Goal: Information Seeking & Learning: Learn about a topic

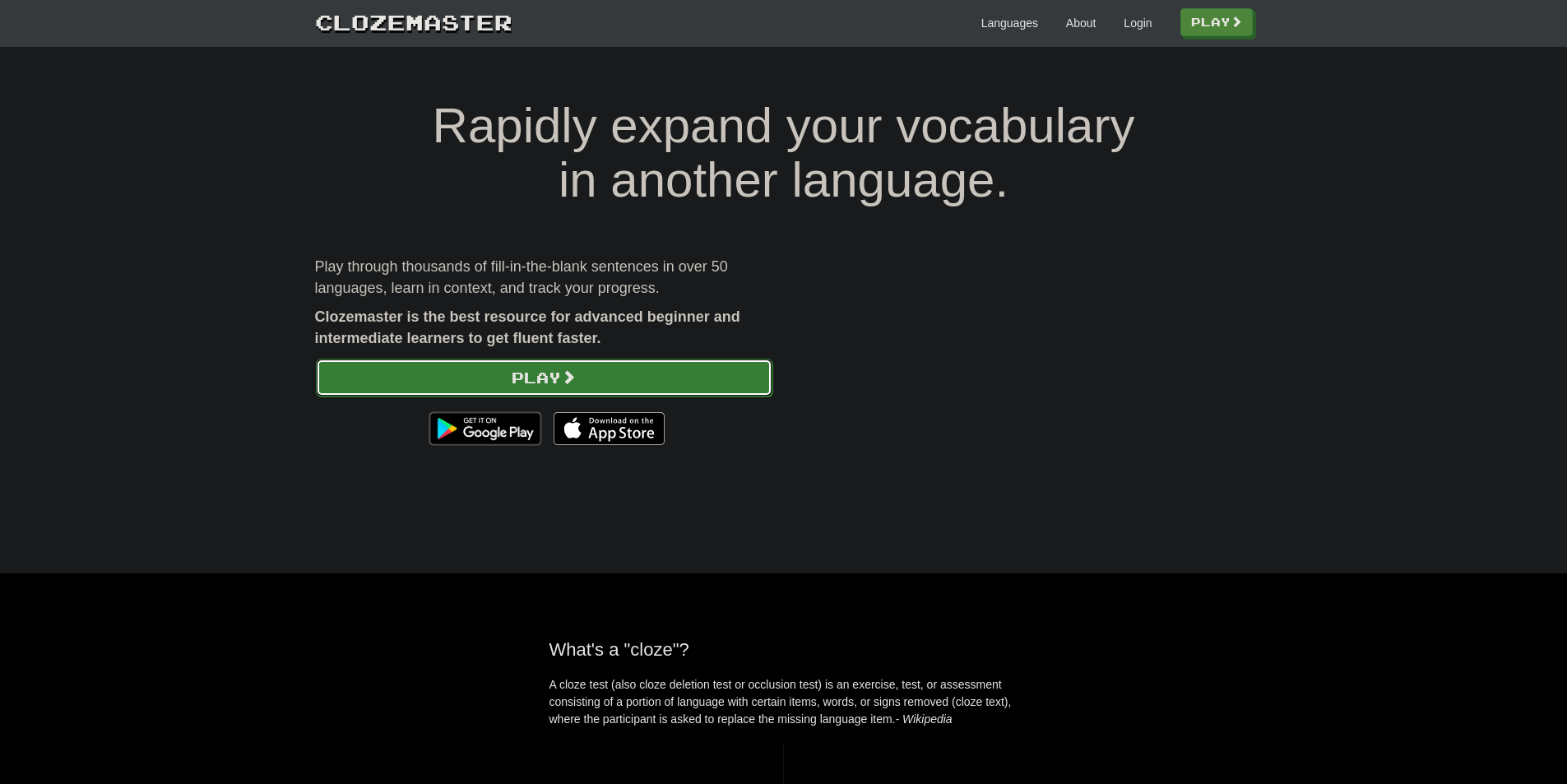
click at [563, 376] on link "Play" at bounding box center [545, 377] width 457 height 38
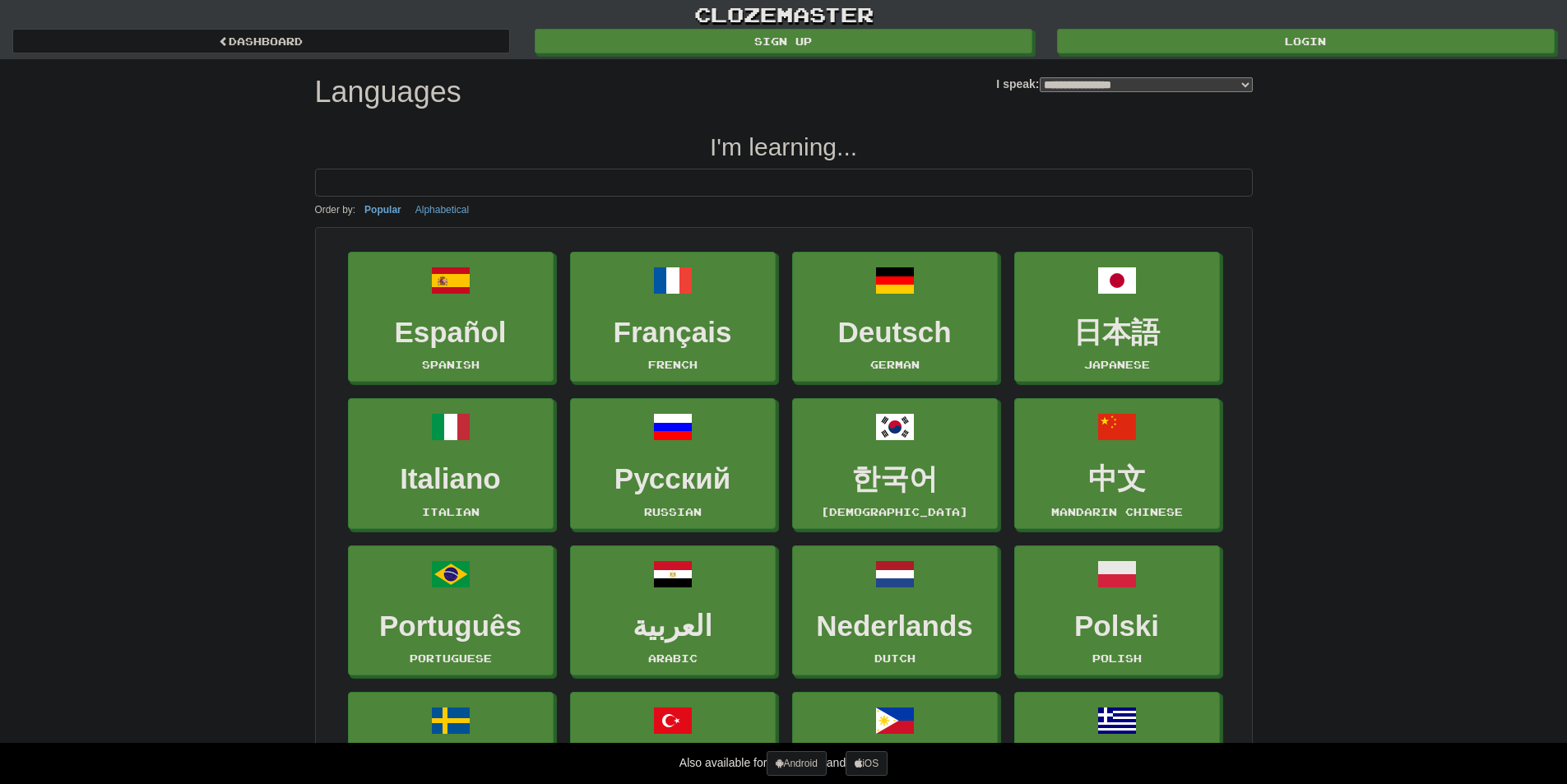
select select "*******"
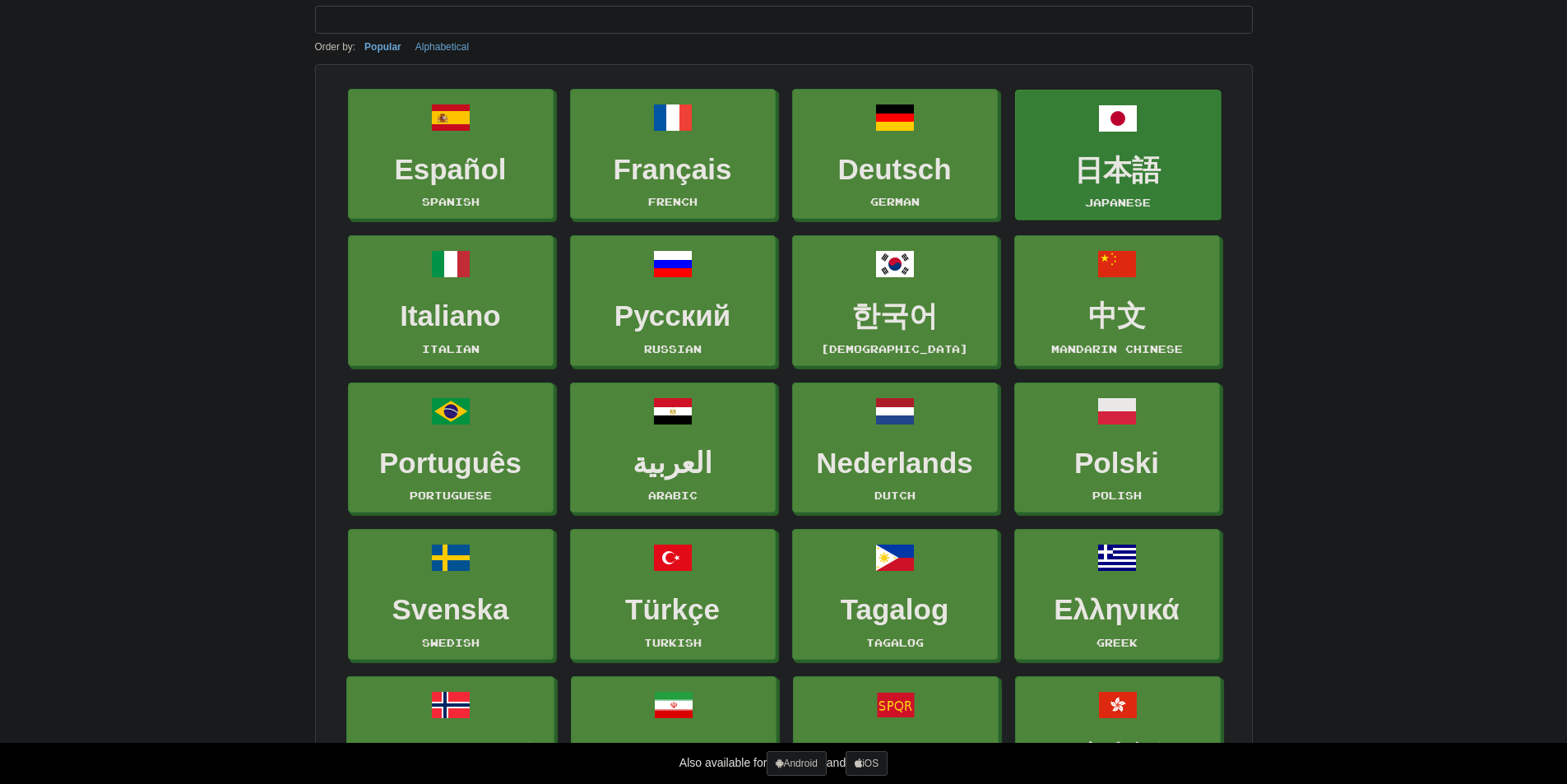
scroll to position [164, 0]
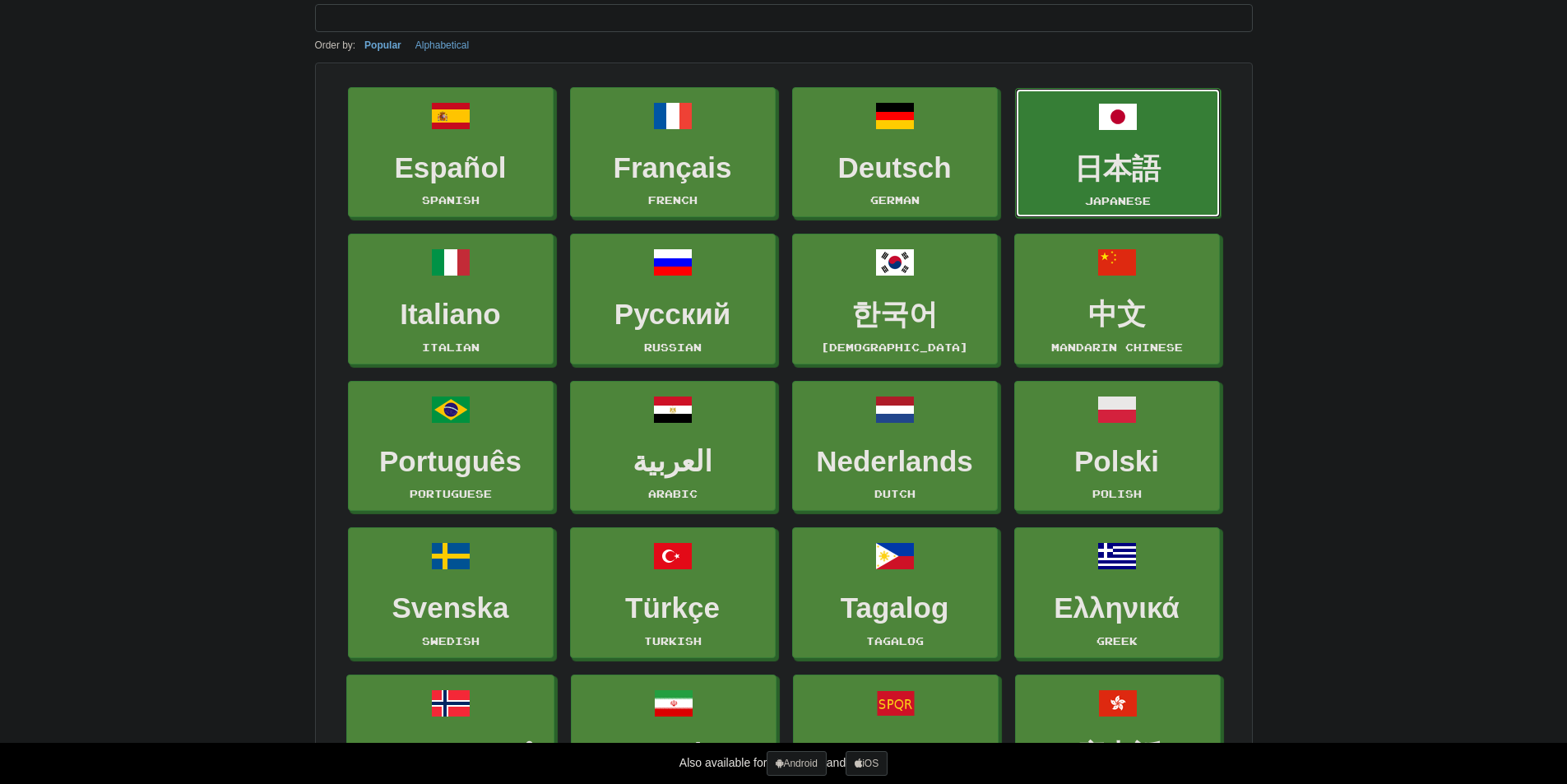
click at [1165, 186] on link "日本語 Japanese" at bounding box center [1118, 153] width 205 height 131
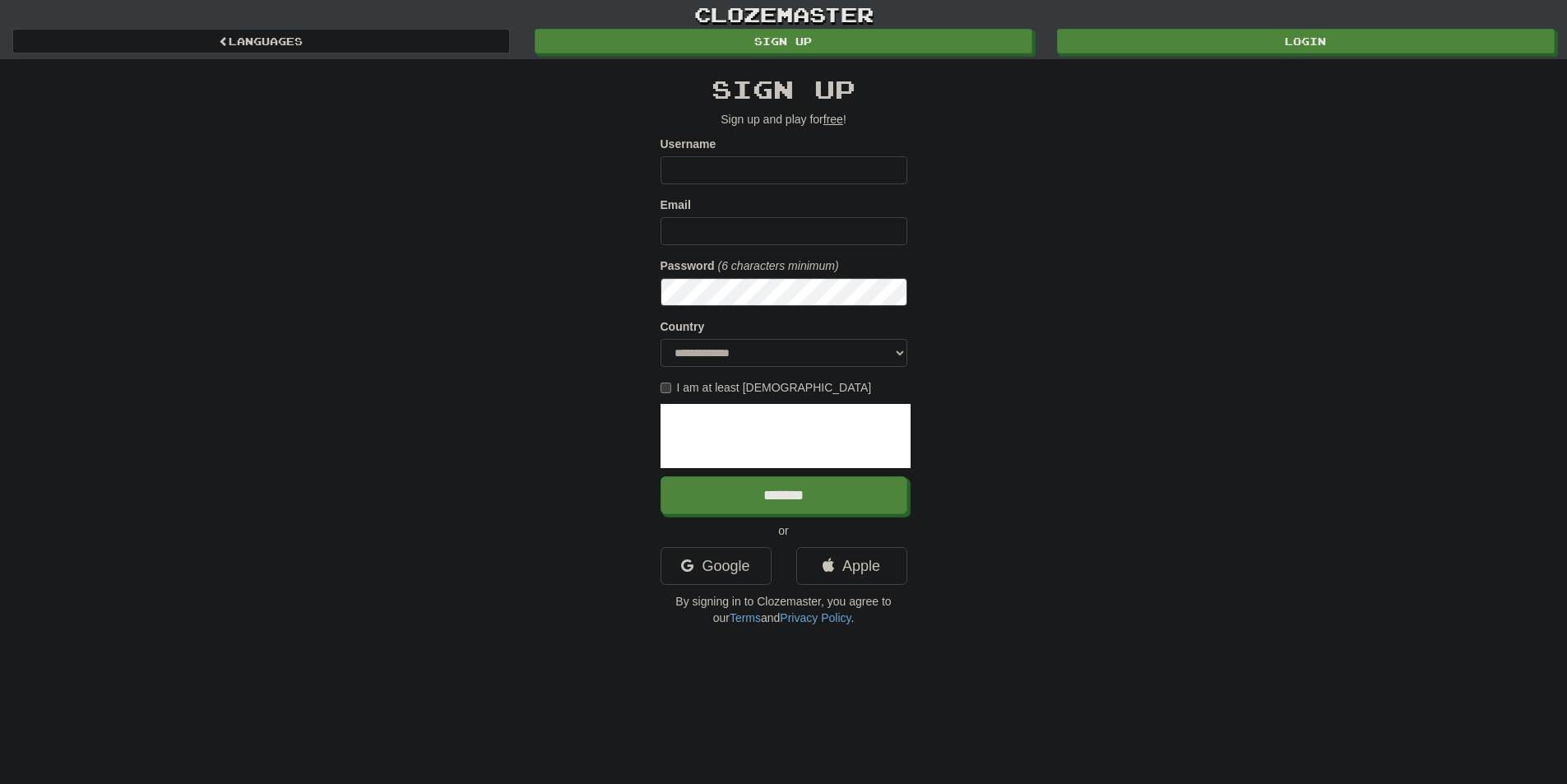
scroll to position [82, 0]
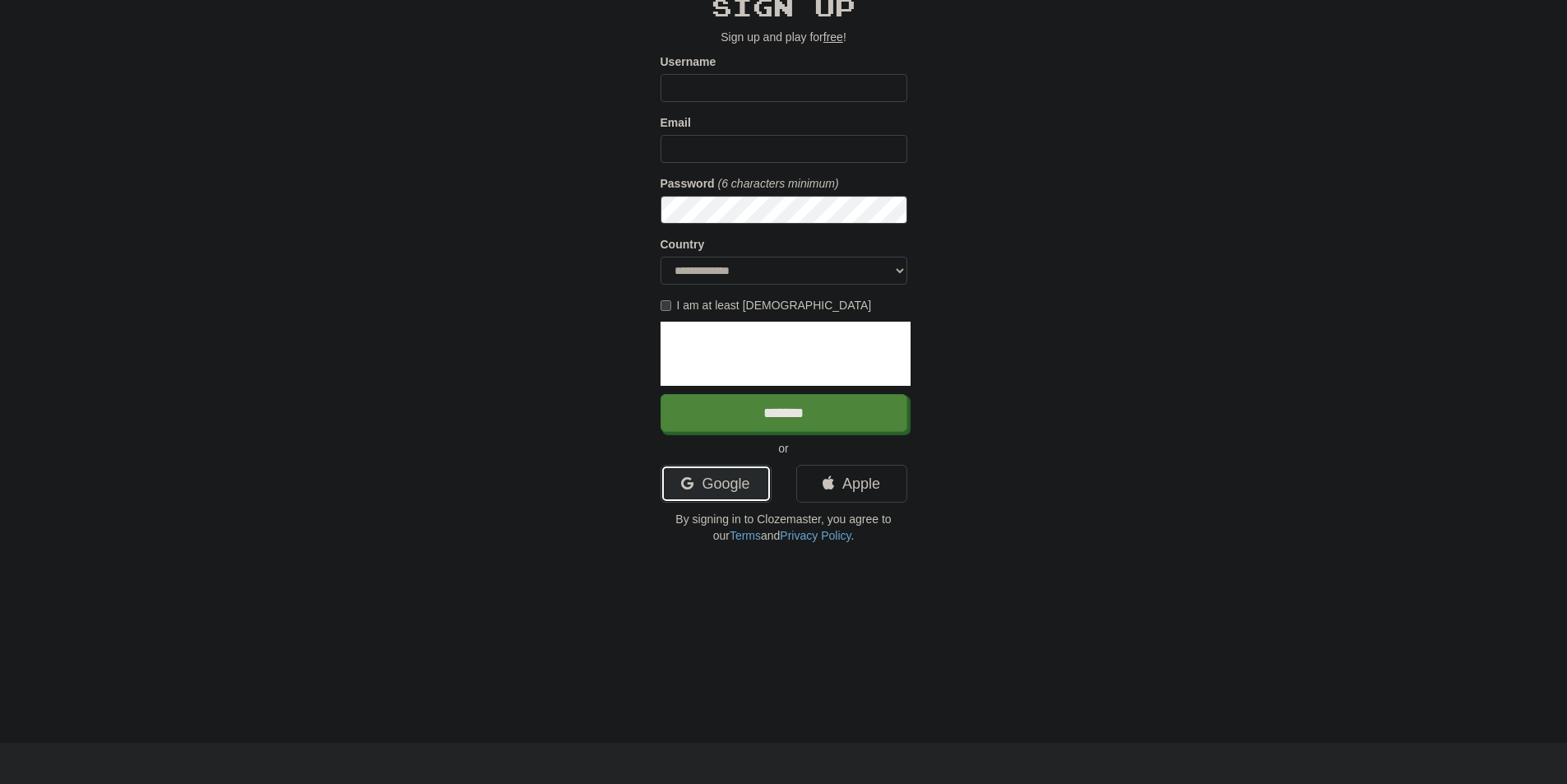
click at [762, 492] on link "Google" at bounding box center [716, 483] width 111 height 38
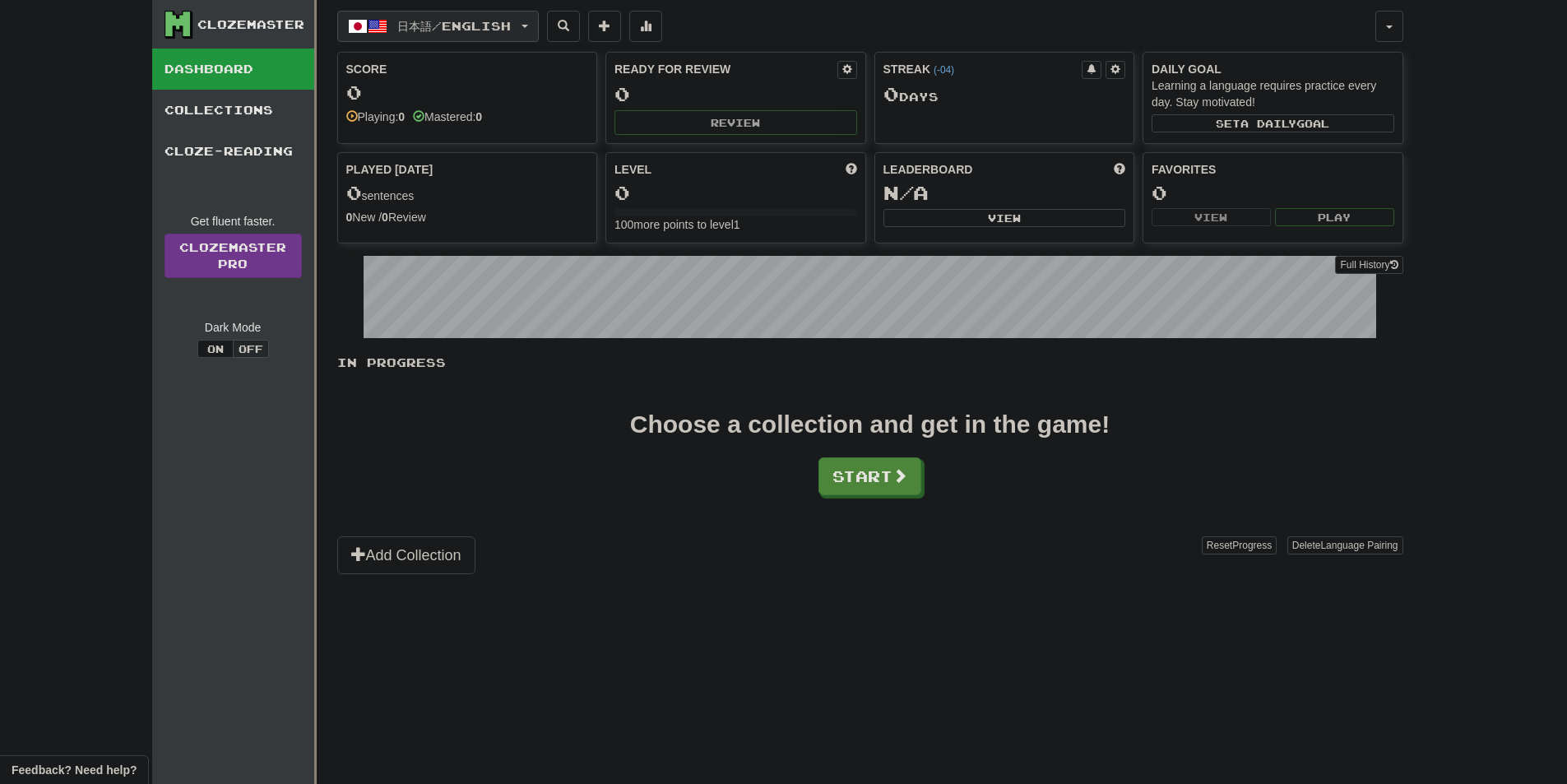
click at [526, 39] on button "日本語 / English" at bounding box center [438, 26] width 202 height 32
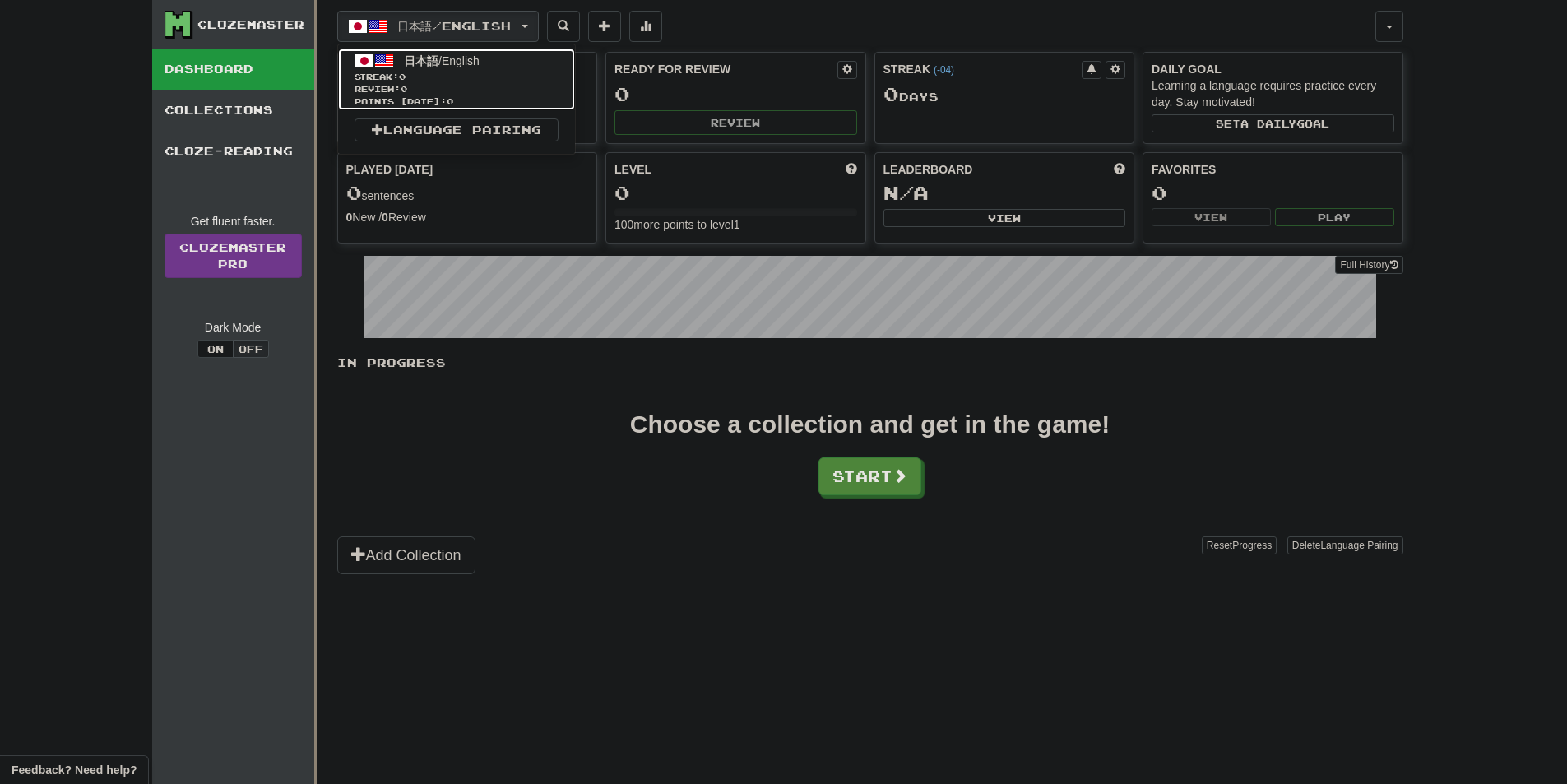
click at [394, 58] on link "日本語 / English Streak: 0 Review: 0 Points today: 0" at bounding box center [457, 79] width 237 height 62
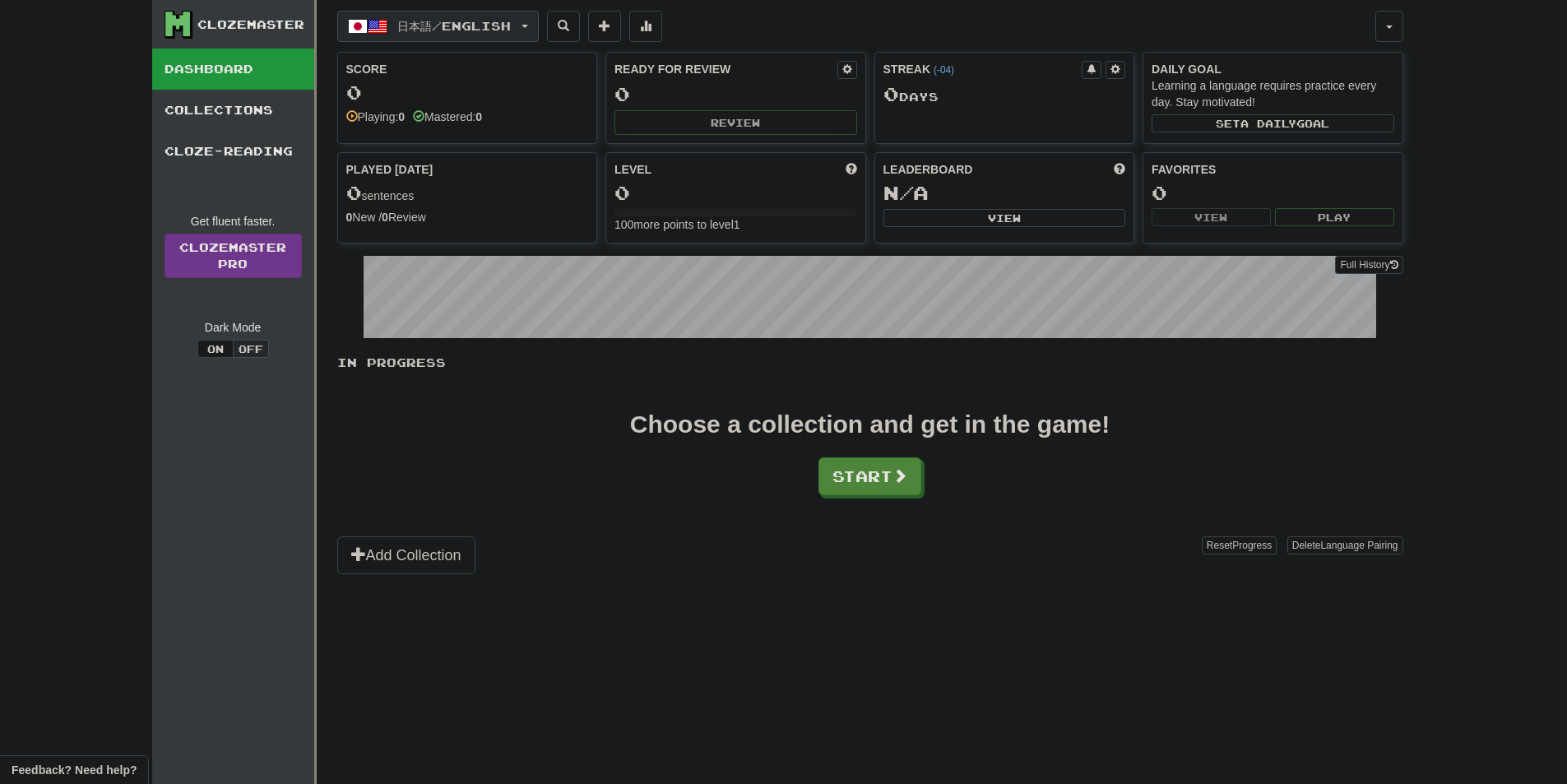
click at [483, 27] on span "日本語 / English" at bounding box center [454, 26] width 114 height 14
click at [471, 125] on link "Language Pairing" at bounding box center [457, 130] width 204 height 23
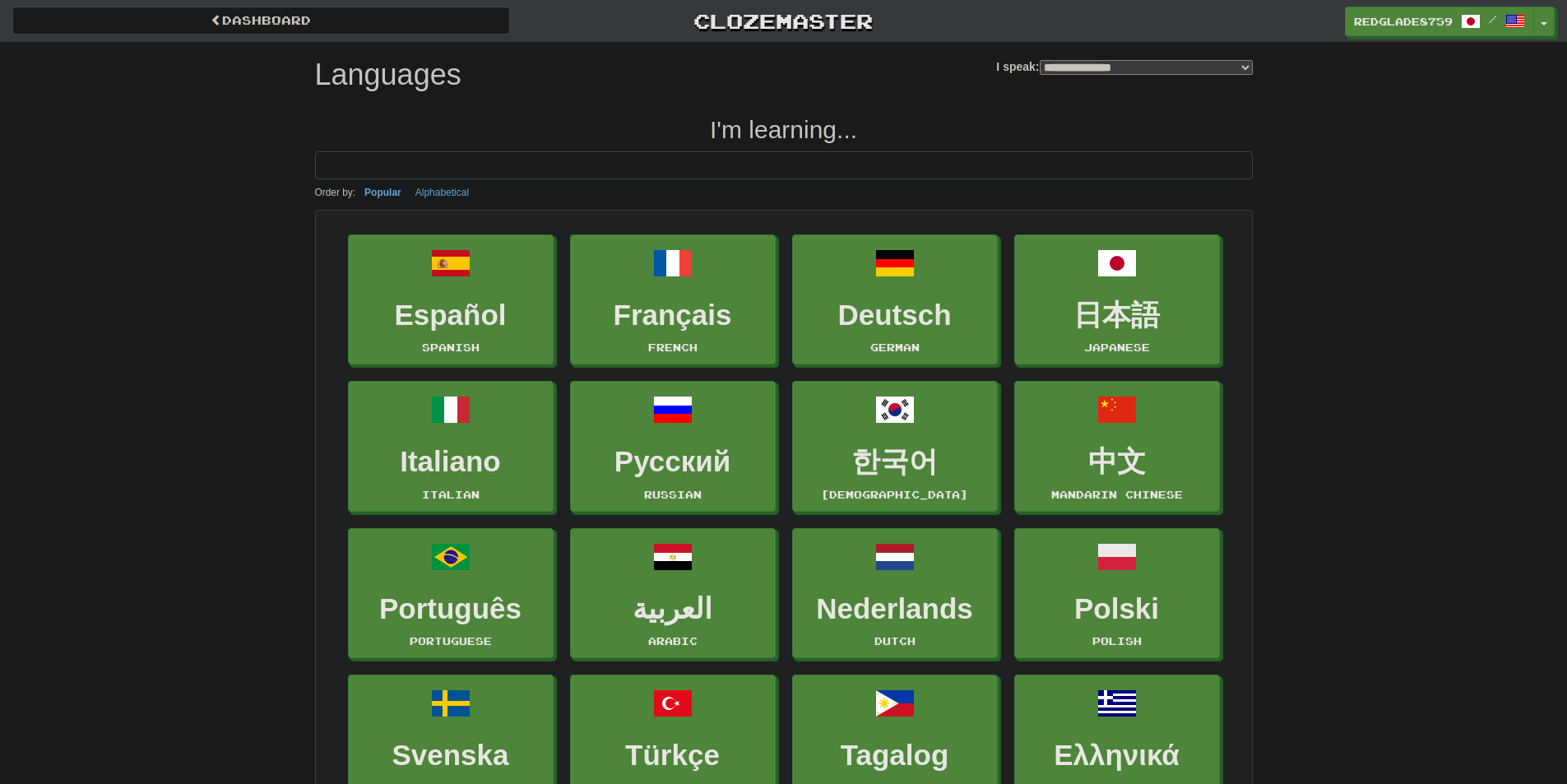
click at [1074, 67] on select "**********" at bounding box center [1146, 67] width 213 height 14
select select "*********"
click at [1040, 60] on select "**********" at bounding box center [1146, 67] width 213 height 14
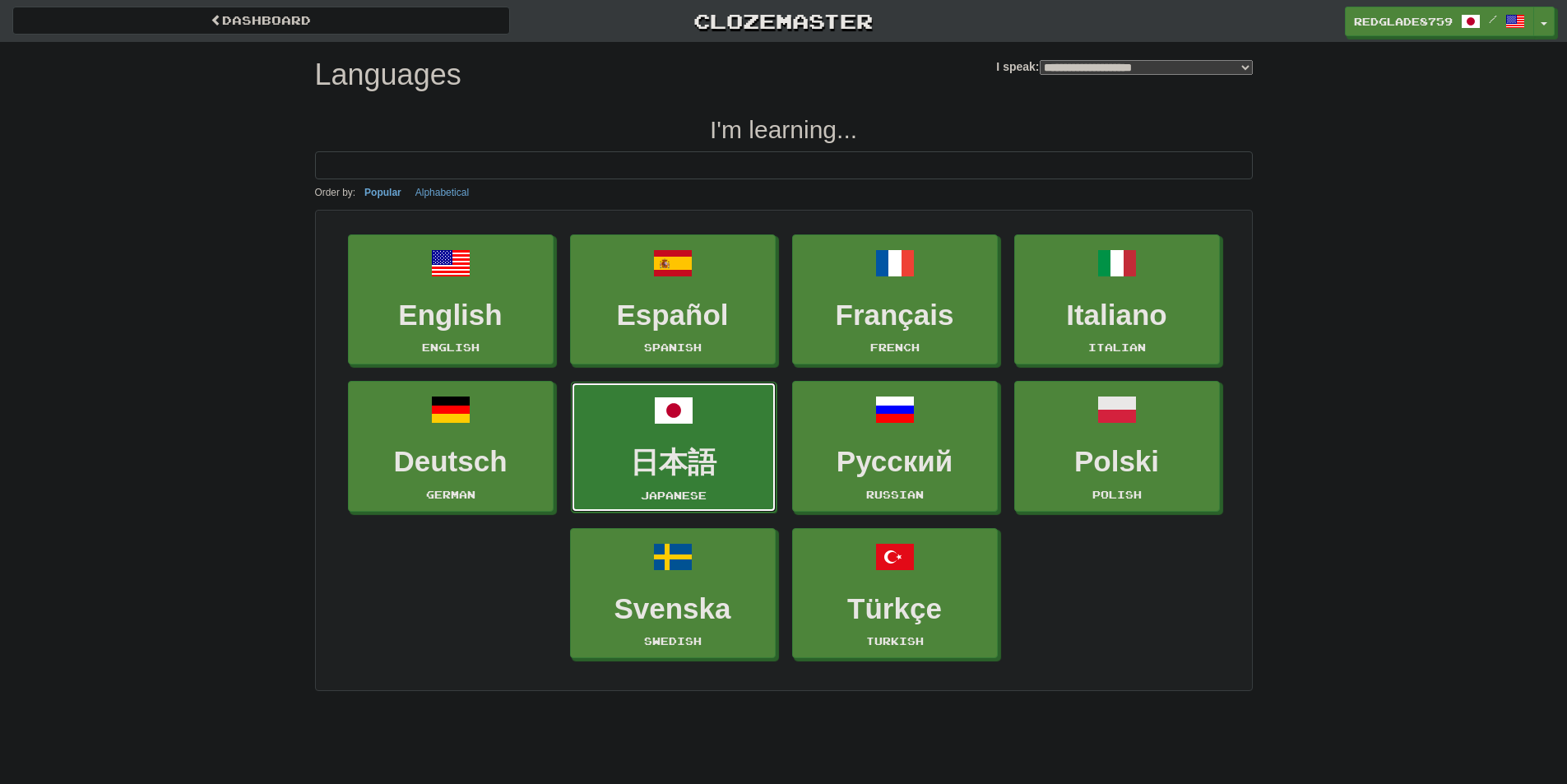
click at [700, 399] on link "日本語 Japanese" at bounding box center [674, 447] width 205 height 131
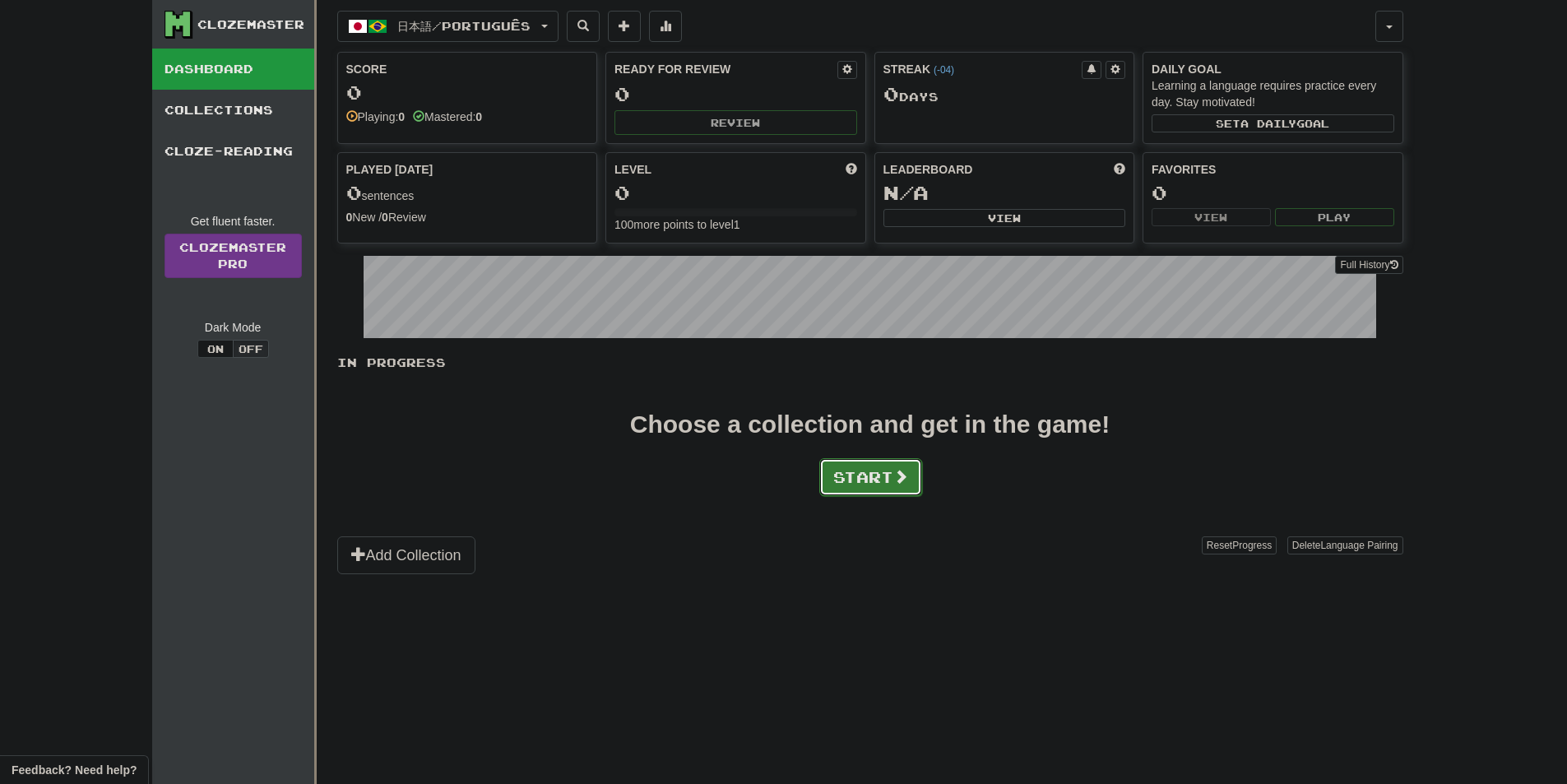
click at [857, 482] on button "Start" at bounding box center [871, 477] width 103 height 38
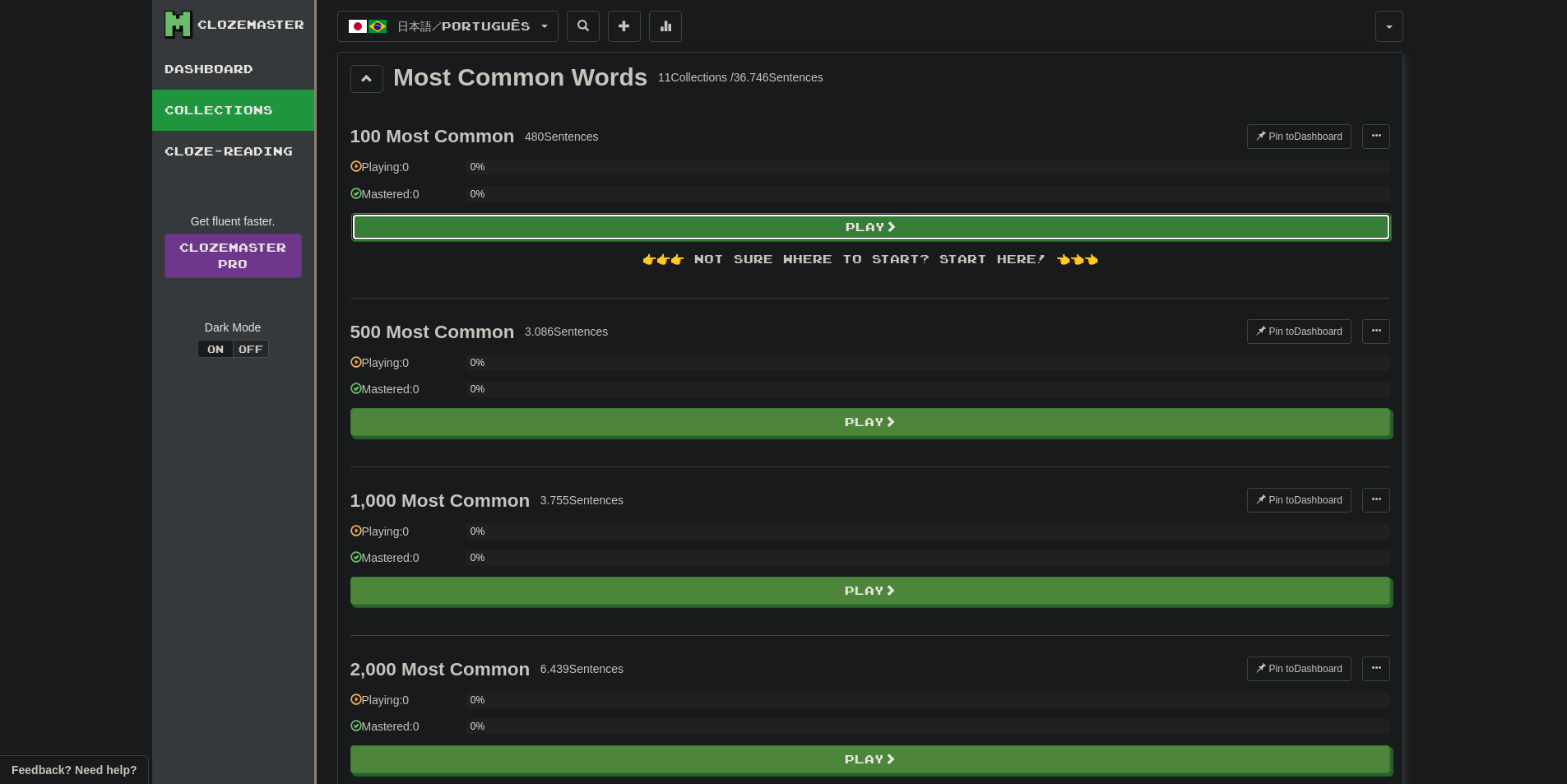
click at [896, 233] on button "Play" at bounding box center [871, 226] width 1040 height 28
select select "**"
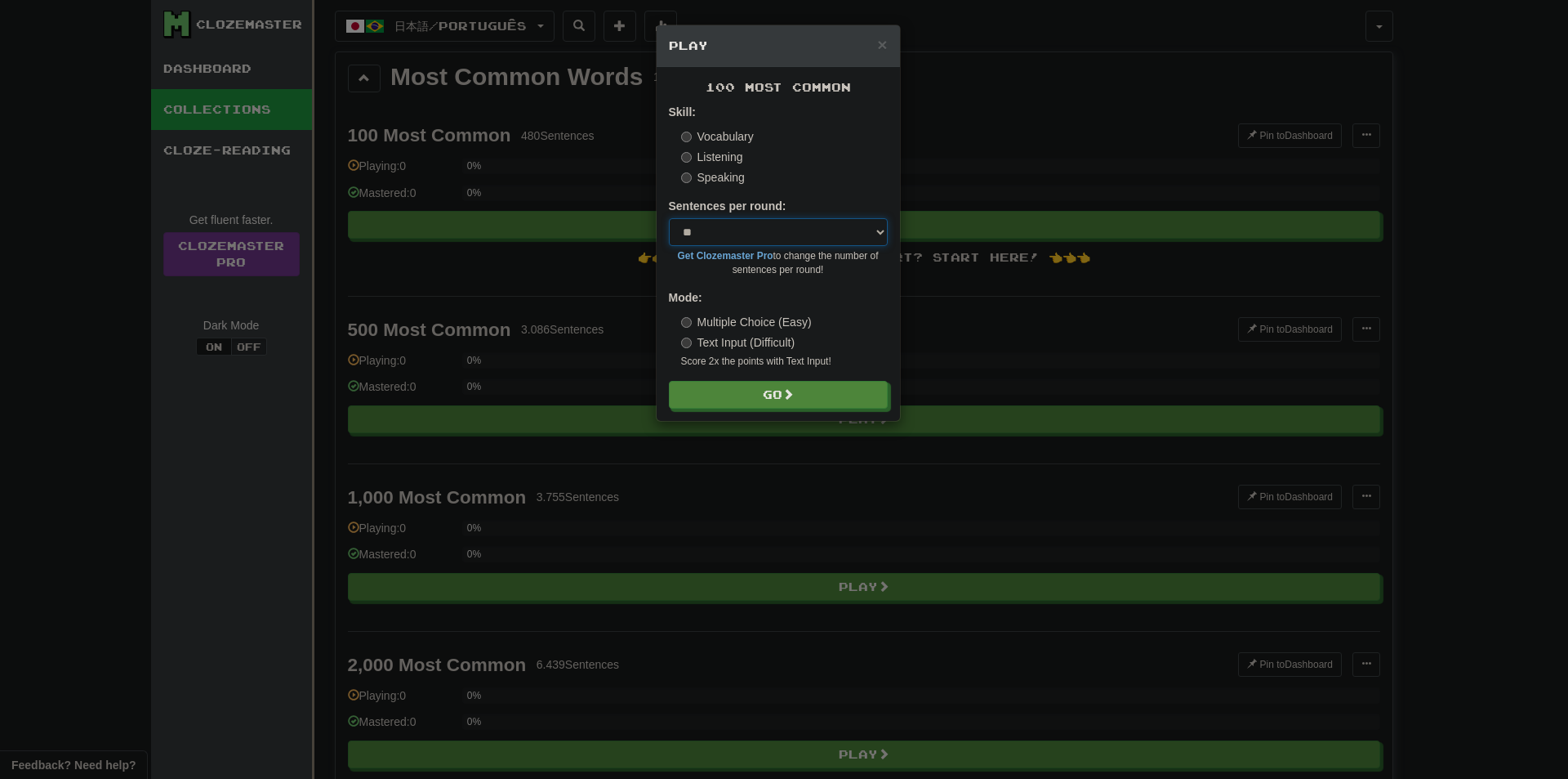
click at [754, 229] on select "* ** ** ** ** ** *** ********" at bounding box center [778, 232] width 219 height 28
click at [767, 224] on select "* ** ** ** ** ** *** ********" at bounding box center [778, 232] width 219 height 28
click at [763, 345] on label "Text Input (Difficult)" at bounding box center [738, 342] width 115 height 16
click at [760, 389] on button "Go" at bounding box center [779, 395] width 219 height 28
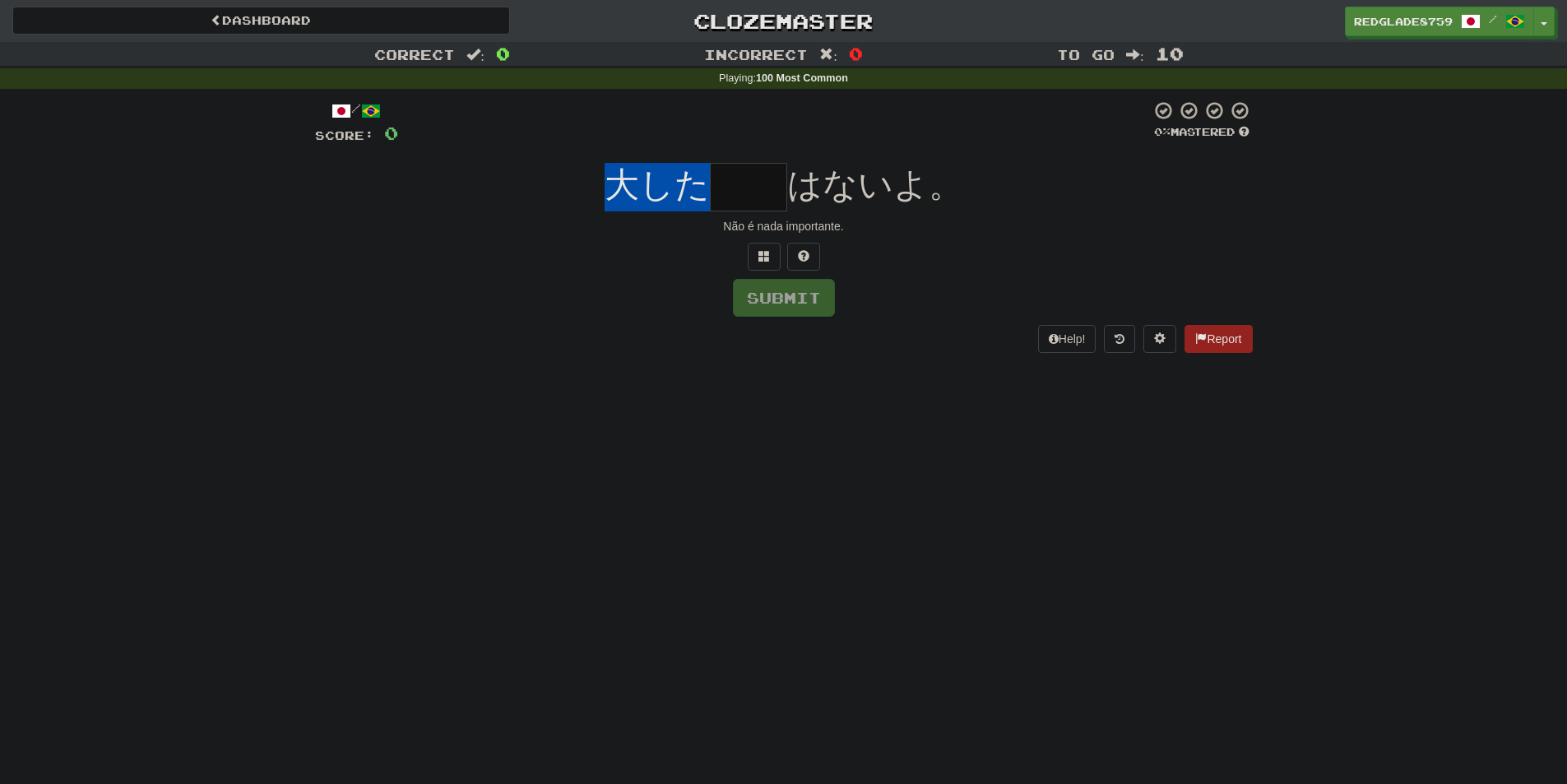
drag, startPoint x: 618, startPoint y: 196, endPoint x: 701, endPoint y: 198, distance: 83.0
click at [701, 198] on span "大した" at bounding box center [657, 184] width 105 height 38
drag, startPoint x: 801, startPoint y: 185, endPoint x: 849, endPoint y: 187, distance: 48.0
click at [849, 187] on span "はないよ。" at bounding box center [875, 184] width 176 height 38
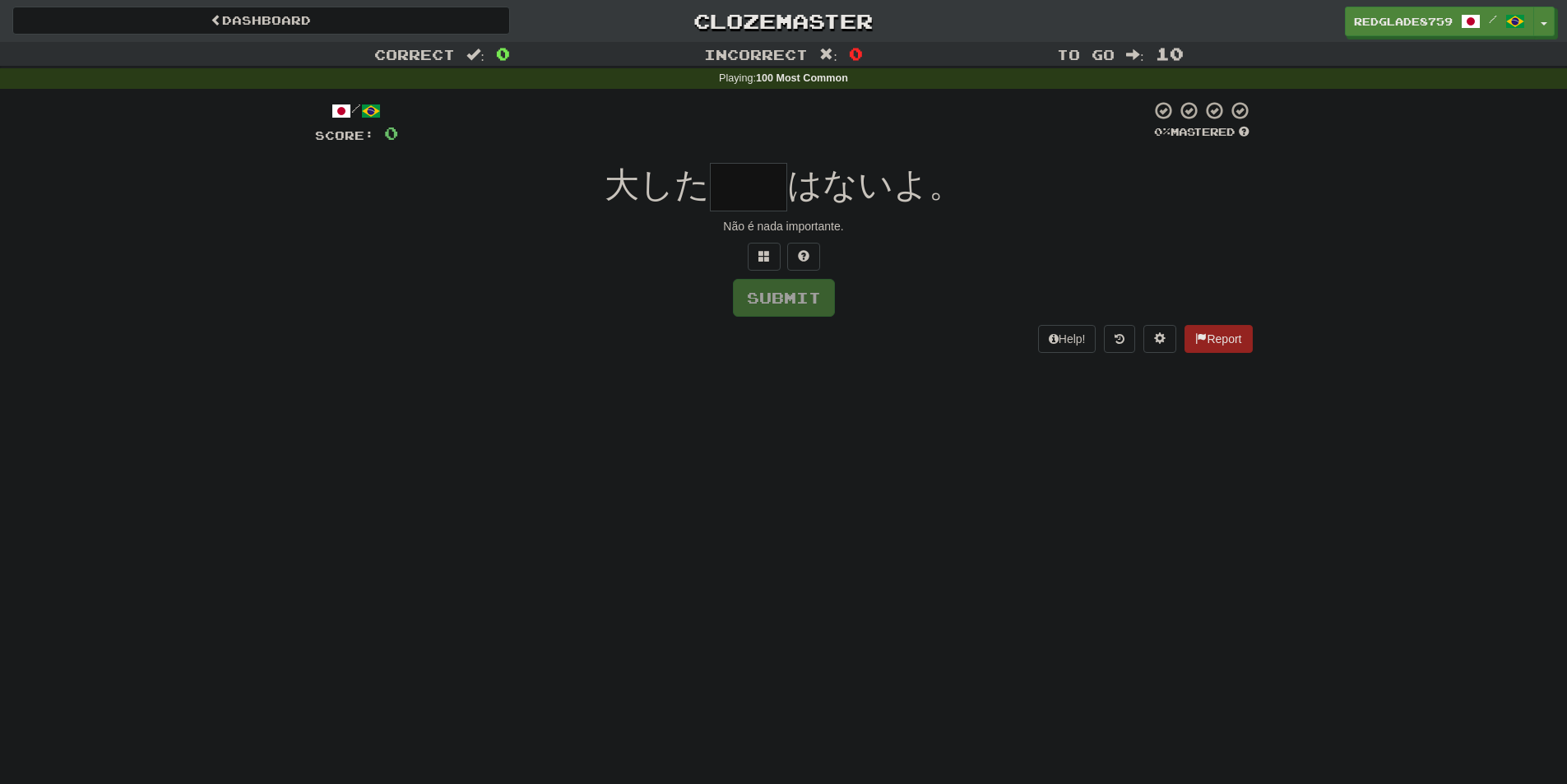
click at [751, 192] on input "text" at bounding box center [748, 186] width 77 height 49
type input "*******"
click at [762, 202] on input "text" at bounding box center [748, 186] width 77 height 49
type input "*"
click at [749, 189] on input "text" at bounding box center [748, 186] width 77 height 49
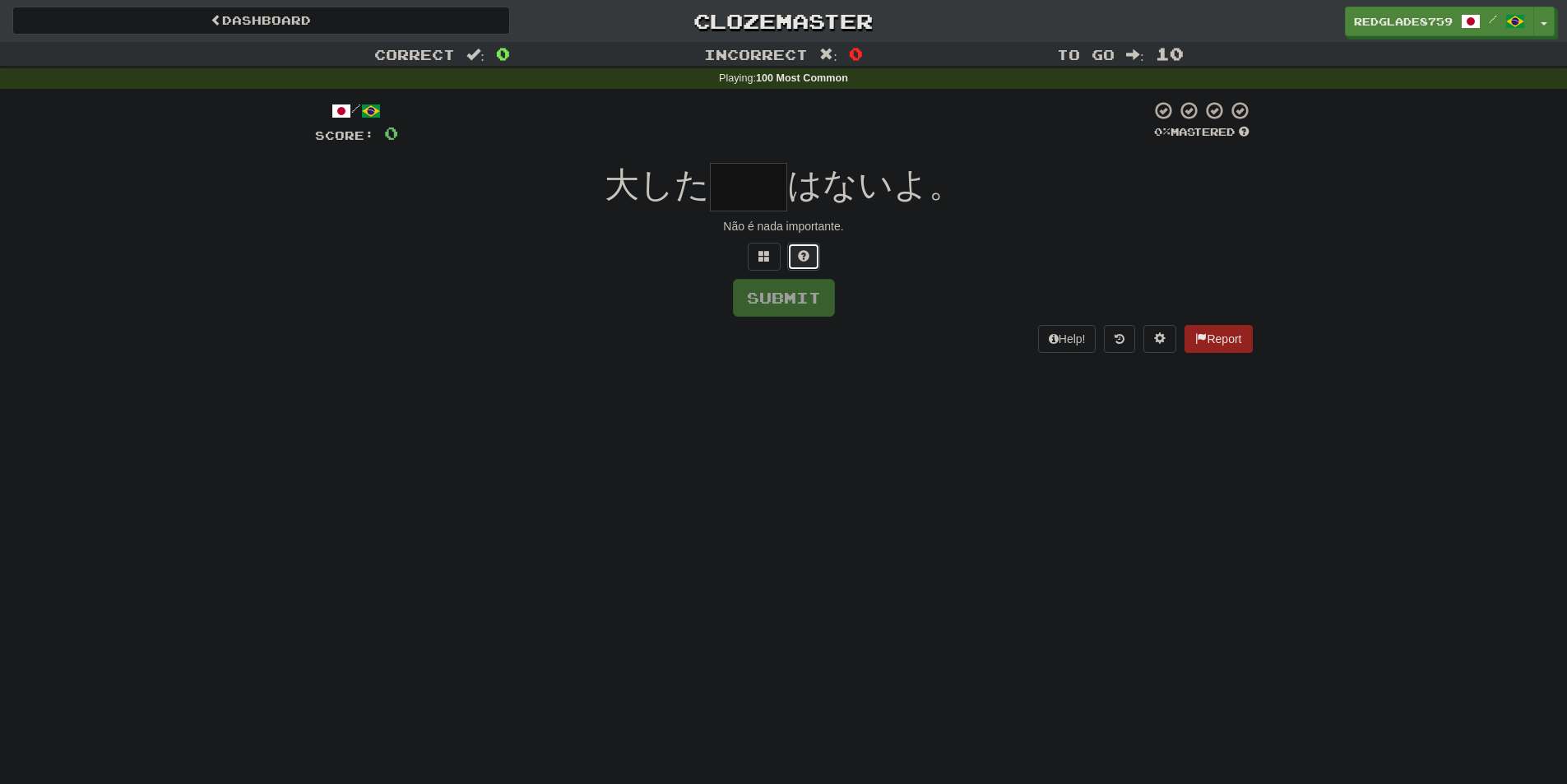
click at [808, 259] on span at bounding box center [804, 256] width 11 height 11
click at [773, 192] on input "*" at bounding box center [748, 186] width 77 height 49
type input "*"
type input "**"
click at [638, 139] on div at bounding box center [775, 122] width 753 height 45
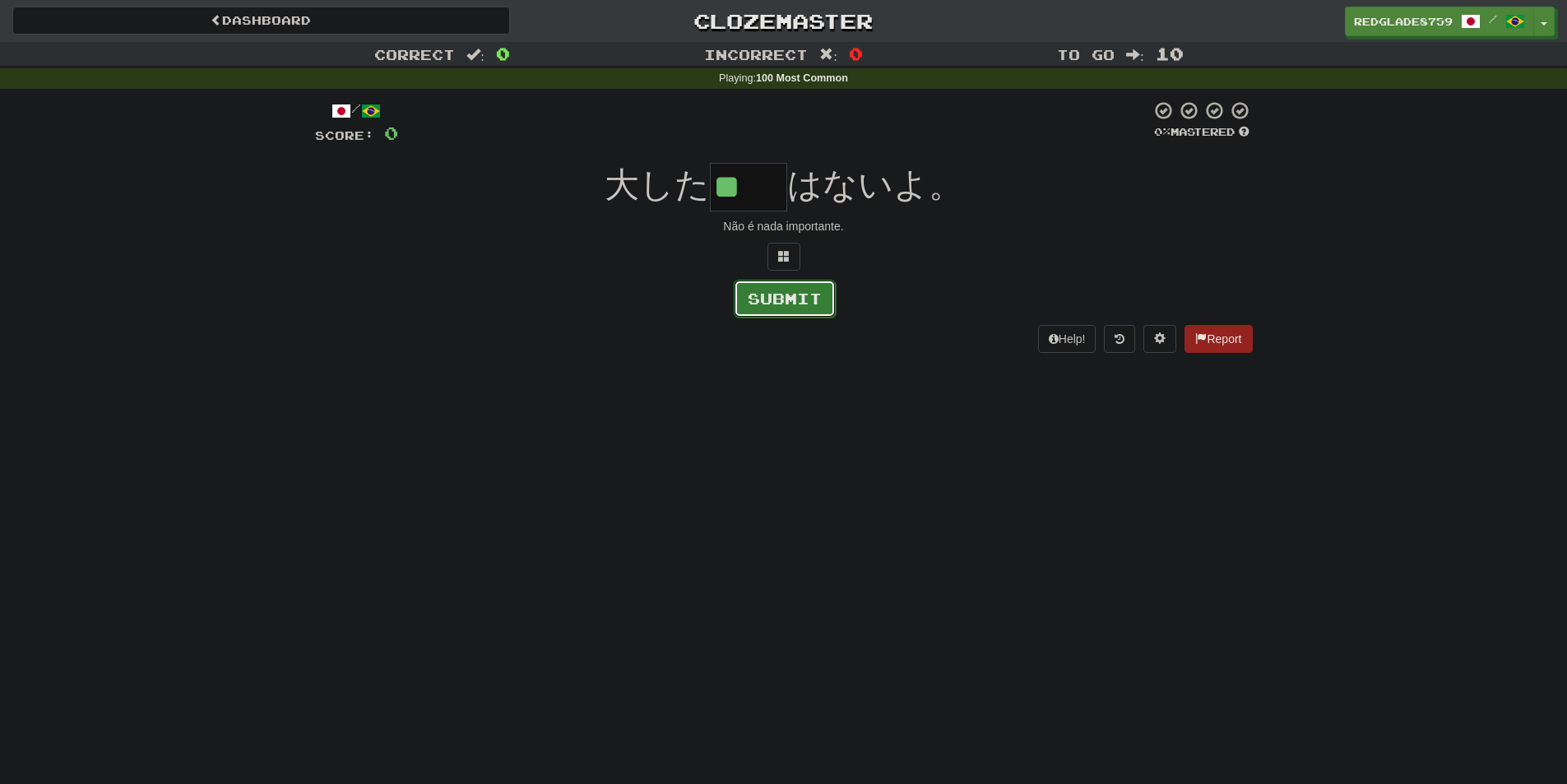
click at [792, 308] on button "Submit" at bounding box center [784, 299] width 102 height 38
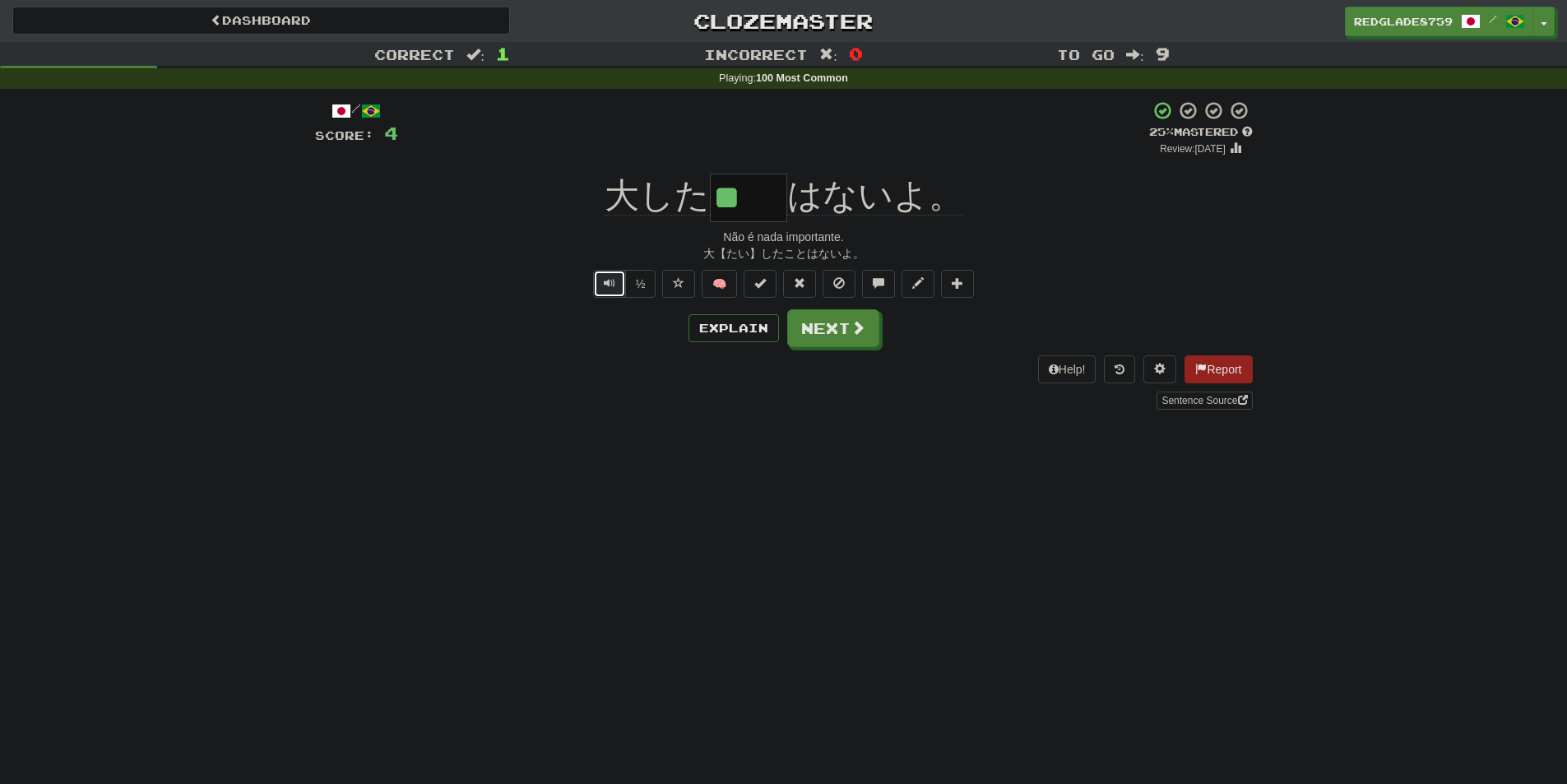
click at [610, 277] on span "Text-to-speech controls" at bounding box center [610, 283] width 11 height 11
drag, startPoint x: 590, startPoint y: 208, endPoint x: 763, endPoint y: 204, distance: 173.0
click at [766, 204] on div "大した ** はないよ。" at bounding box center [784, 198] width 938 height 49
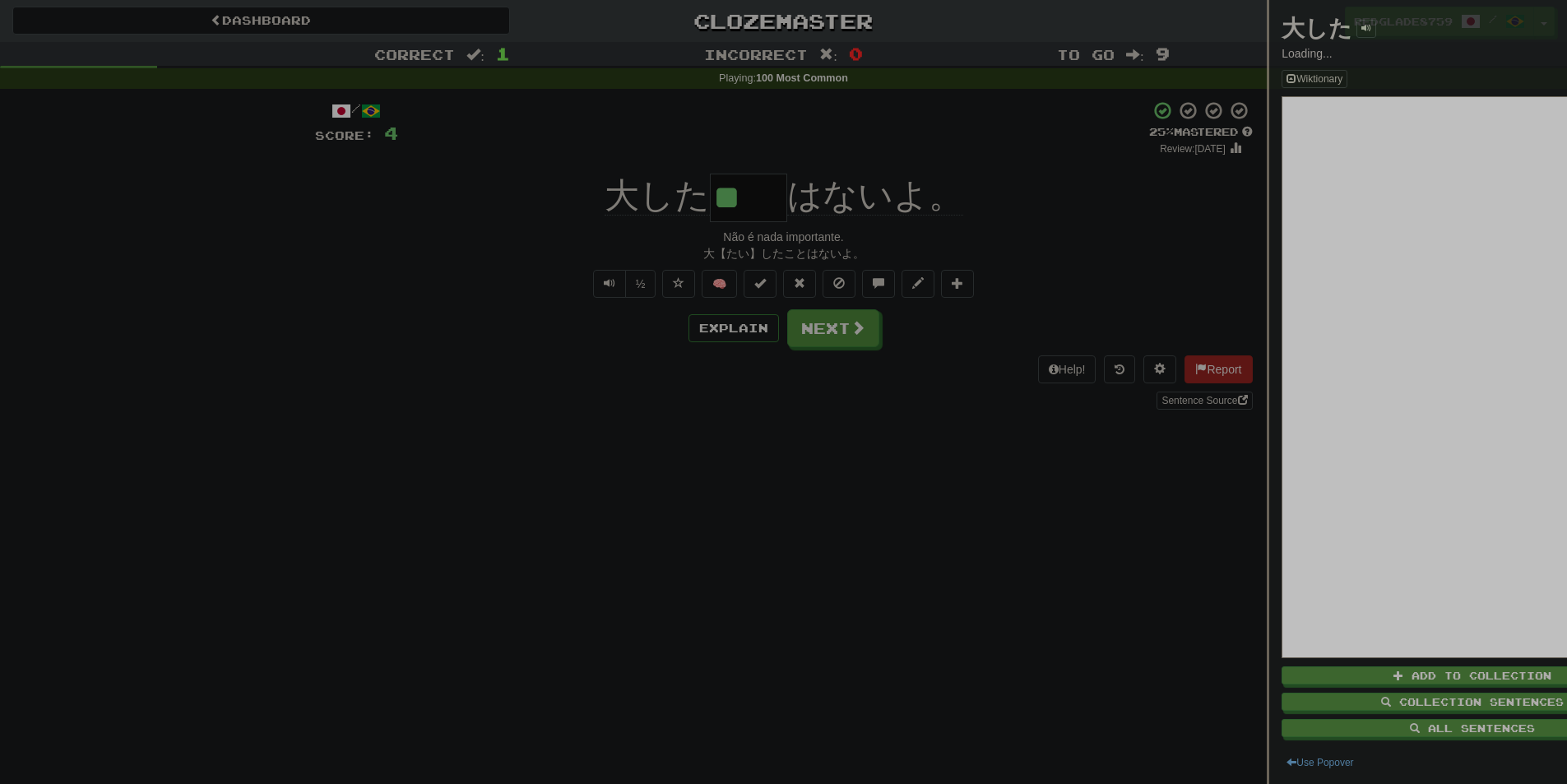
click at [660, 238] on div at bounding box center [784, 392] width 1567 height 784
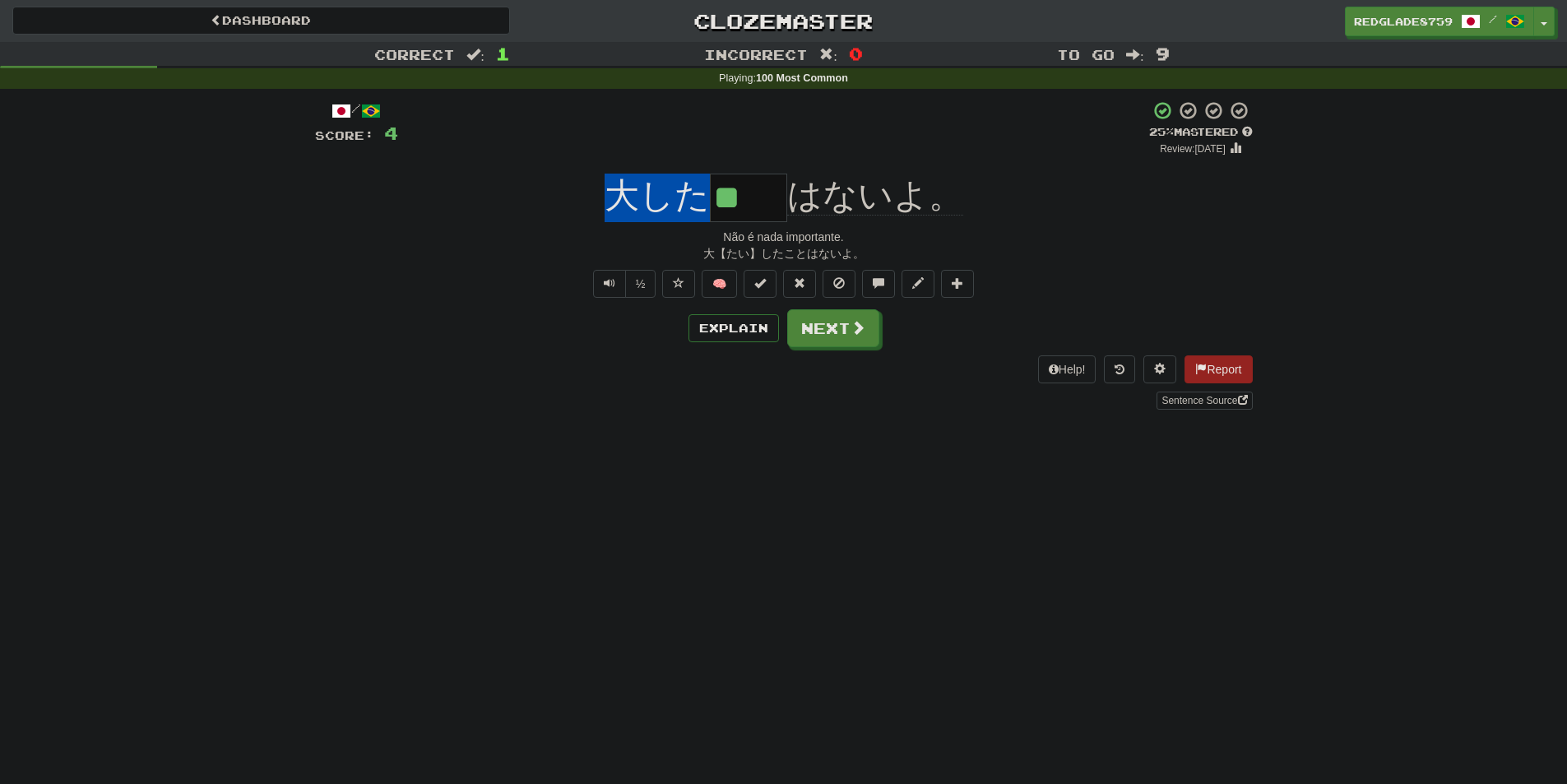
drag, startPoint x: 583, startPoint y: 186, endPoint x: 703, endPoint y: 166, distance: 121.7
click at [703, 166] on div "/ Score: 4 + 4 25 % Mastered Review: 2025-08-17 大した ** はないよ。 Não é nada importa…" at bounding box center [784, 255] width 938 height 309
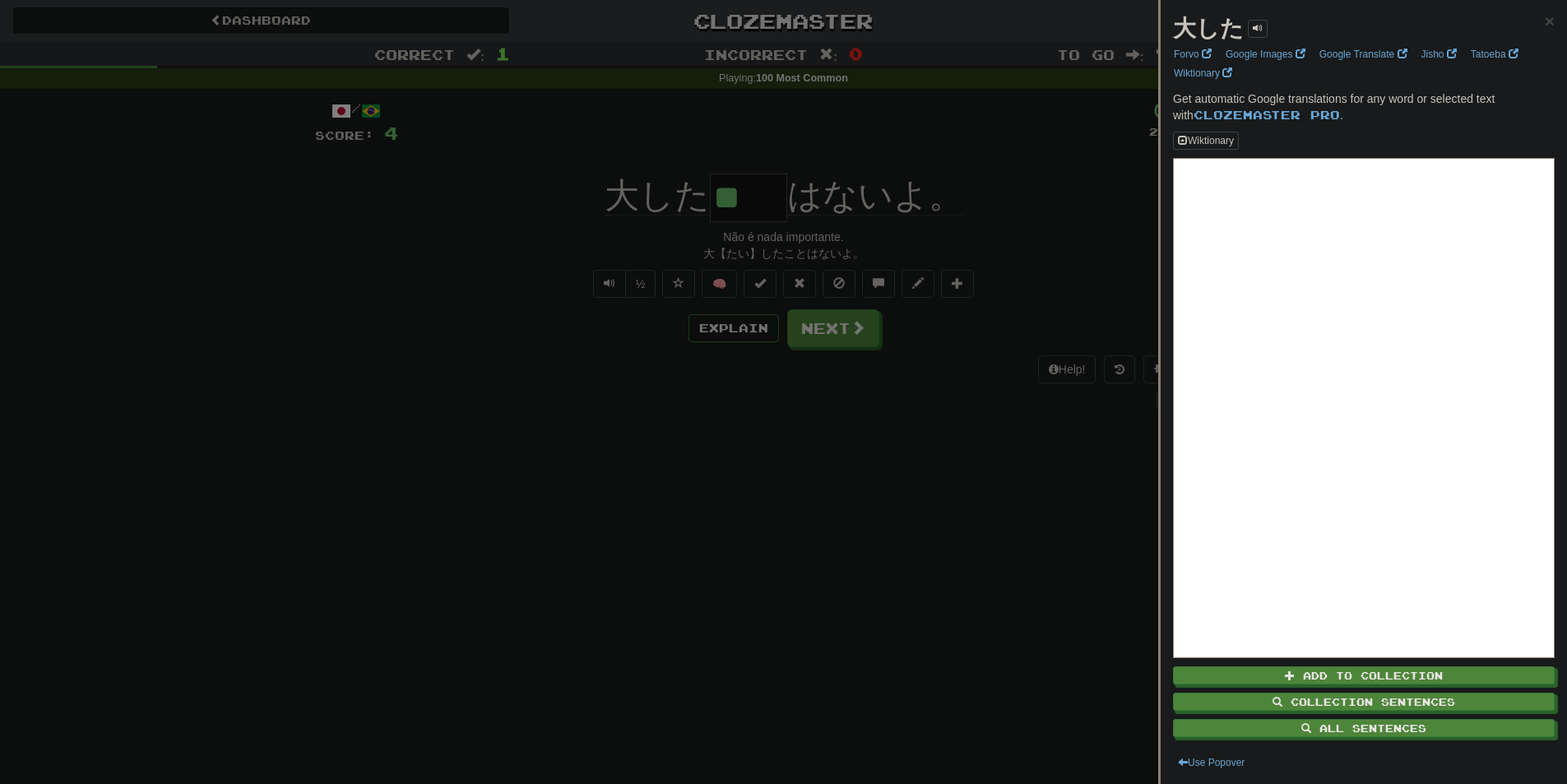
click at [720, 141] on div at bounding box center [784, 392] width 1567 height 784
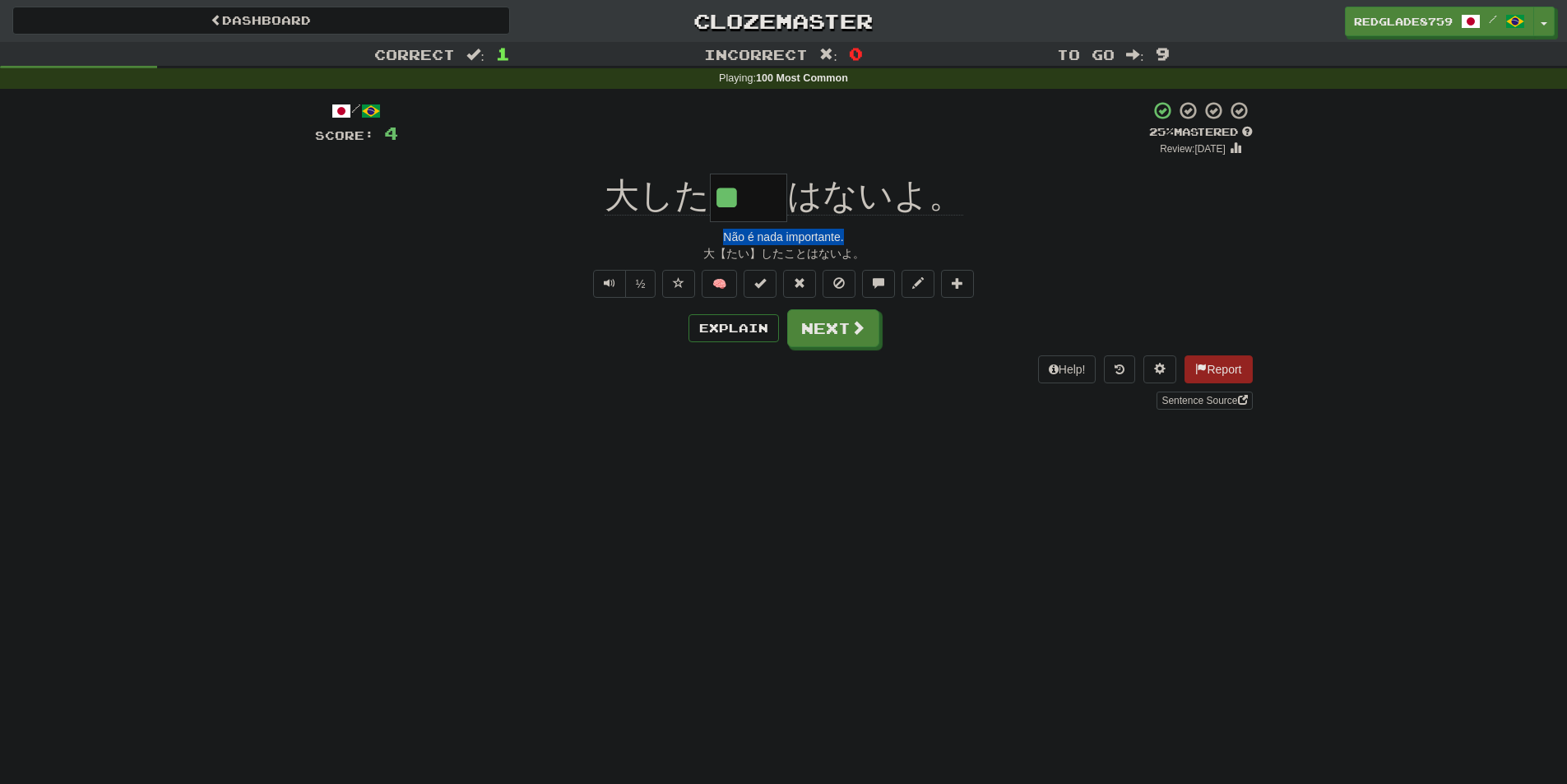
drag, startPoint x: 725, startPoint y: 239, endPoint x: 848, endPoint y: 235, distance: 123.1
click at [848, 235] on div "Não é nada importante." at bounding box center [784, 236] width 938 height 16
drag, startPoint x: 726, startPoint y: 240, endPoint x: 828, endPoint y: 240, distance: 102.0
click at [825, 240] on div "Não é nada importante." at bounding box center [784, 236] width 938 height 16
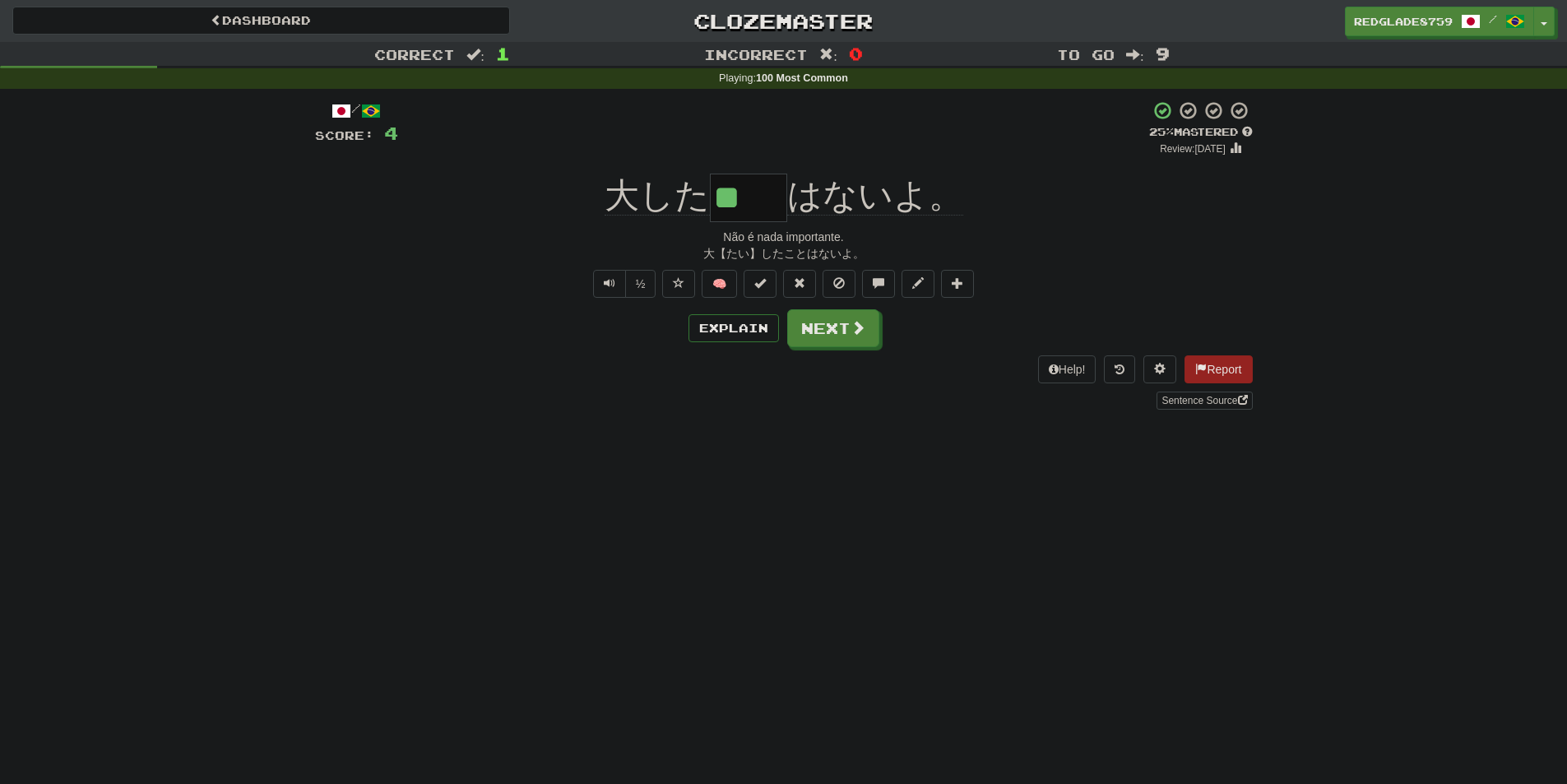
click at [831, 239] on div "Não é nada importante." at bounding box center [784, 236] width 938 height 16
drag, startPoint x: 591, startPoint y: 210, endPoint x: 644, endPoint y: 220, distance: 53.9
click at [644, 217] on div "大した ** はないよ。" at bounding box center [784, 198] width 938 height 49
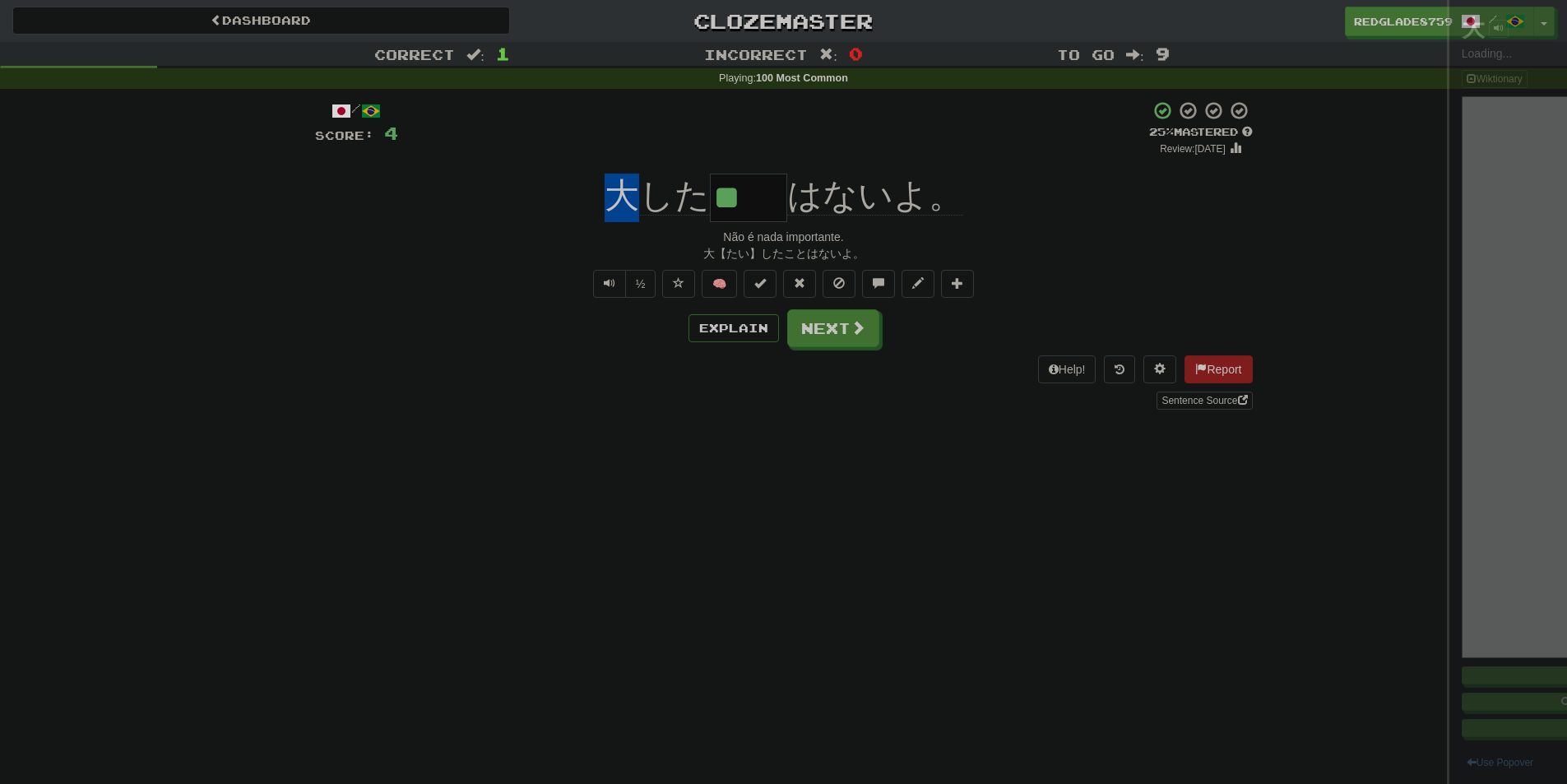
click at [656, 247] on div at bounding box center [784, 392] width 1567 height 784
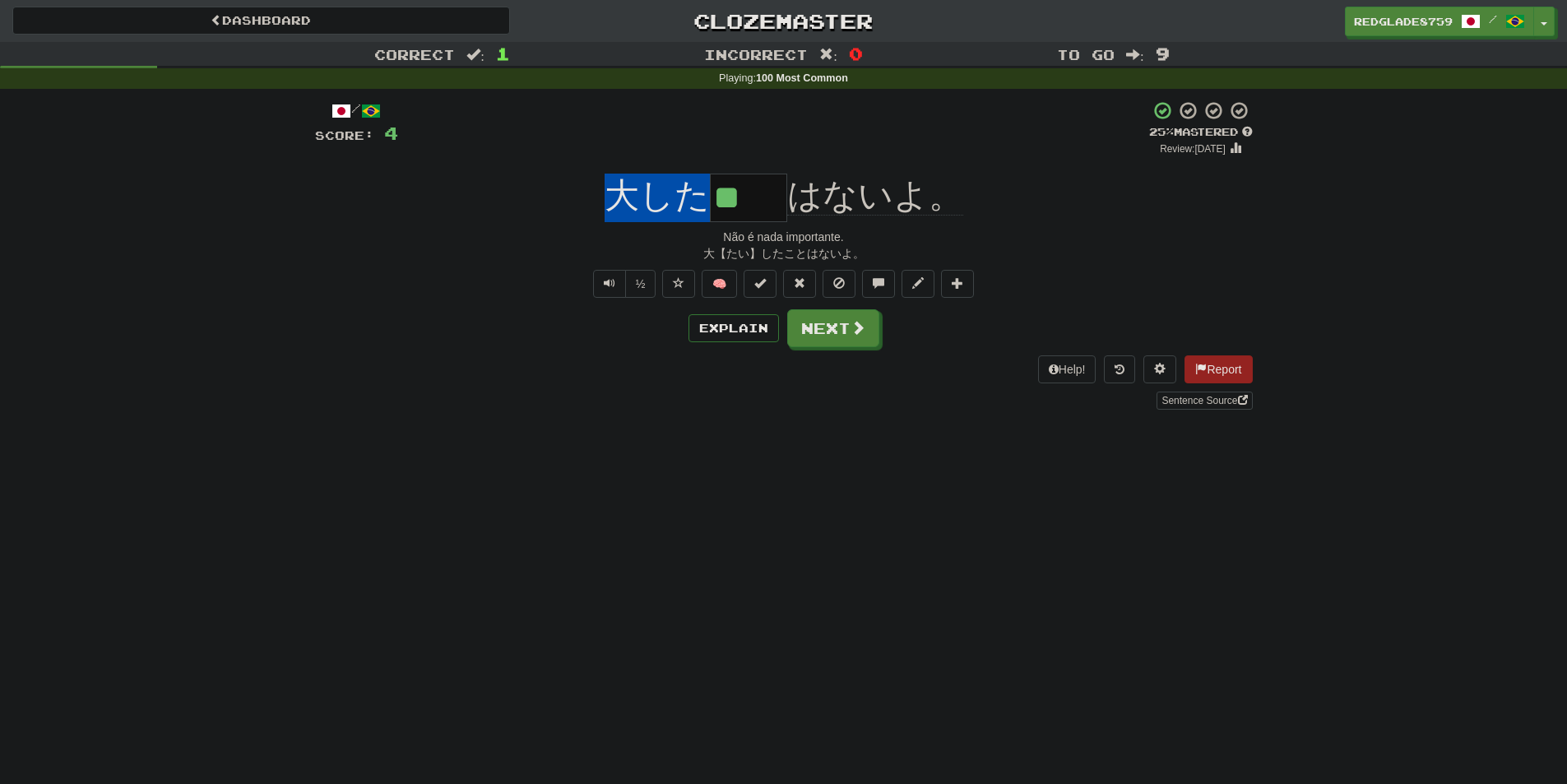
drag, startPoint x: 579, startPoint y: 199, endPoint x: 701, endPoint y: 209, distance: 122.4
click at [701, 202] on div "大した ** はないよ。" at bounding box center [784, 198] width 938 height 49
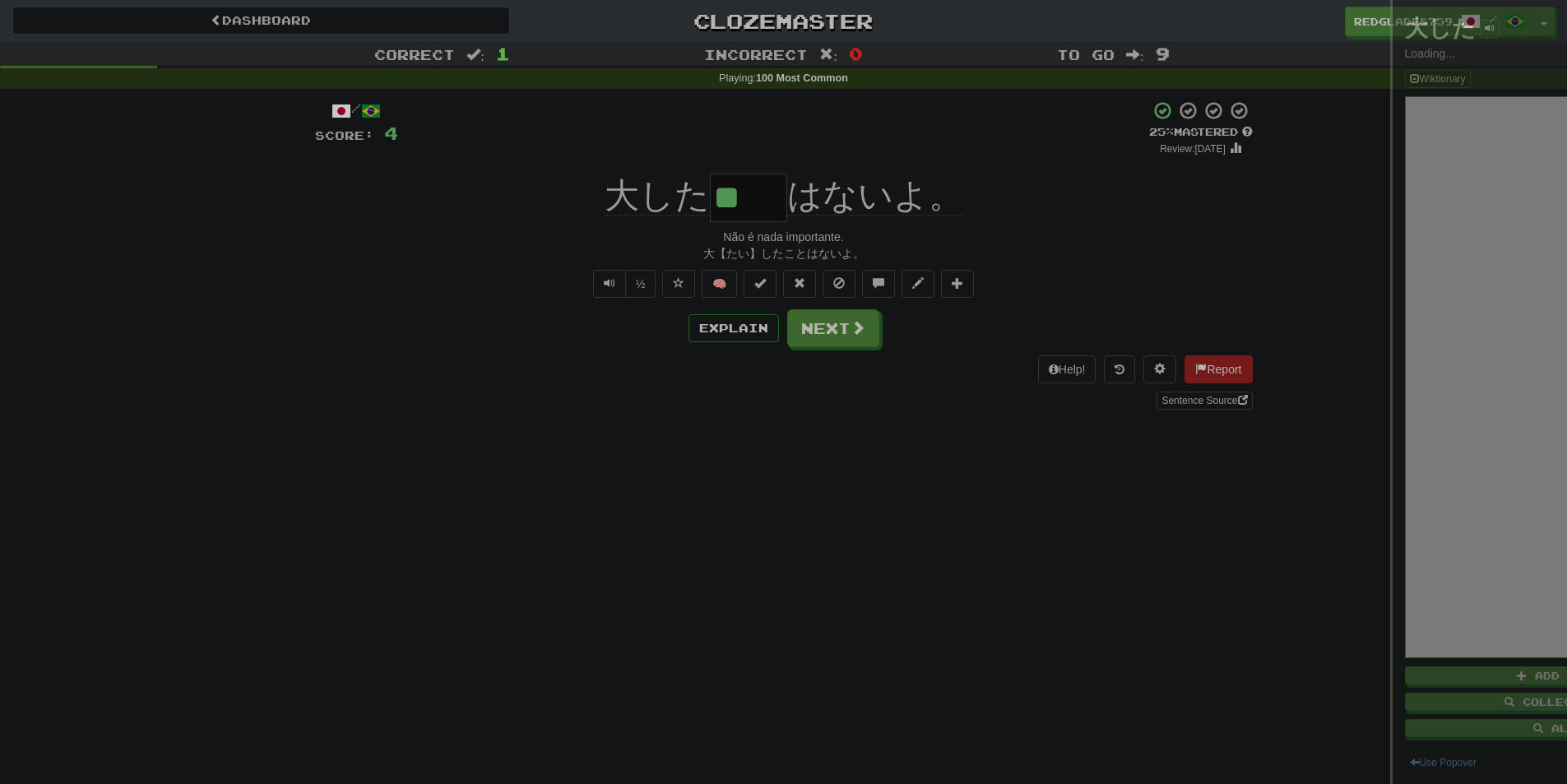
click at [698, 244] on div at bounding box center [784, 392] width 1567 height 784
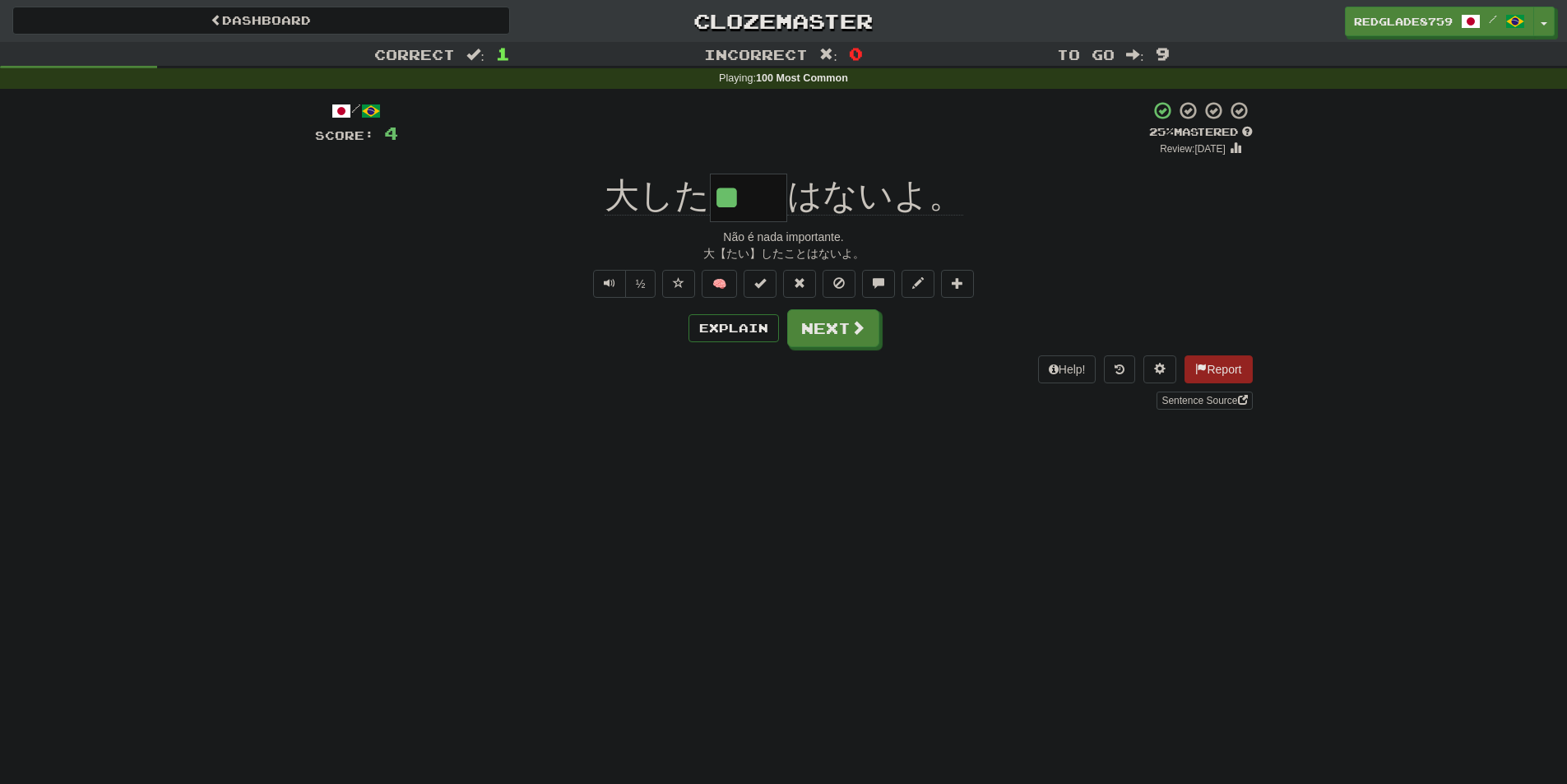
drag, startPoint x: 716, startPoint y: 196, endPoint x: 800, endPoint y: 194, distance: 84.0
click at [800, 194] on div "大した ** はないよ。" at bounding box center [784, 198] width 938 height 49
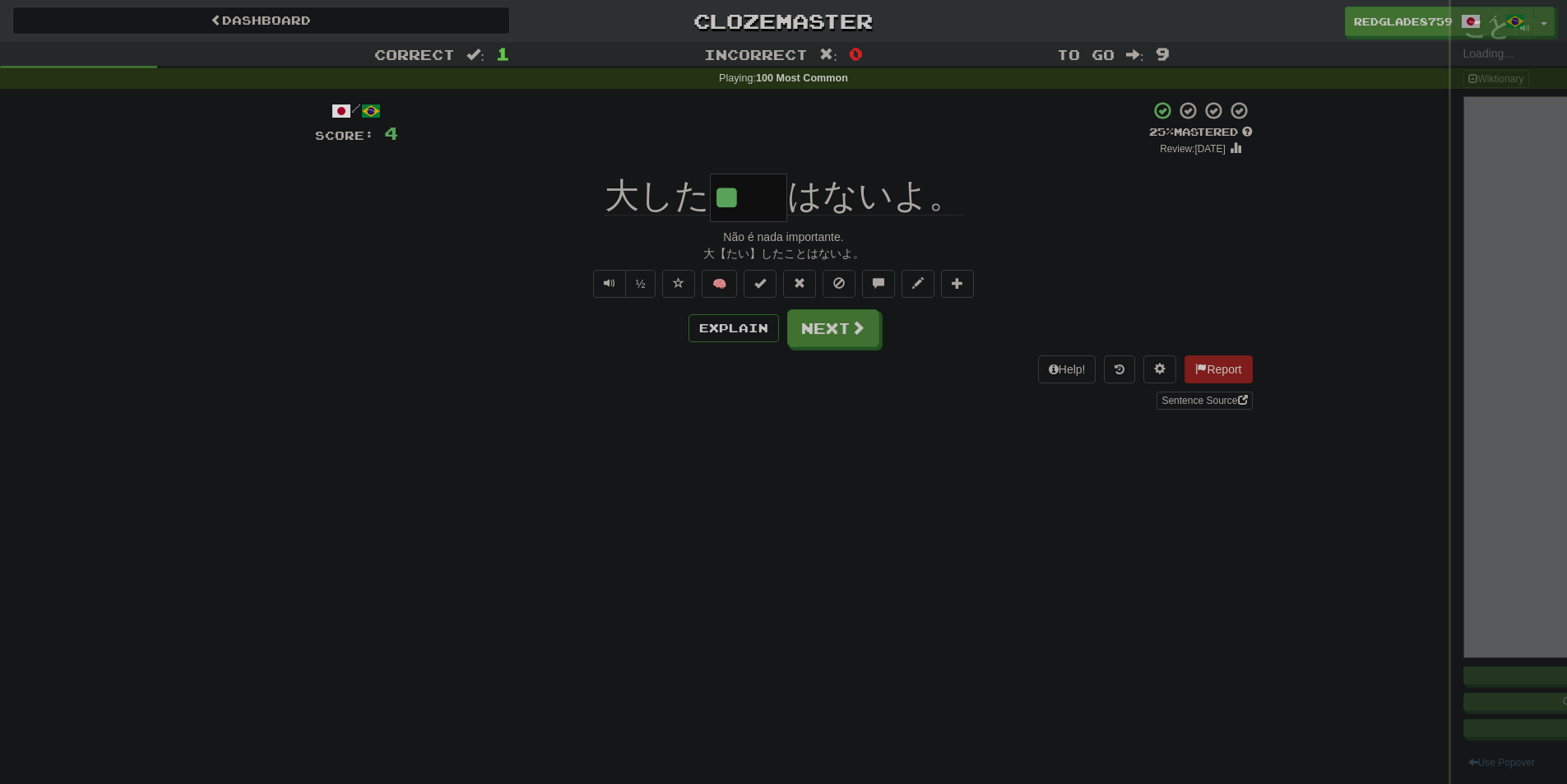
click at [753, 140] on div at bounding box center [784, 392] width 1567 height 784
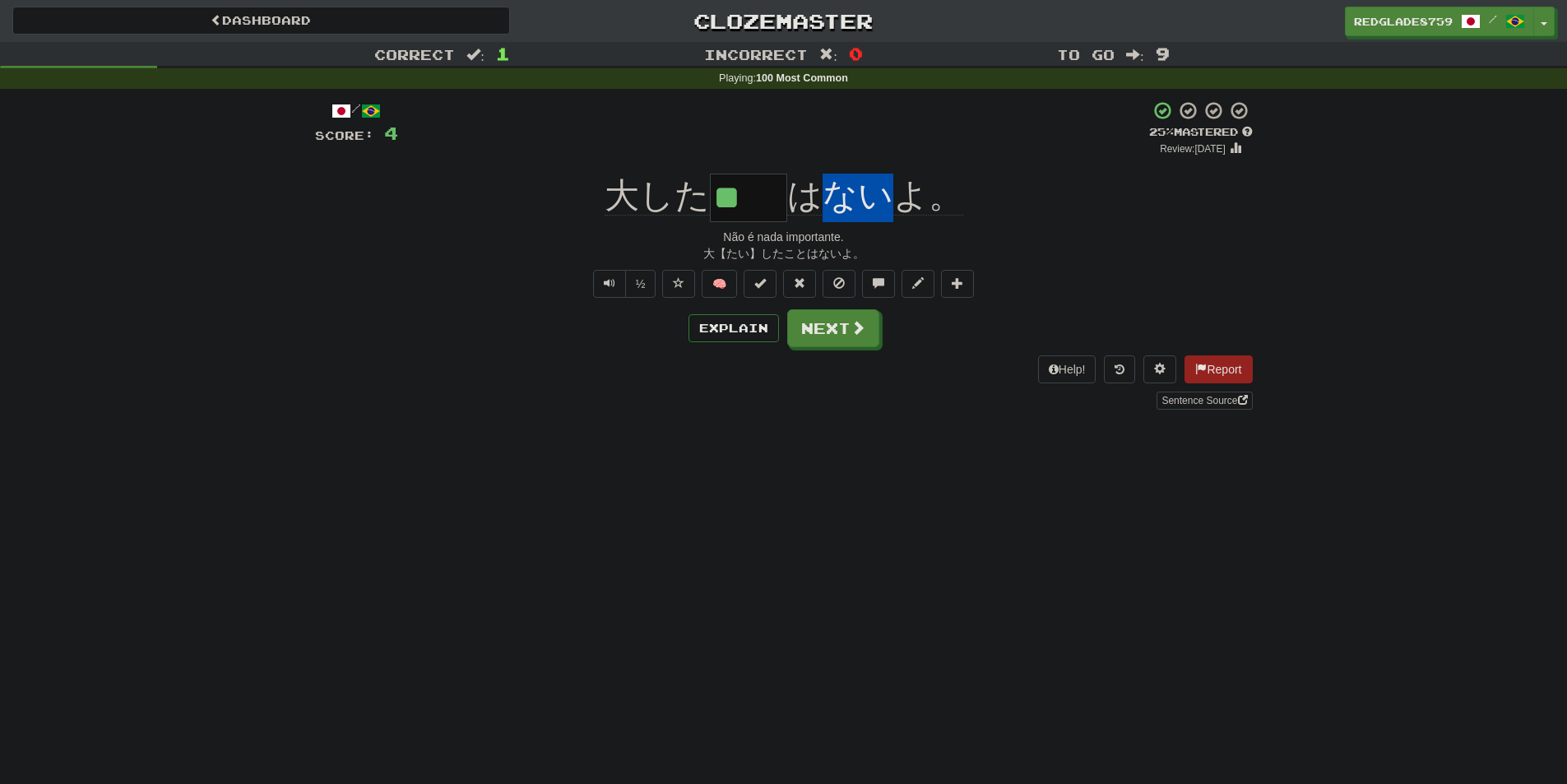
drag, startPoint x: 838, startPoint y: 203, endPoint x: 888, endPoint y: 202, distance: 50.0
click at [888, 202] on span "はないよ。" at bounding box center [875, 195] width 176 height 39
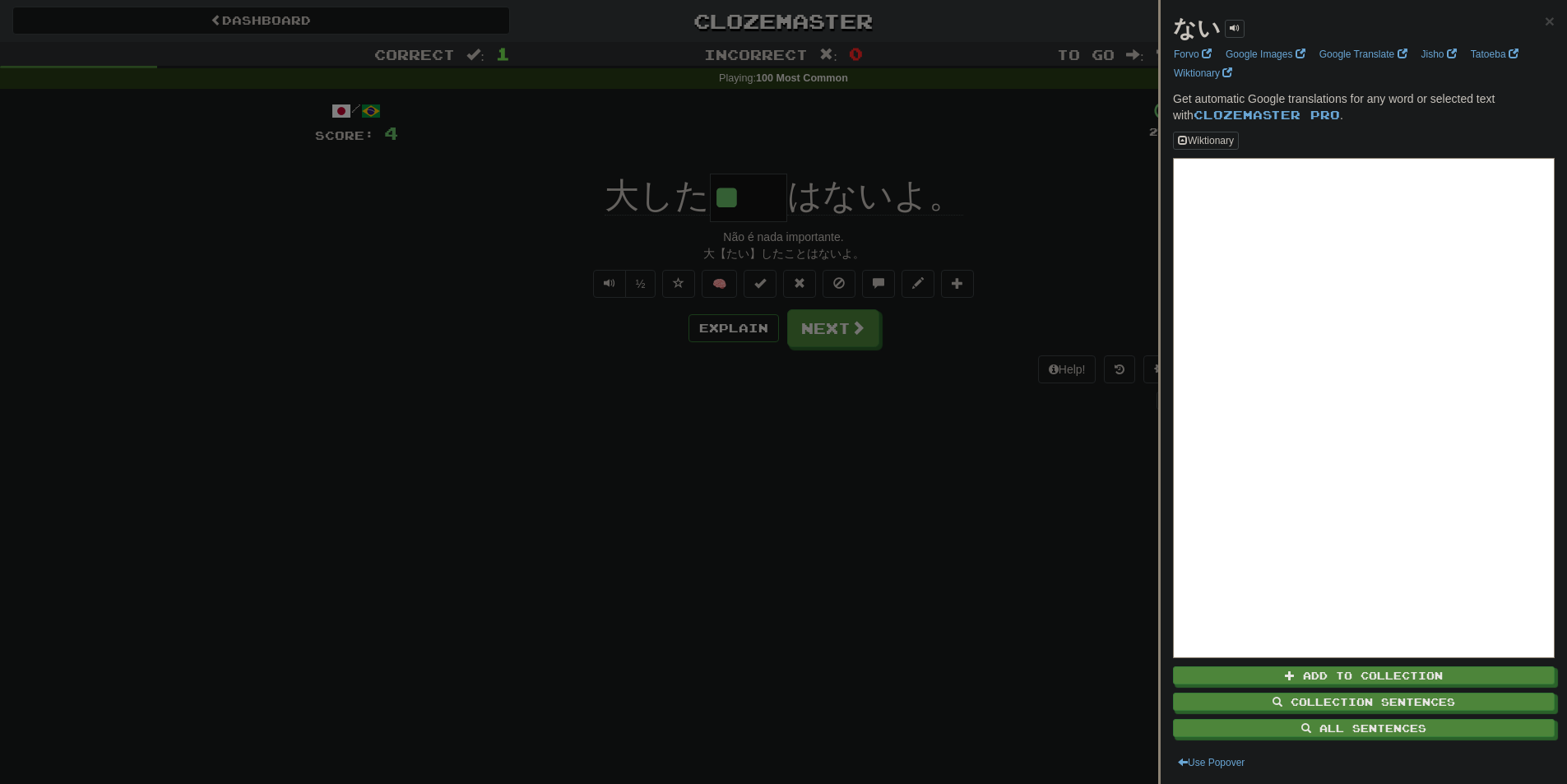
drag, startPoint x: 888, startPoint y: 202, endPoint x: 909, endPoint y: 237, distance: 40.8
click at [909, 237] on div at bounding box center [784, 392] width 1567 height 784
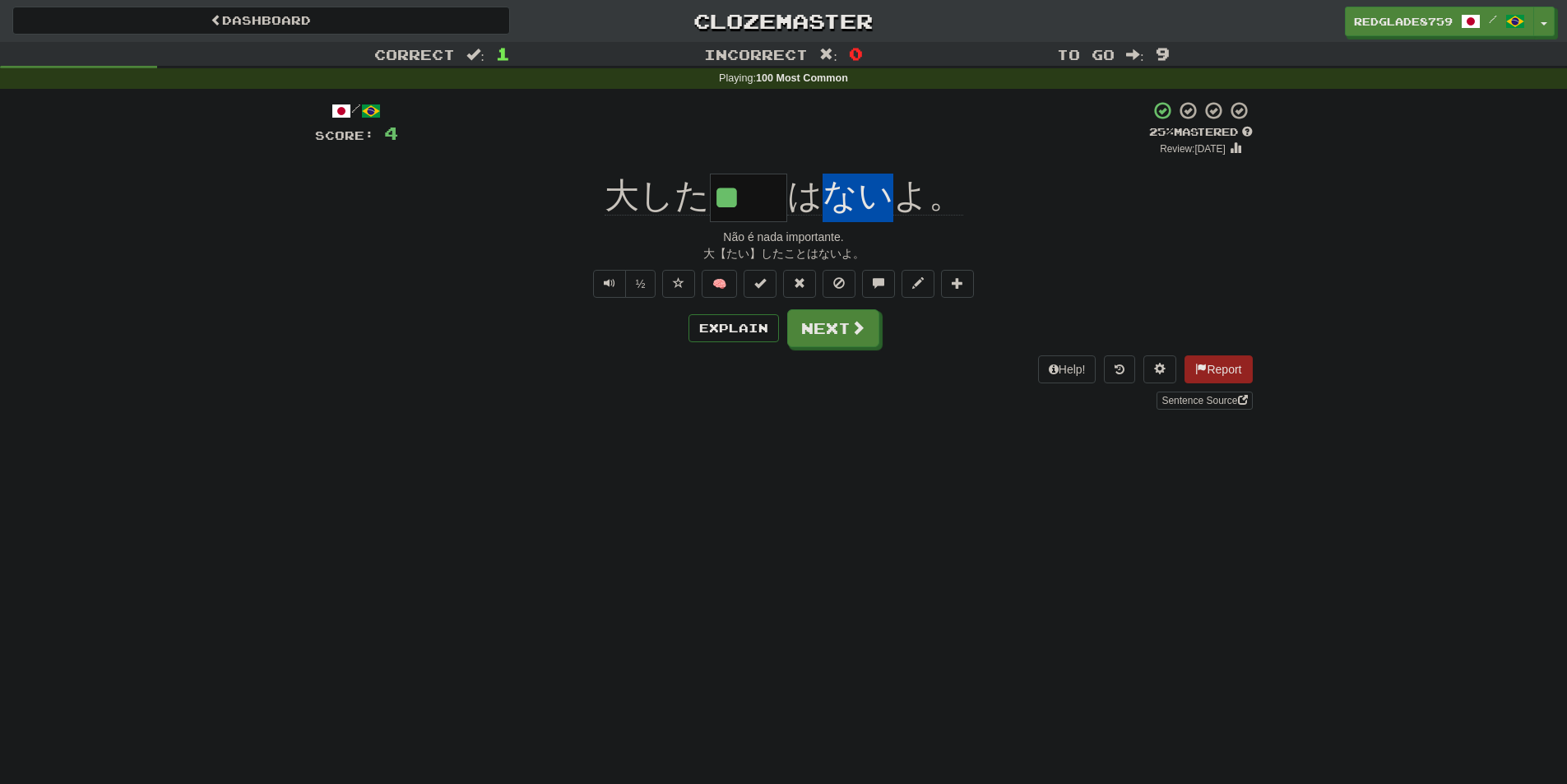
drag, startPoint x: 829, startPoint y: 206, endPoint x: 892, endPoint y: 206, distance: 63.0
click at [892, 206] on span "はないよ。" at bounding box center [875, 195] width 176 height 39
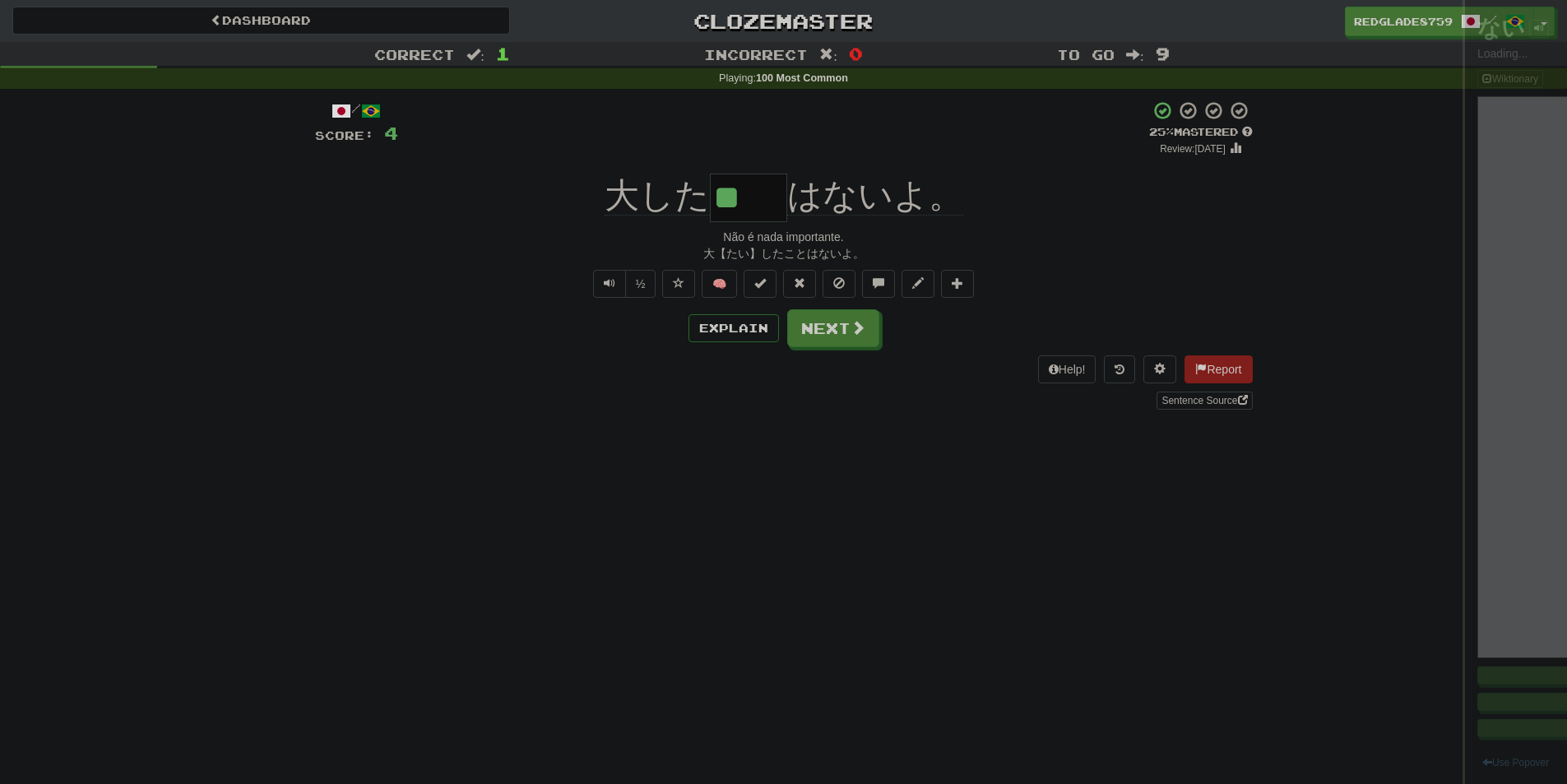
click at [916, 230] on div at bounding box center [784, 392] width 1567 height 784
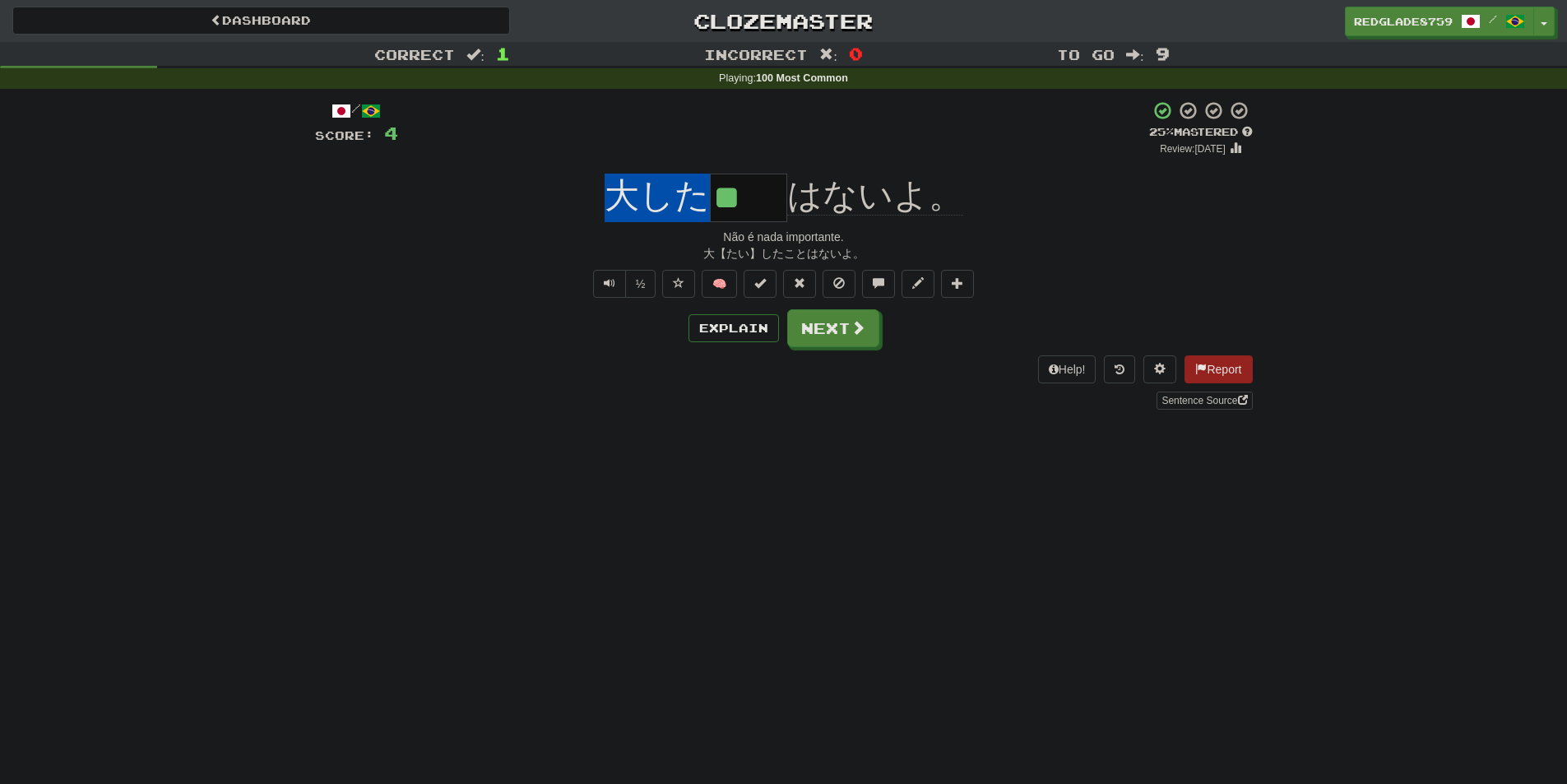
drag, startPoint x: 611, startPoint y: 202, endPoint x: 771, endPoint y: 201, distance: 160.0
click at [773, 201] on div "大した ** はないよ。" at bounding box center [784, 198] width 938 height 49
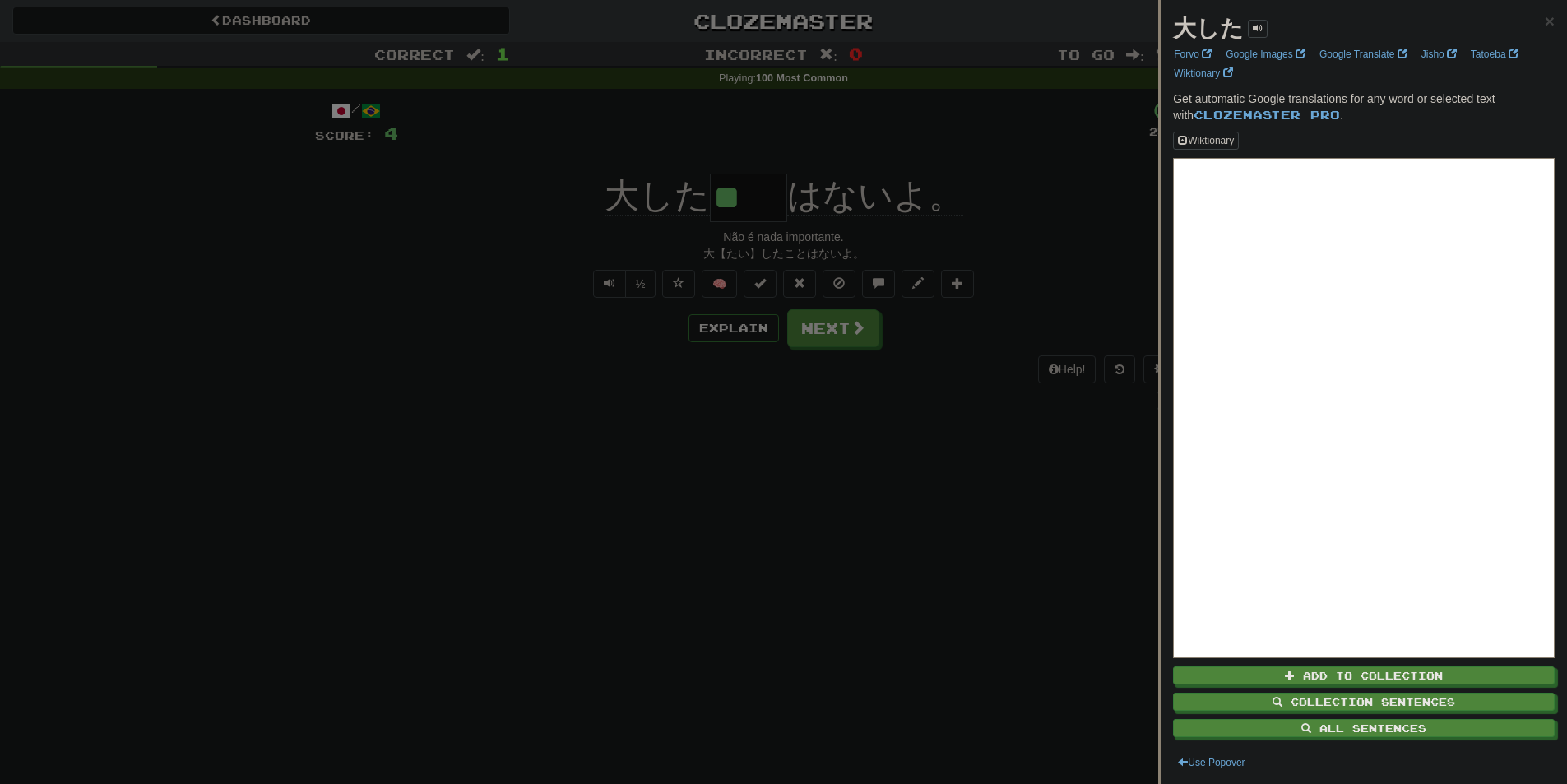
click at [595, 234] on div at bounding box center [784, 392] width 1567 height 784
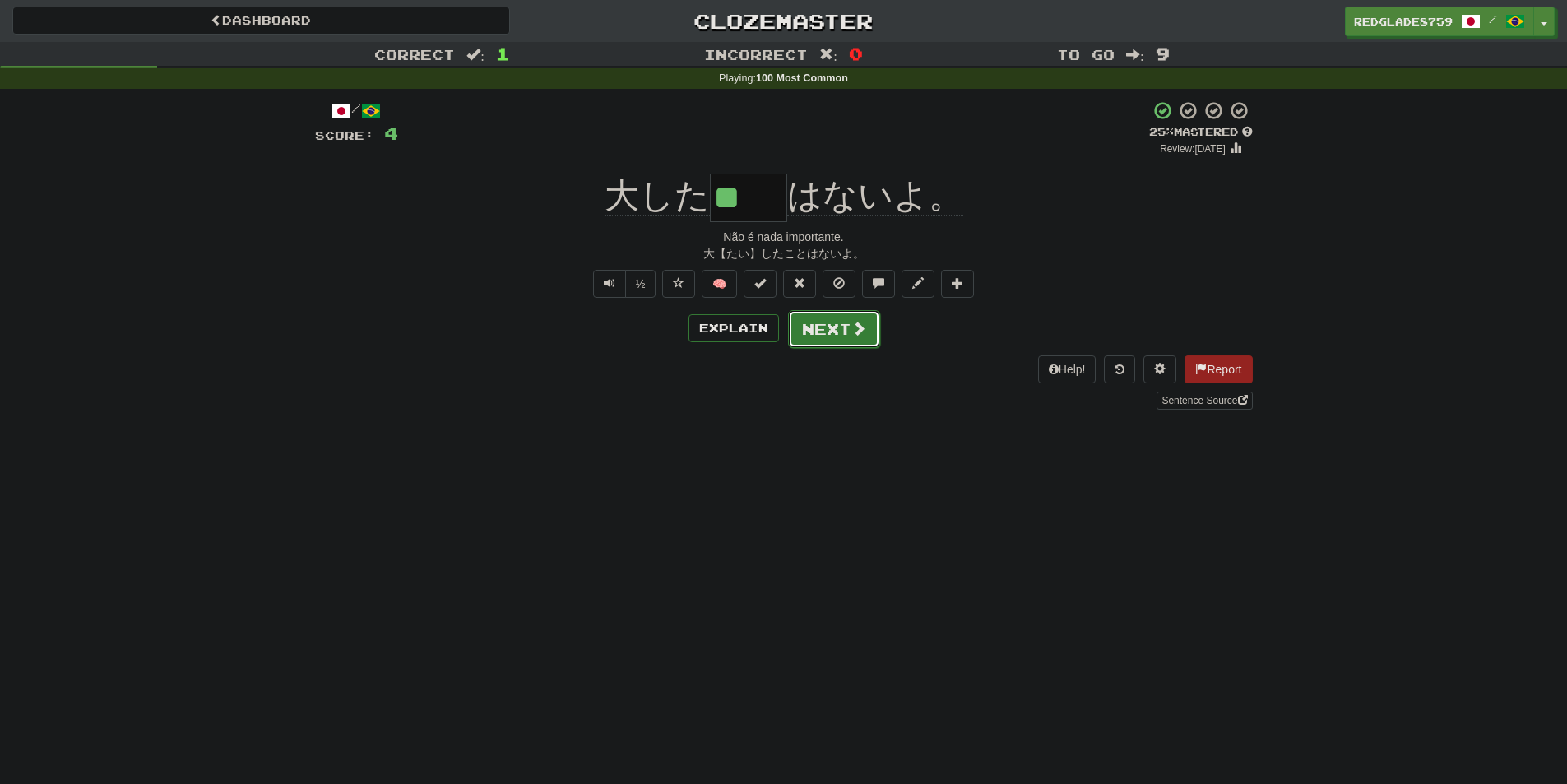
click at [835, 333] on button "Next" at bounding box center [834, 329] width 92 height 38
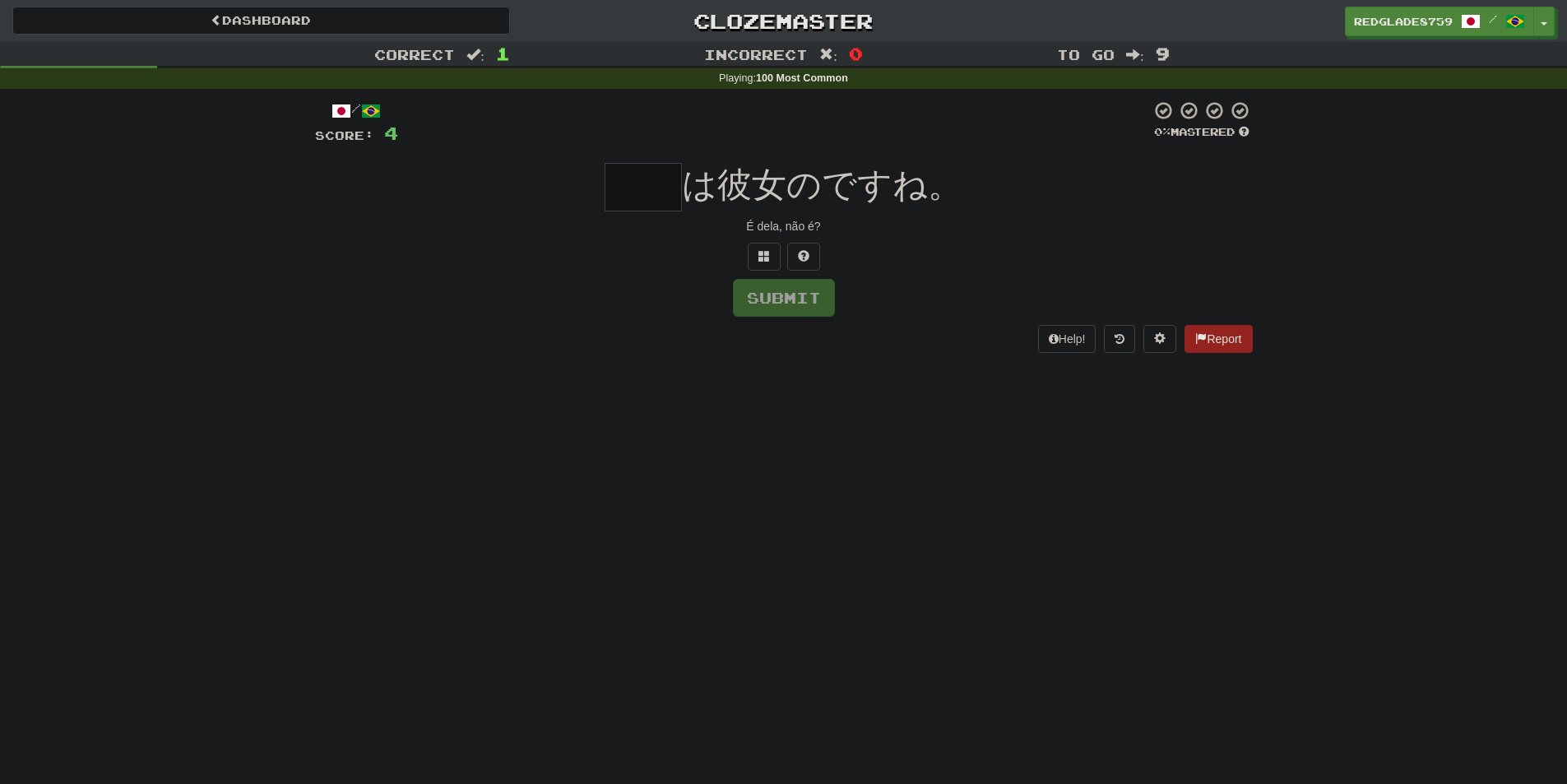
click at [642, 193] on input "text" at bounding box center [643, 186] width 77 height 49
type input "*"
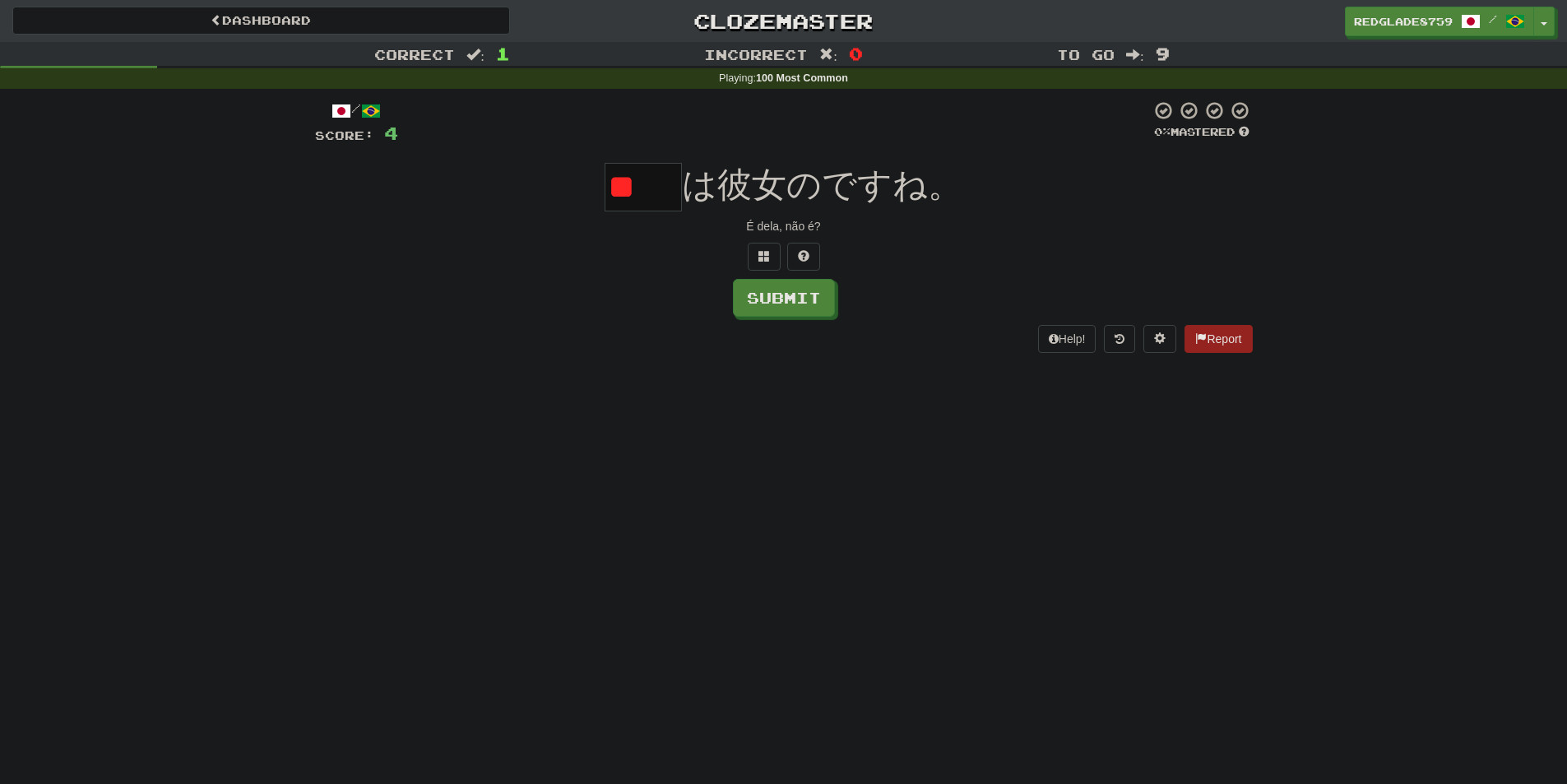
type input "*"
click at [805, 252] on span at bounding box center [804, 256] width 11 height 11
click at [665, 193] on input "*" at bounding box center [643, 186] width 77 height 49
type input "**"
click at [903, 265] on div at bounding box center [784, 256] width 938 height 28
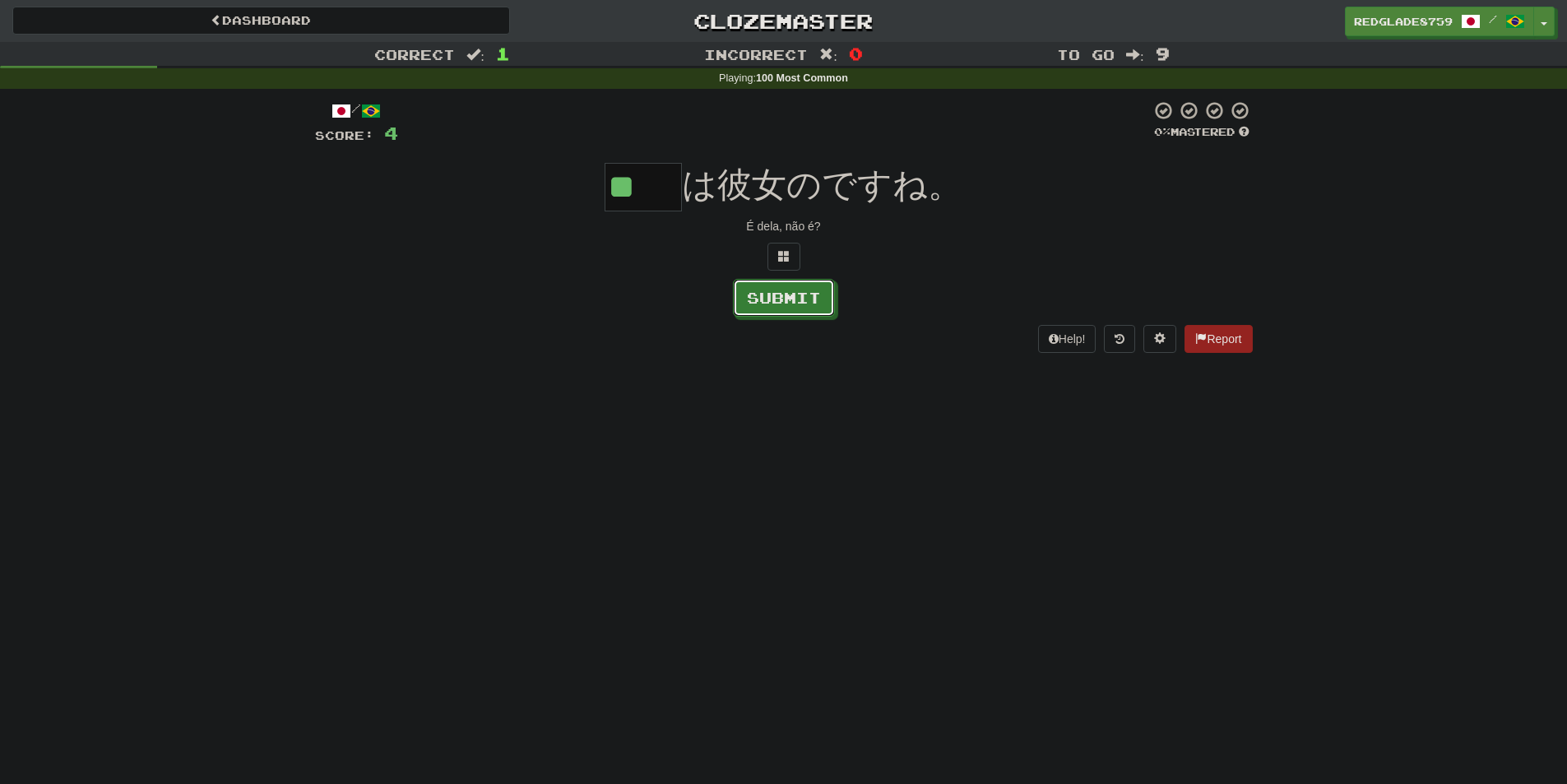
click at [799, 304] on button "Submit" at bounding box center [784, 298] width 102 height 38
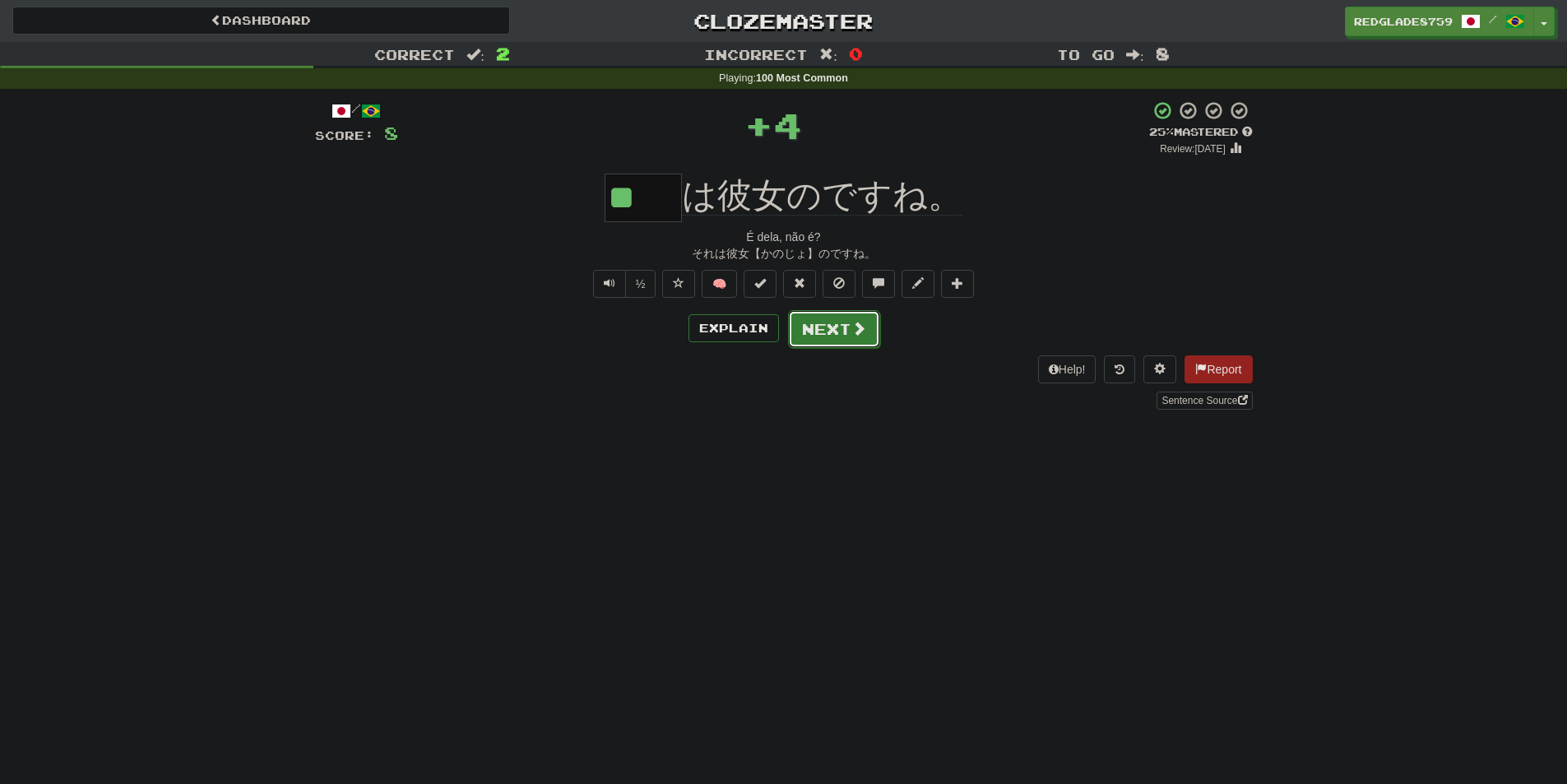
click at [804, 322] on button "Next" at bounding box center [834, 329] width 92 height 38
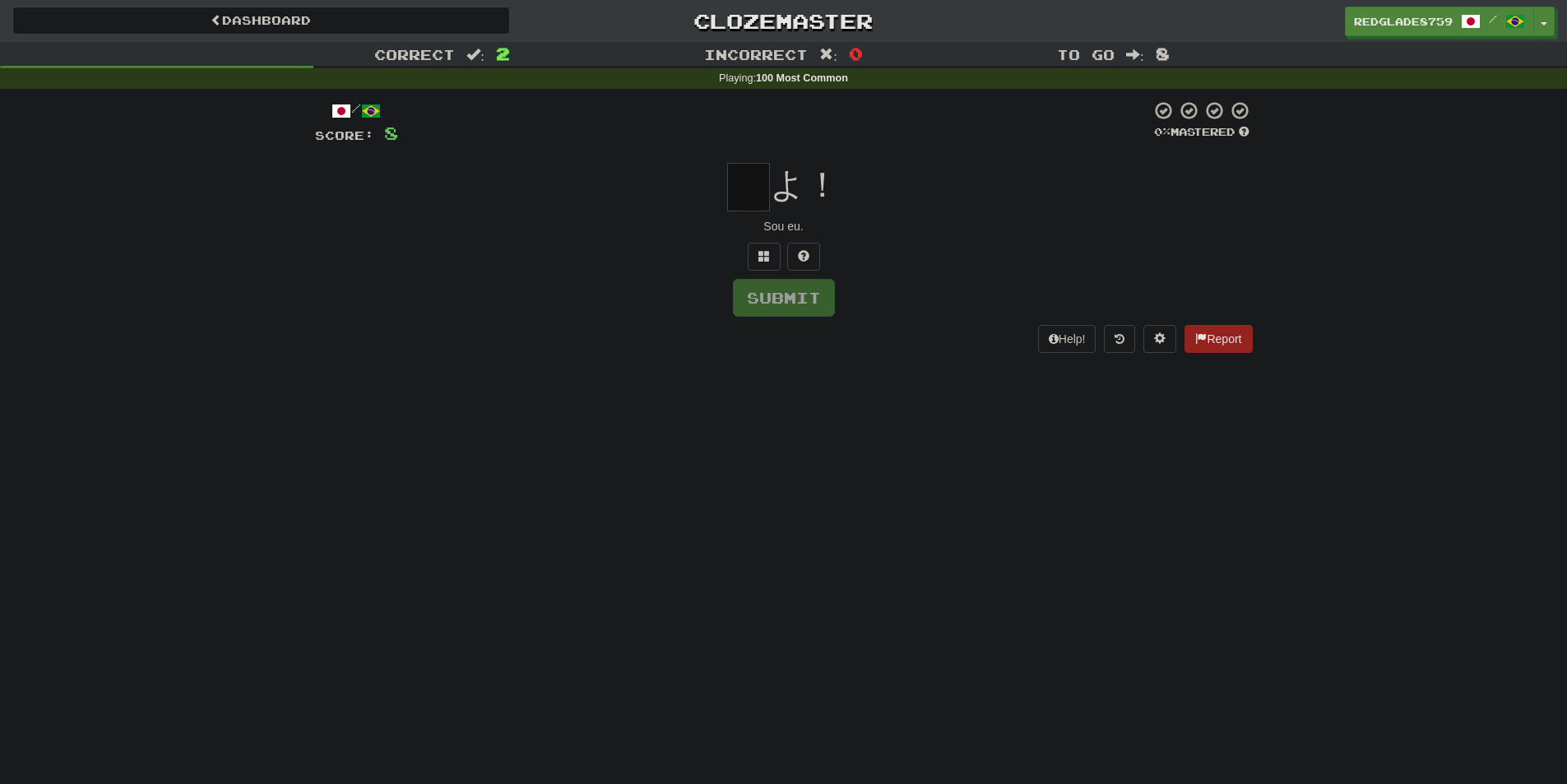
click at [753, 186] on input "text" at bounding box center [748, 186] width 43 height 49
type input "*"
click at [796, 299] on button "Submit" at bounding box center [784, 299] width 102 height 38
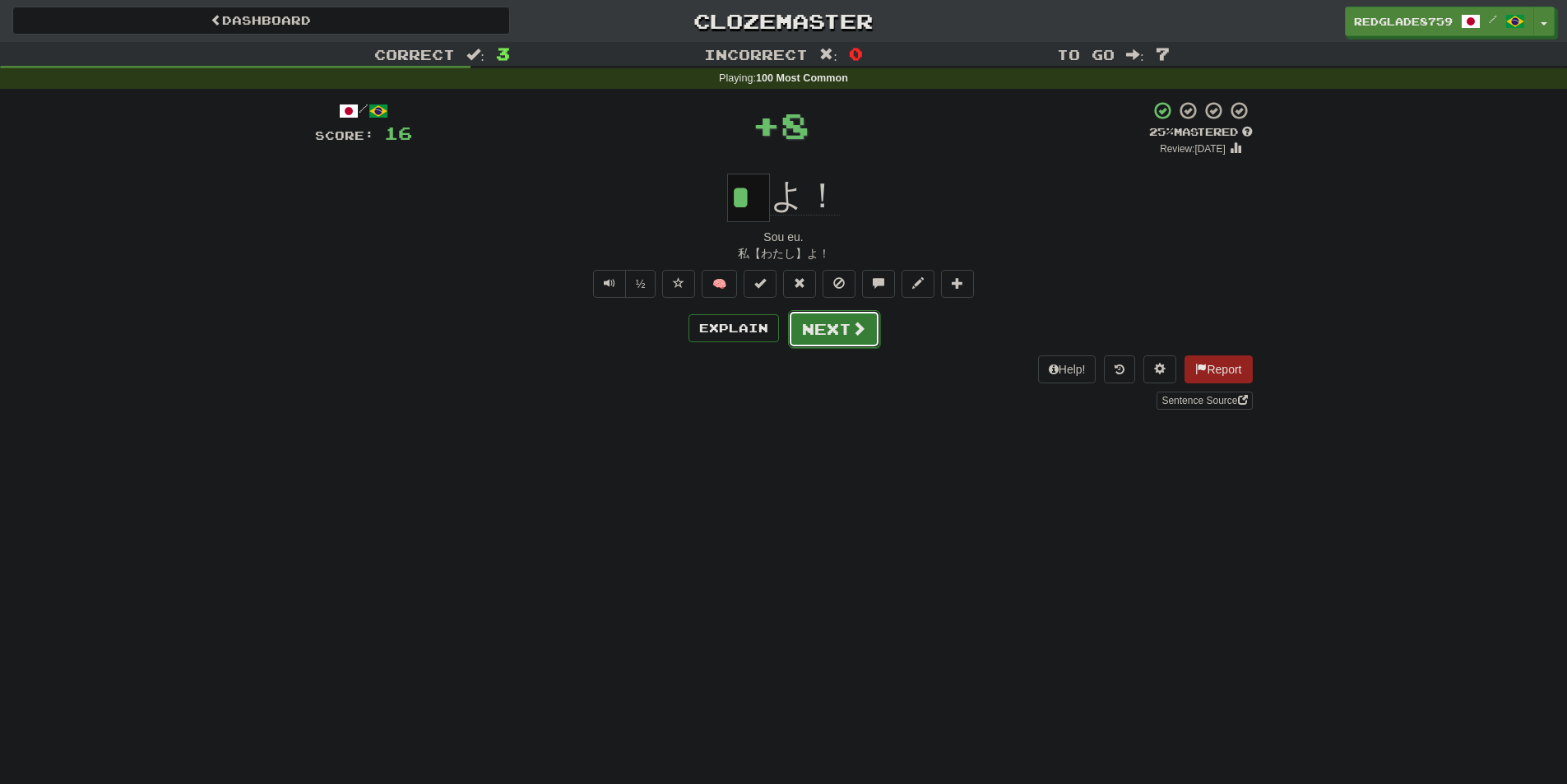
click at [838, 332] on button "Next" at bounding box center [834, 329] width 92 height 38
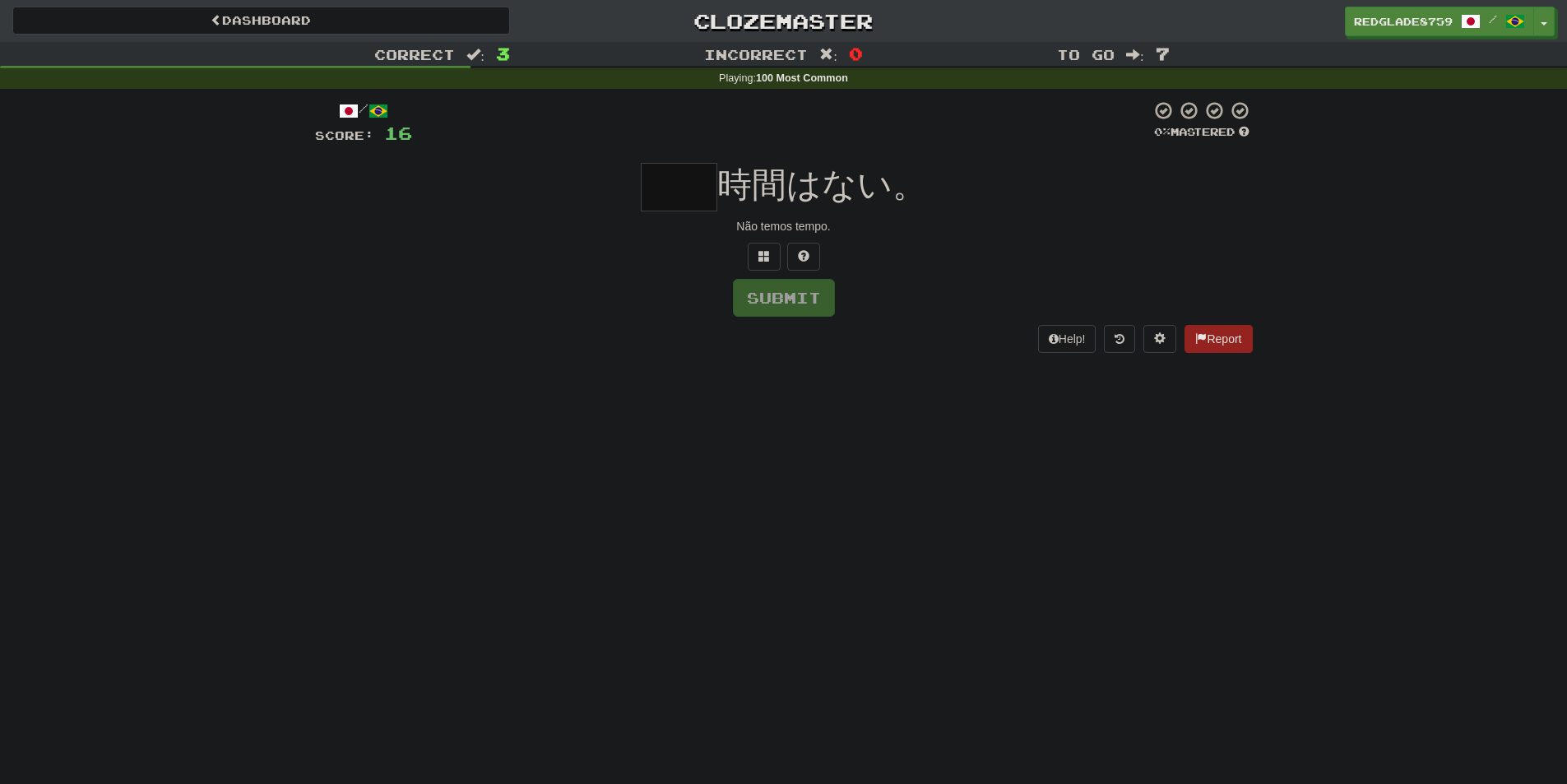
click at [685, 200] on input "text" at bounding box center [679, 186] width 76 height 49
type input "***"
type input "*"
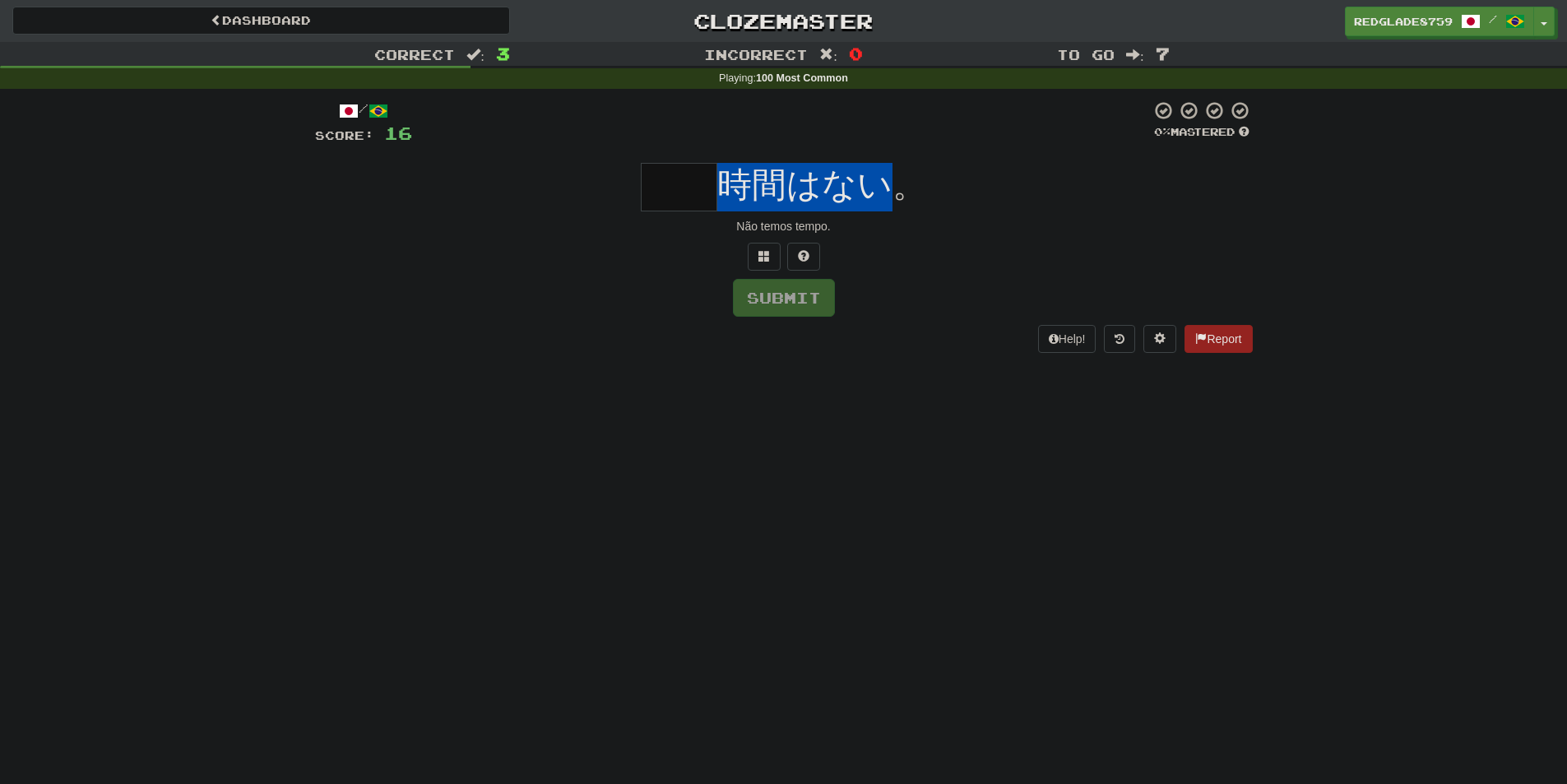
drag, startPoint x: 729, startPoint y: 196, endPoint x: 900, endPoint y: 180, distance: 171.7
click at [900, 180] on span "時間はない。" at bounding box center [823, 184] width 210 height 38
click at [616, 196] on div "時間はない。" at bounding box center [784, 186] width 938 height 49
click at [659, 194] on input "text" at bounding box center [679, 186] width 76 height 49
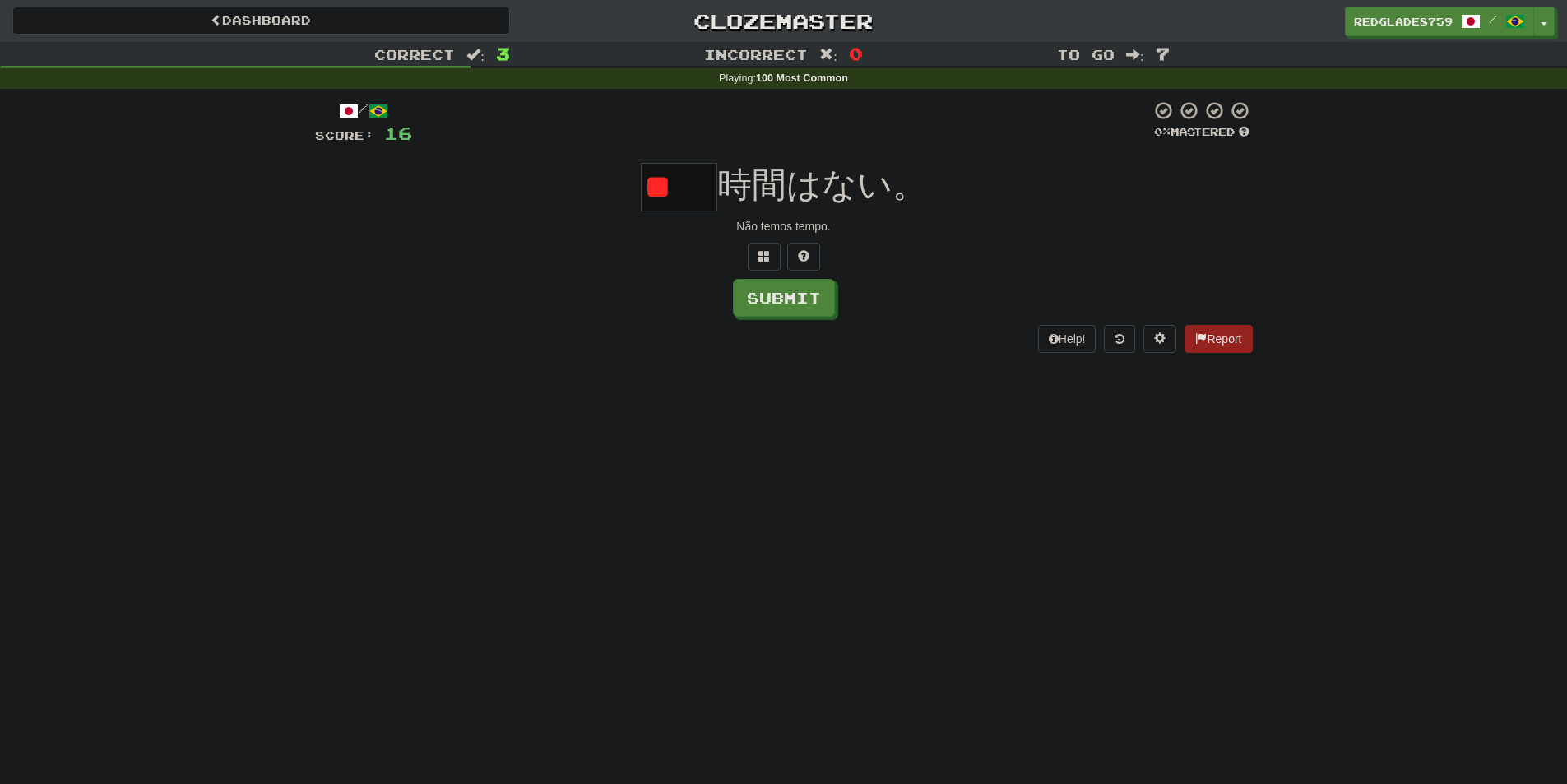
type input "*"
type input "**"
click at [569, 196] on div "** 時間はない。" at bounding box center [784, 186] width 938 height 49
click at [798, 301] on button "Submit" at bounding box center [784, 298] width 102 height 38
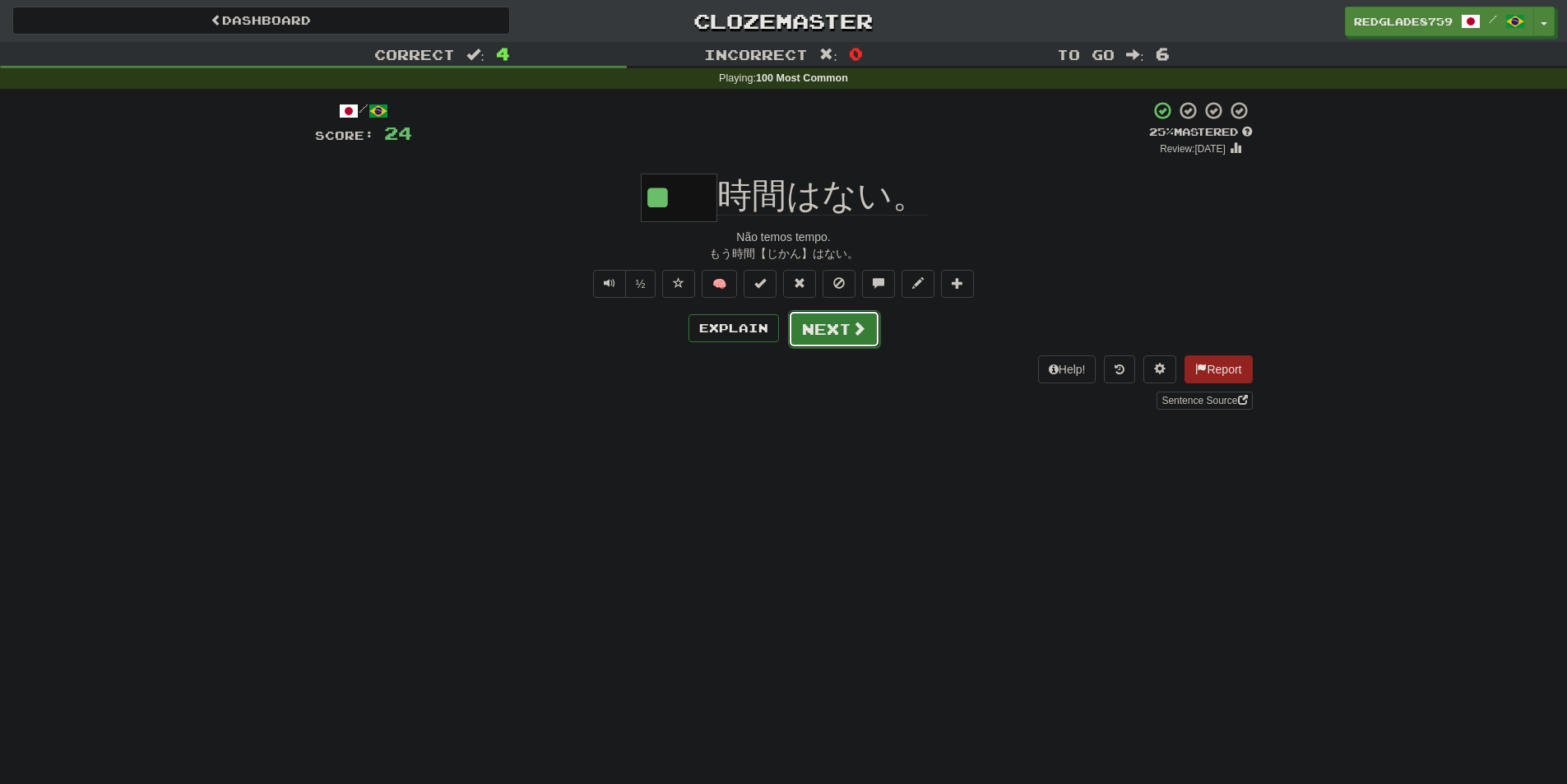
click at [827, 339] on button "Next" at bounding box center [834, 329] width 92 height 38
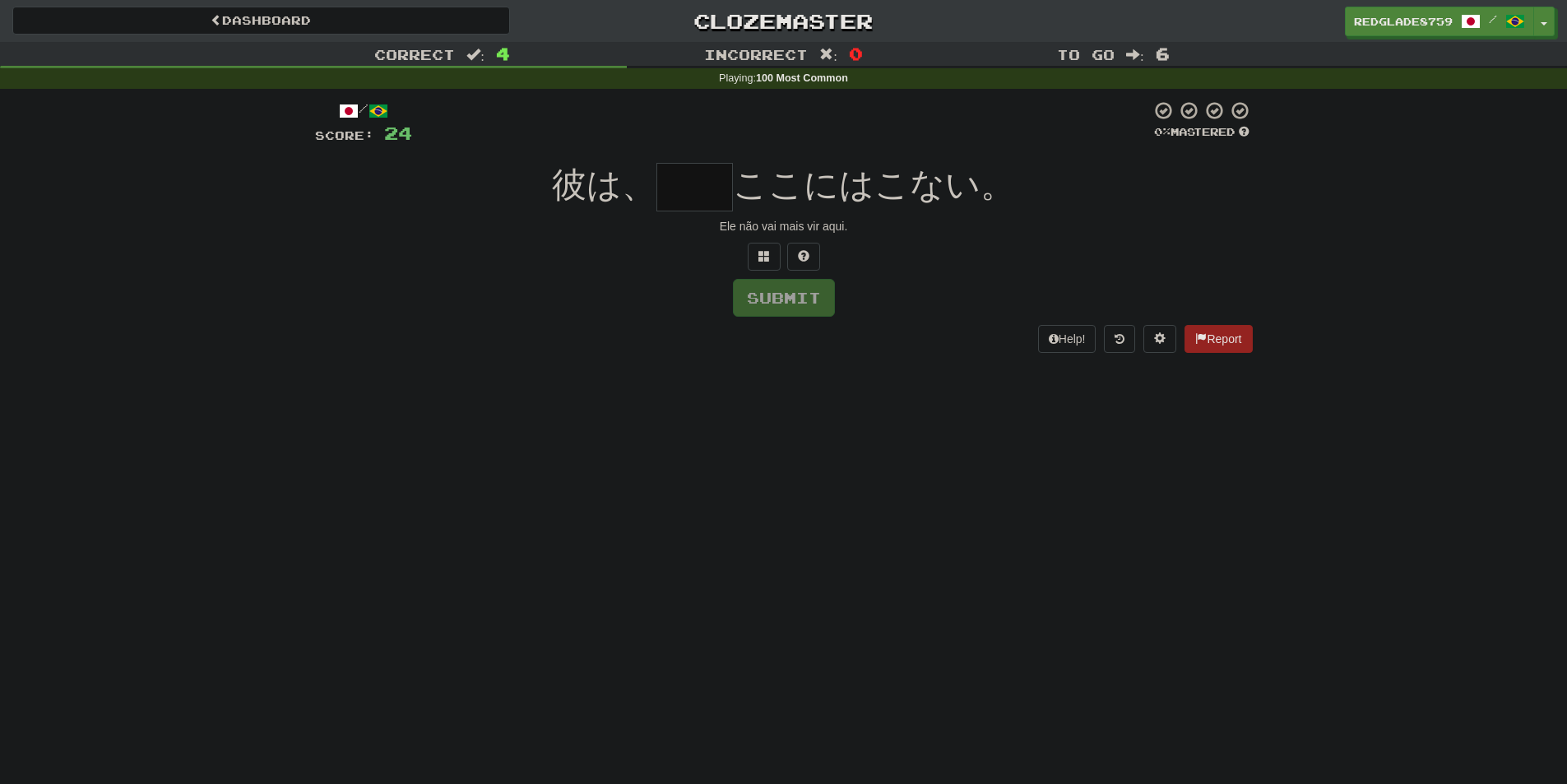
click at [701, 193] on input "text" at bounding box center [695, 186] width 76 height 49
click at [682, 180] on input "text" at bounding box center [695, 186] width 76 height 49
type input "*"
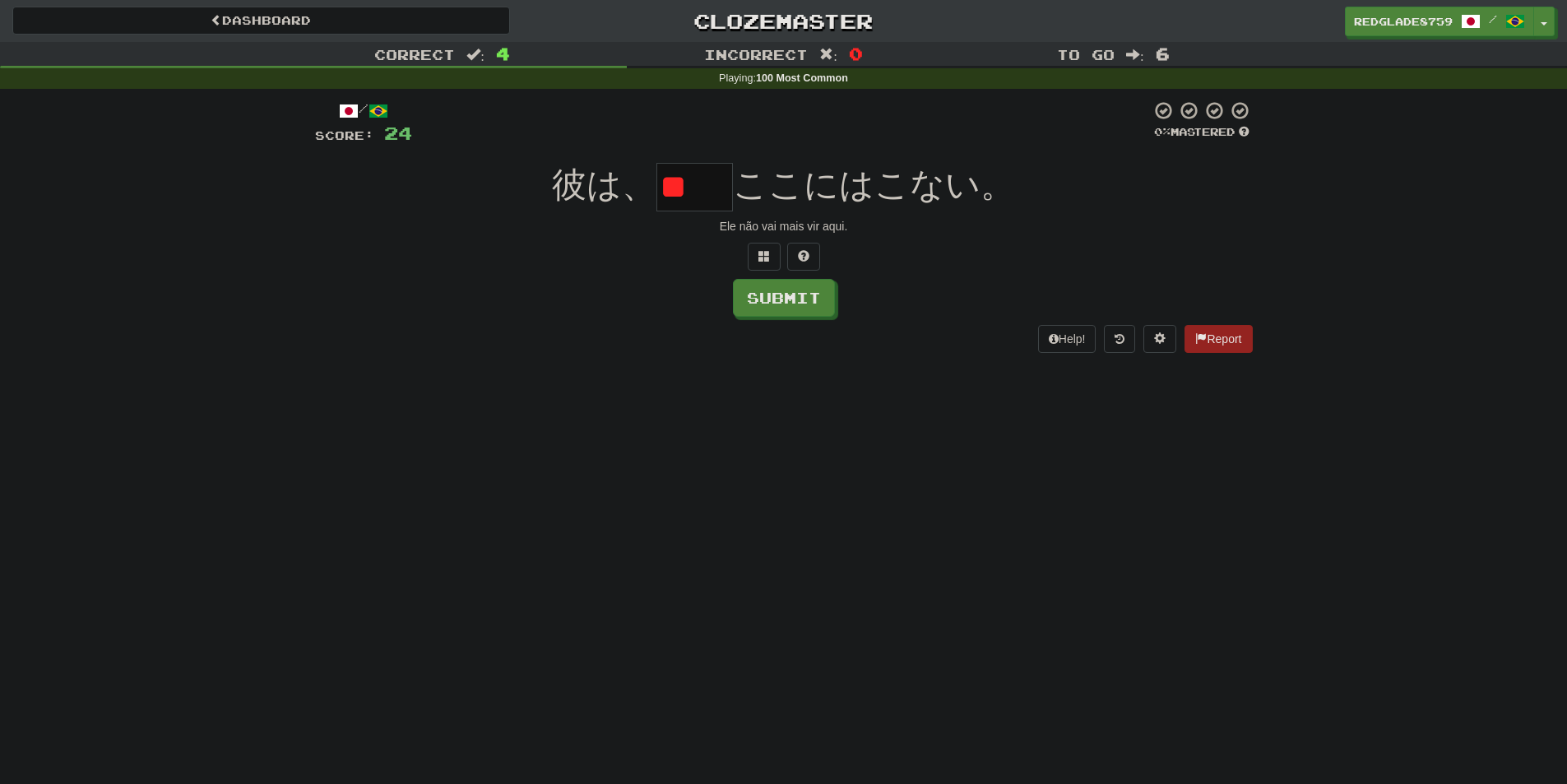
type input "*"
type input "**"
click at [794, 142] on div at bounding box center [781, 122] width 739 height 45
click at [805, 296] on button "Submit" at bounding box center [784, 299] width 102 height 38
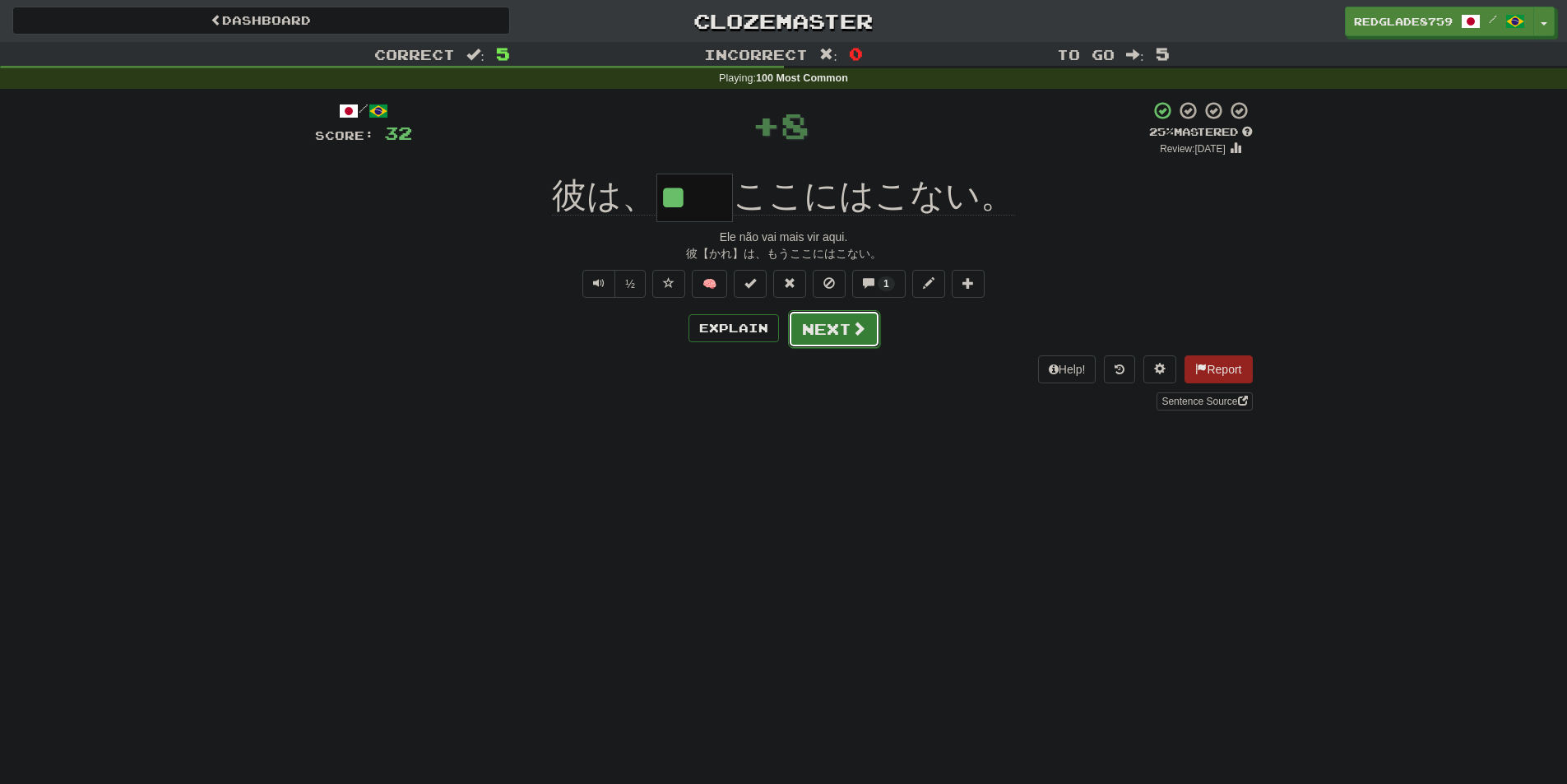
click at [816, 331] on button "Next" at bounding box center [834, 329] width 92 height 38
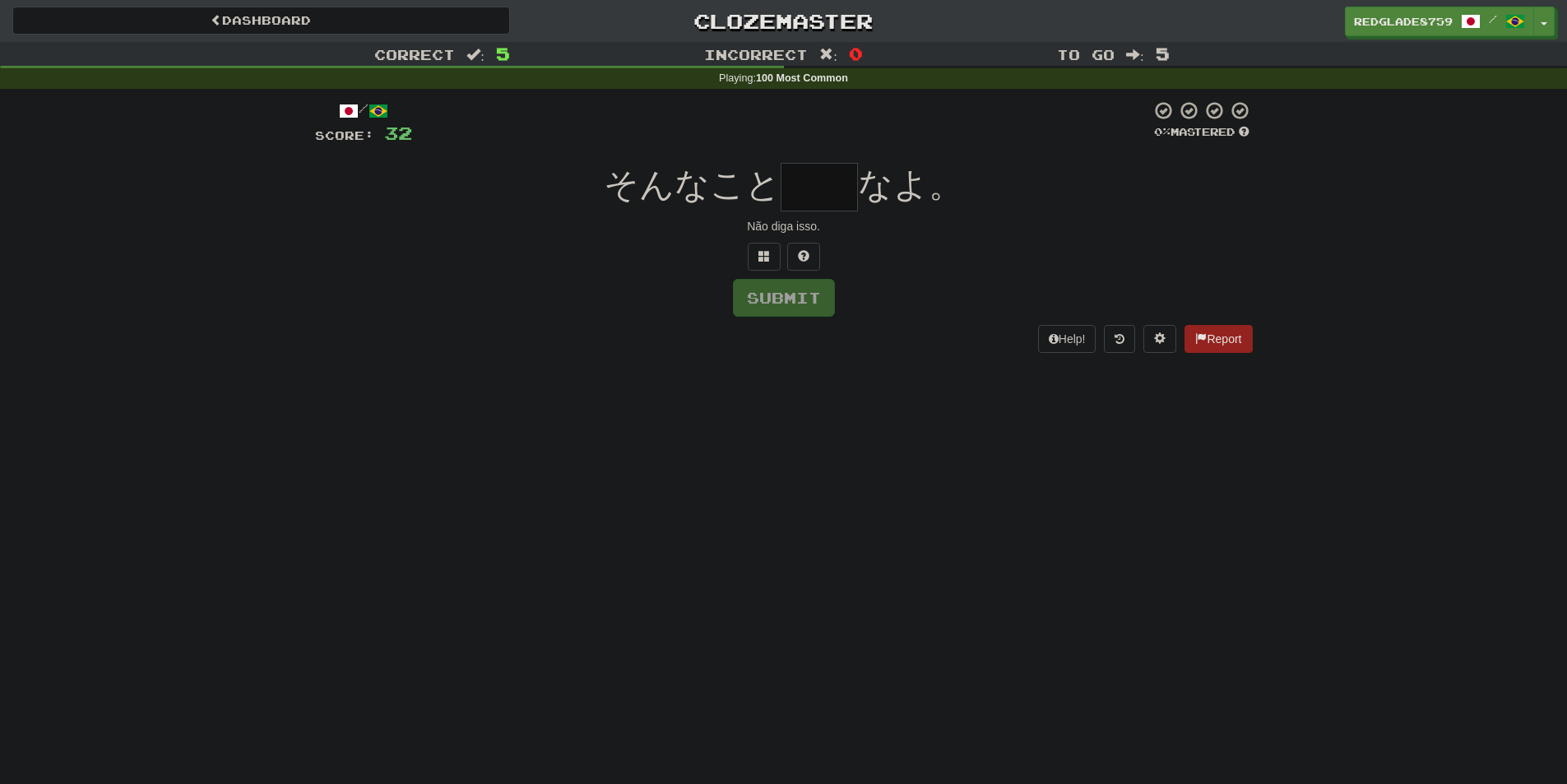
click at [822, 192] on input "text" at bounding box center [819, 186] width 77 height 49
type input "**"
click at [820, 293] on button "Submit" at bounding box center [784, 299] width 102 height 38
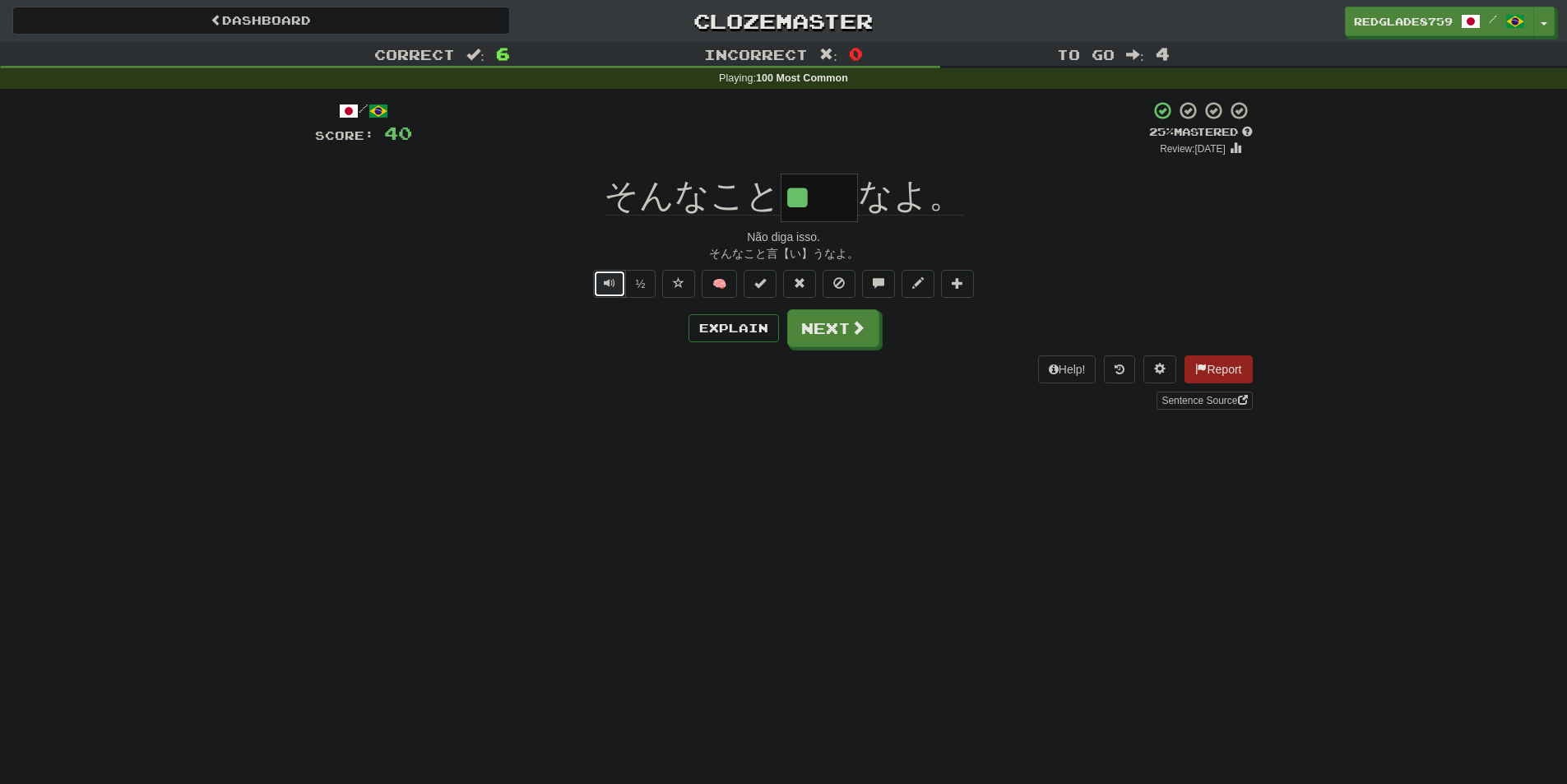
click at [615, 284] on button "Text-to-speech controls" at bounding box center [610, 283] width 32 height 28
click at [828, 340] on button "Next" at bounding box center [834, 329] width 92 height 38
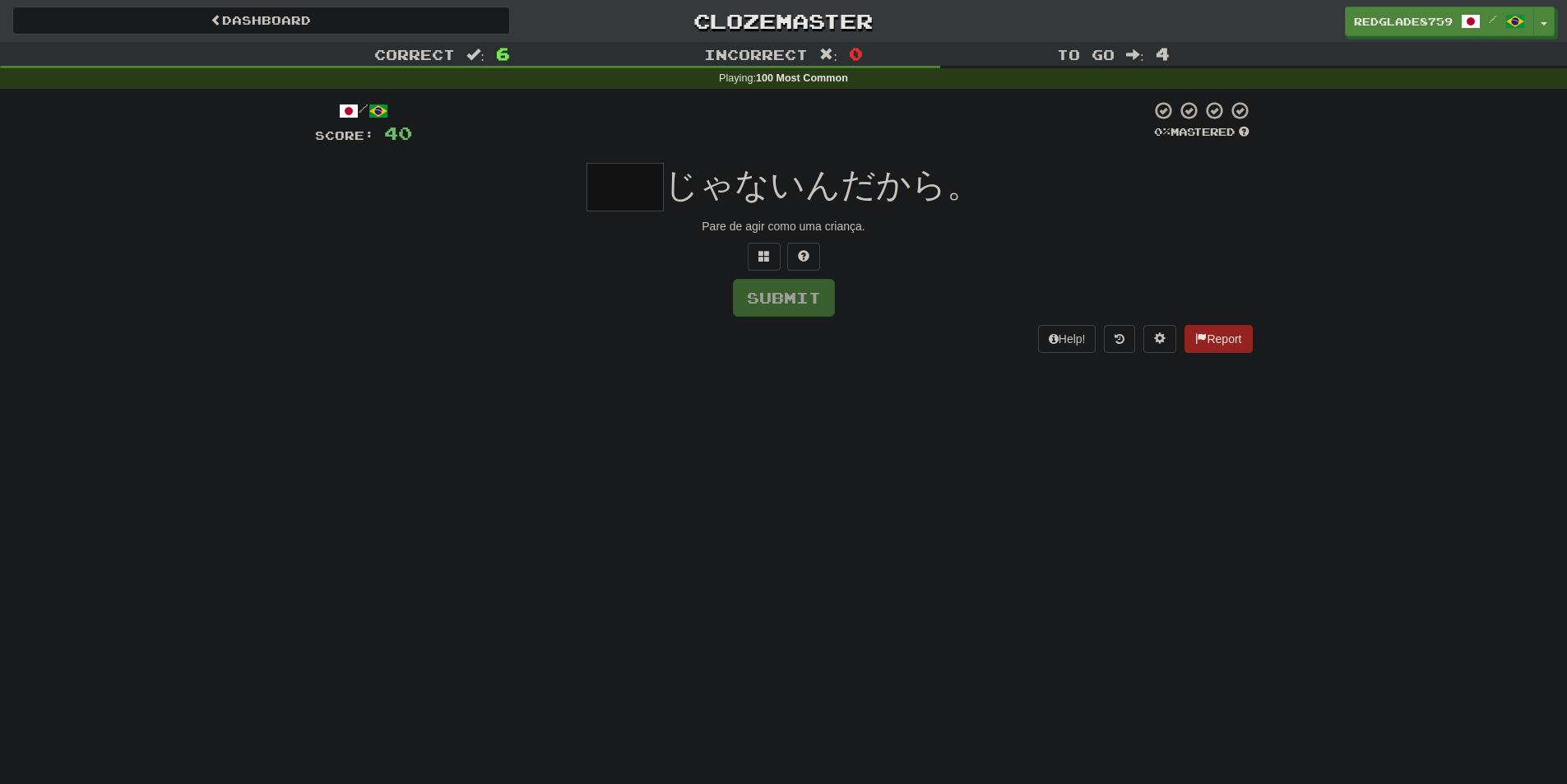
click at [620, 172] on input "text" at bounding box center [625, 186] width 77 height 49
type input "*"
type input "**"
click at [956, 333] on div "Help! Report" at bounding box center [784, 338] width 938 height 28
click at [831, 302] on button "Submit" at bounding box center [784, 298] width 102 height 38
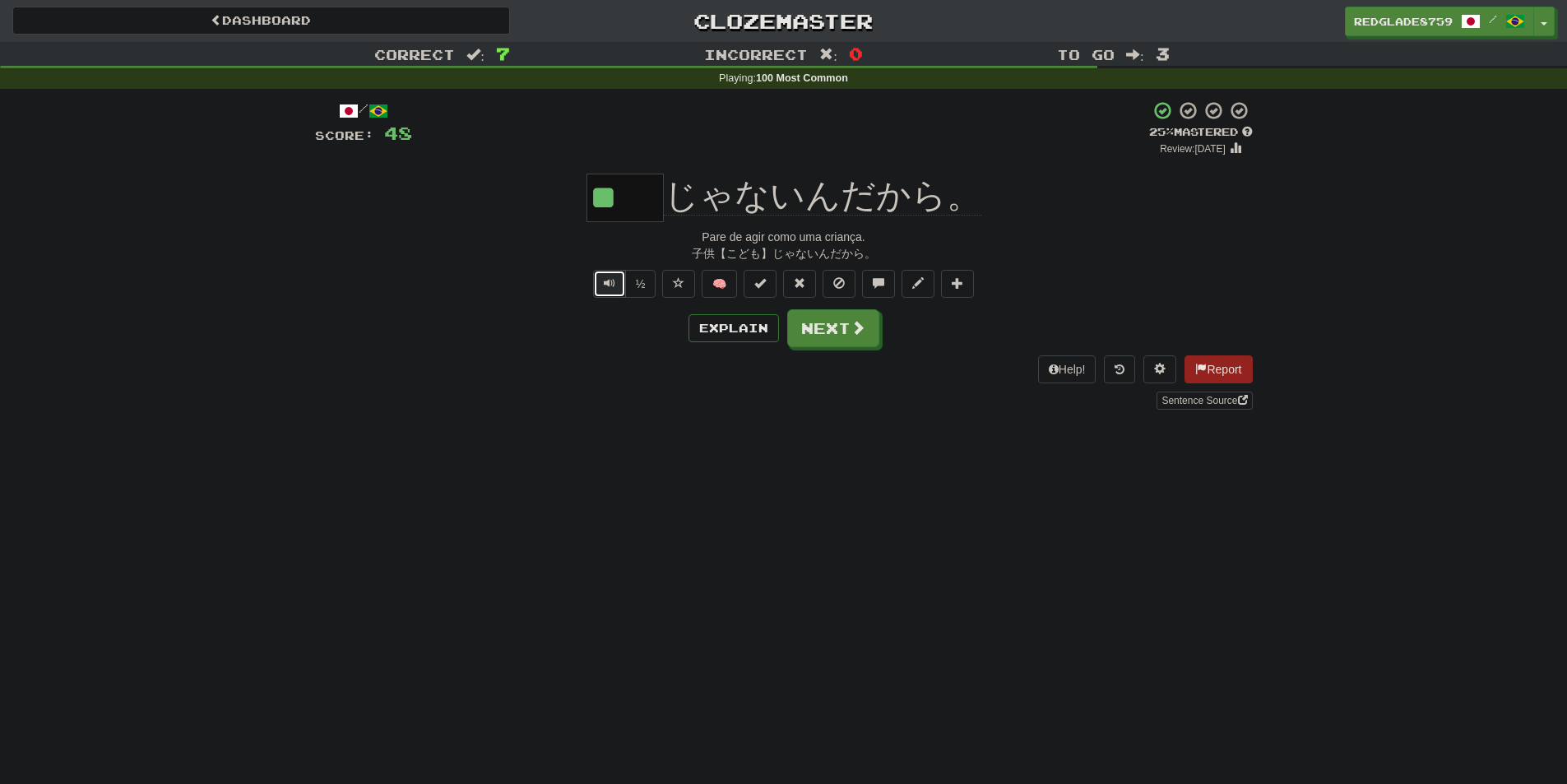
click at [608, 281] on span "Text-to-speech controls" at bounding box center [610, 283] width 11 height 11
click at [837, 330] on button "Next" at bounding box center [834, 329] width 92 height 38
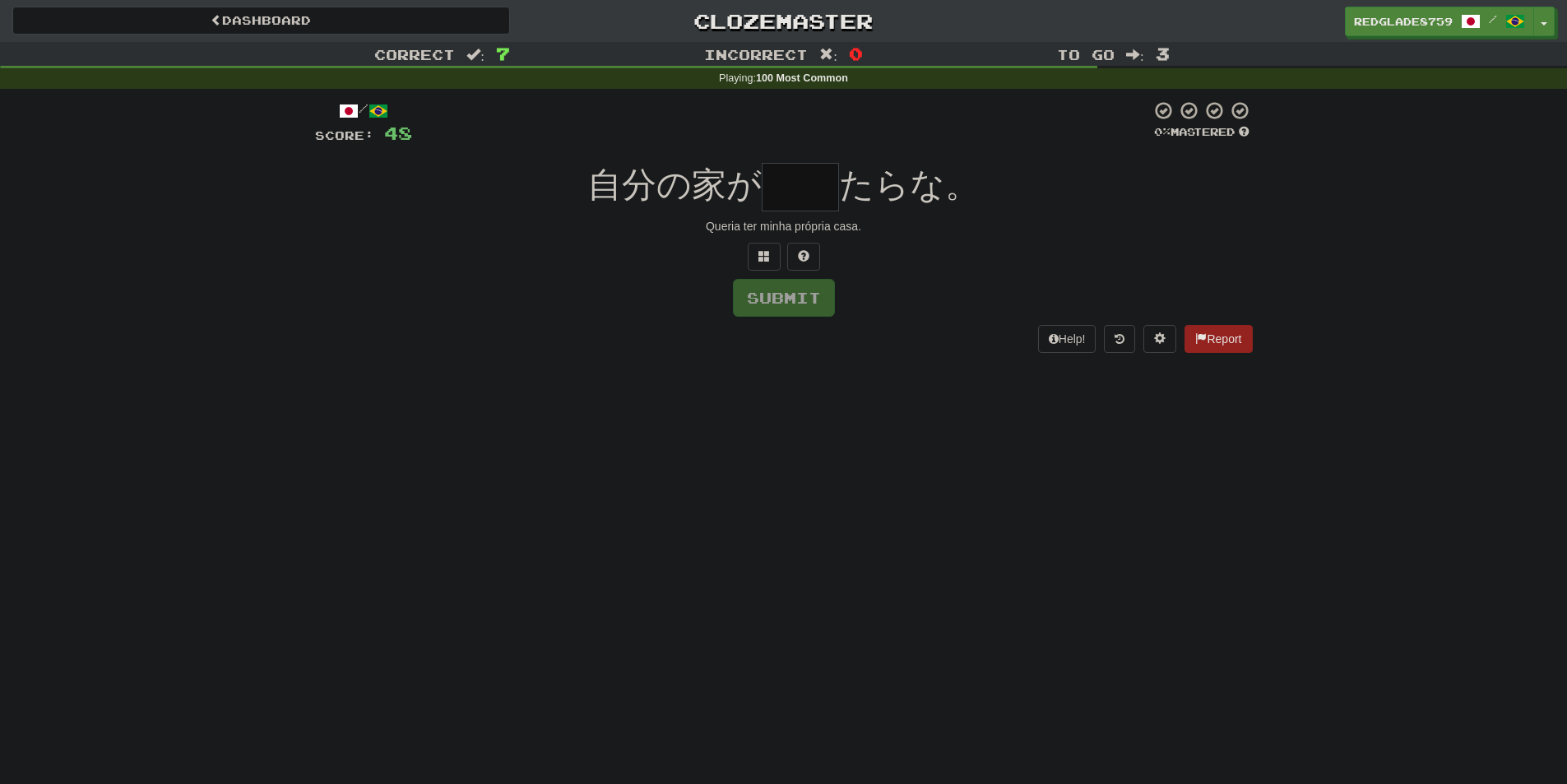
click at [801, 200] on input "text" at bounding box center [800, 186] width 77 height 49
type input "*"
click at [667, 222] on div "Queria ter minha própria casa." at bounding box center [784, 225] width 938 height 16
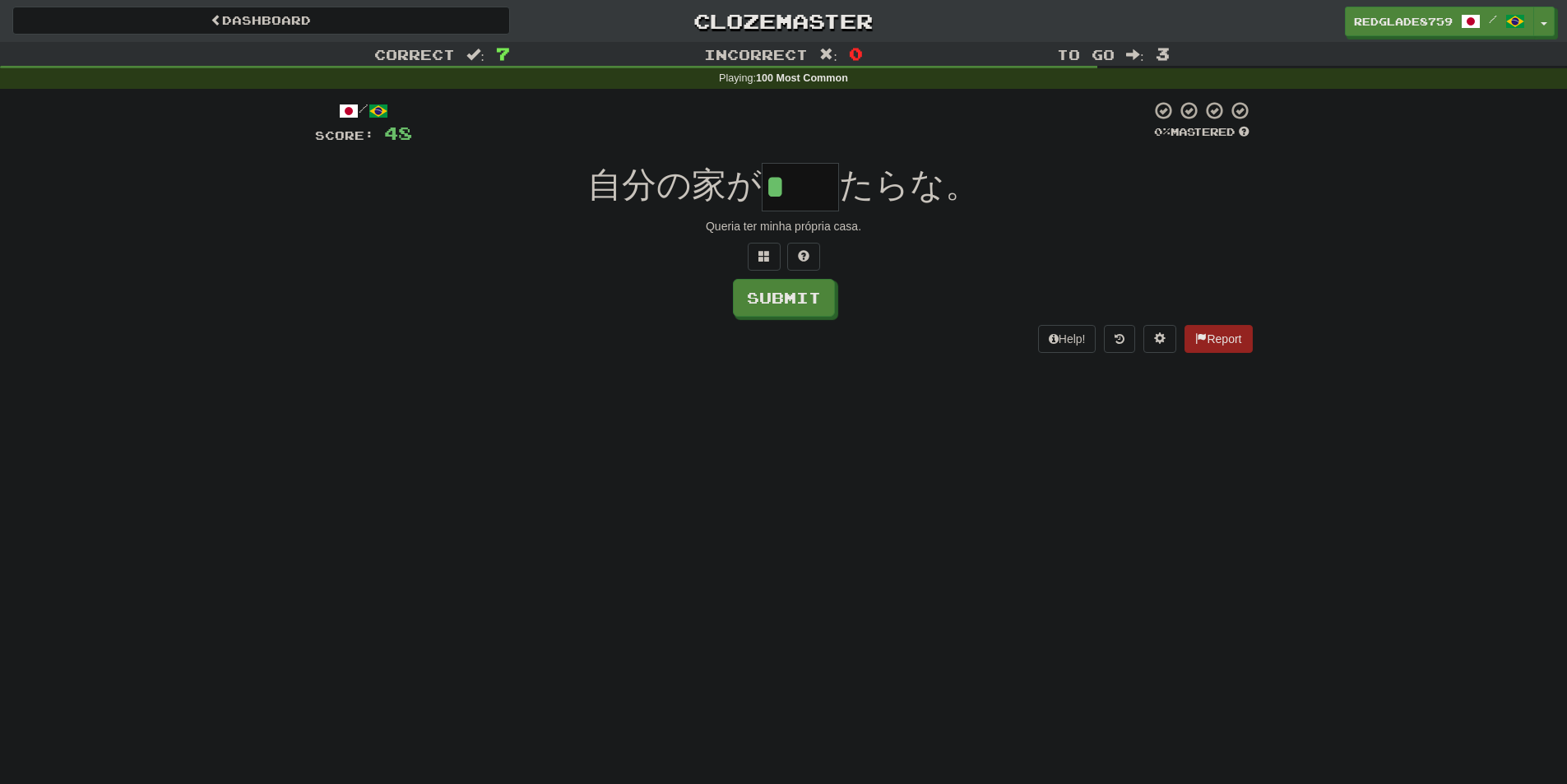
click at [804, 197] on input "*" at bounding box center [800, 186] width 77 height 49
click at [807, 250] on span at bounding box center [804, 256] width 11 height 11
type input "**"
click at [801, 299] on button "Submit" at bounding box center [784, 298] width 102 height 38
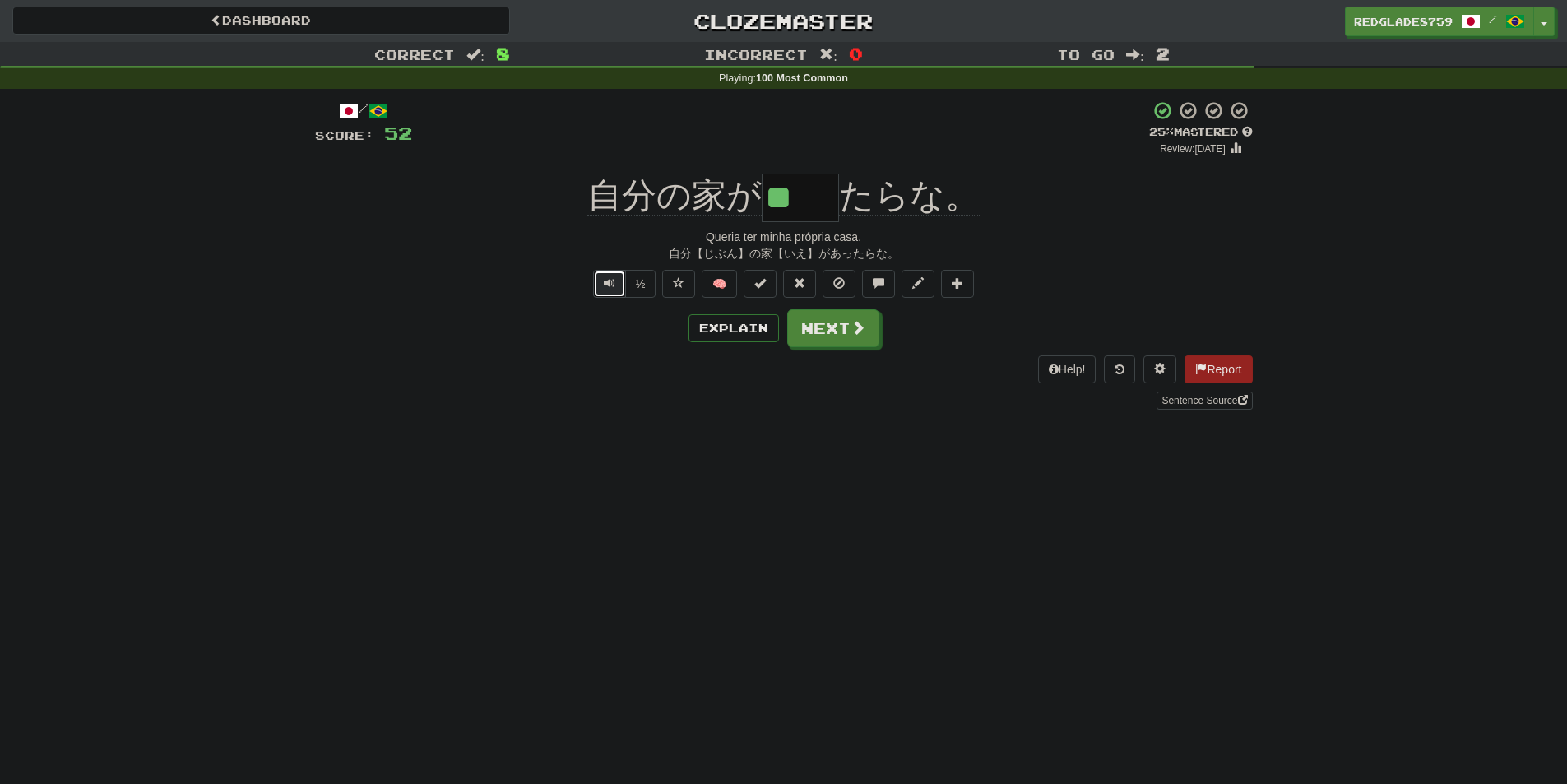
click at [614, 290] on button "Text-to-speech controls" at bounding box center [610, 283] width 32 height 28
click at [743, 330] on button "Explain" at bounding box center [734, 328] width 91 height 28
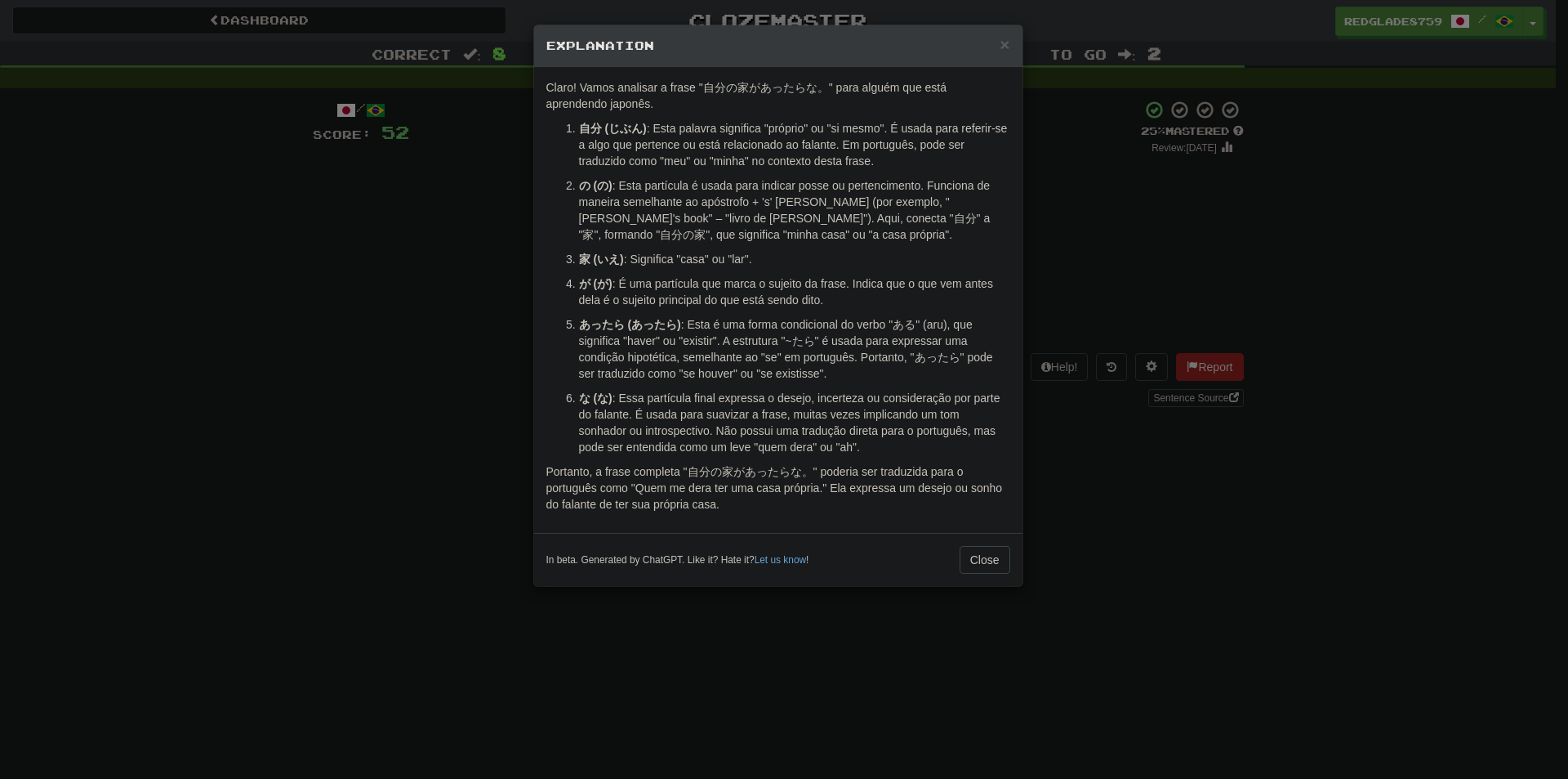
click at [1139, 298] on div "× Explanation Claro! Vamos analisar a frase "自分の家があったらな。" para alguém que está …" at bounding box center [784, 389] width 1568 height 779
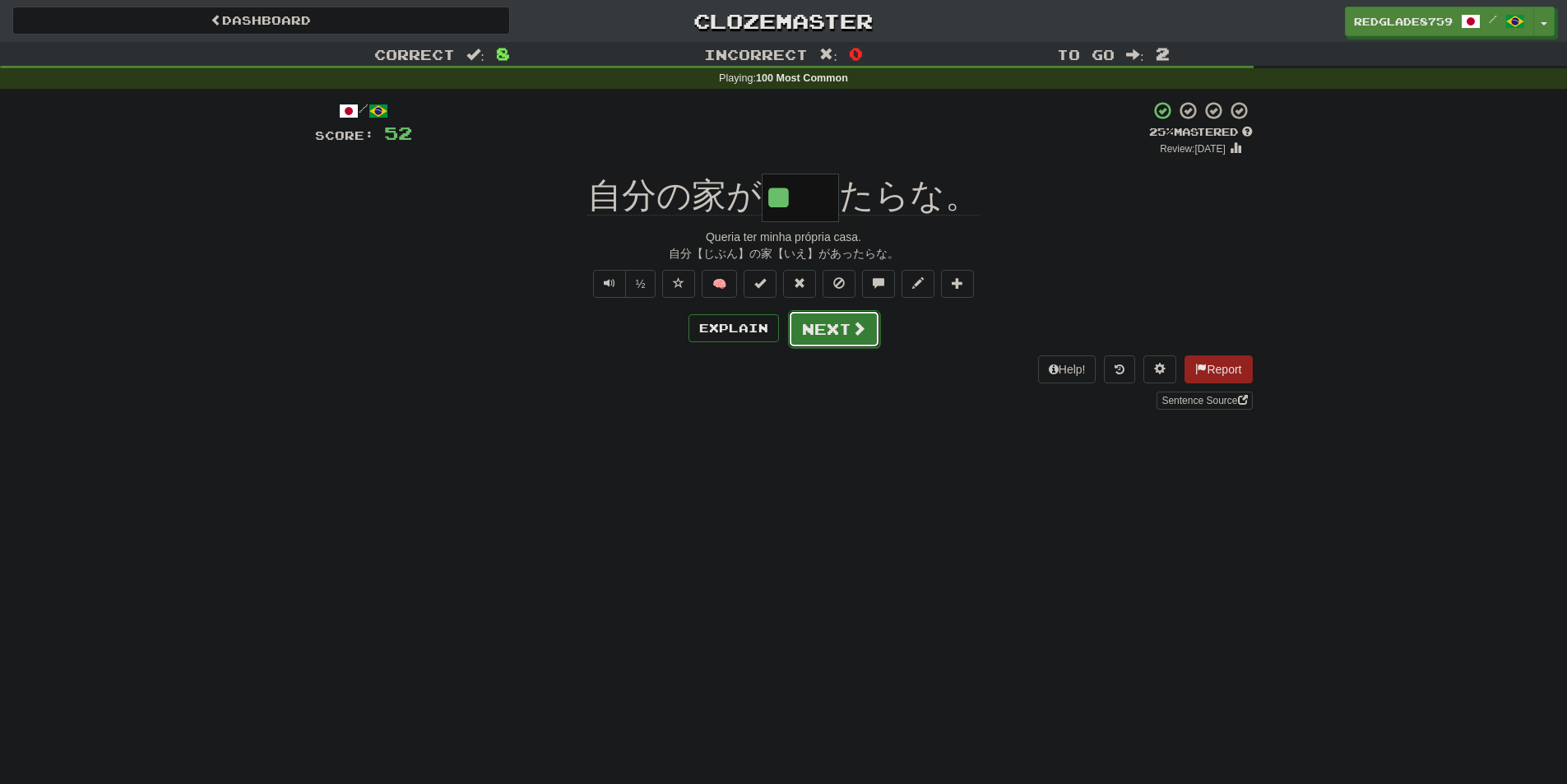
click at [820, 324] on button "Next" at bounding box center [834, 329] width 92 height 38
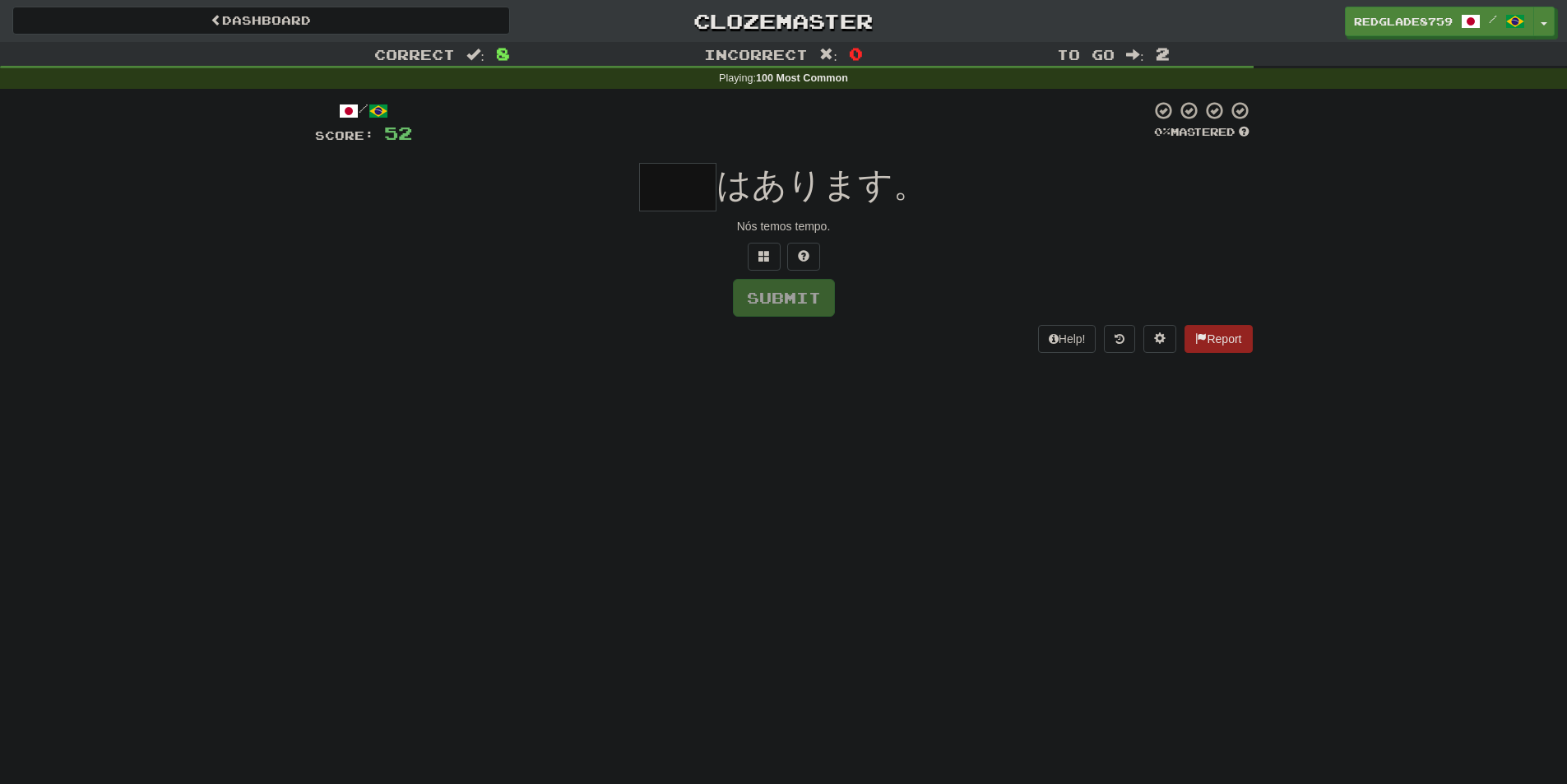
click at [692, 178] on input "text" at bounding box center [677, 186] width 77 height 49
type input "*"
type input "**"
click at [930, 207] on div "** はあります。" at bounding box center [784, 186] width 938 height 49
click at [801, 297] on button "Submit" at bounding box center [784, 299] width 102 height 38
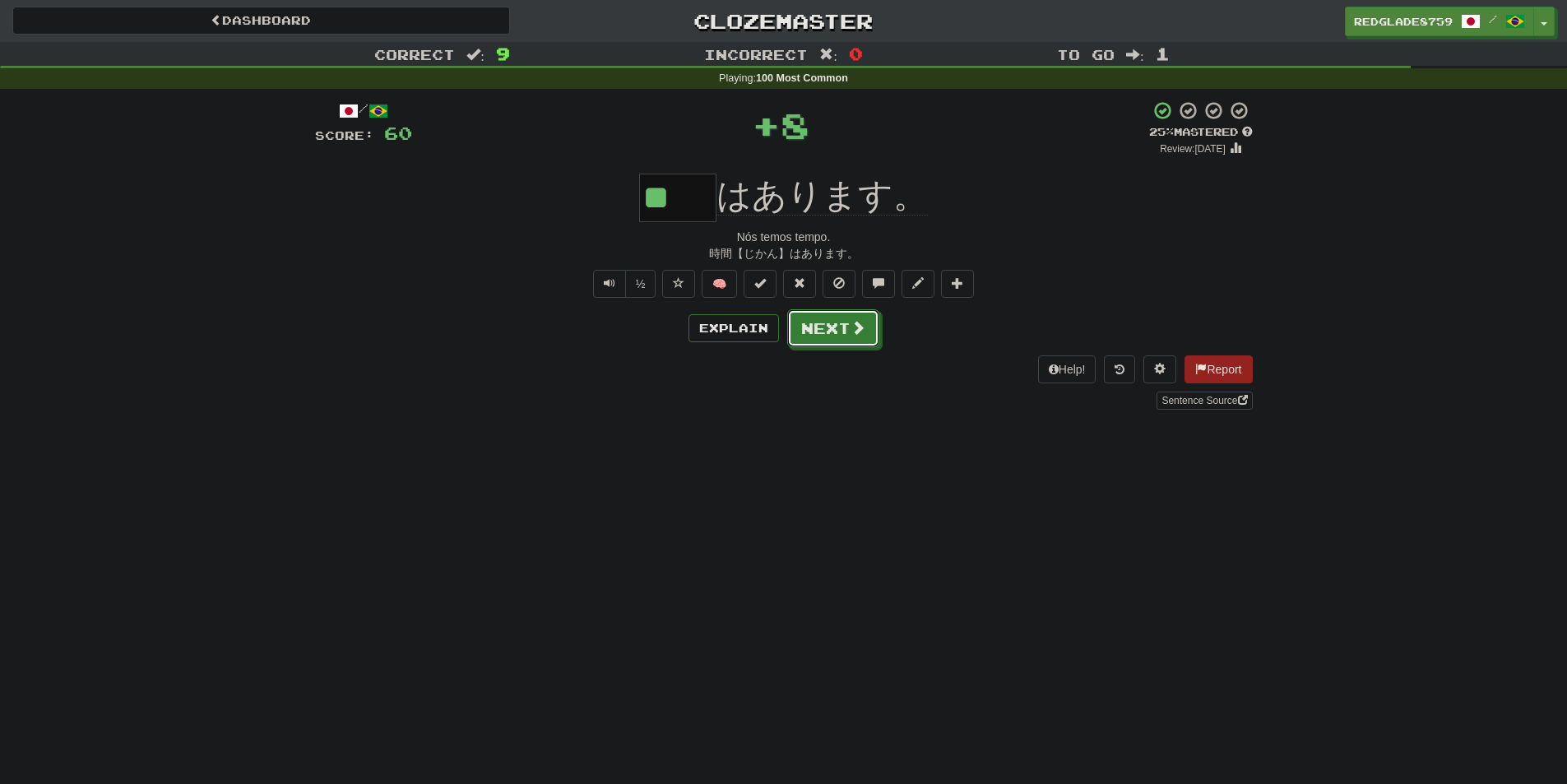
click at [841, 328] on button "Next" at bounding box center [833, 328] width 92 height 38
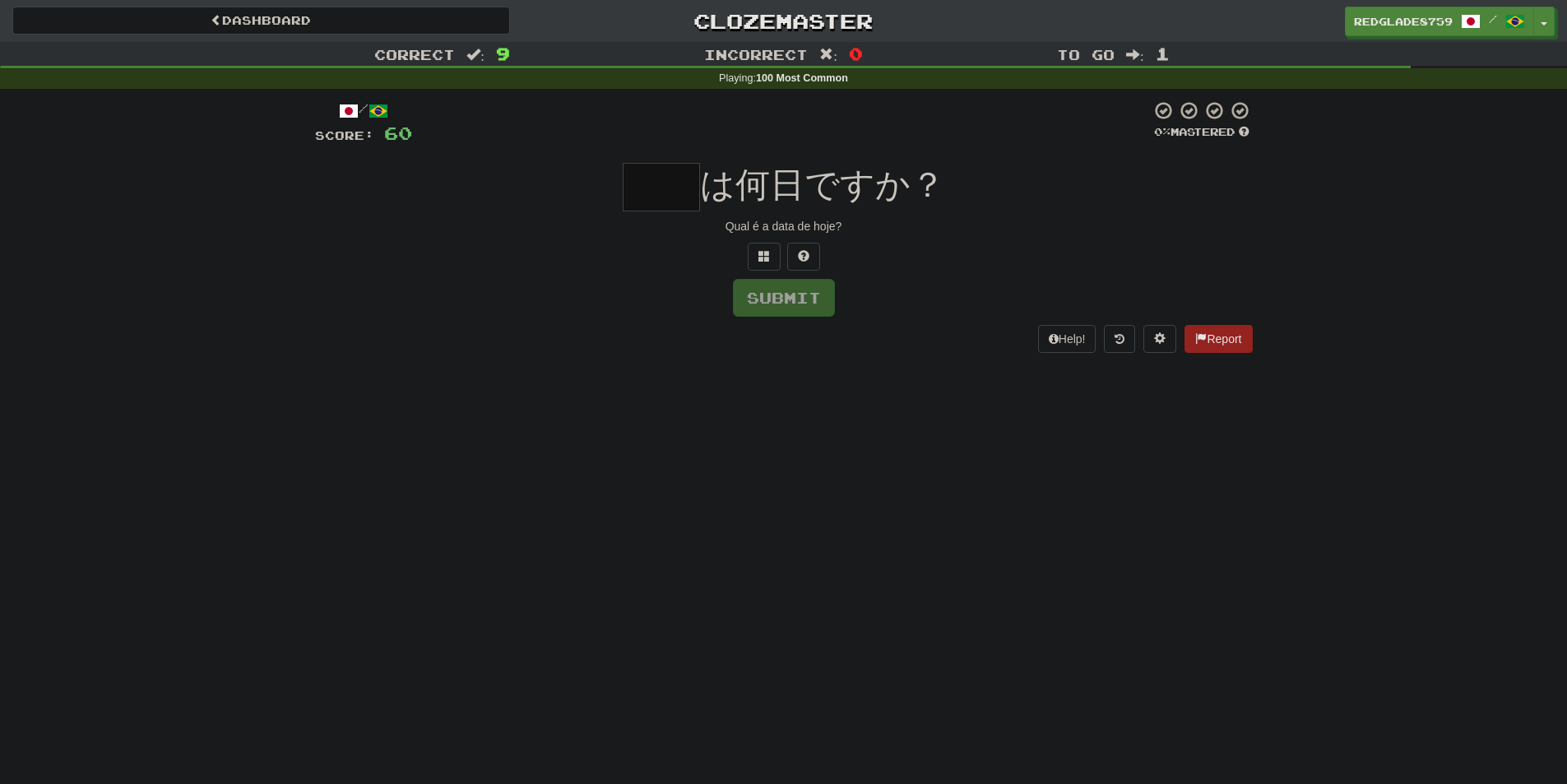
click at [663, 202] on input "text" at bounding box center [661, 186] width 77 height 49
click at [663, 190] on input "text" at bounding box center [661, 186] width 77 height 49
type input "*"
type input "**"
click at [998, 502] on div "Dashboard Clozemaster RedGlade8759 / Toggle Dropdown Dashboard Leaderboard Acti…" at bounding box center [784, 392] width 1567 height 784
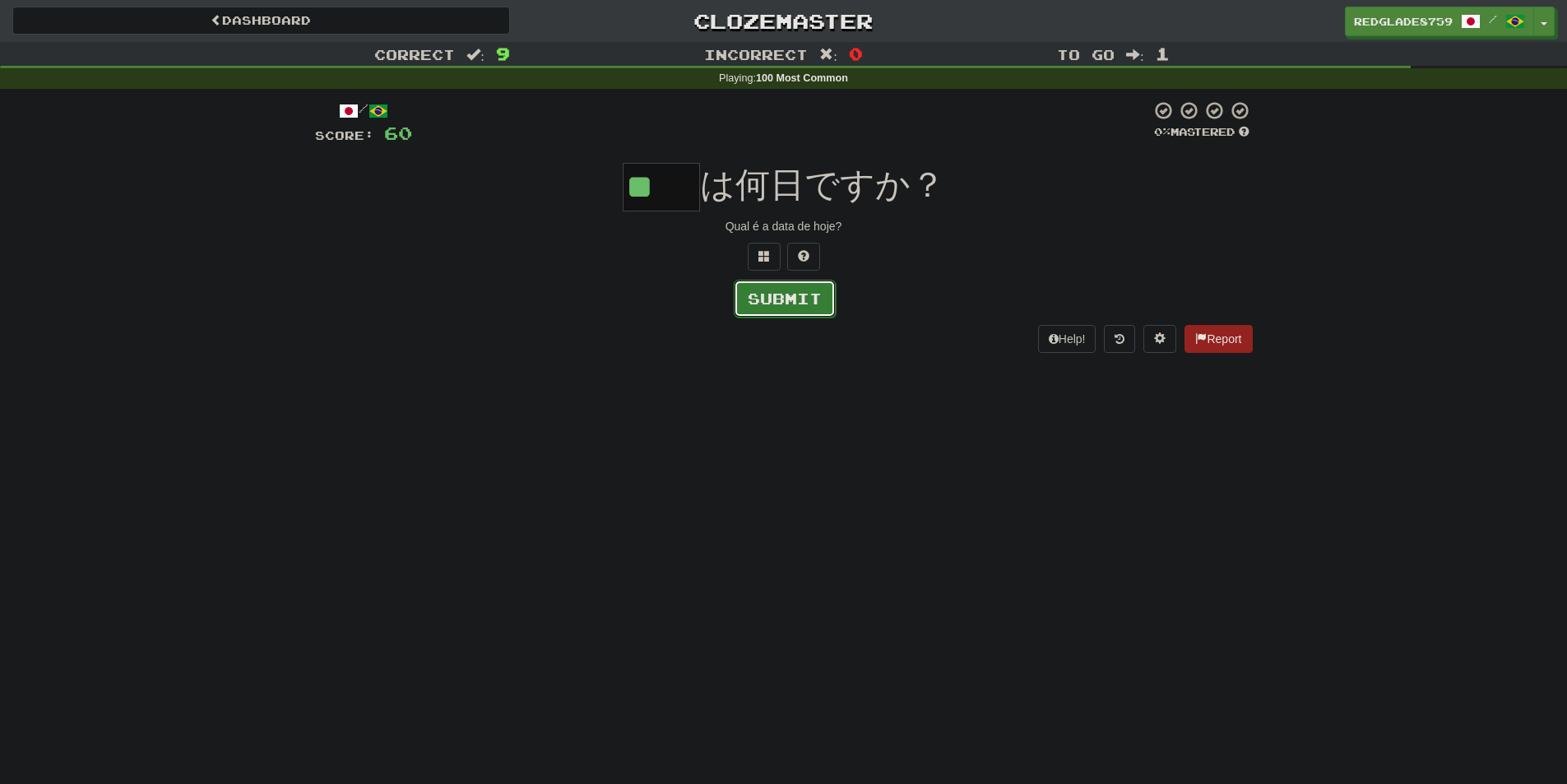
click at [803, 296] on button "Submit" at bounding box center [784, 299] width 102 height 38
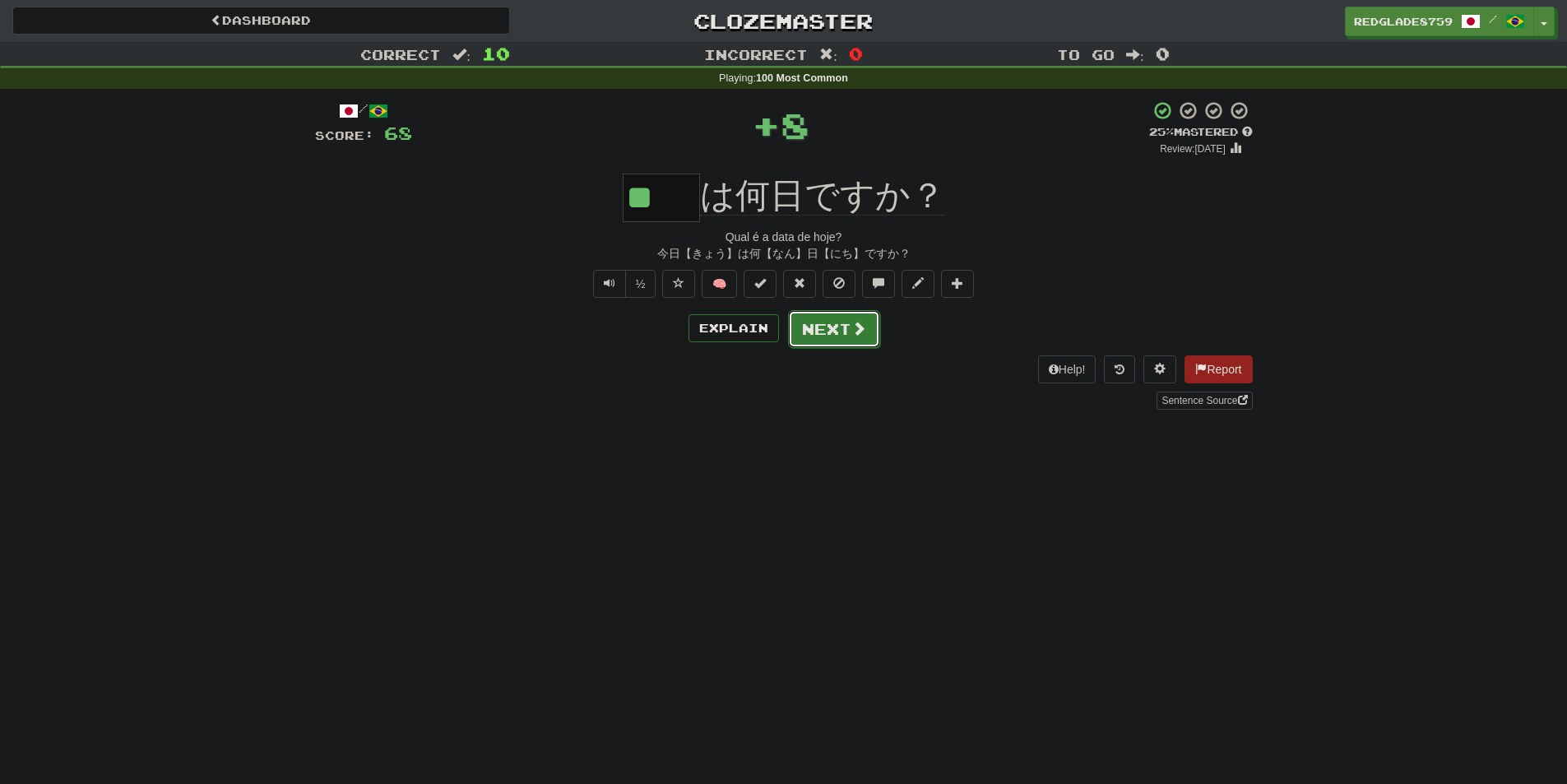
click at [820, 325] on button "Next" at bounding box center [834, 329] width 92 height 38
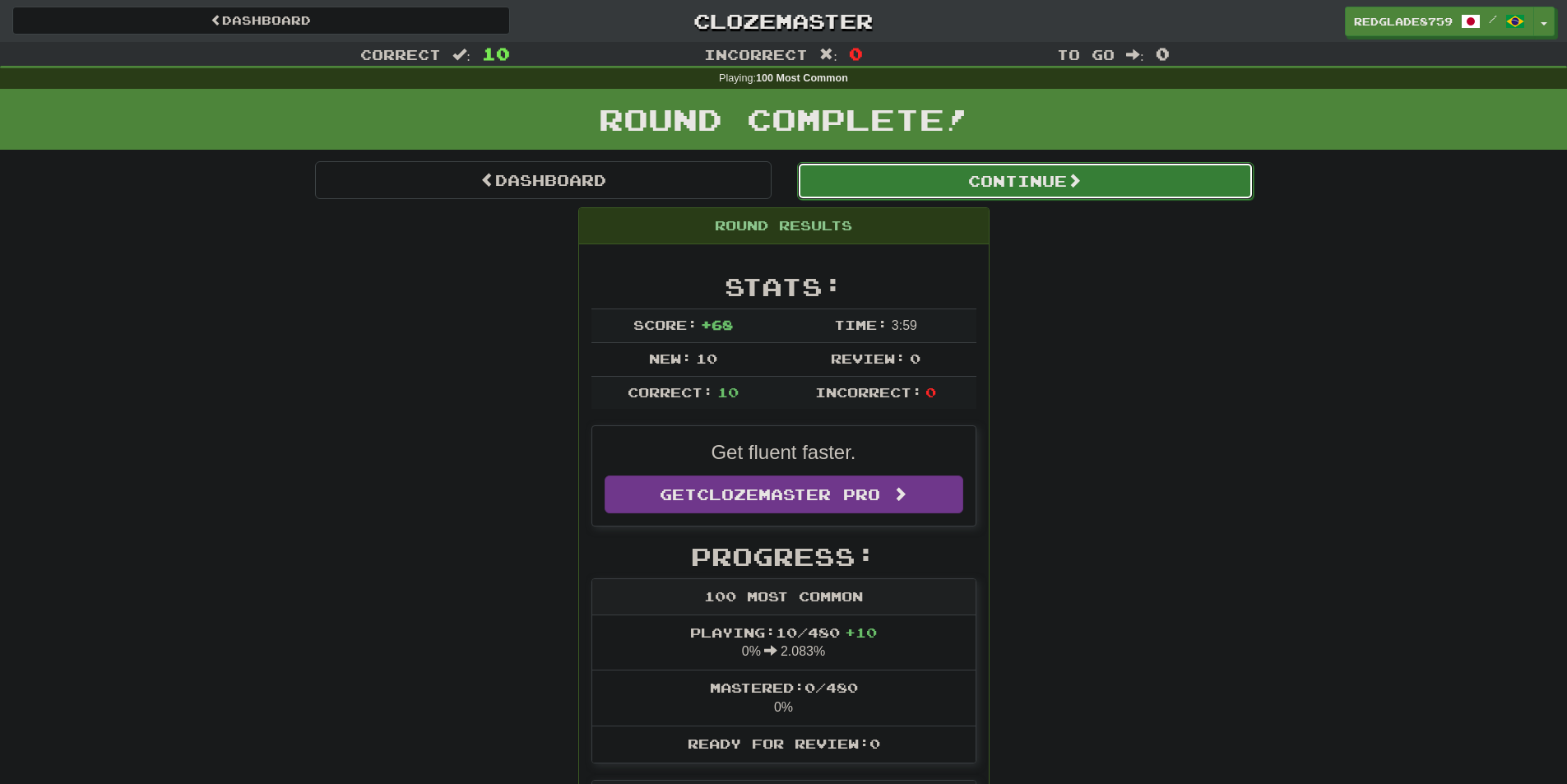
click at [997, 186] on button "Continue" at bounding box center [1025, 181] width 457 height 38
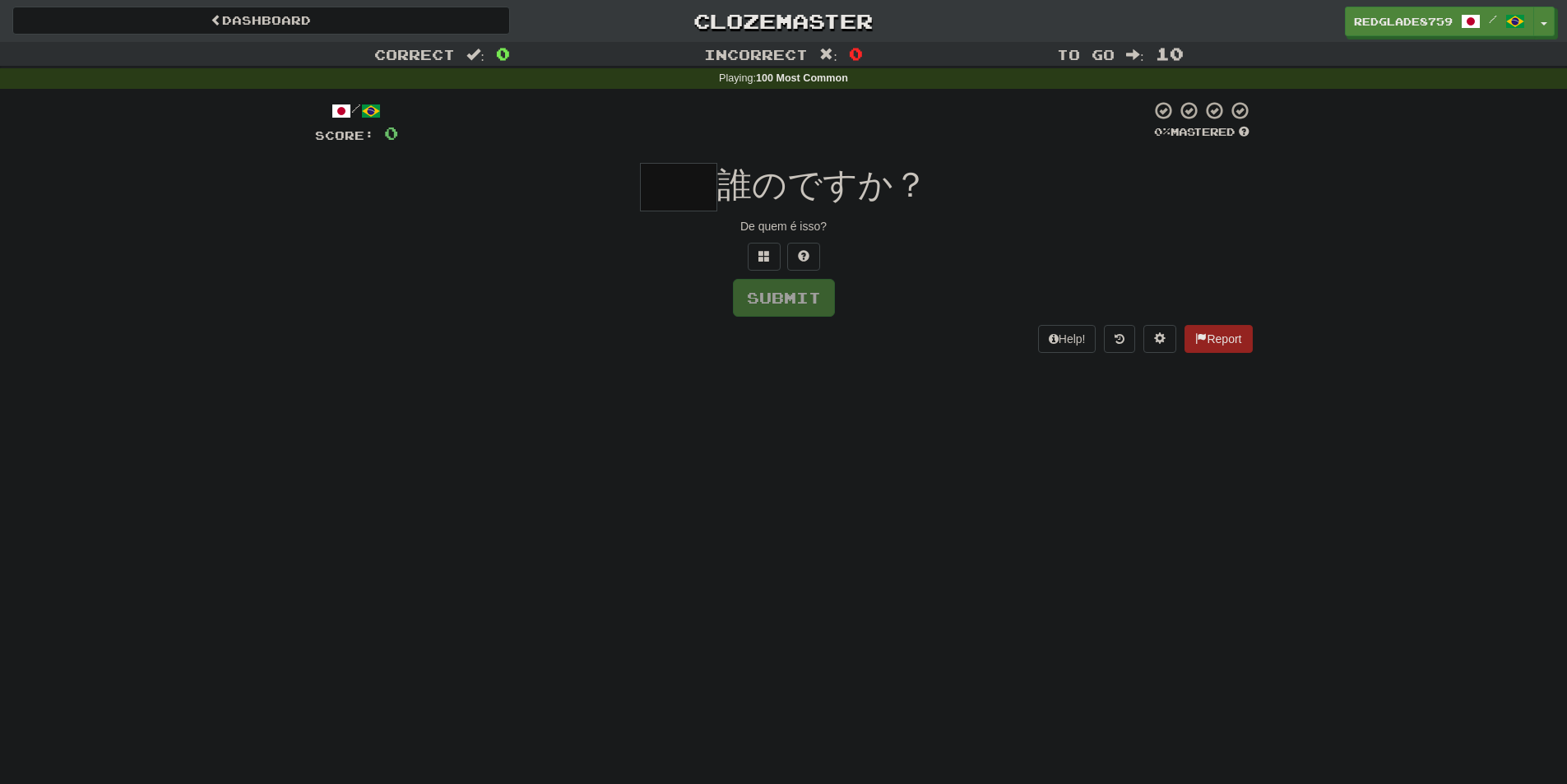
click at [677, 191] on input "text" at bounding box center [678, 186] width 77 height 49
type input "**"
click at [607, 180] on div "** 誰のですか？" at bounding box center [784, 186] width 938 height 49
click at [771, 308] on button "Submit" at bounding box center [784, 299] width 102 height 38
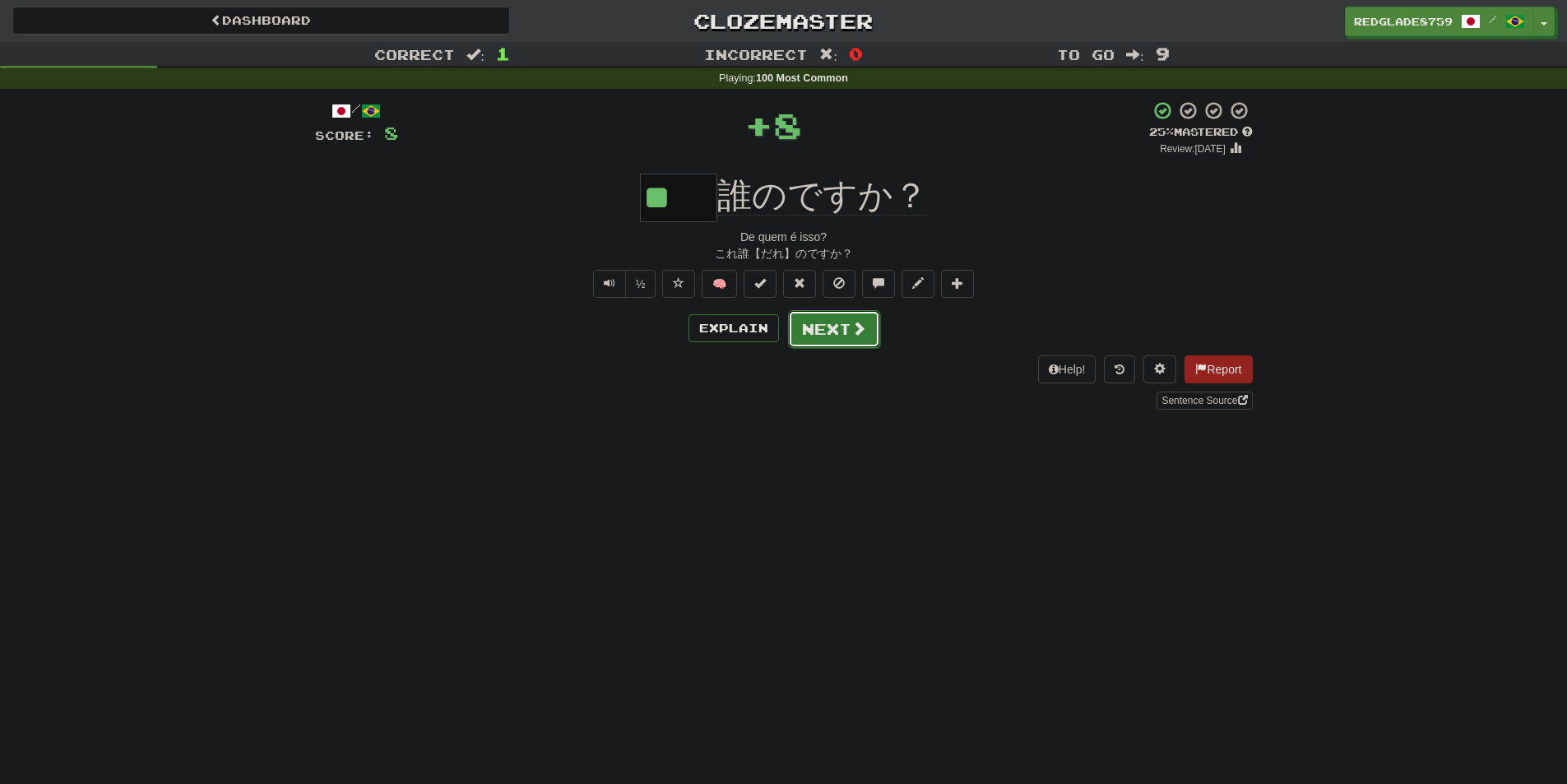
click at [810, 328] on button "Next" at bounding box center [834, 329] width 92 height 38
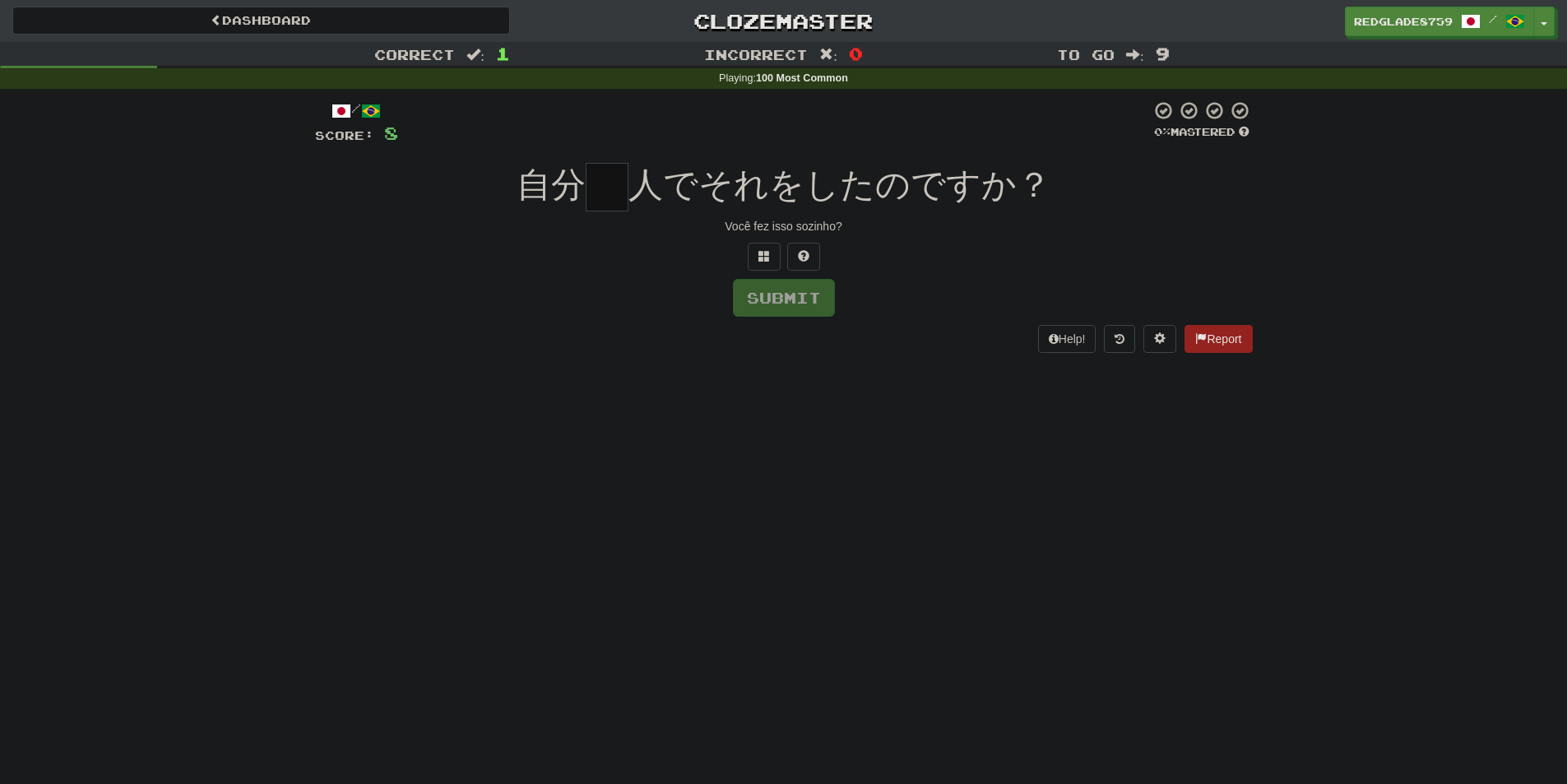
click at [613, 203] on input "text" at bounding box center [607, 186] width 43 height 49
type input "*"
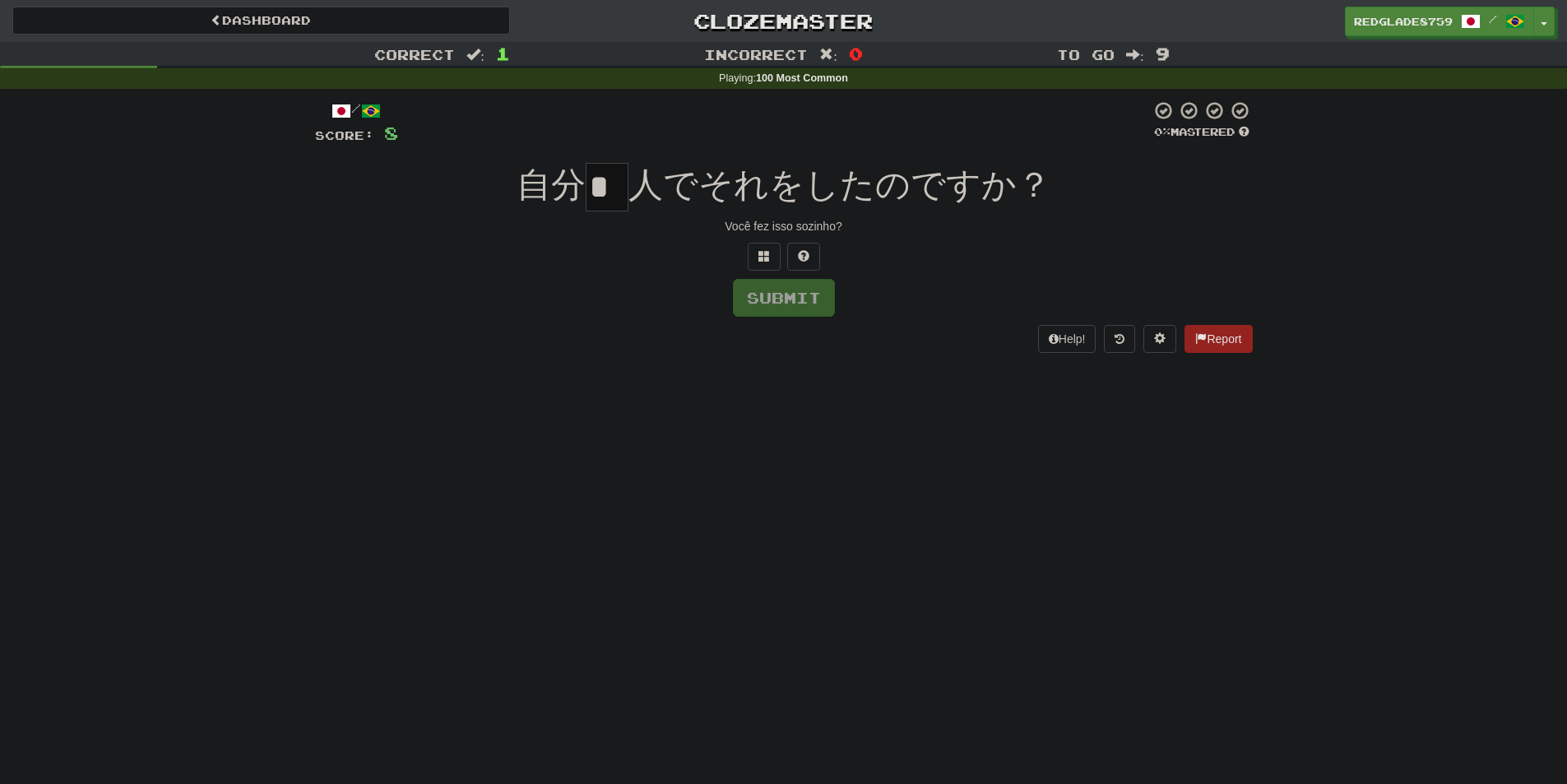
type input "*"
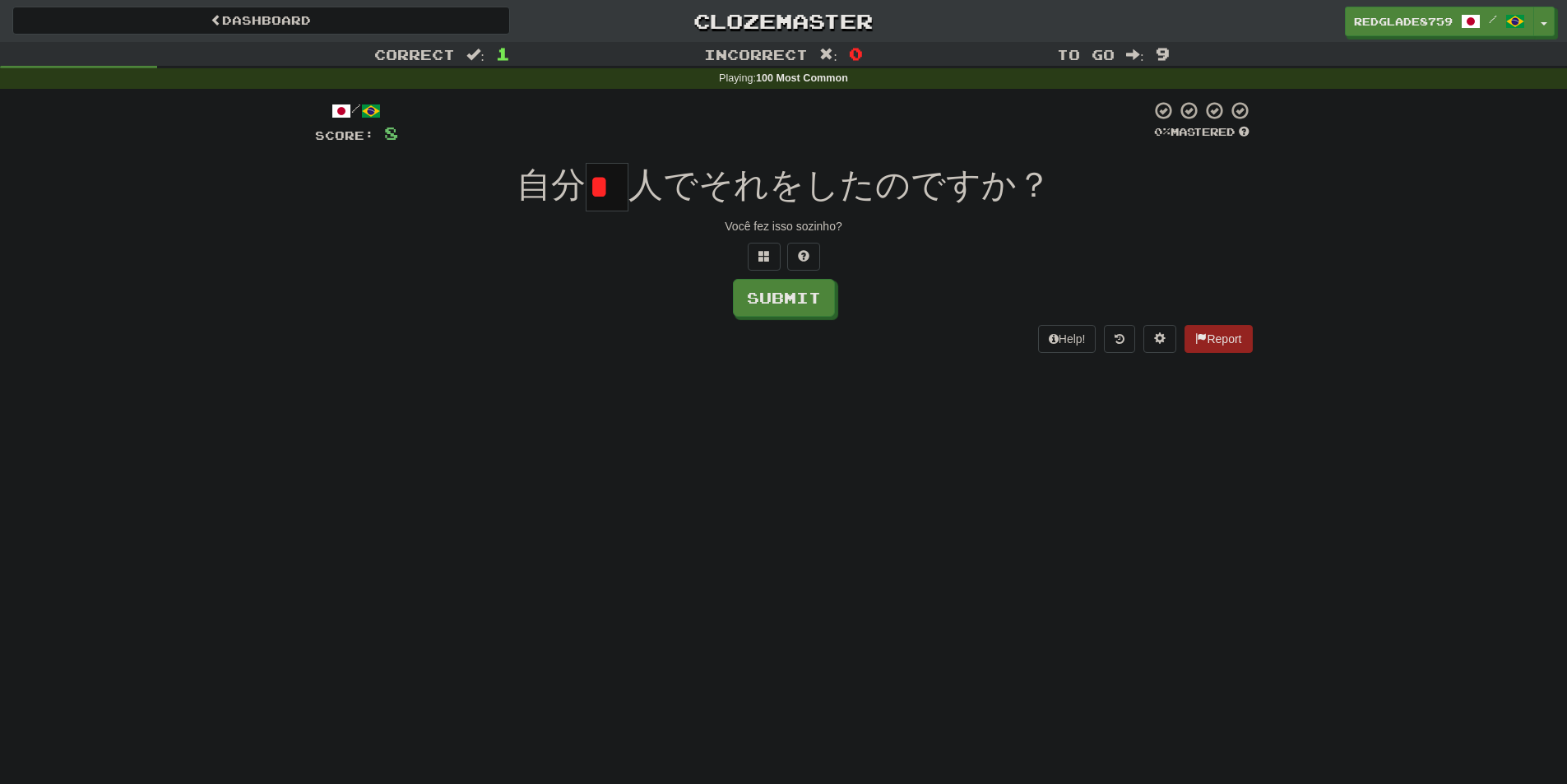
type input "*"
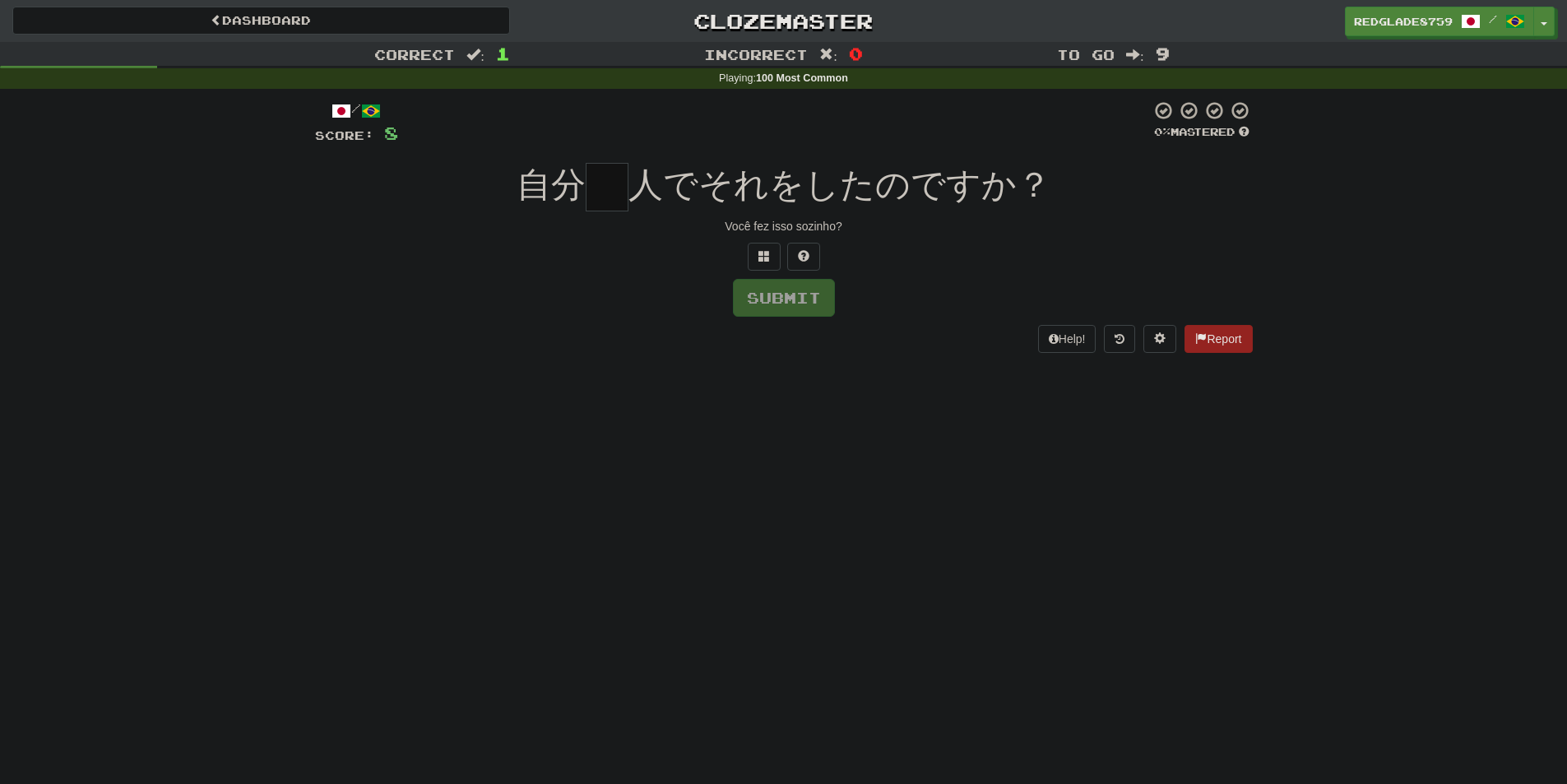
type input "*"
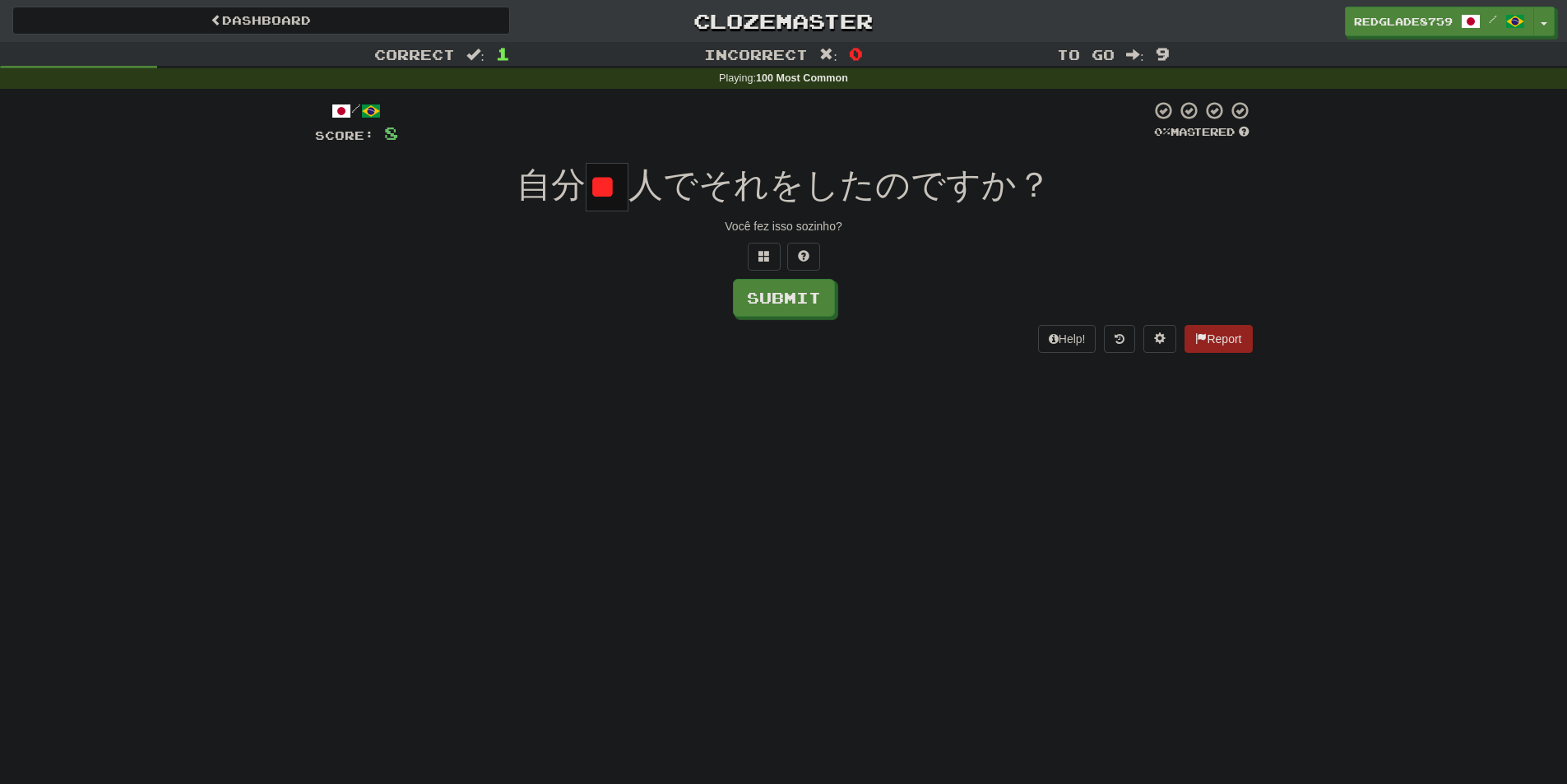
type input "*"
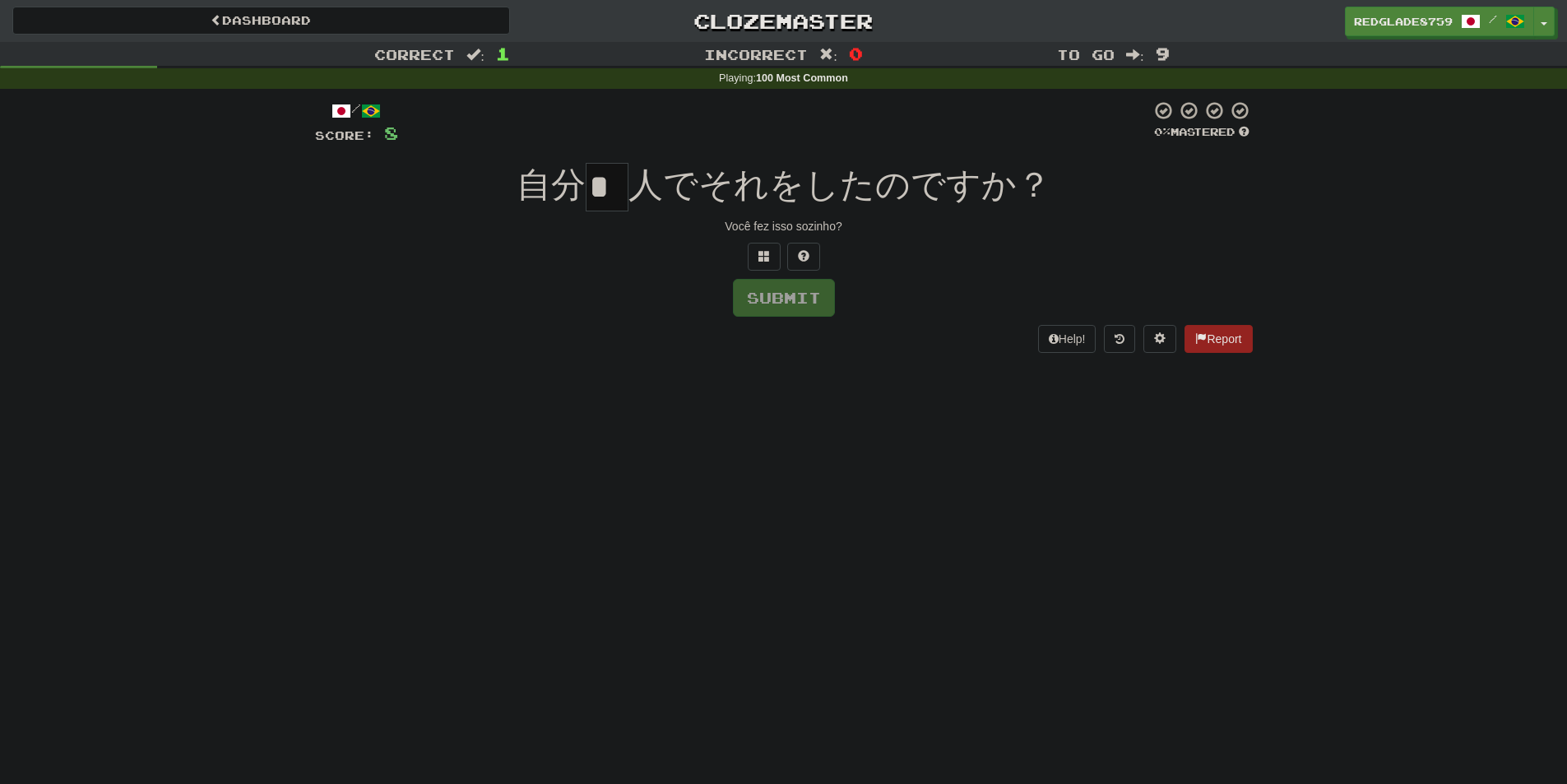
type input "*"
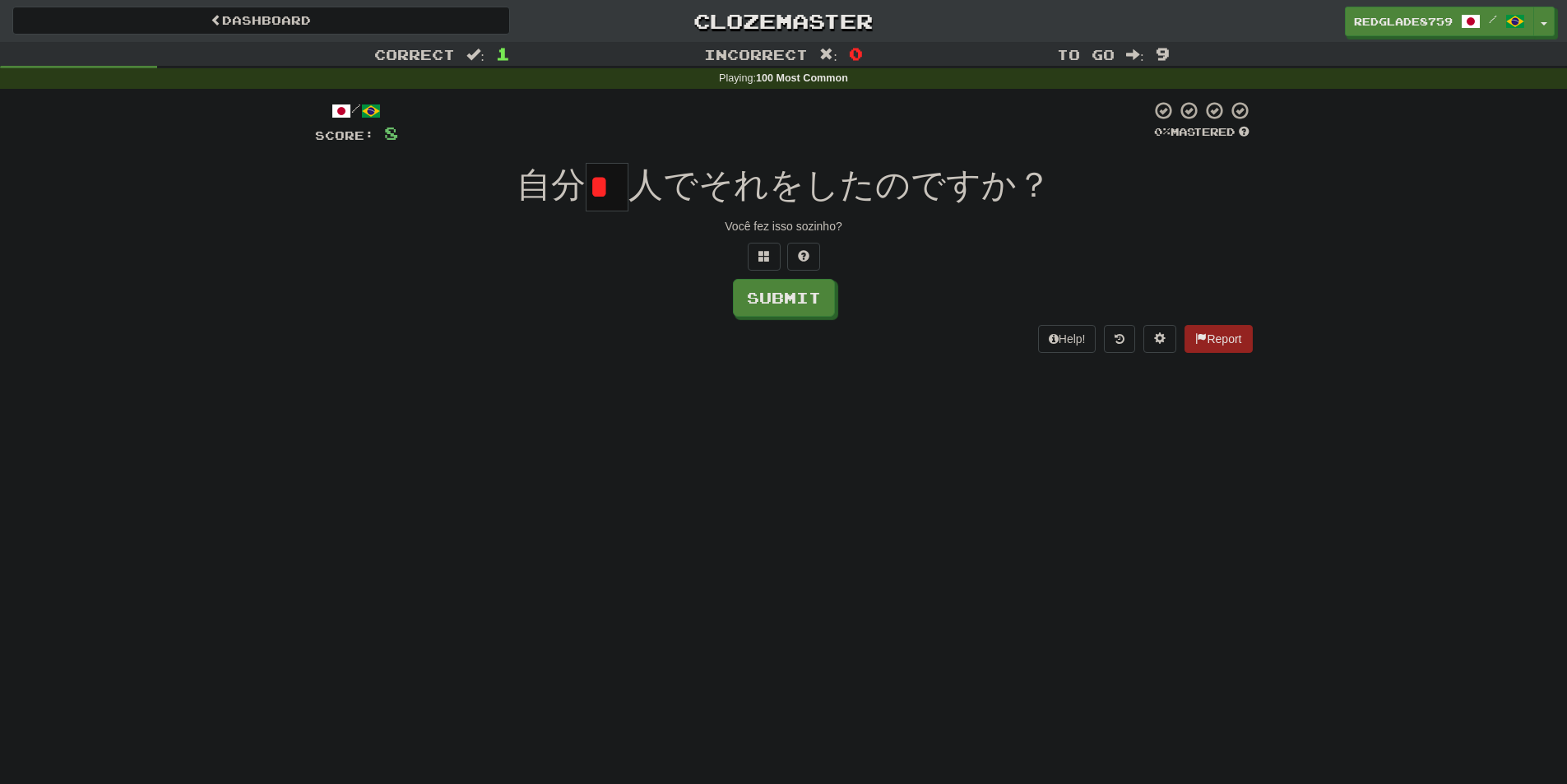
type input "*"
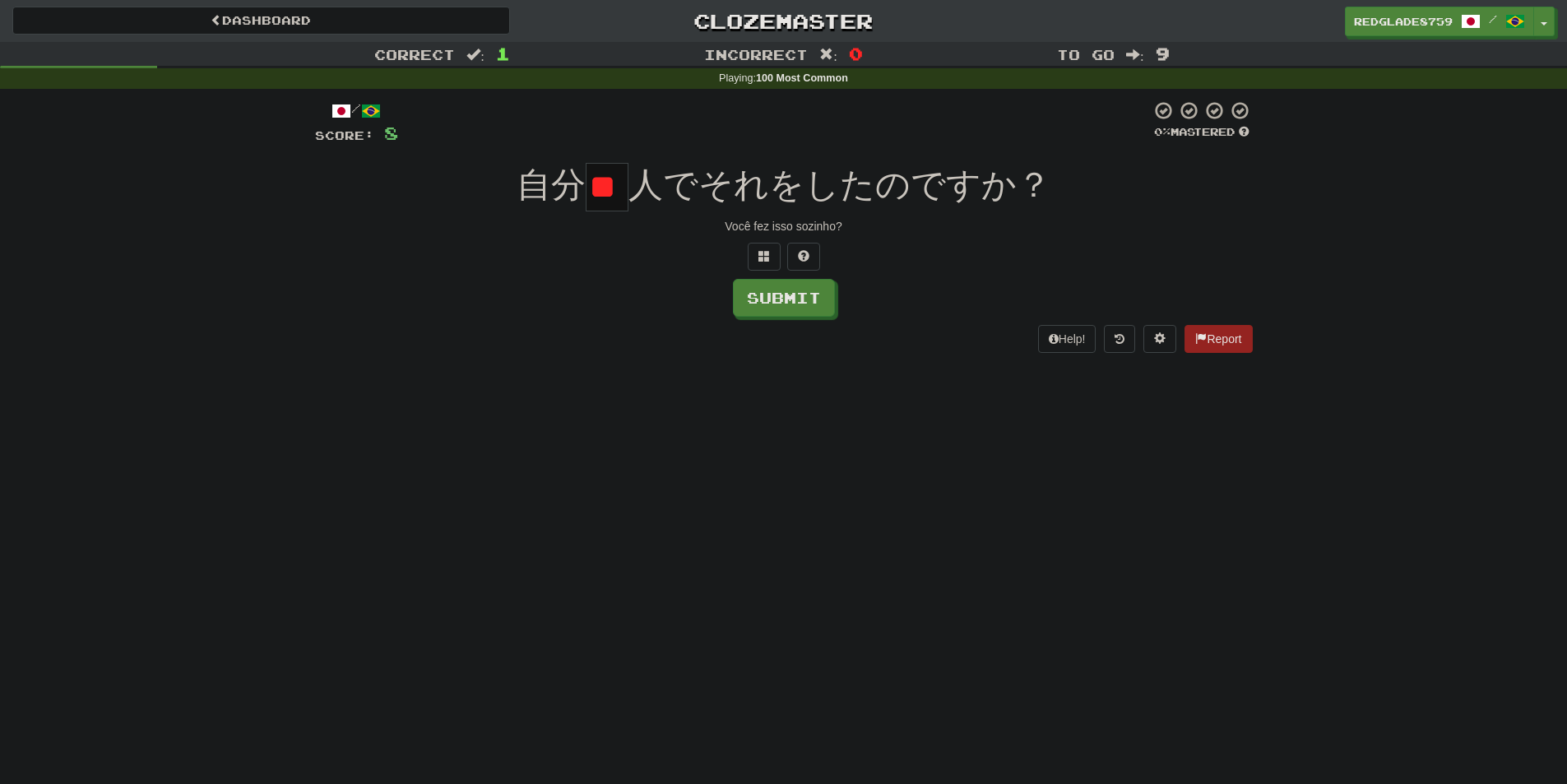
scroll to position [0, 32]
type input "*"
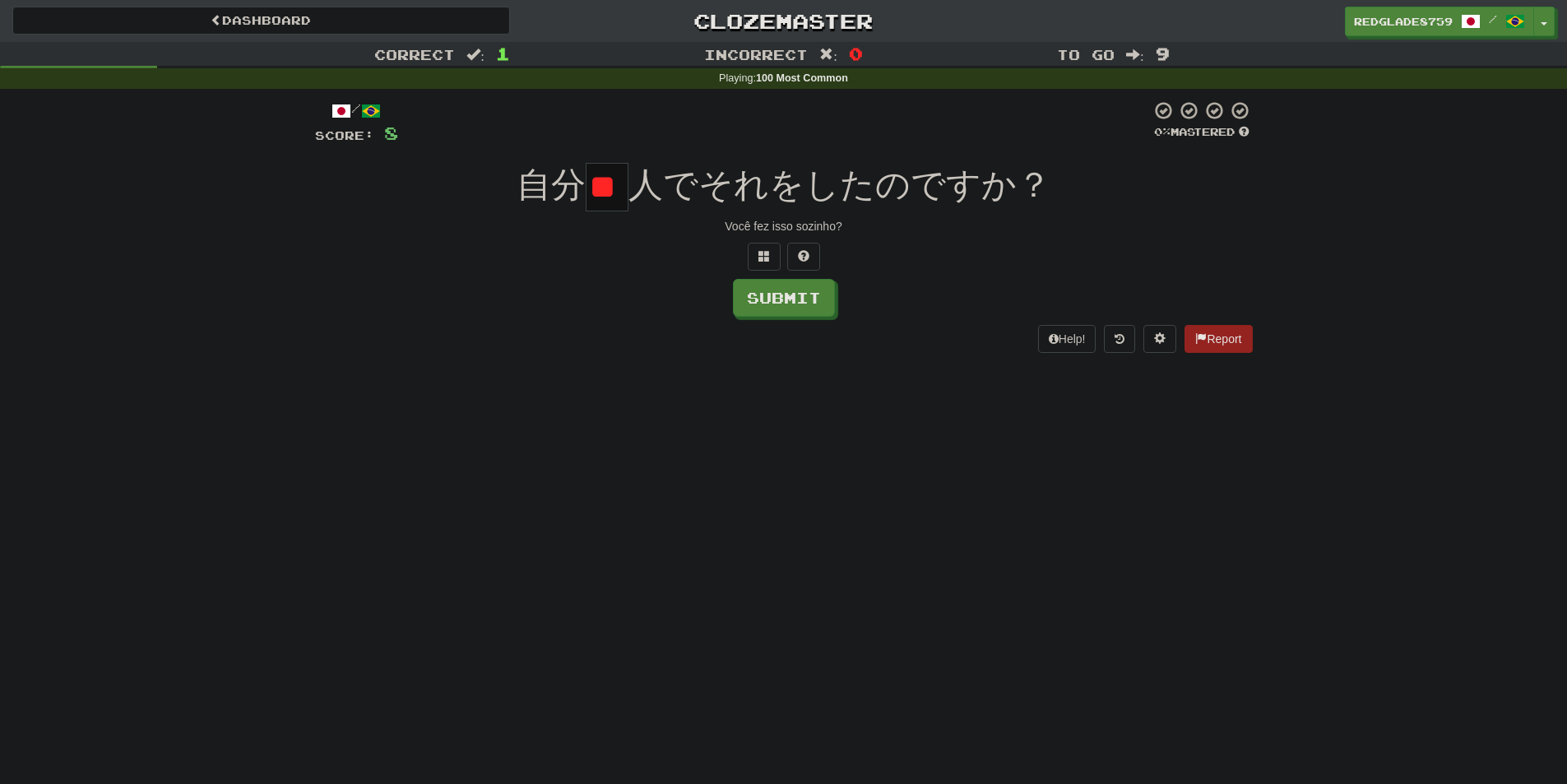
scroll to position [0, 32]
type input "*"
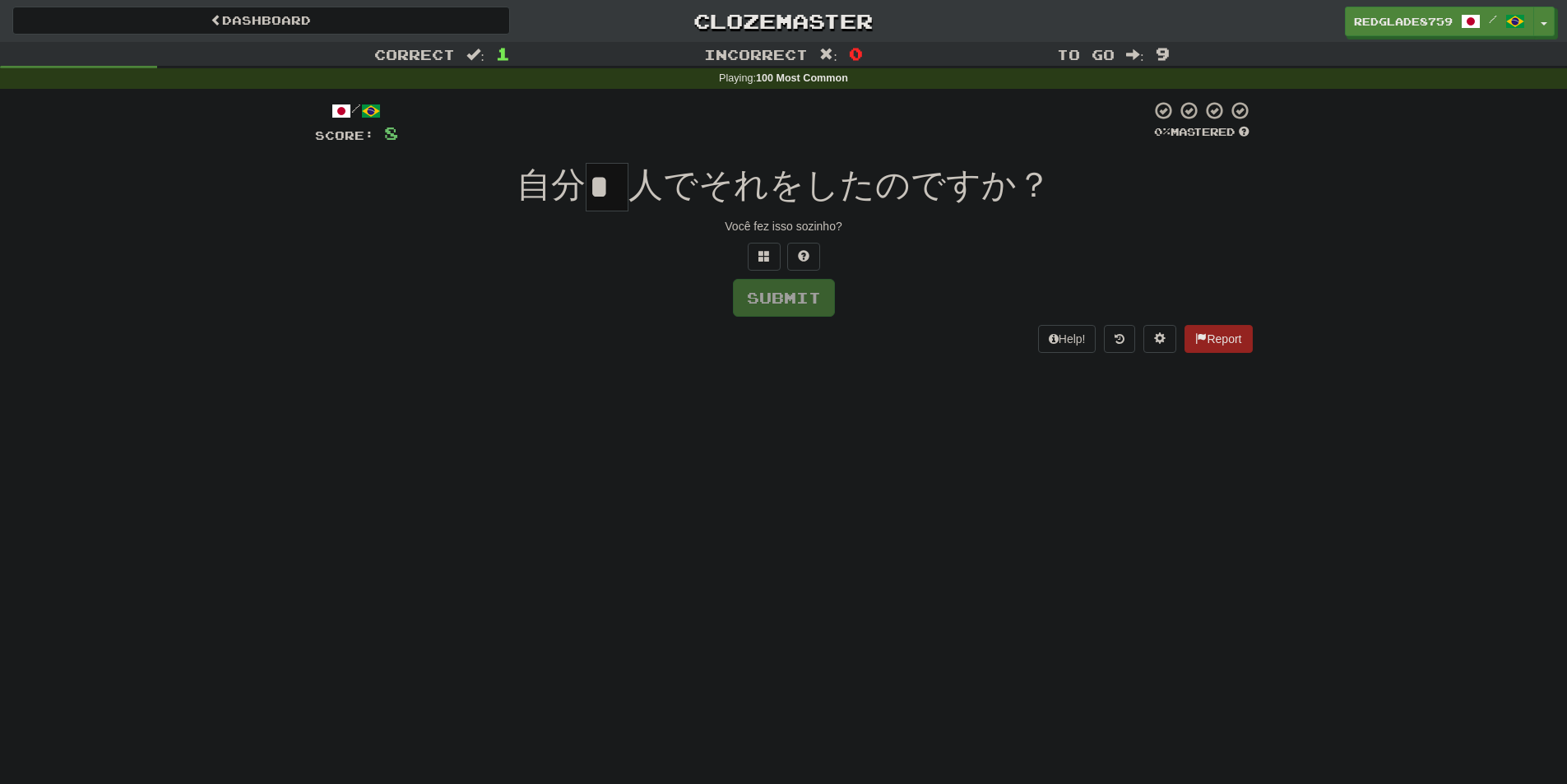
type input "*"
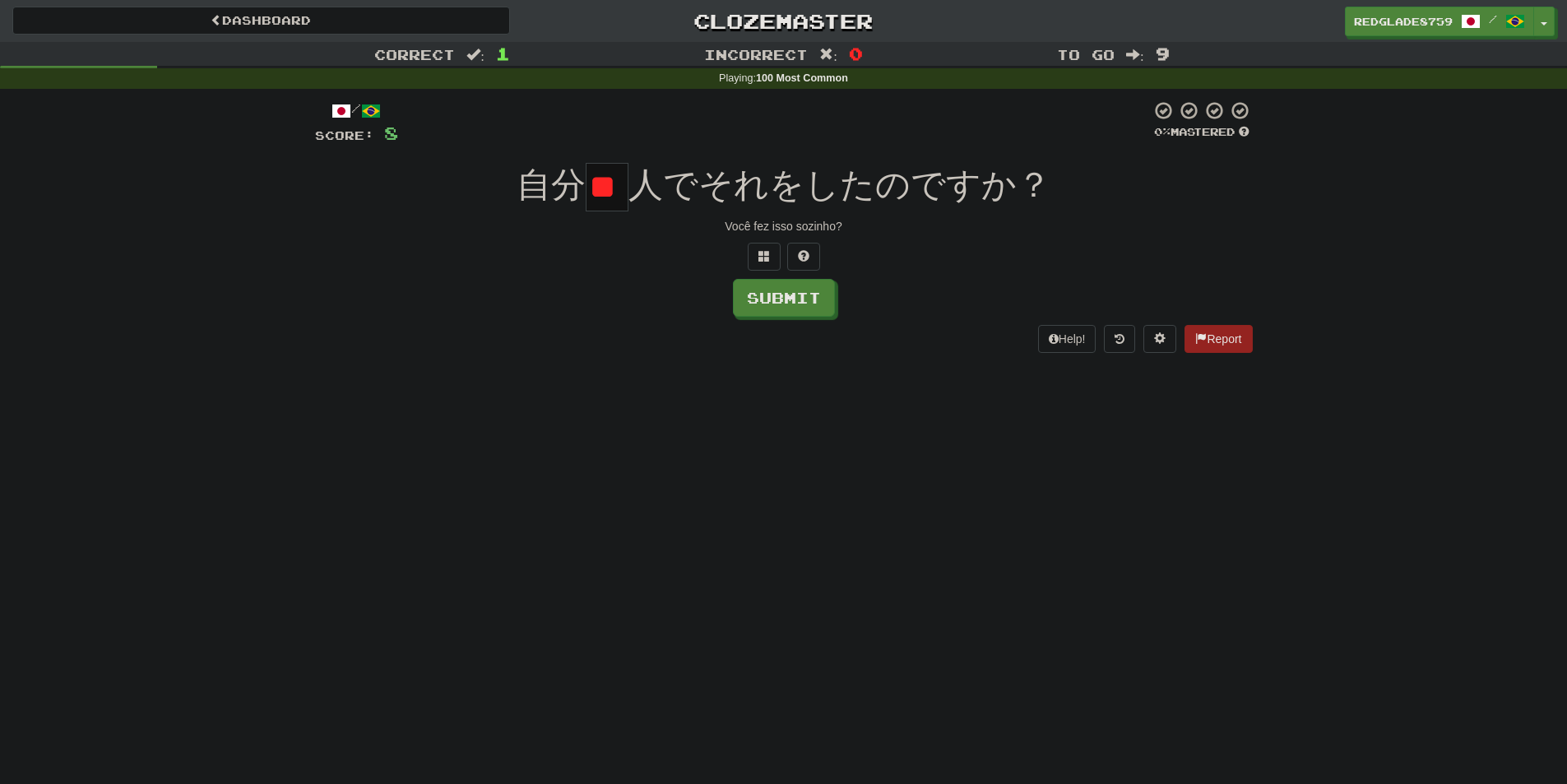
type input "*"
click at [620, 198] on input "text" at bounding box center [607, 186] width 43 height 49
type input "*"
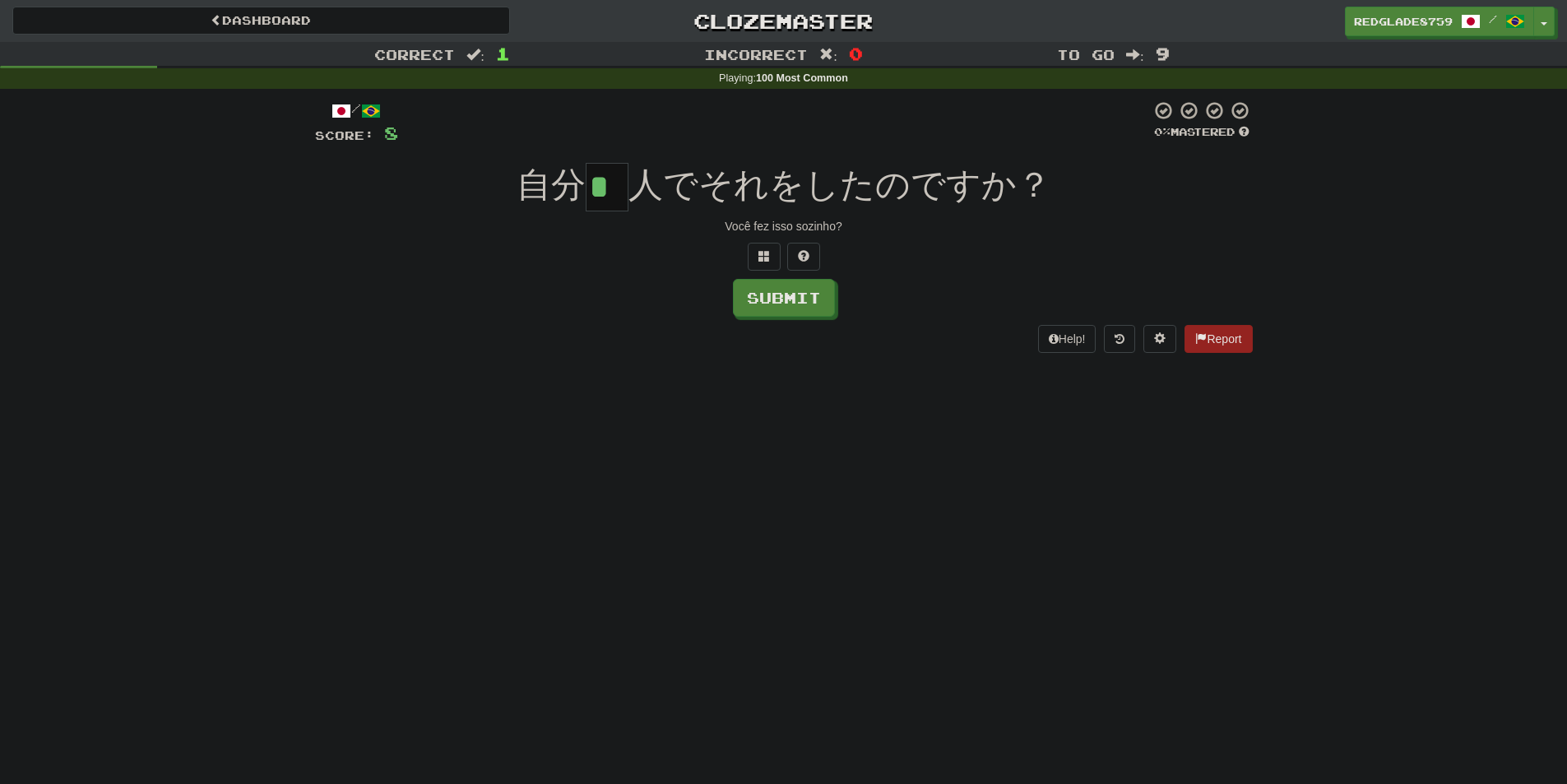
scroll to position [0, 0]
type input "*"
click at [769, 310] on button "Submit" at bounding box center [784, 299] width 102 height 38
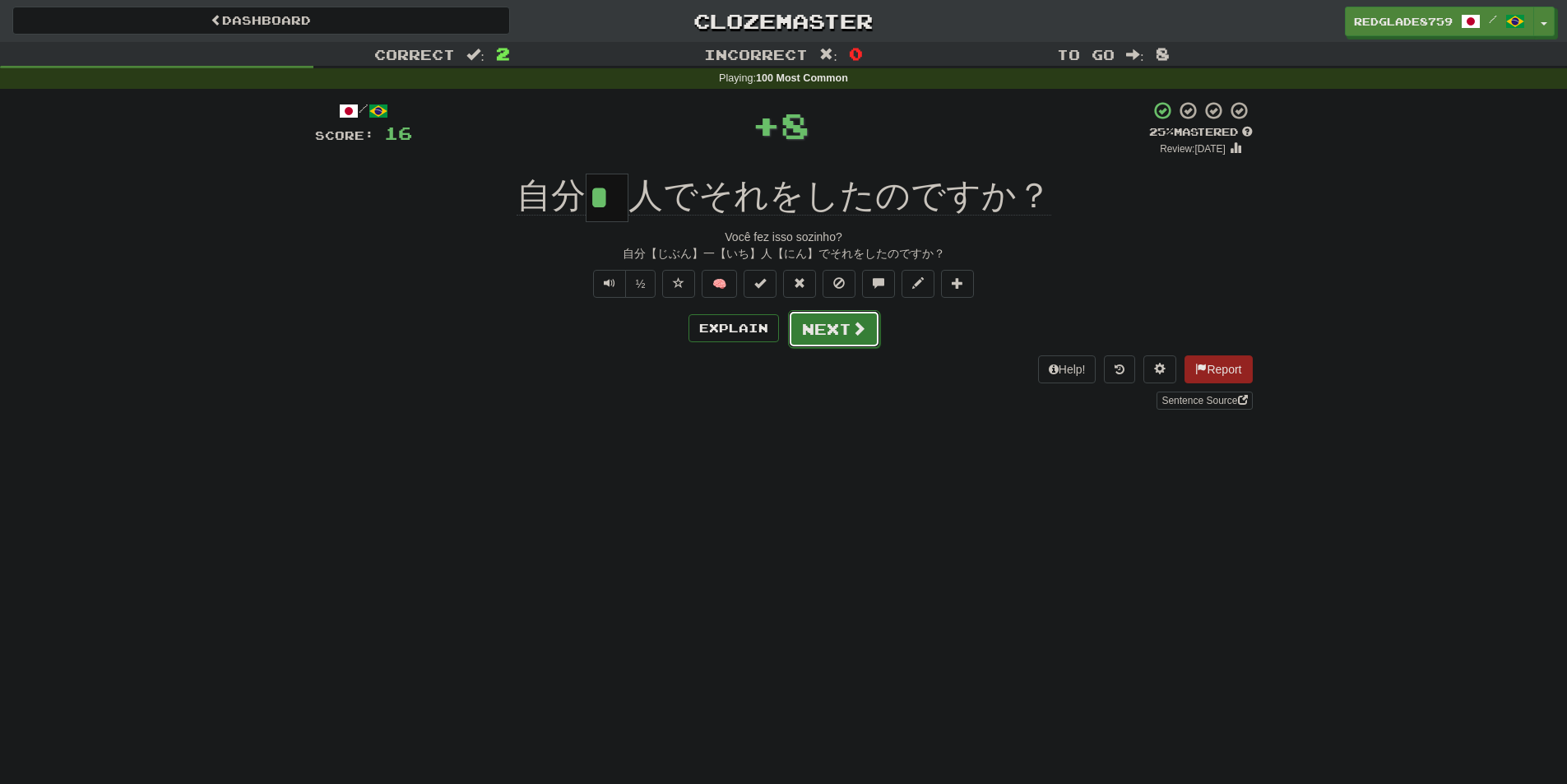
click at [810, 320] on button "Next" at bounding box center [834, 329] width 92 height 38
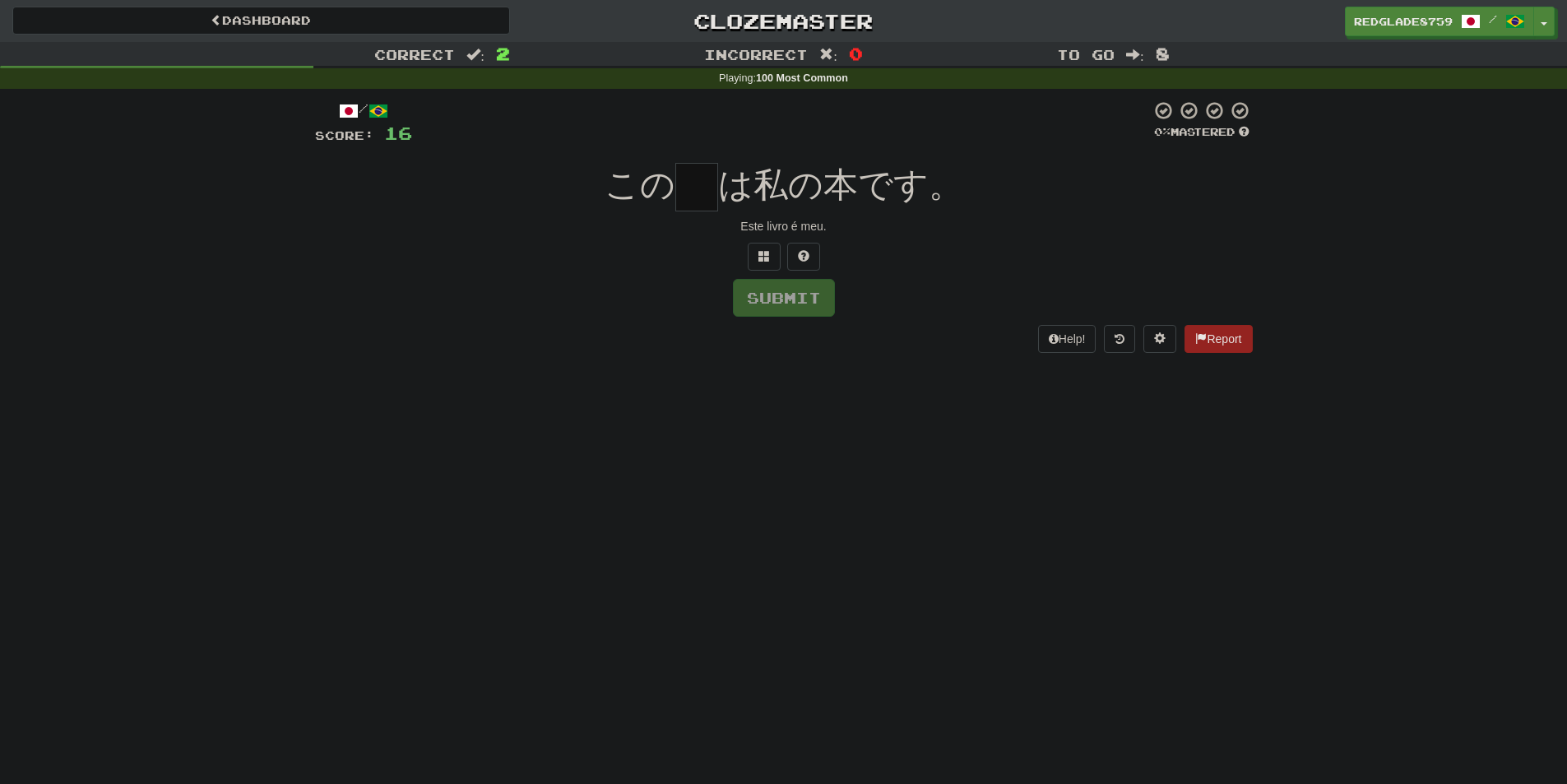
click at [707, 180] on input "text" at bounding box center [697, 186] width 43 height 49
type input "*"
click at [822, 177] on span "は私の本です。" at bounding box center [841, 184] width 246 height 38
click at [803, 307] on button "Submit" at bounding box center [784, 298] width 102 height 38
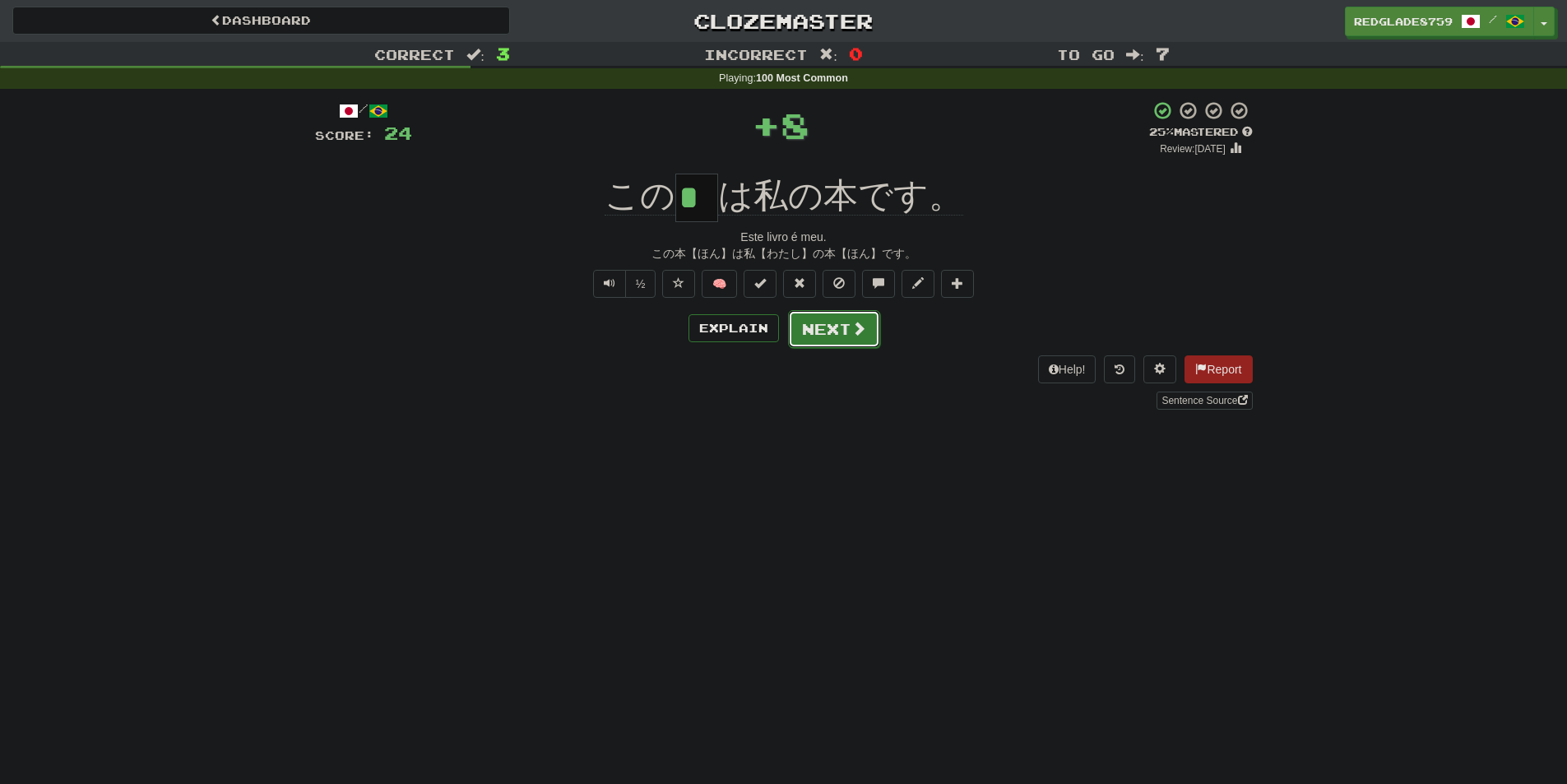
click at [851, 324] on span at bounding box center [858, 328] width 14 height 14
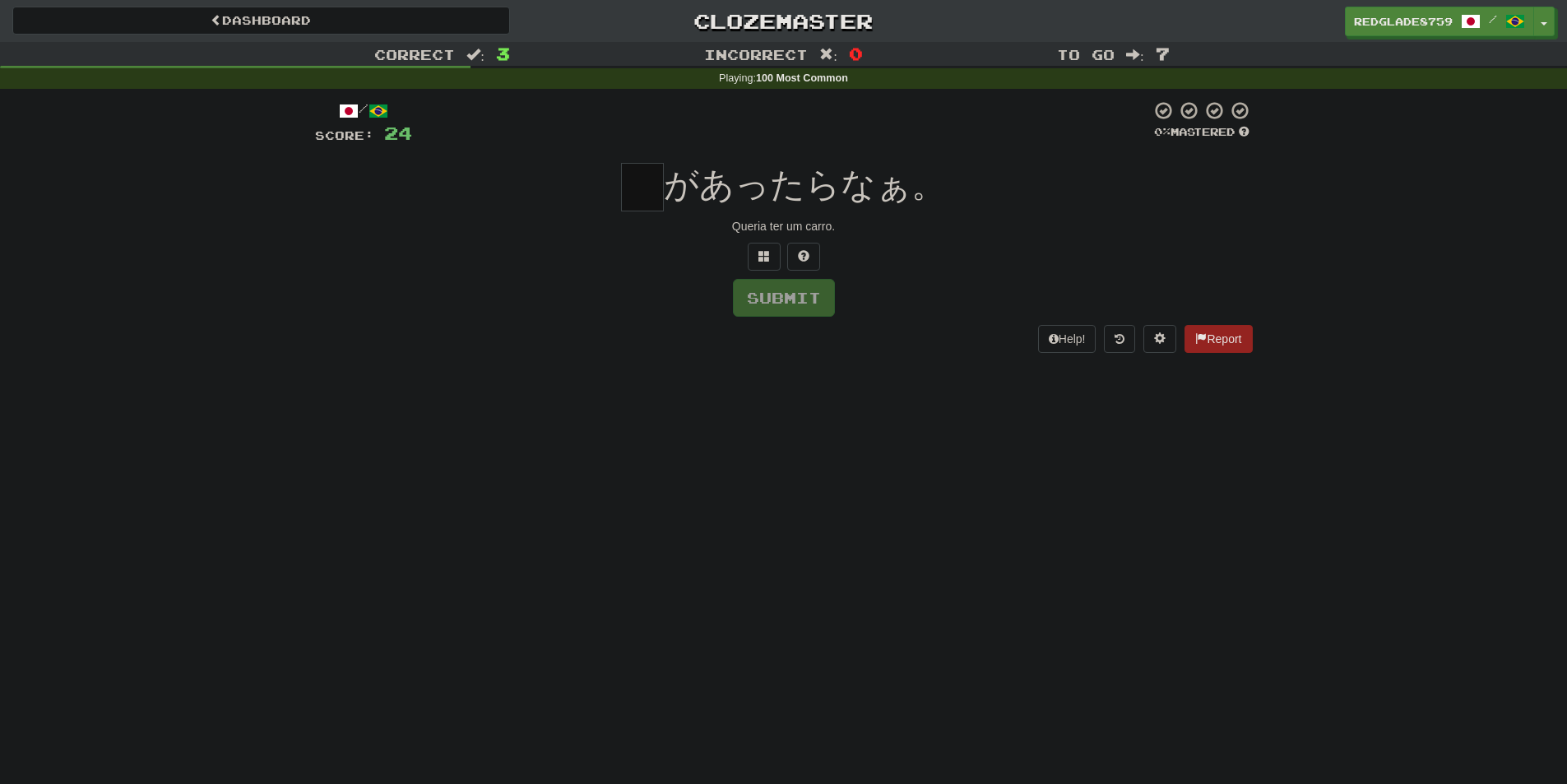
click at [648, 184] on input "text" at bounding box center [642, 186] width 43 height 49
type input "*"
click at [880, 201] on span "があったらなぁ。" at bounding box center [805, 184] width 282 height 38
click at [791, 301] on button "Submit" at bounding box center [784, 299] width 102 height 38
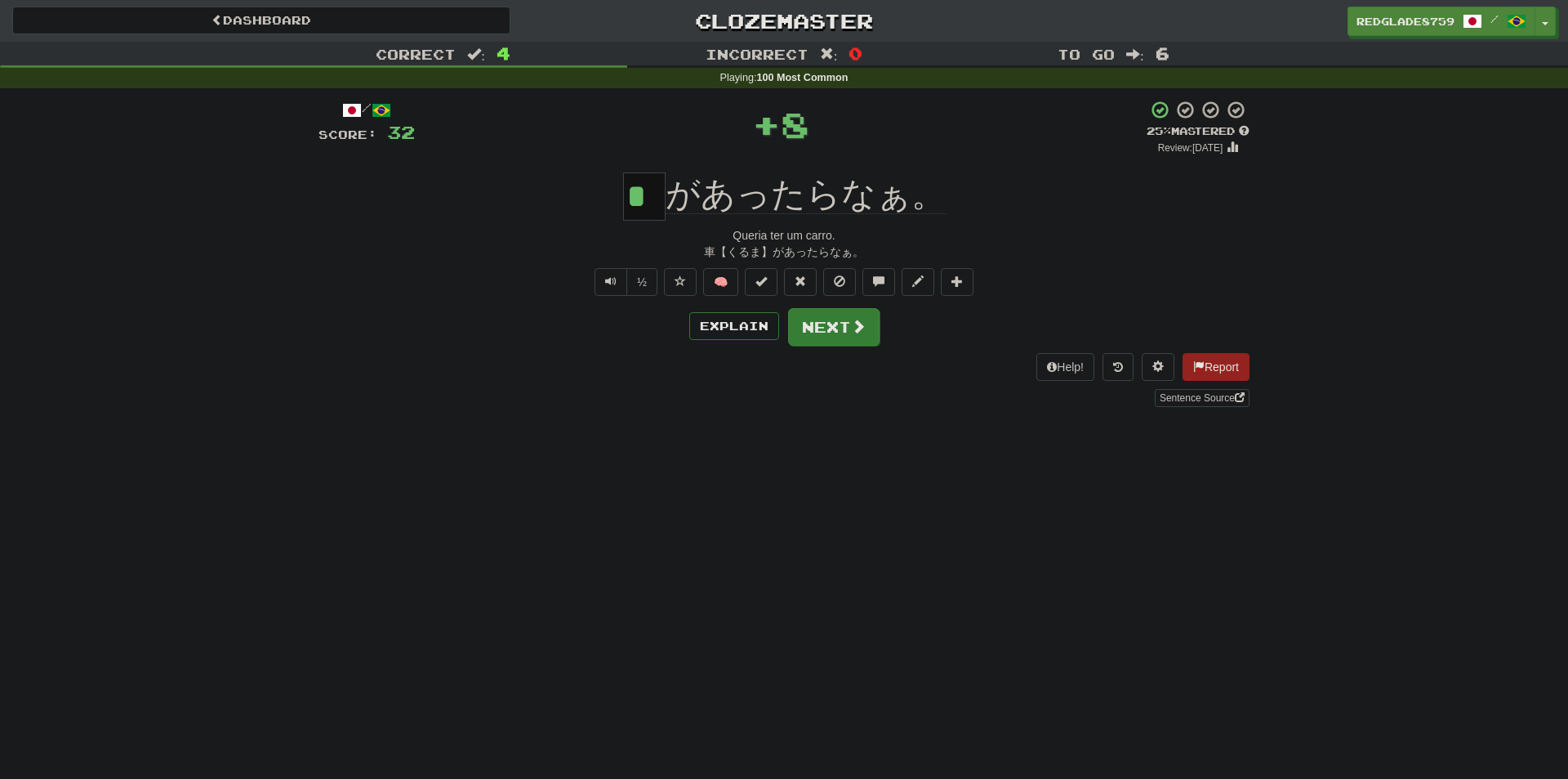
click at [822, 330] on body "Dashboard Clozemaster RedGlade8759 / Toggle Dropdown Dashboard Leaderboard Acti…" at bounding box center [784, 679] width 1568 height 1359
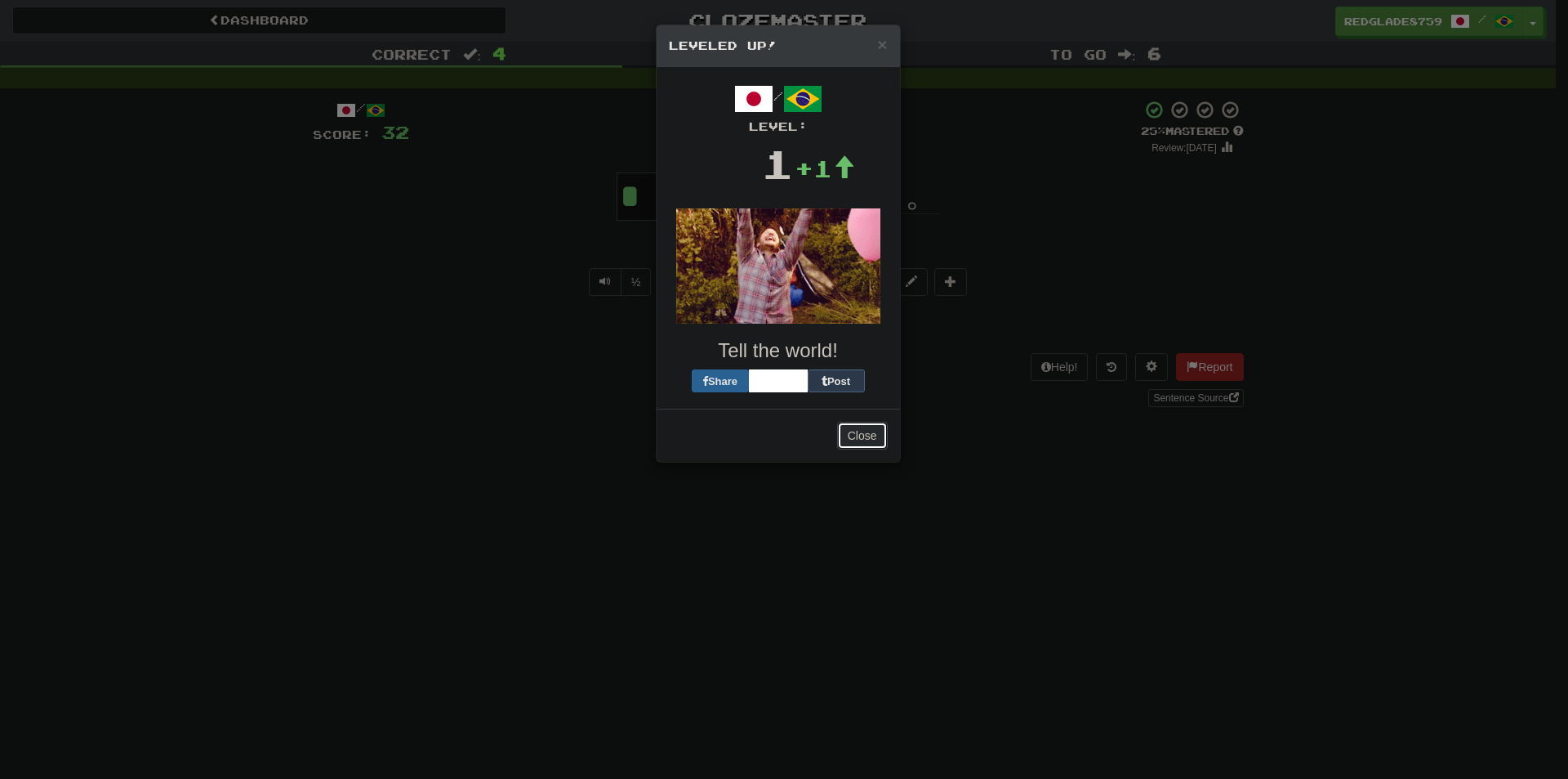
click at [874, 435] on button "Close" at bounding box center [862, 435] width 50 height 28
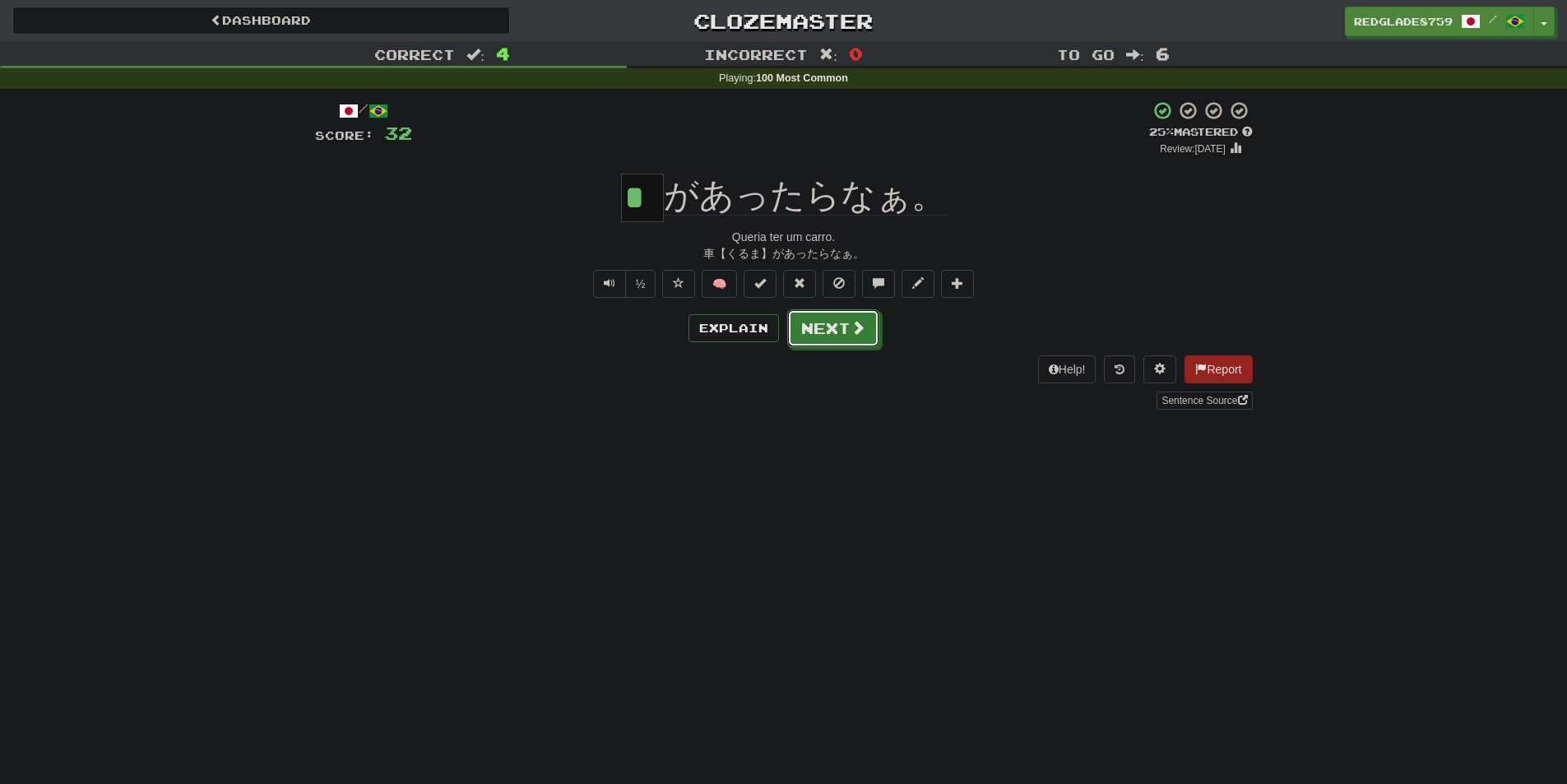
click at [864, 328] on span at bounding box center [857, 327] width 14 height 14
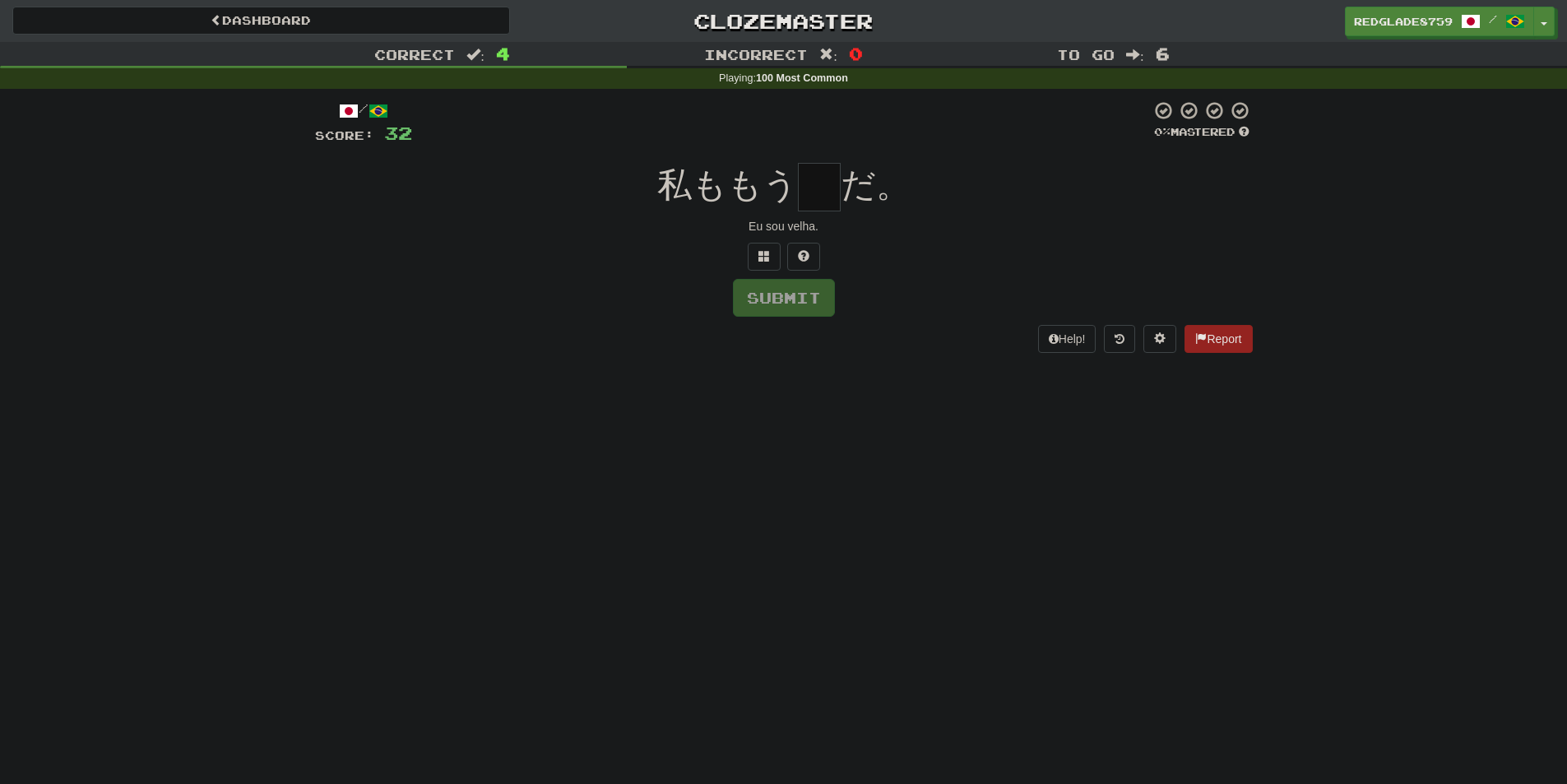
click at [831, 199] on input "text" at bounding box center [819, 186] width 43 height 49
click at [803, 257] on span at bounding box center [804, 256] width 11 height 11
type input "*"
click at [805, 292] on button "Submit" at bounding box center [784, 299] width 102 height 38
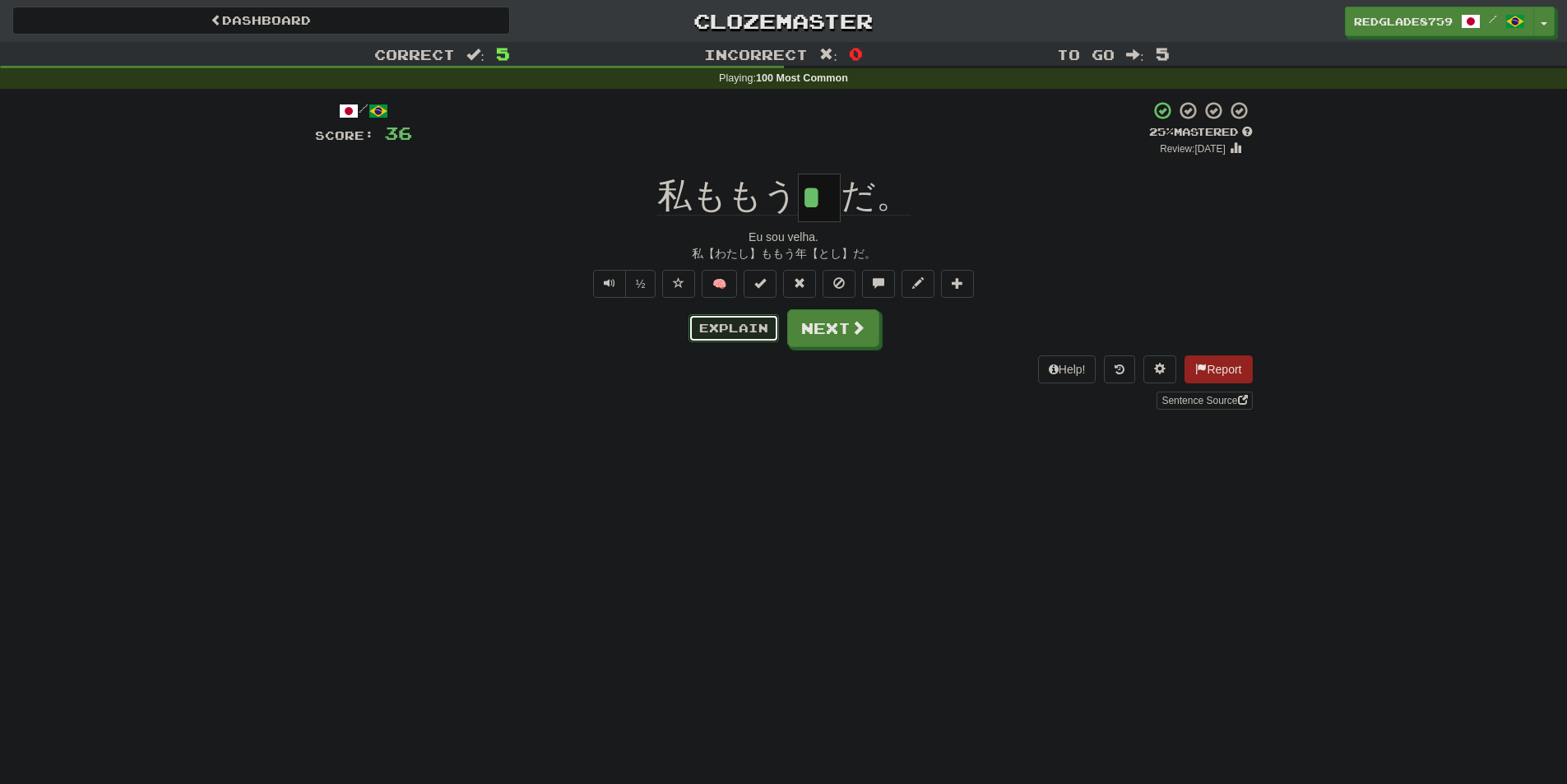
click at [743, 324] on button "Explain" at bounding box center [734, 328] width 91 height 28
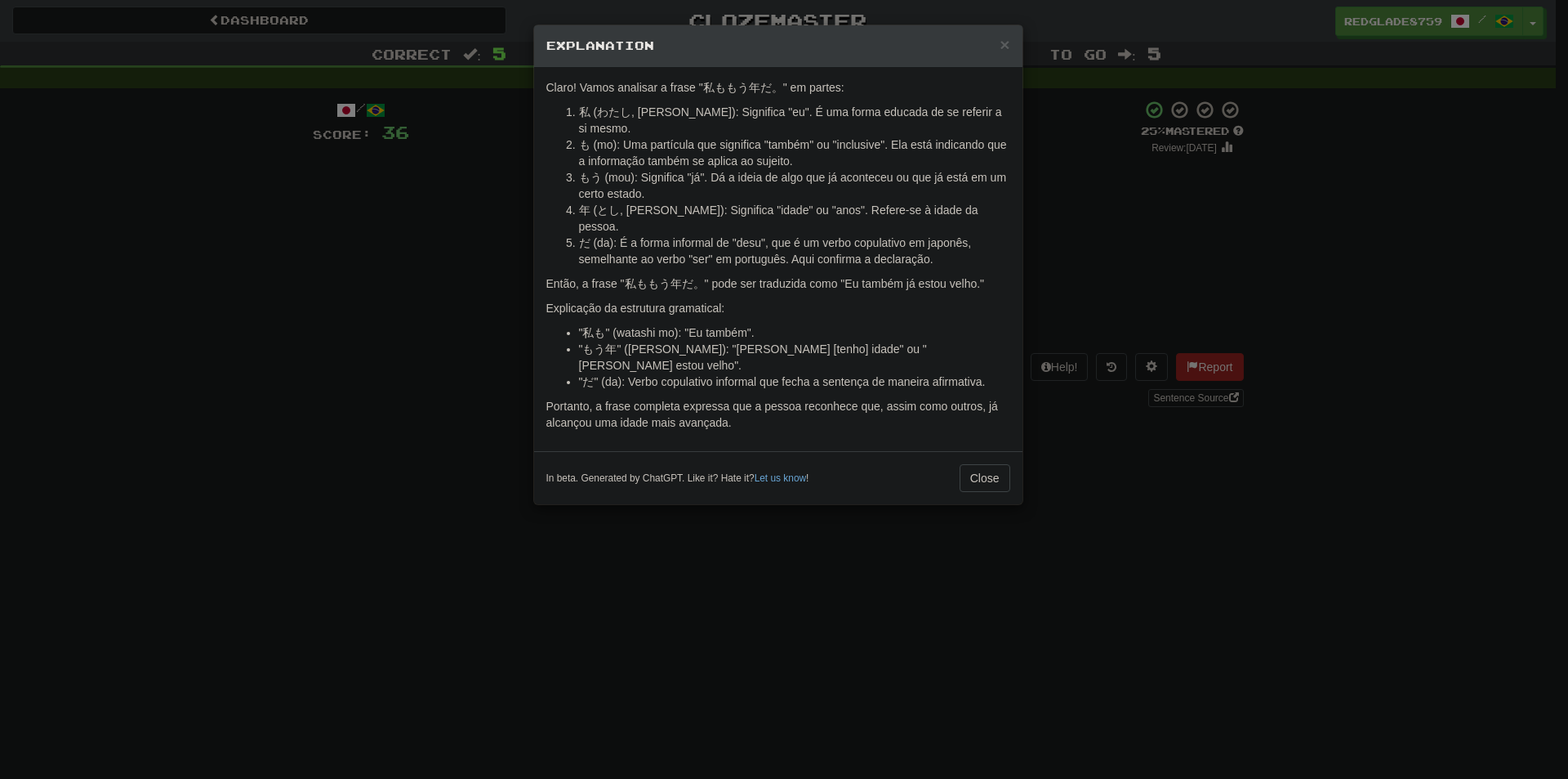
click at [858, 514] on div "× Explanation Claro! Vamos analisar a frase "私ももう年だ。" em partes: 私 (わたし, watash…" at bounding box center [784, 389] width 1568 height 779
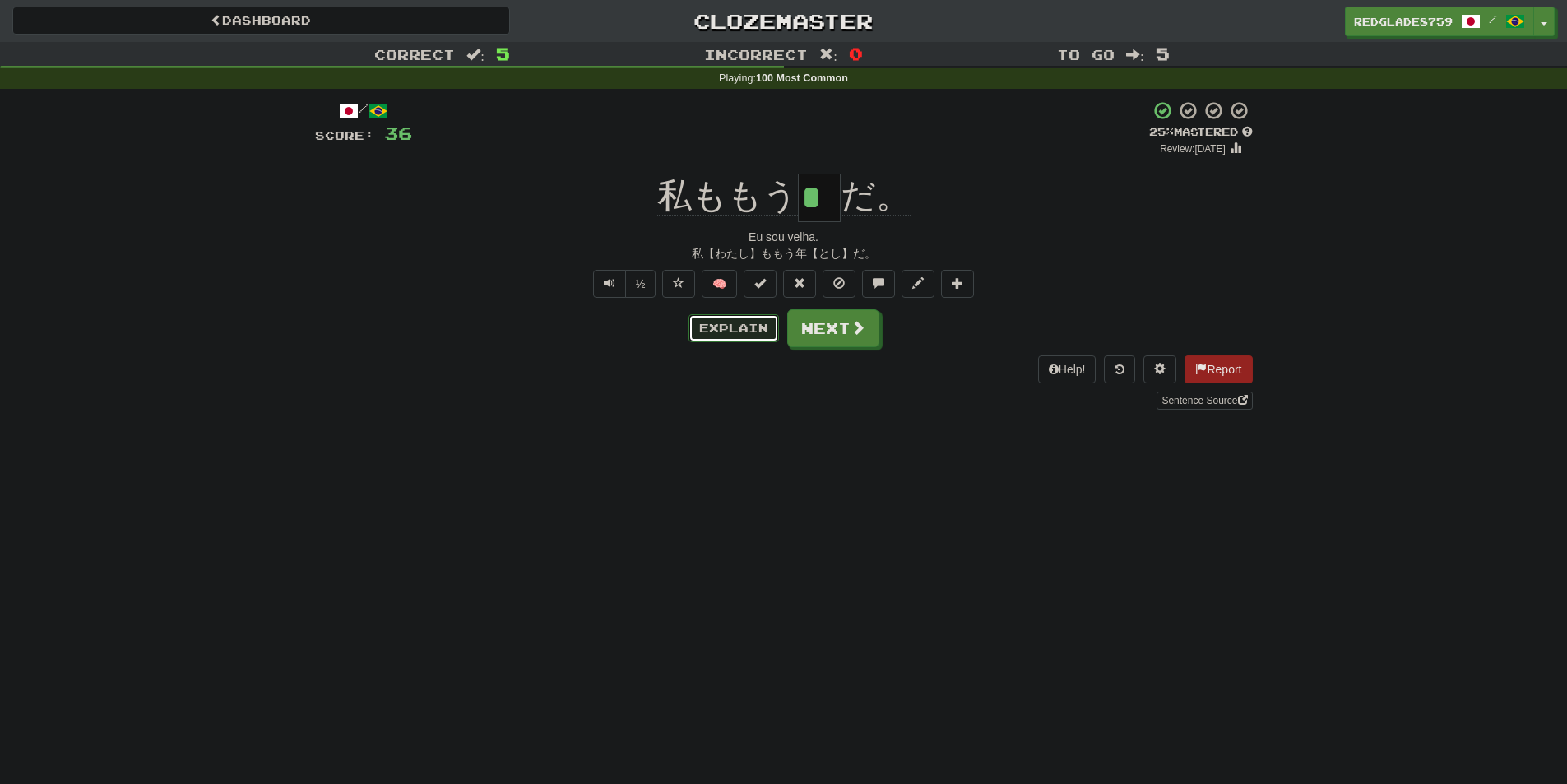
click at [760, 325] on button "Explain" at bounding box center [734, 328] width 91 height 28
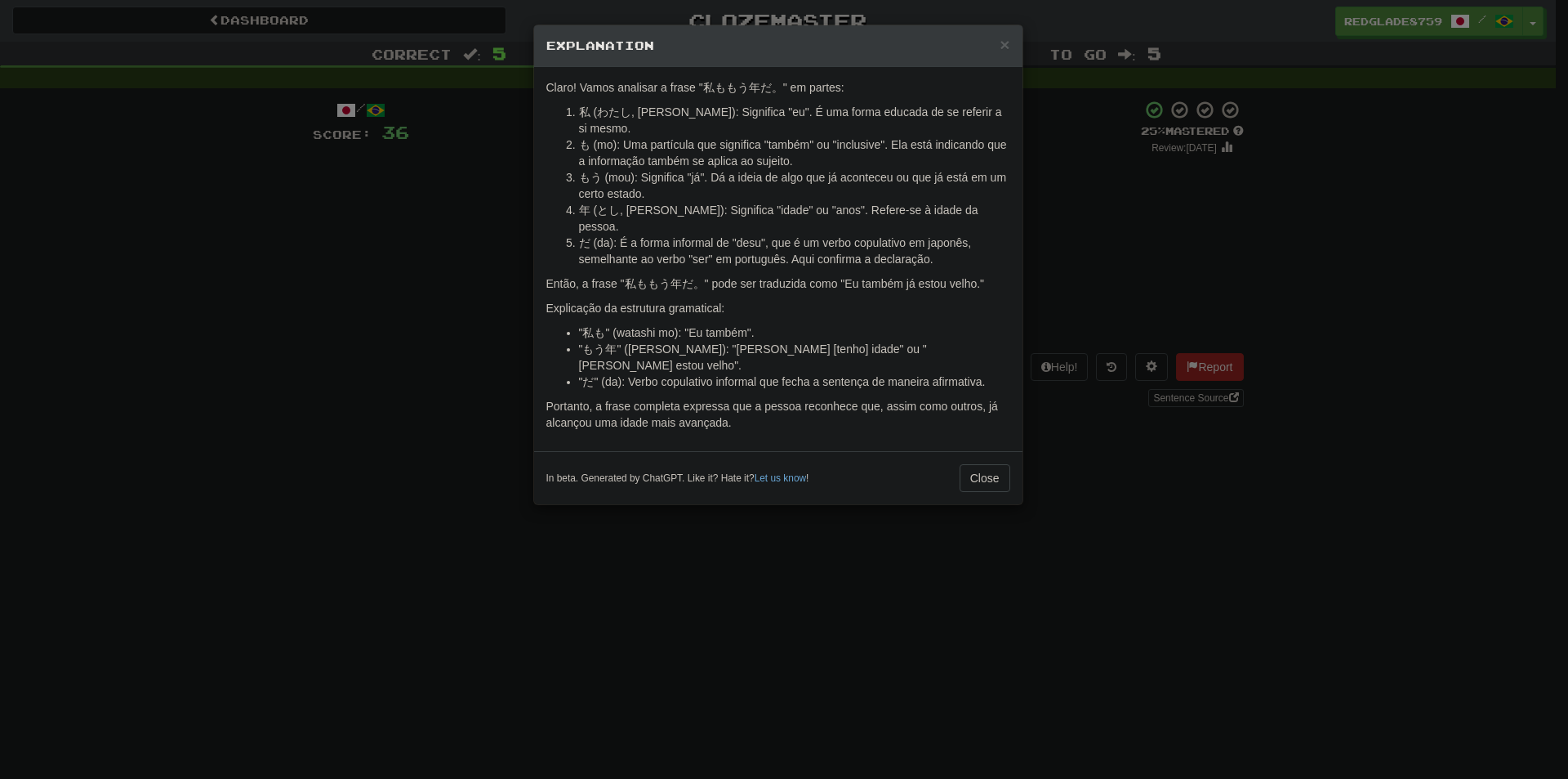
click at [861, 555] on div "× Explanation Claro! Vamos analisar a frase "私ももう年だ。" em partes: 私 (わたし, watash…" at bounding box center [784, 389] width 1568 height 779
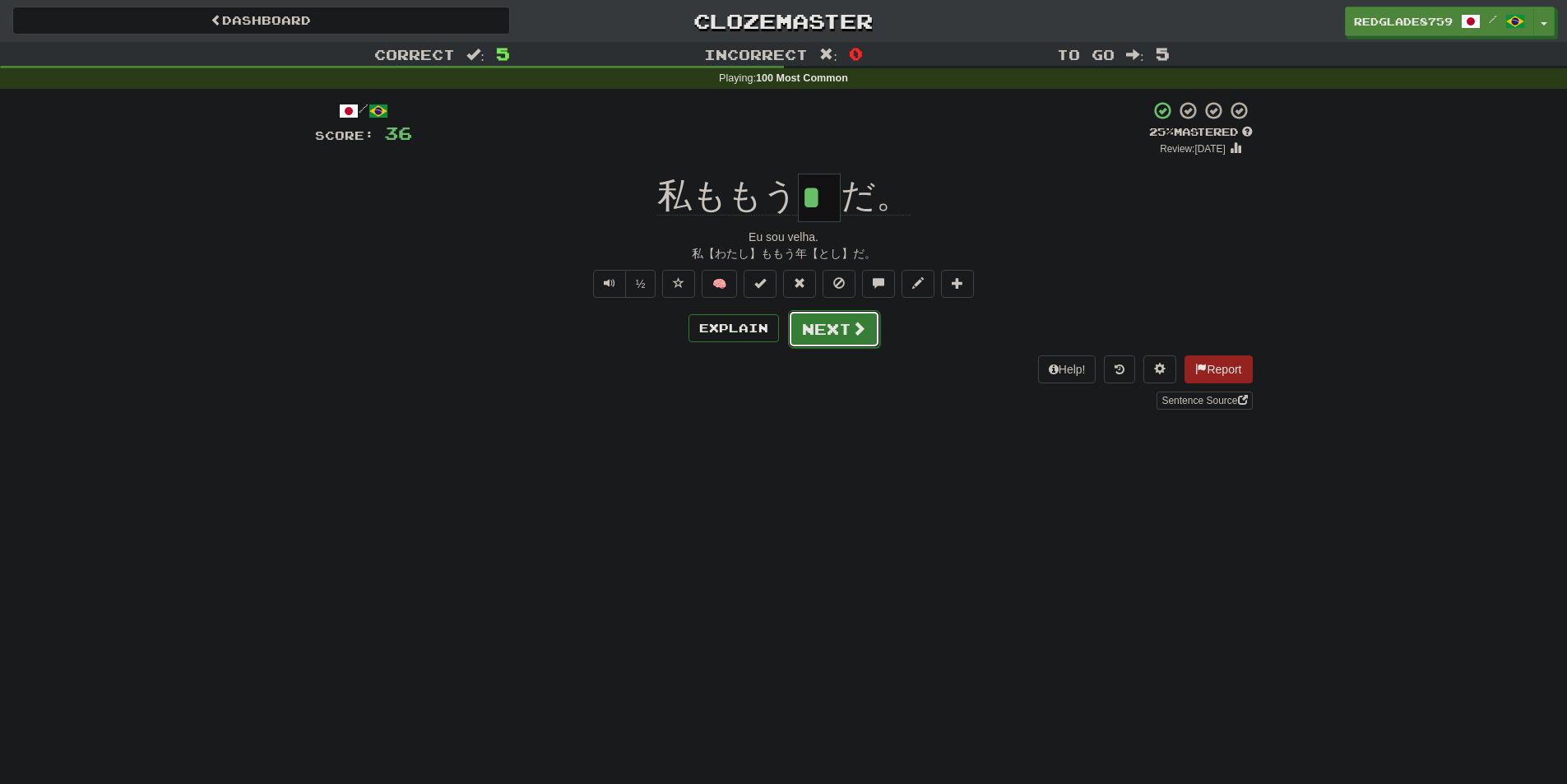
click at [861, 322] on span at bounding box center [858, 328] width 14 height 14
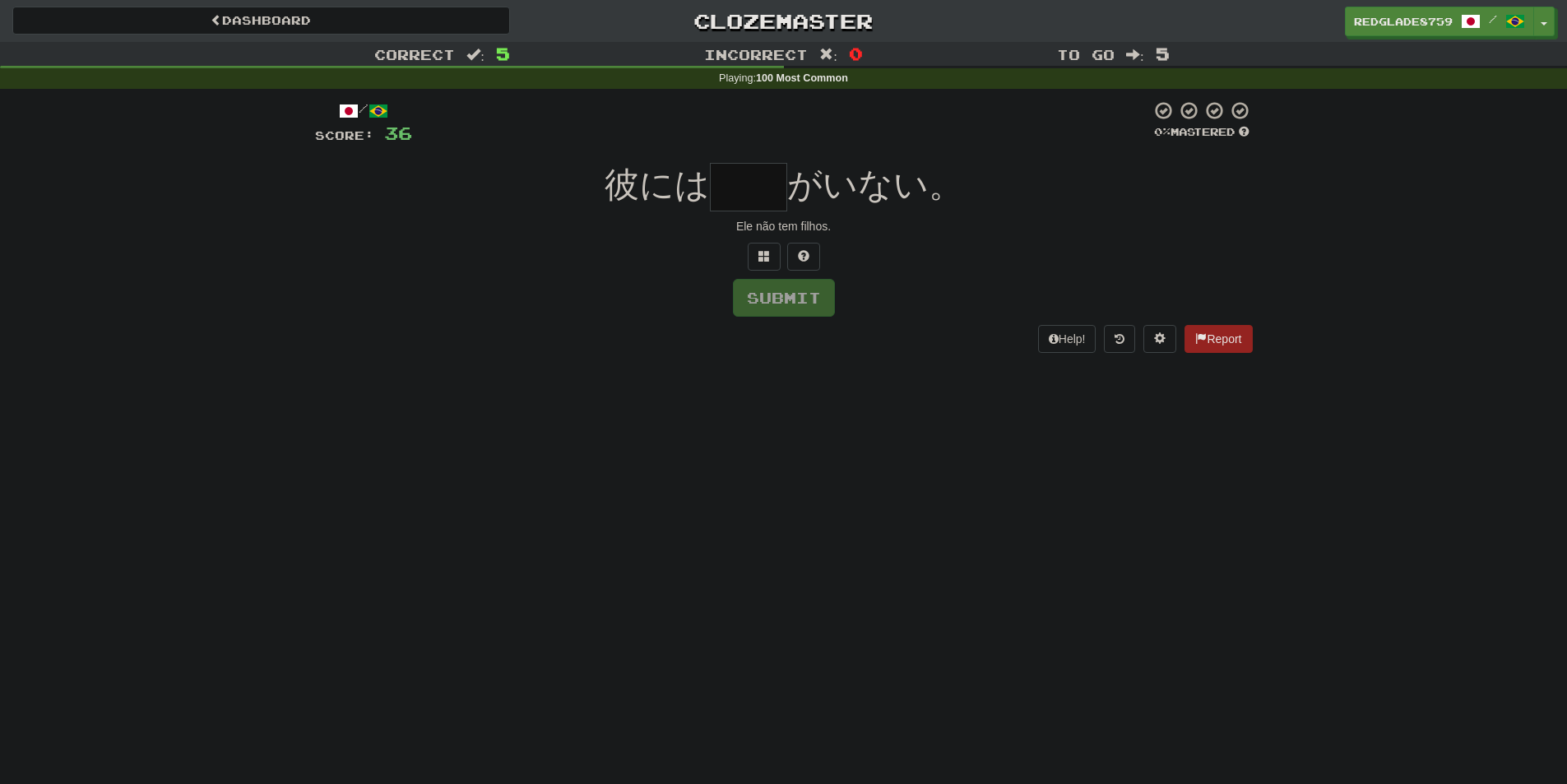
click at [743, 193] on input "text" at bounding box center [748, 186] width 77 height 49
type input "**"
click at [912, 255] on div at bounding box center [784, 256] width 938 height 28
click at [817, 304] on button "Submit" at bounding box center [784, 299] width 102 height 38
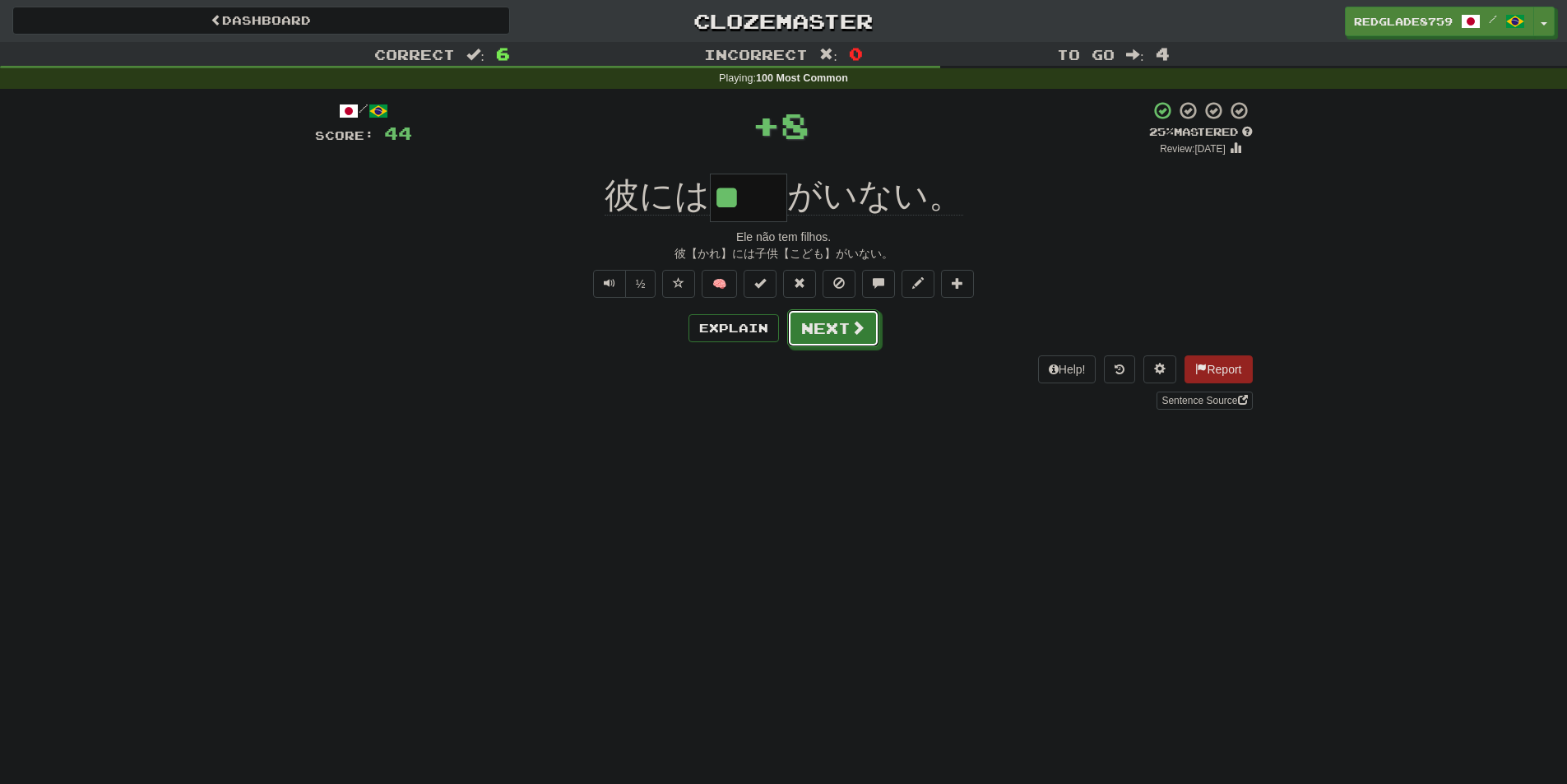
click at [847, 328] on button "Next" at bounding box center [833, 328] width 92 height 38
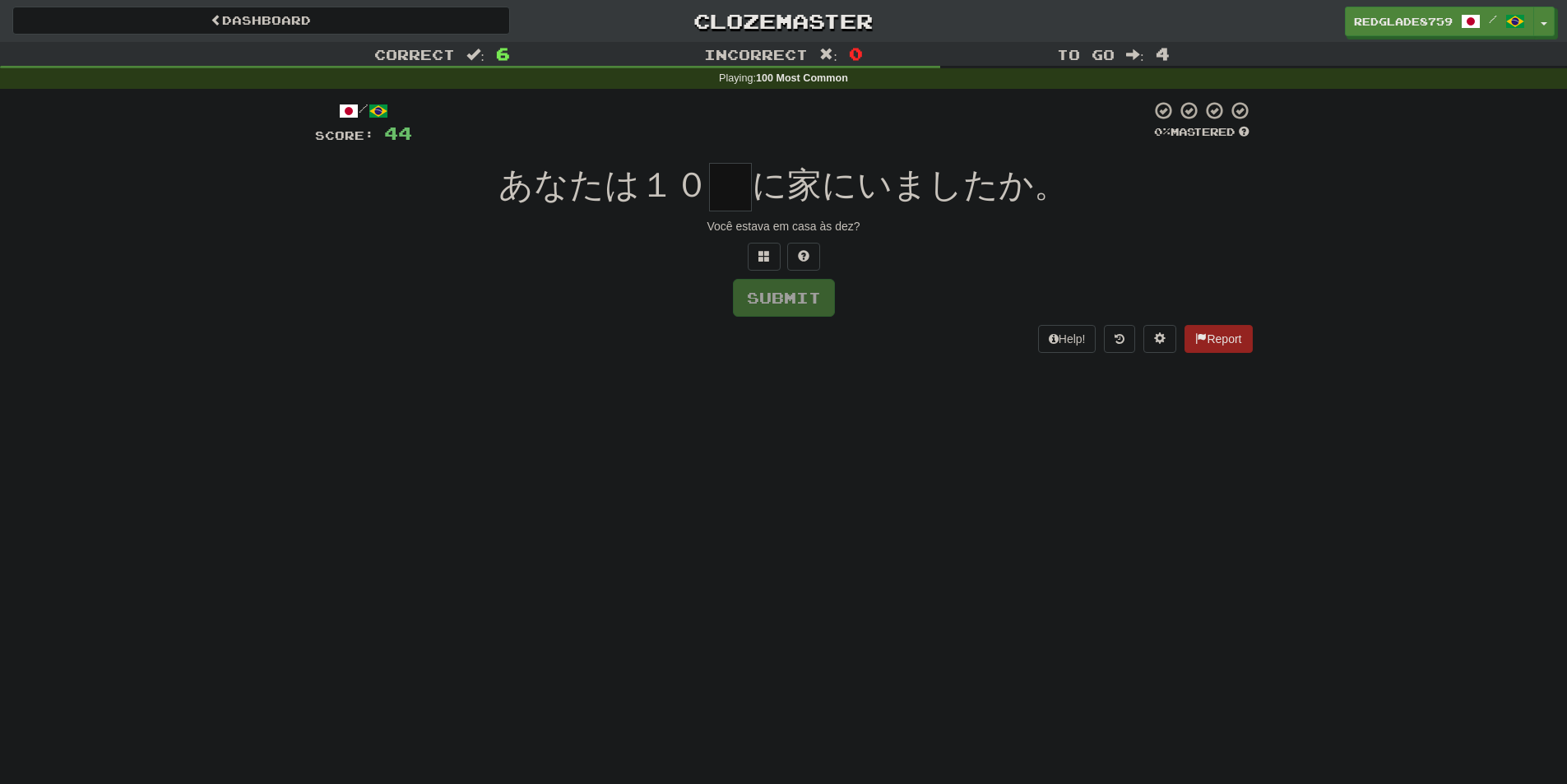
click at [737, 184] on input "text" at bounding box center [730, 186] width 43 height 49
type input "*"
click at [769, 311] on button "Submit" at bounding box center [784, 299] width 102 height 38
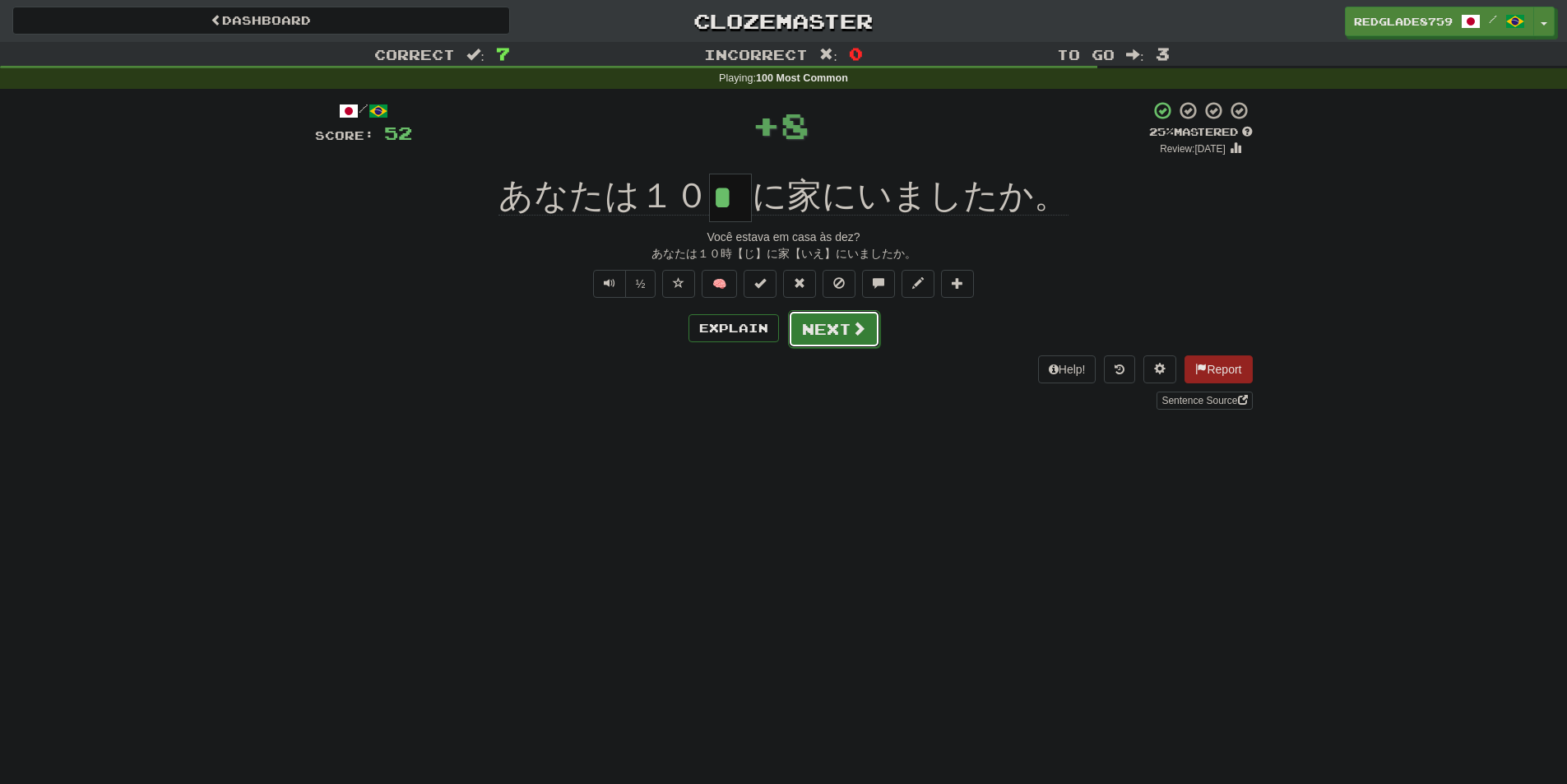
click at [839, 325] on button "Next" at bounding box center [834, 329] width 92 height 38
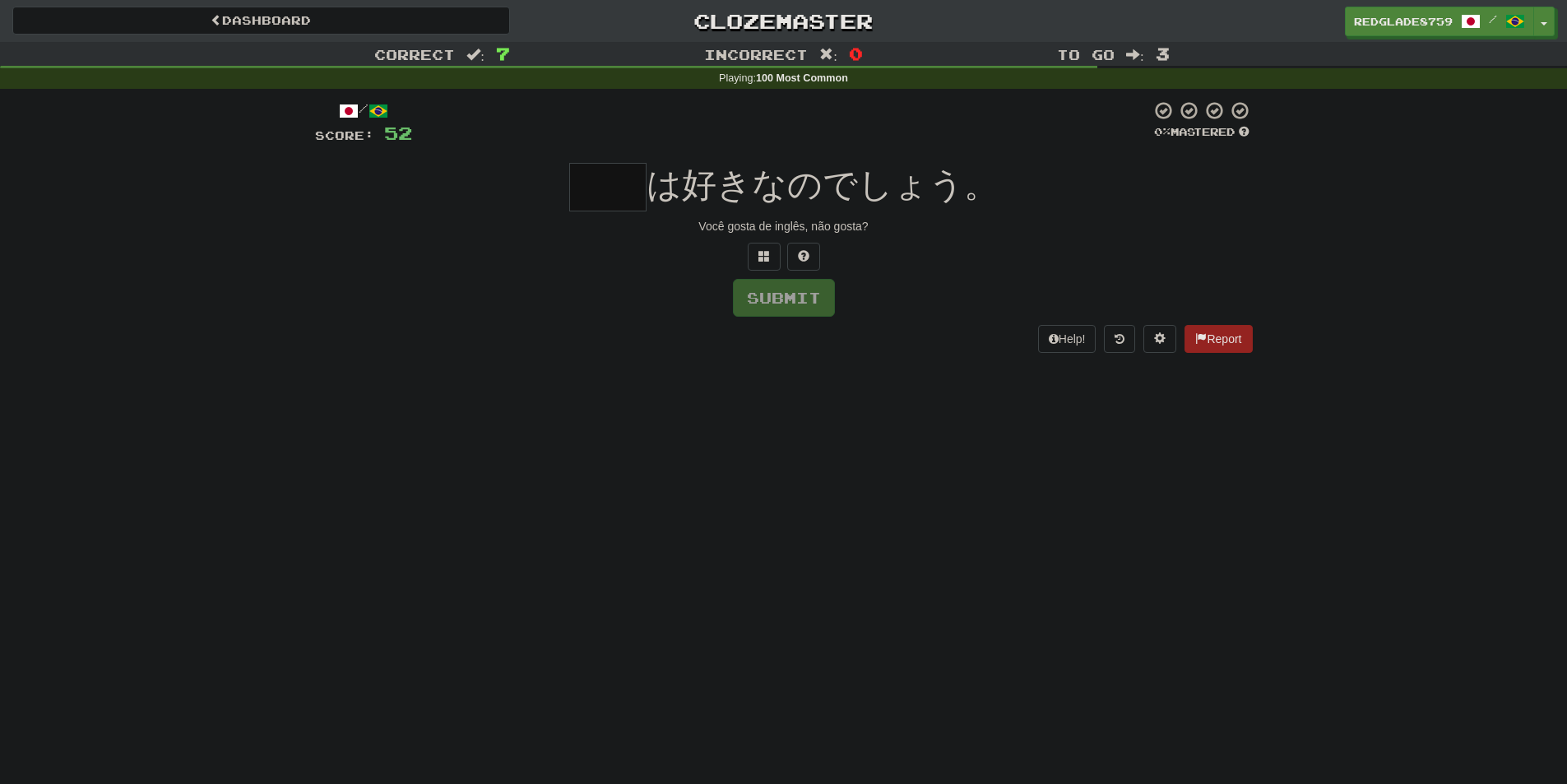
click at [612, 186] on input "text" at bounding box center [608, 186] width 77 height 49
type input "*"
type input "**"
click at [918, 443] on div "Dashboard Clozemaster RedGlade8759 / Toggle Dropdown Dashboard Leaderboard Acti…" at bounding box center [784, 392] width 1567 height 784
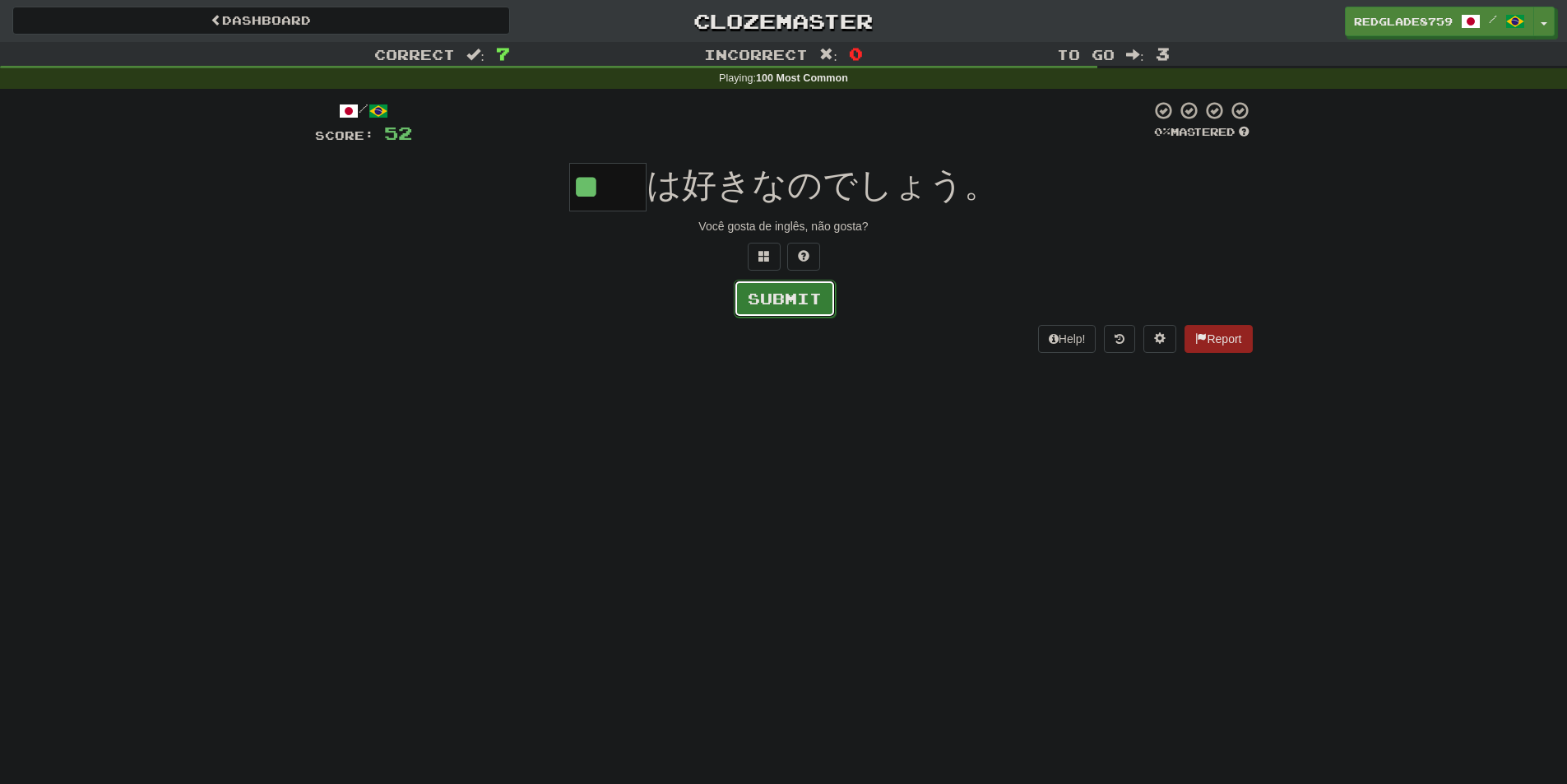
click at [794, 298] on button "Submit" at bounding box center [784, 299] width 102 height 38
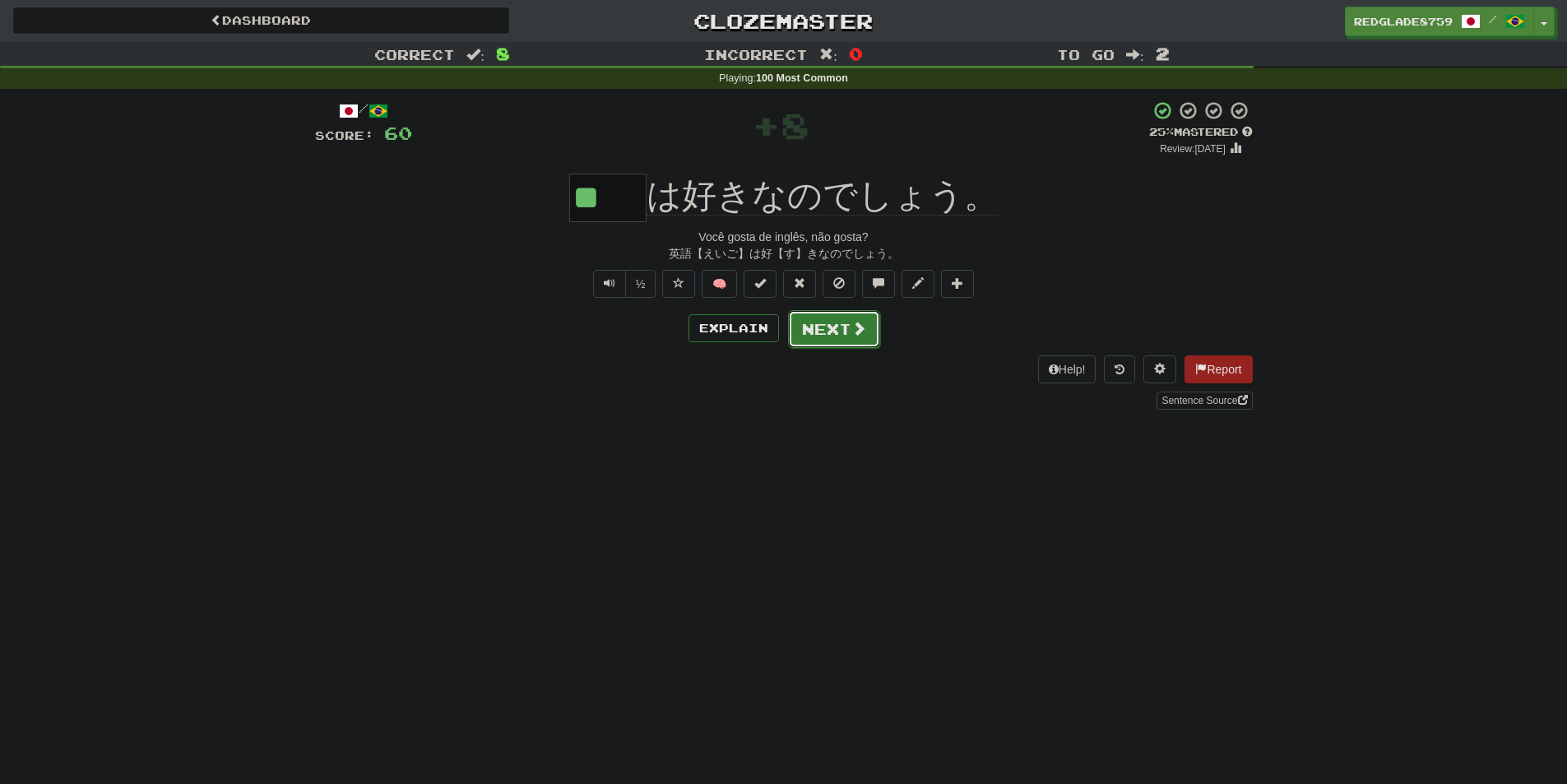
click at [826, 328] on button "Next" at bounding box center [834, 329] width 92 height 38
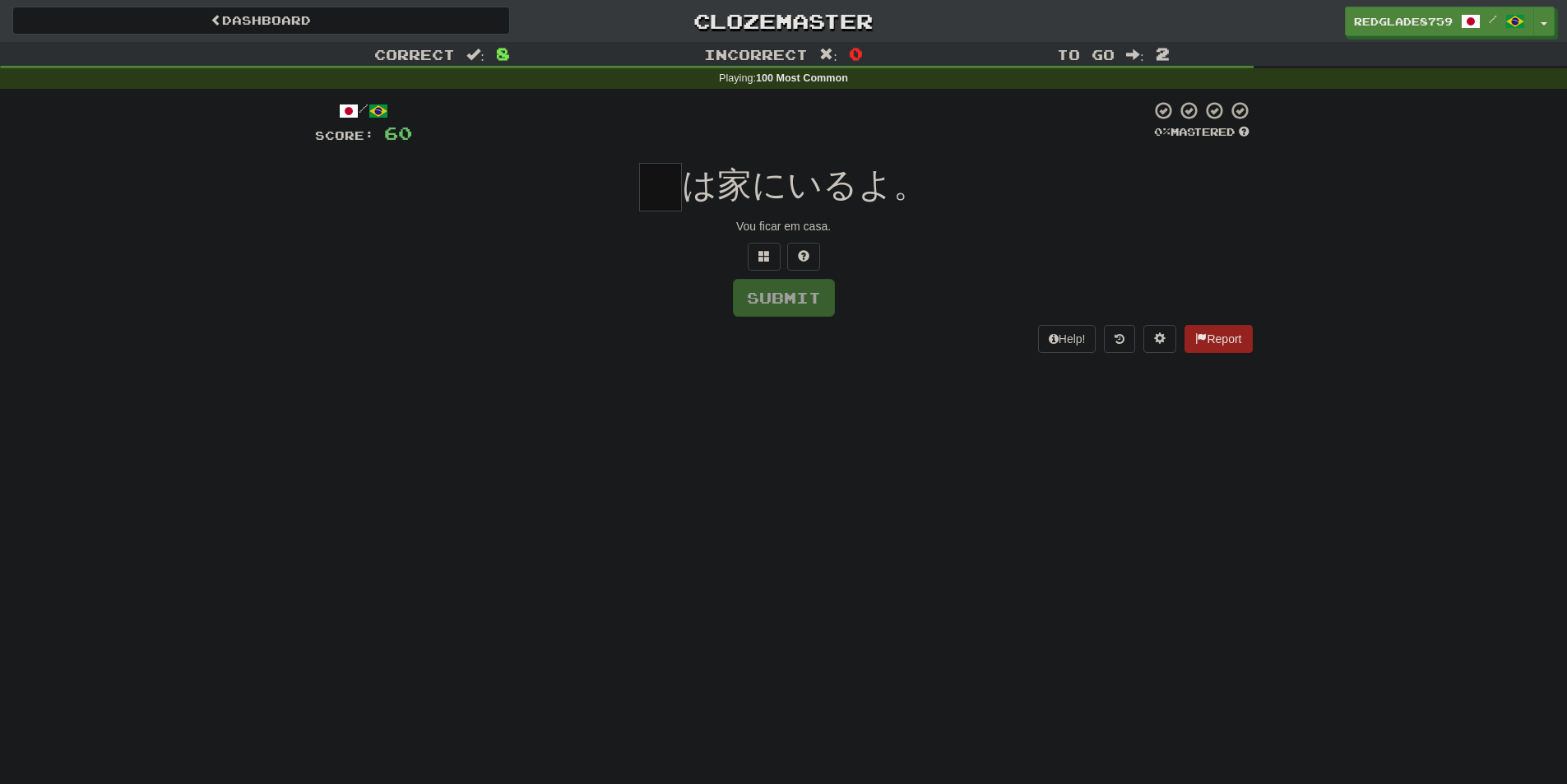
click at [664, 192] on input "text" at bounding box center [660, 186] width 43 height 49
type input "*"
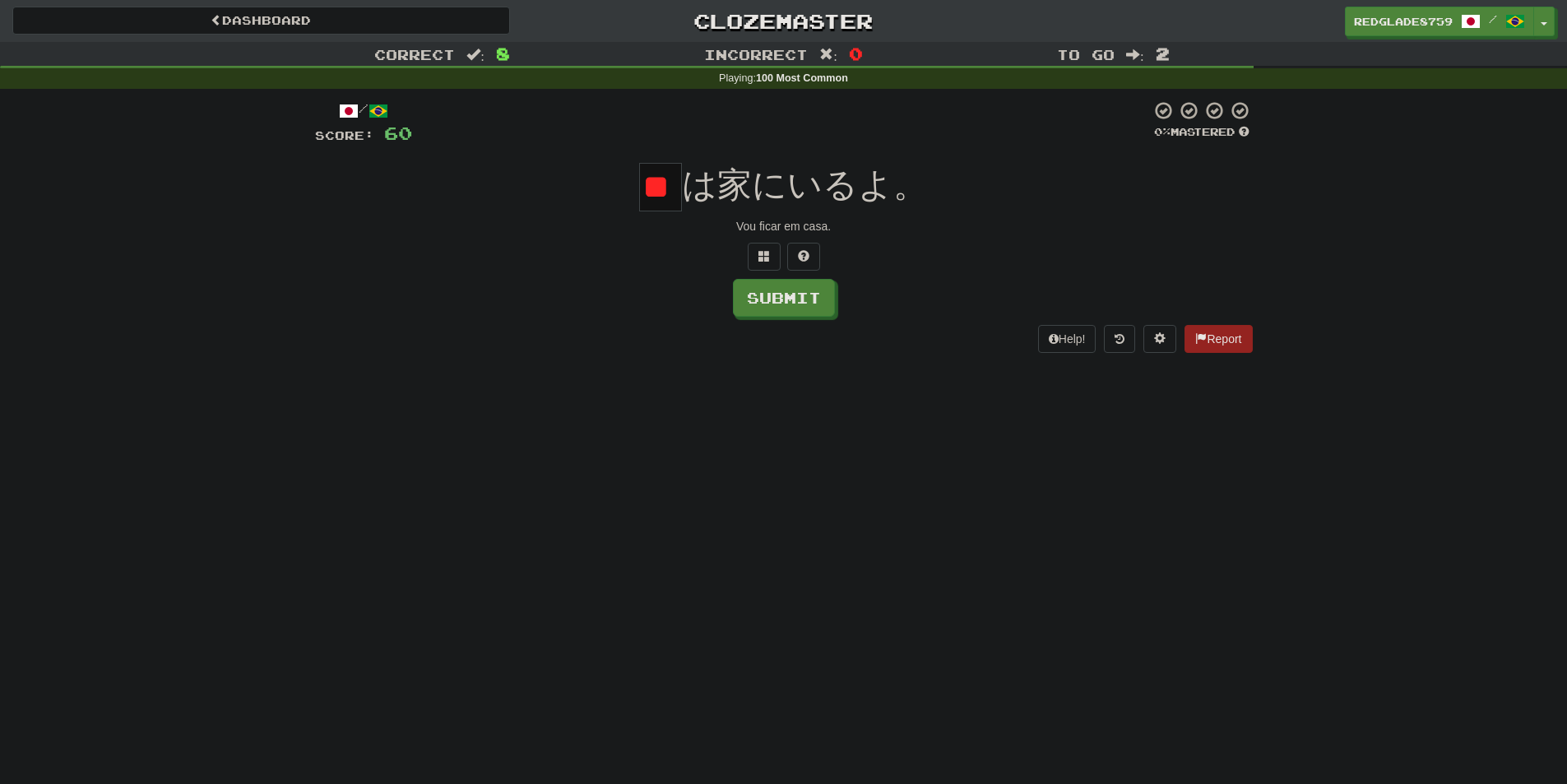
type input "*"
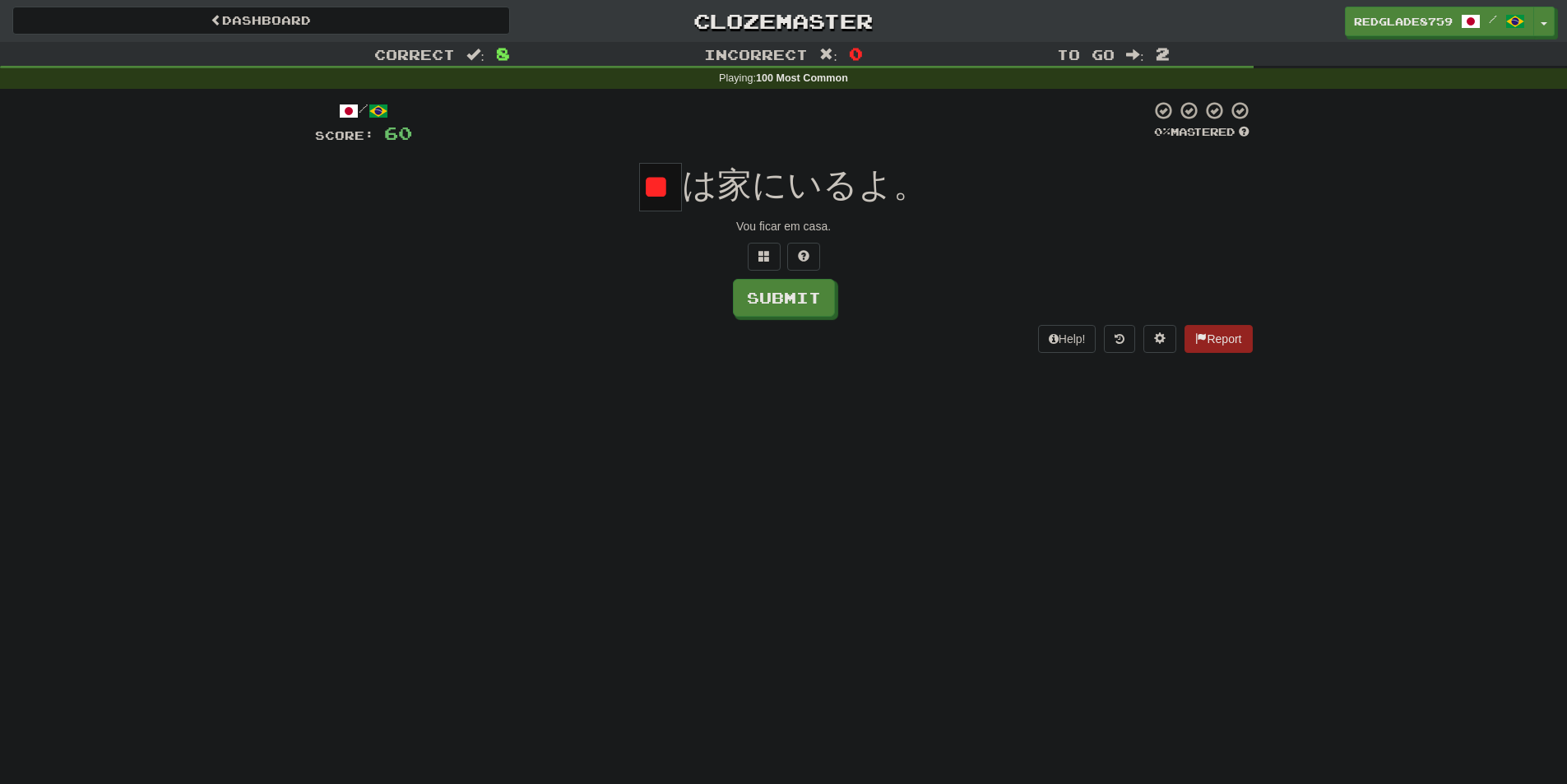
type input "*"
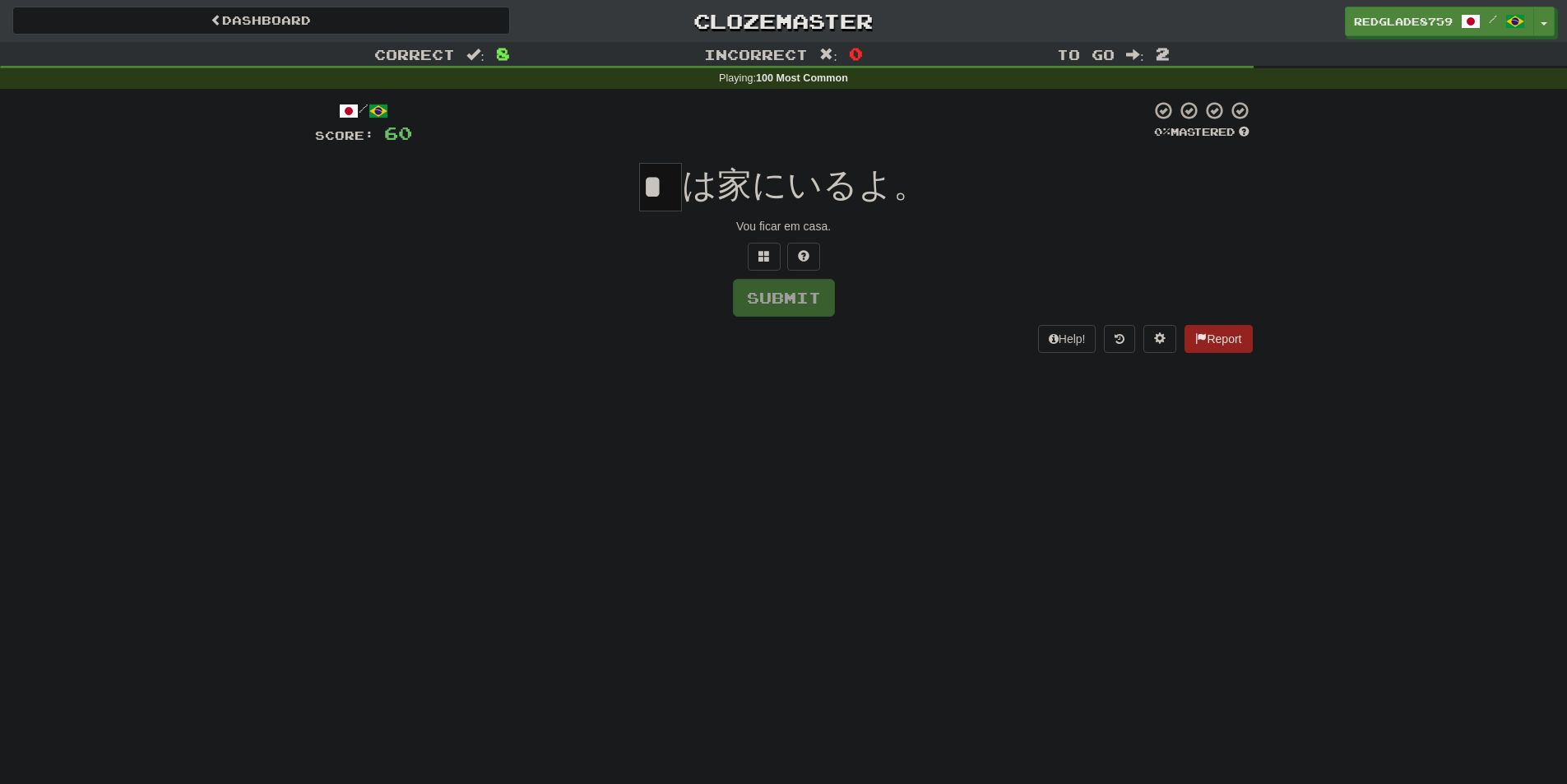
type input "*"
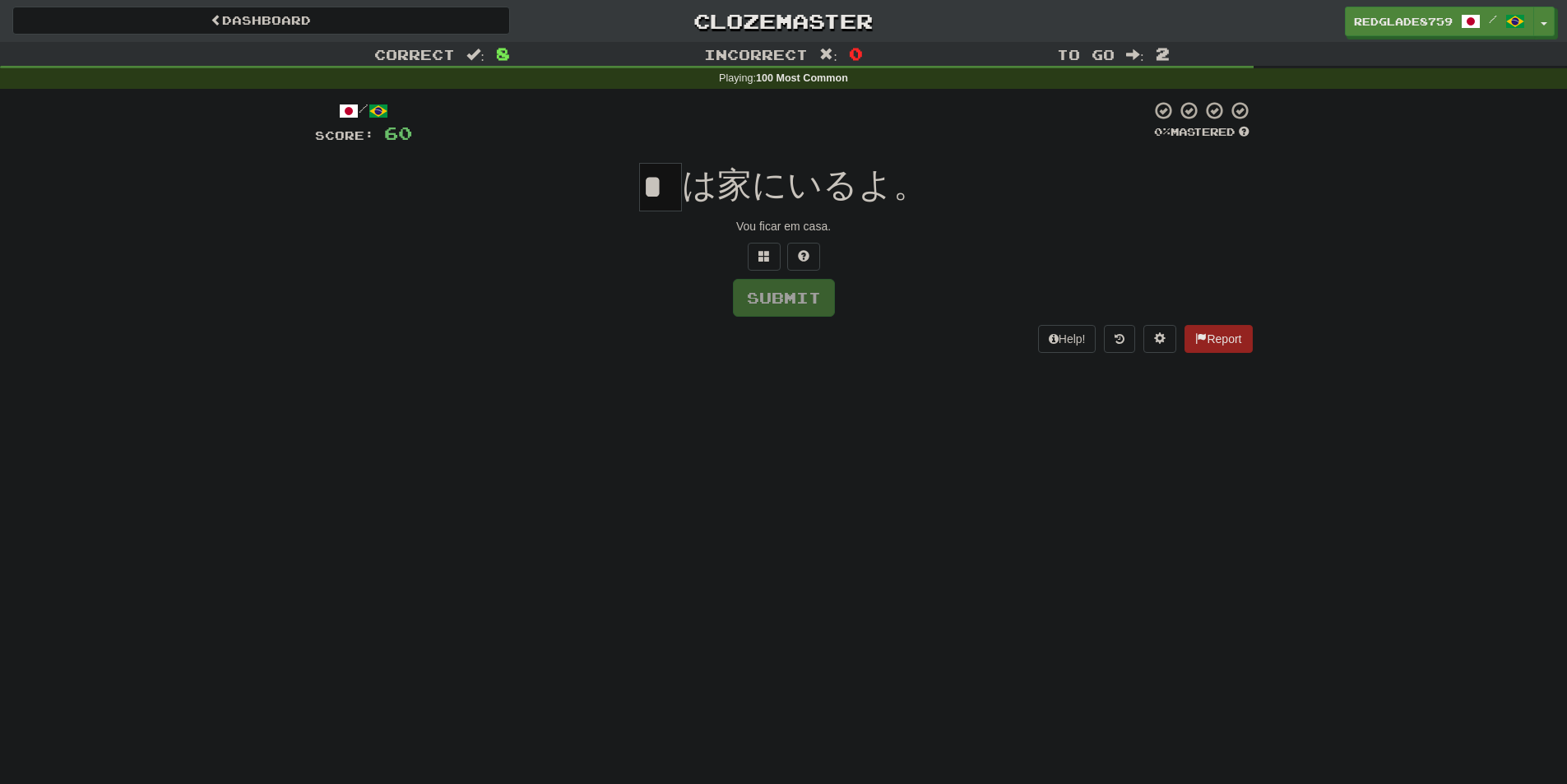
type input "*"
click at [755, 258] on button at bounding box center [764, 256] width 32 height 28
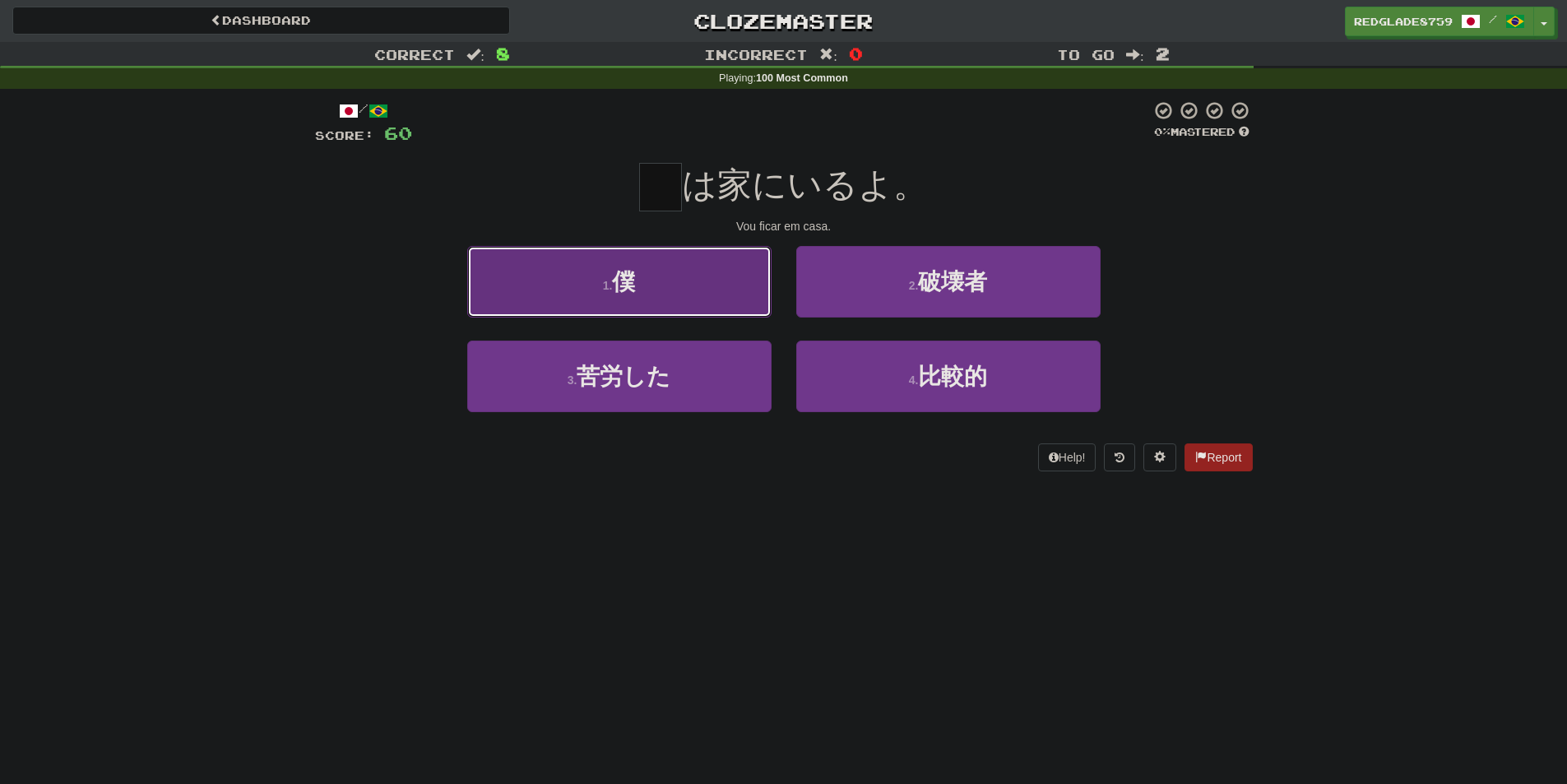
click at [749, 264] on button "1 . 僕" at bounding box center [619, 281] width 305 height 72
type input "*"
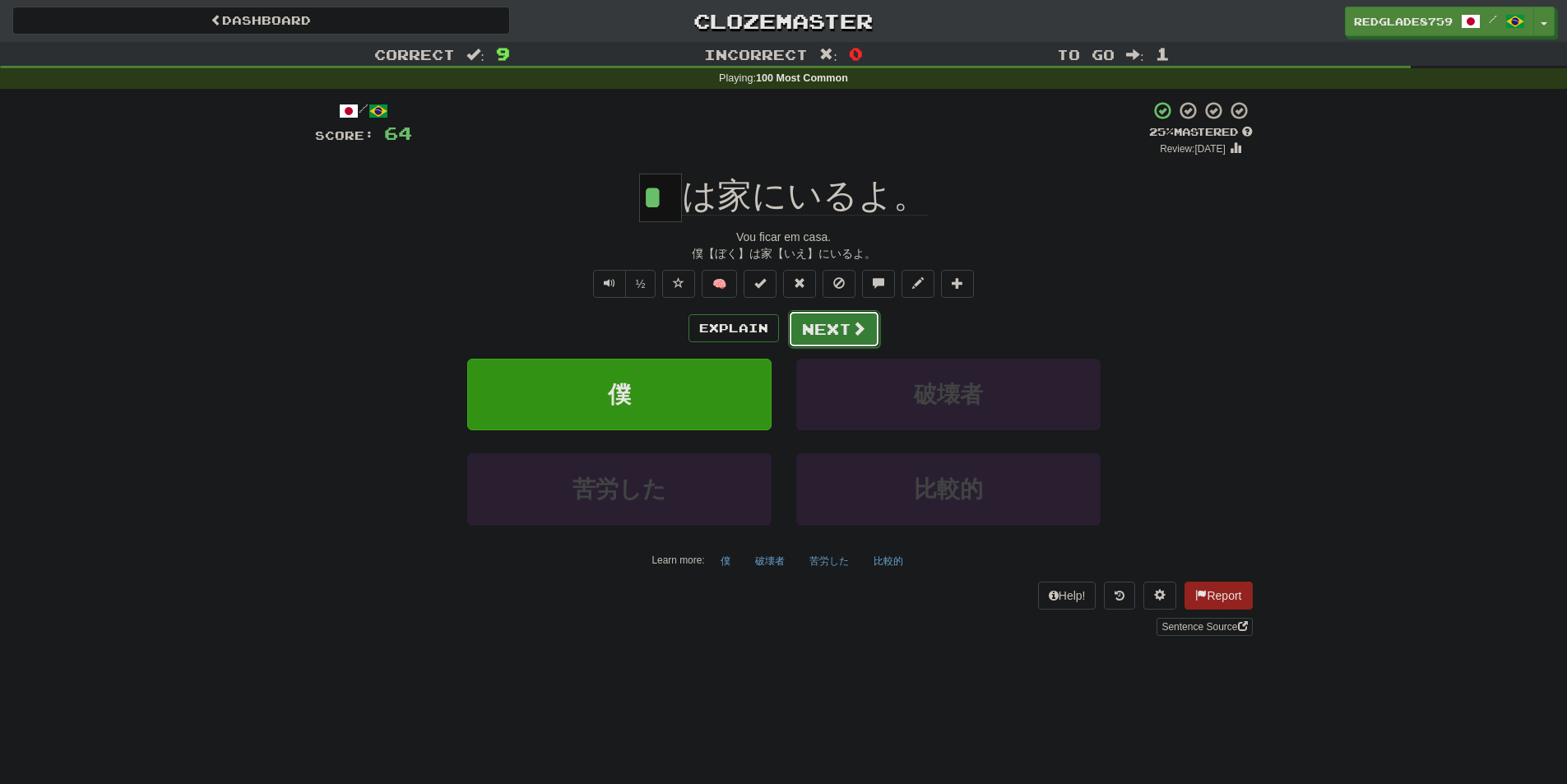
click at [818, 321] on button "Next" at bounding box center [834, 329] width 92 height 38
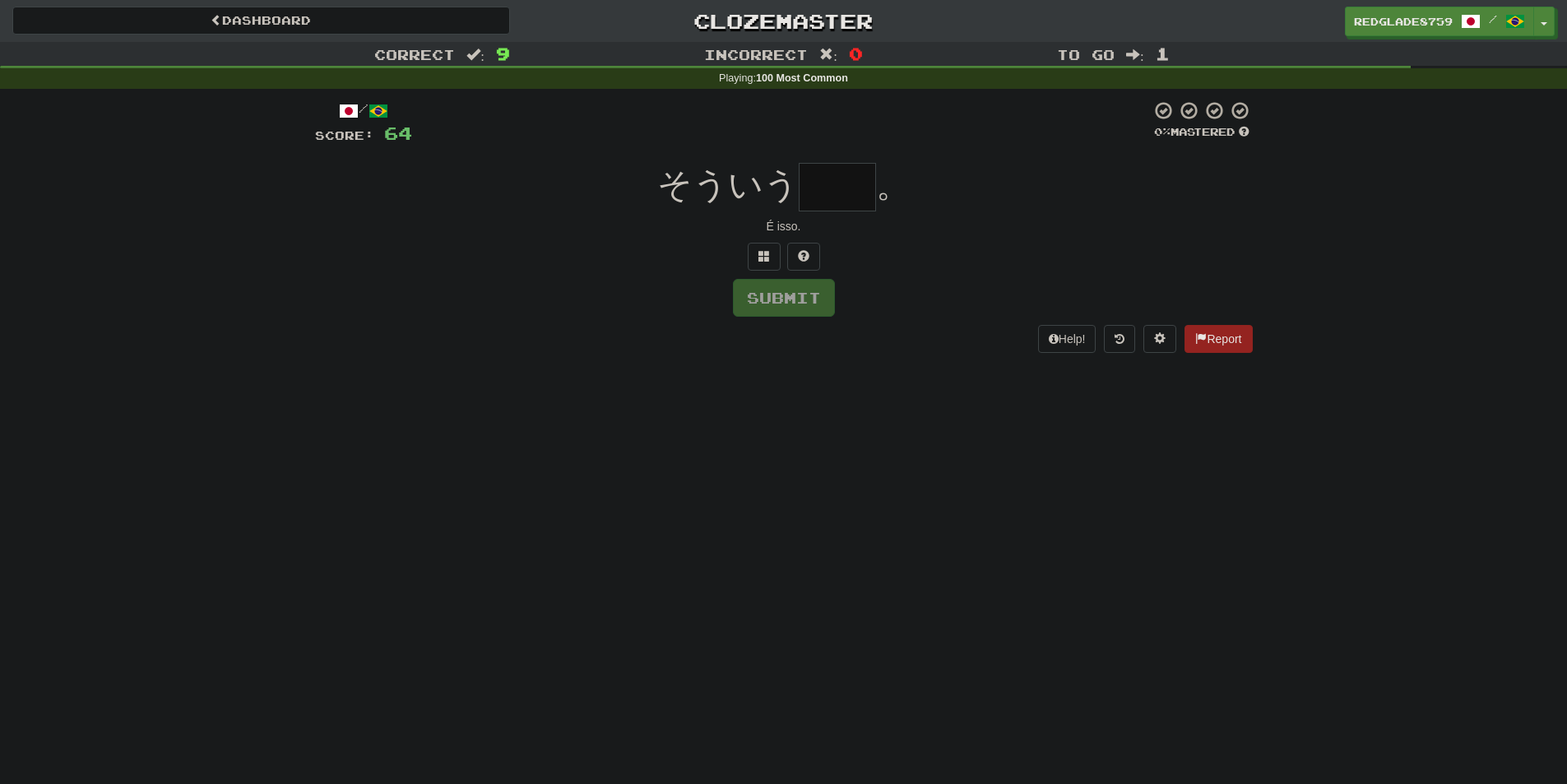
click at [833, 200] on input "text" at bounding box center [837, 186] width 77 height 49
type input "*"
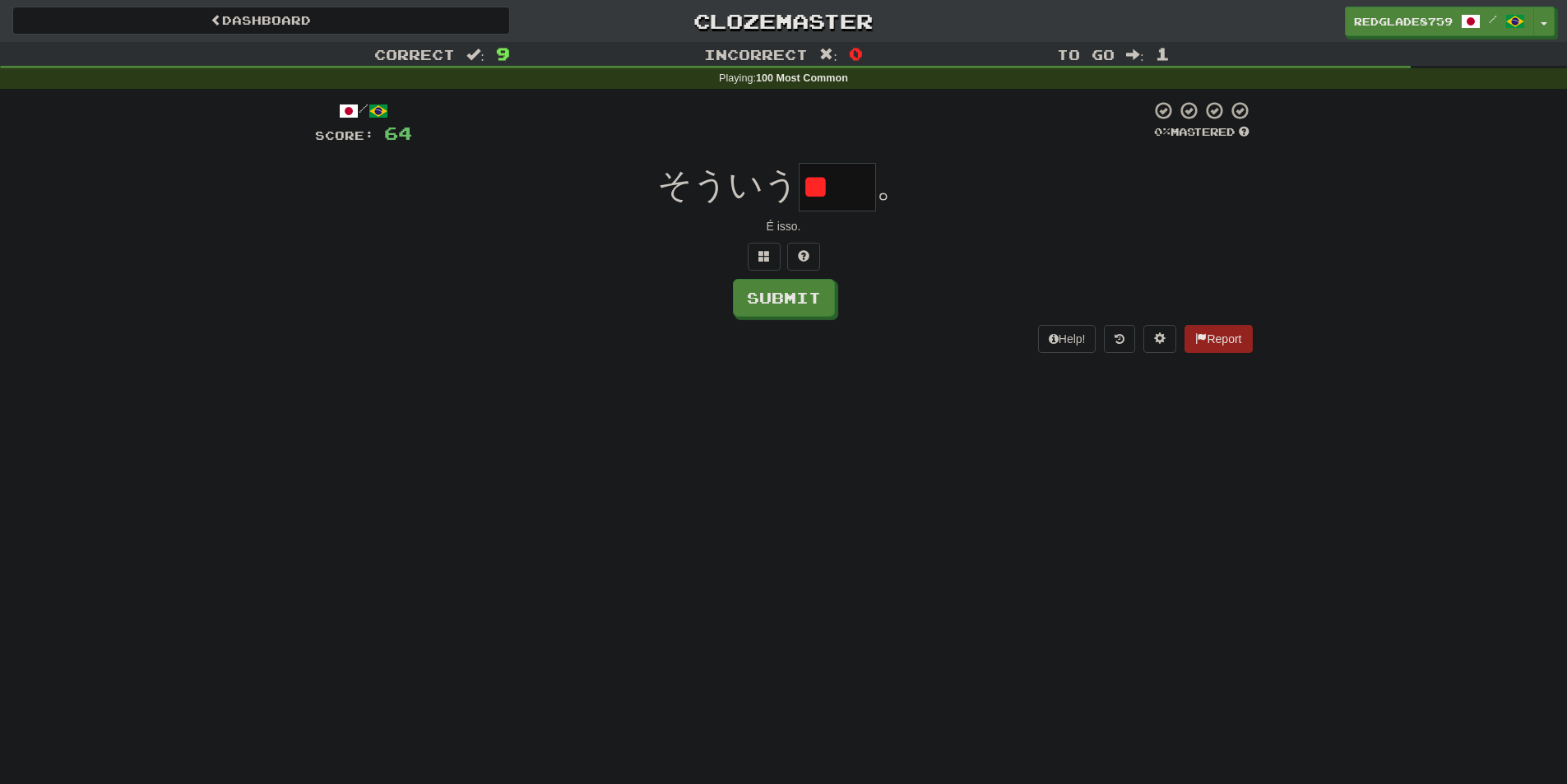
type input "*"
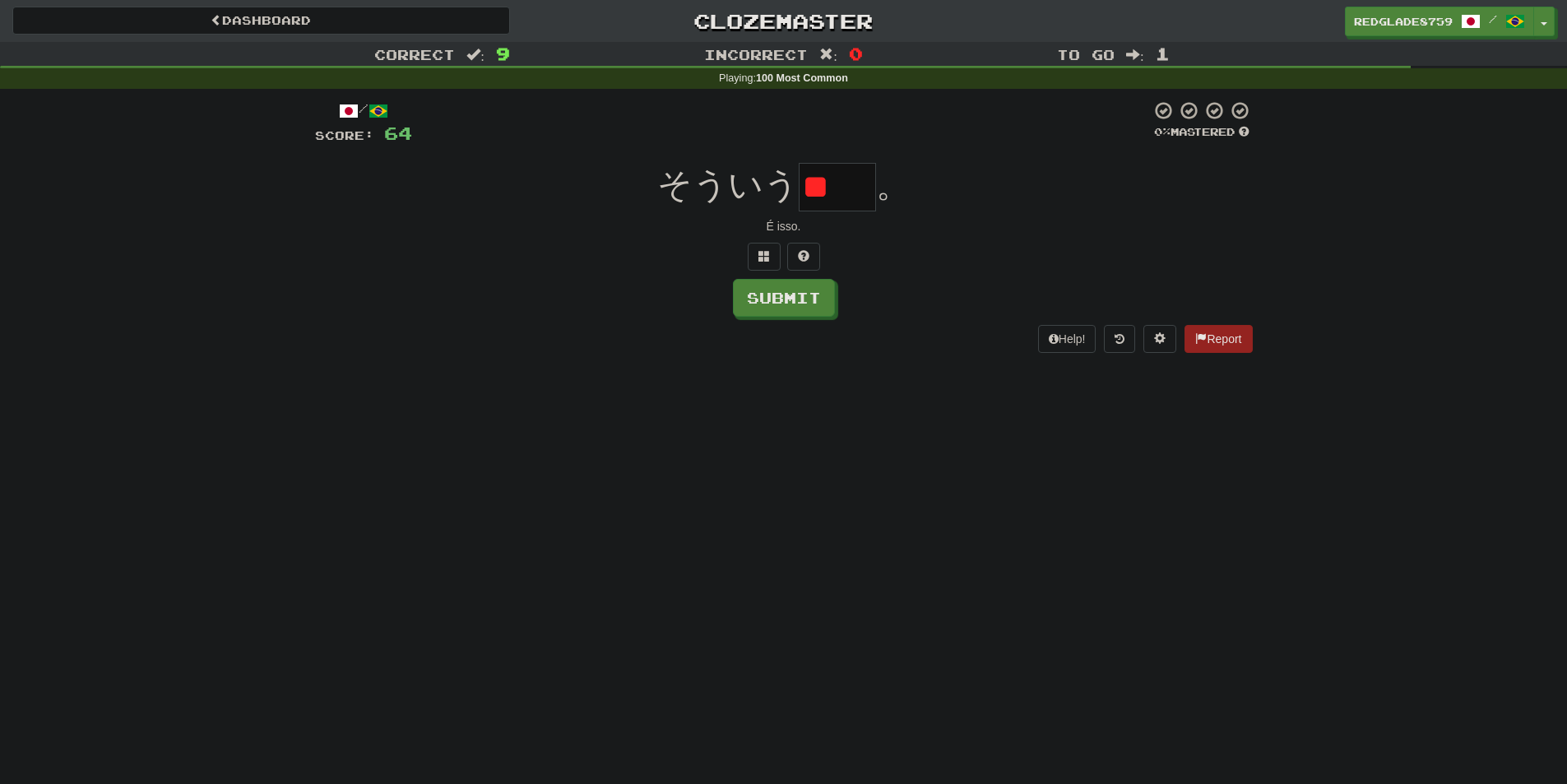
type input "*"
type input "**"
click at [672, 292] on div "Submit" at bounding box center [784, 298] width 938 height 38
click at [769, 323] on div "/ Score: 64 0 % Mastered そういう ** 。 É isso. Submit Help! Report" at bounding box center [784, 225] width 938 height 251
click at [773, 310] on button "Submit" at bounding box center [784, 299] width 102 height 38
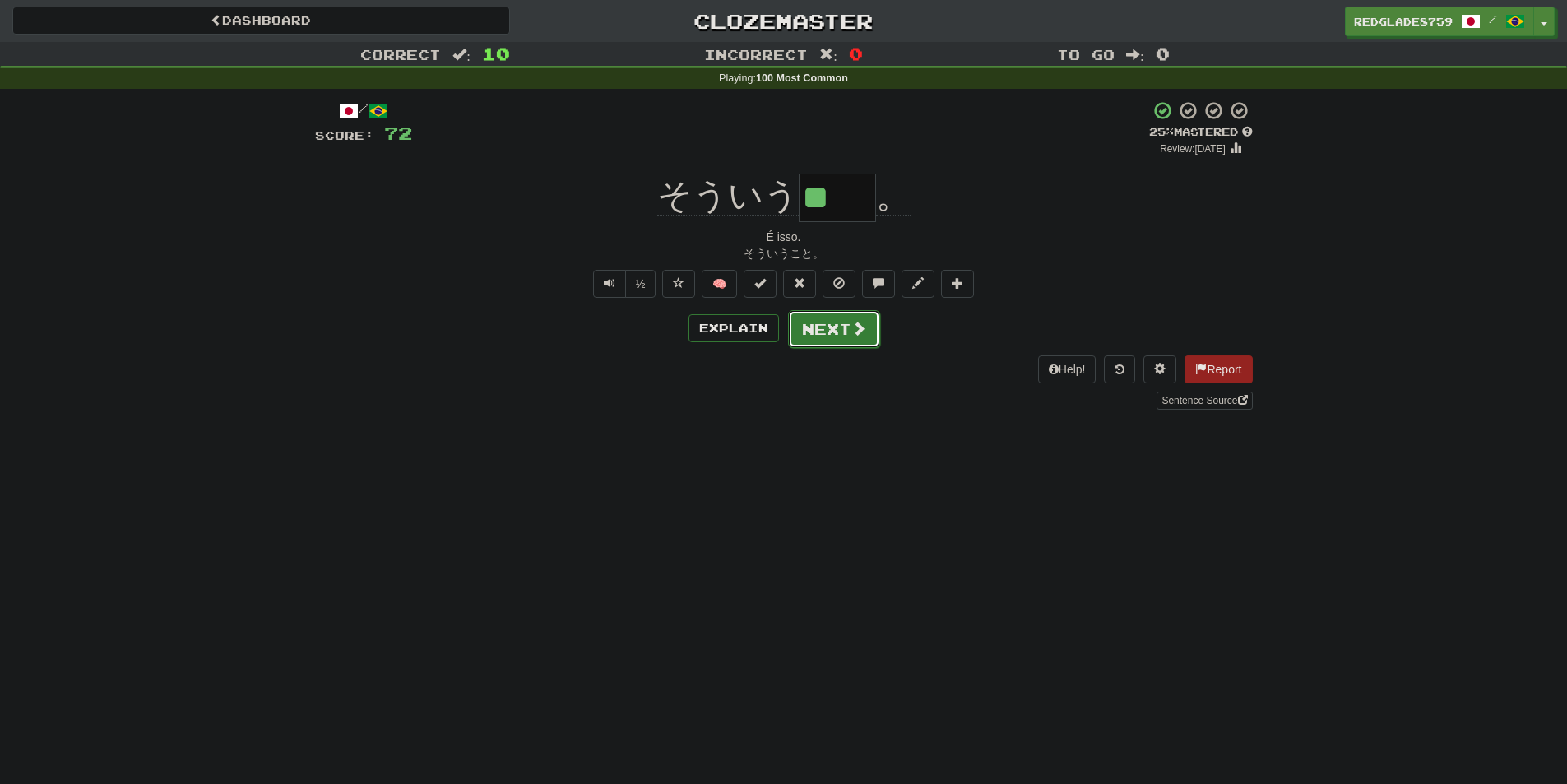
click at [826, 324] on button "Next" at bounding box center [834, 329] width 92 height 38
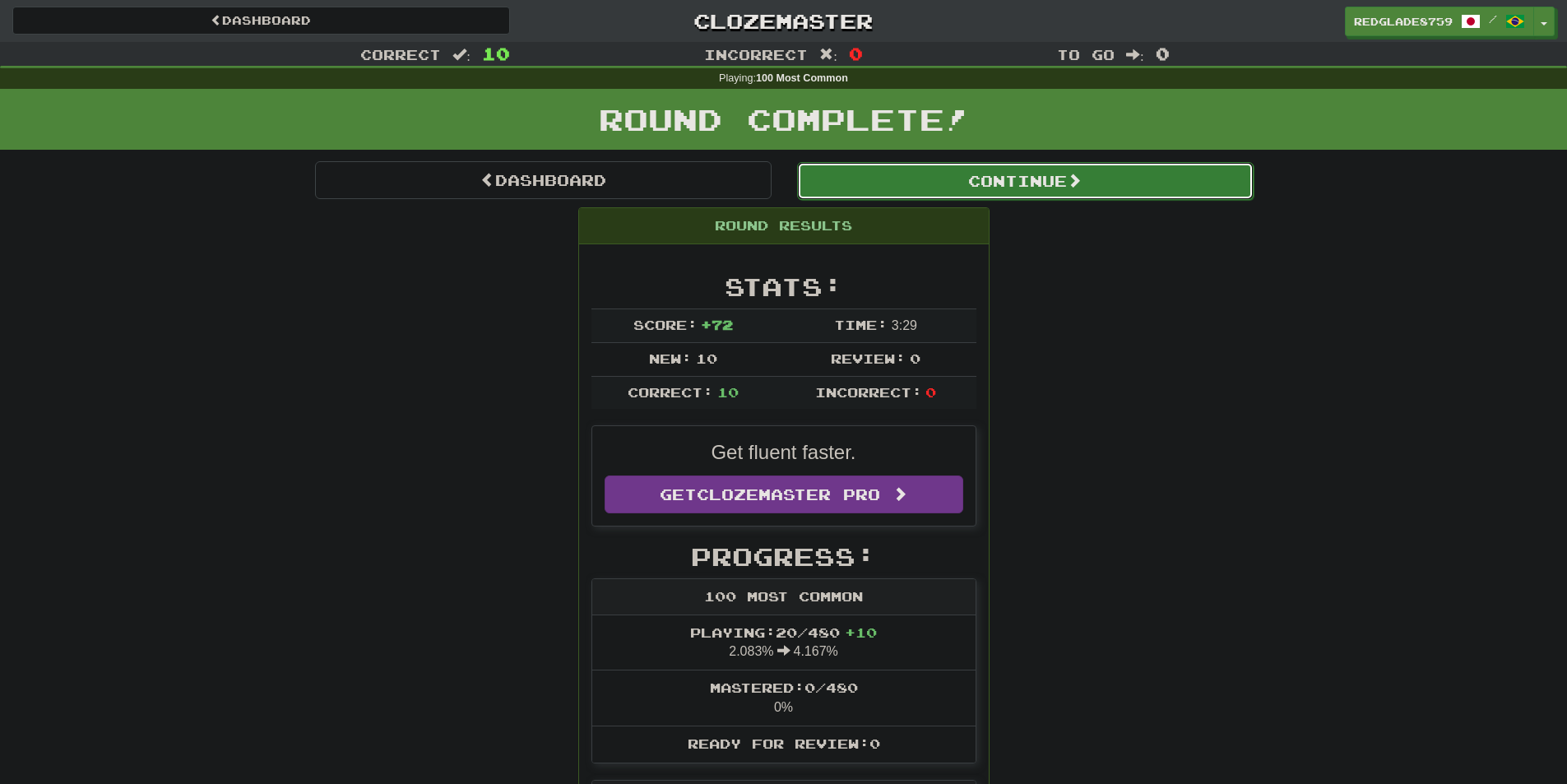
click at [1001, 175] on button "Continue" at bounding box center [1025, 181] width 457 height 38
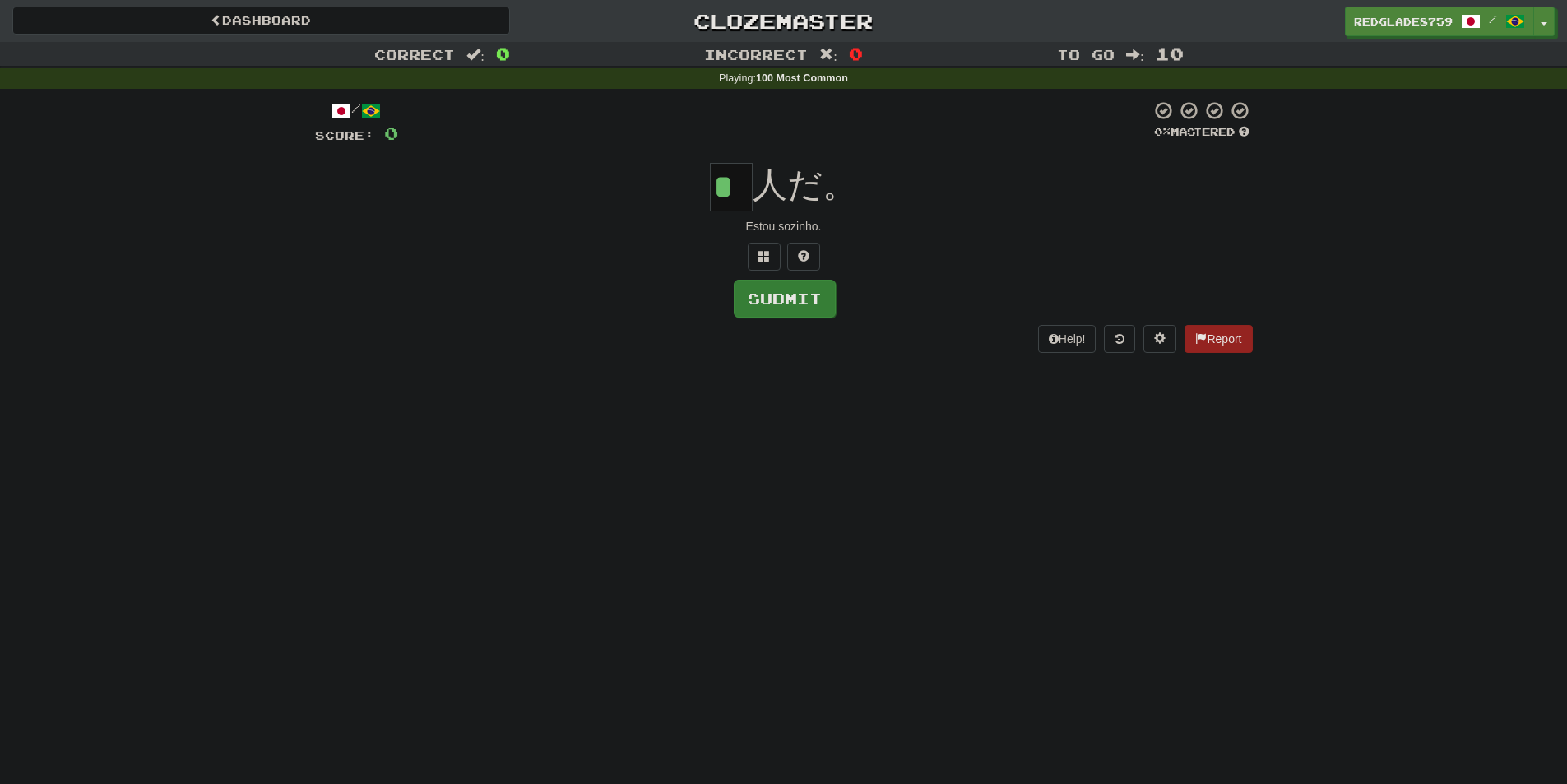
type input "*"
click at [801, 297] on button "Submit" at bounding box center [784, 299] width 102 height 38
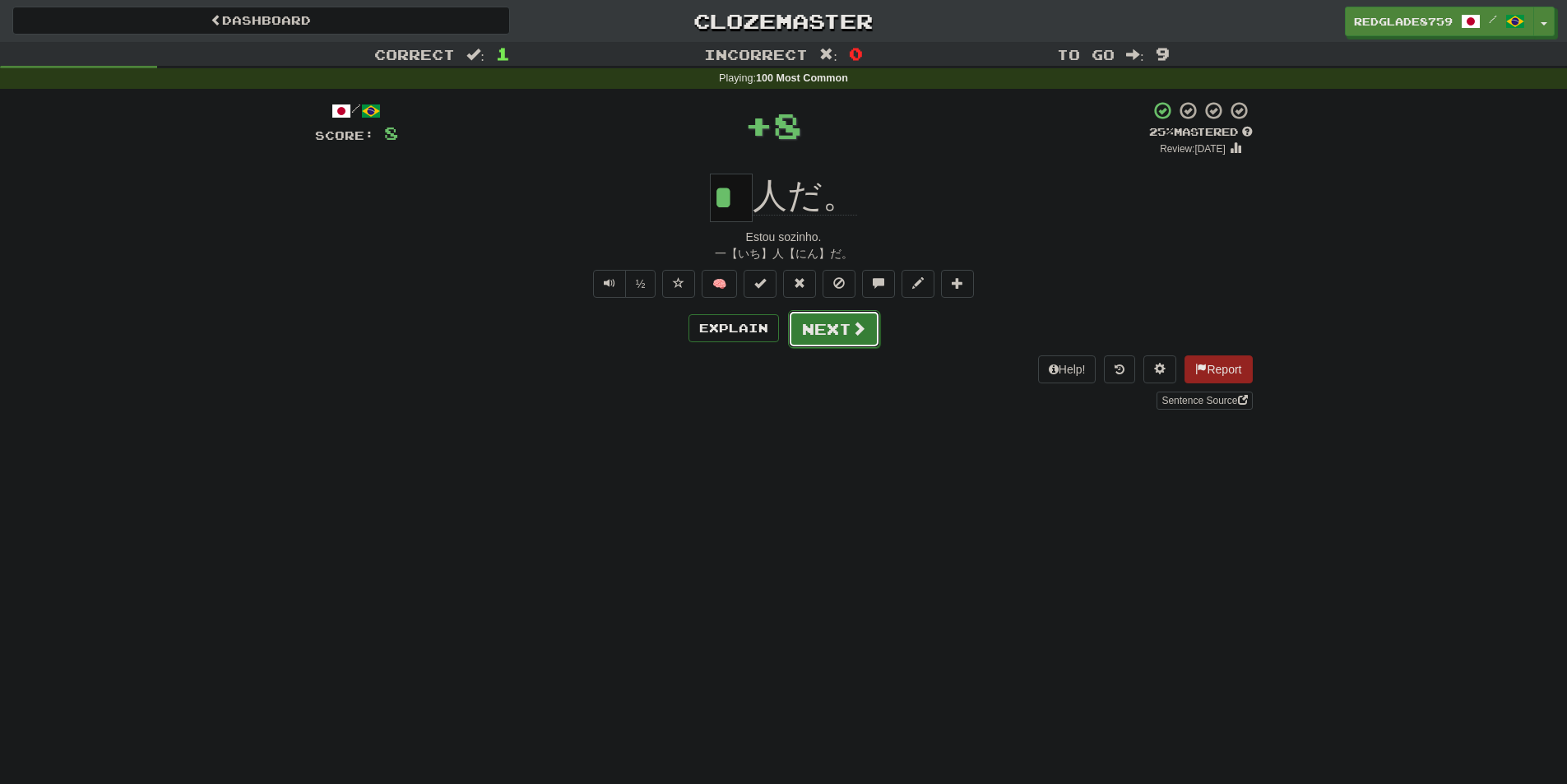
click at [868, 336] on button "Next" at bounding box center [834, 329] width 92 height 38
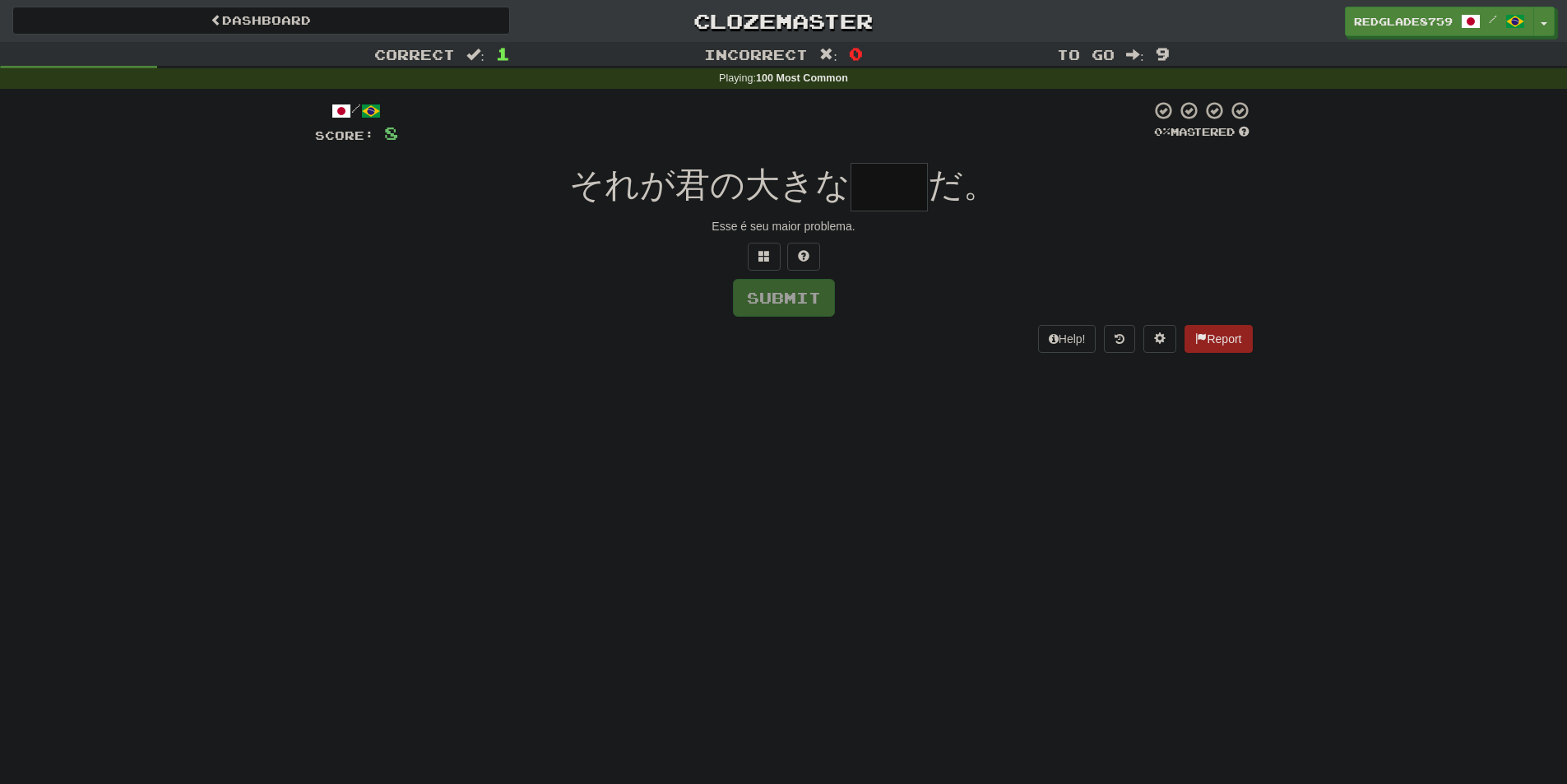
click at [900, 197] on input "text" at bounding box center [889, 186] width 77 height 49
click at [1193, 490] on div "Dashboard Clozemaster RedGlade8759 / Toggle Dropdown Dashboard Leaderboard Acti…" at bounding box center [784, 392] width 1567 height 784
click at [910, 180] on input "text" at bounding box center [889, 186] width 77 height 49
click at [763, 245] on button at bounding box center [764, 256] width 32 height 28
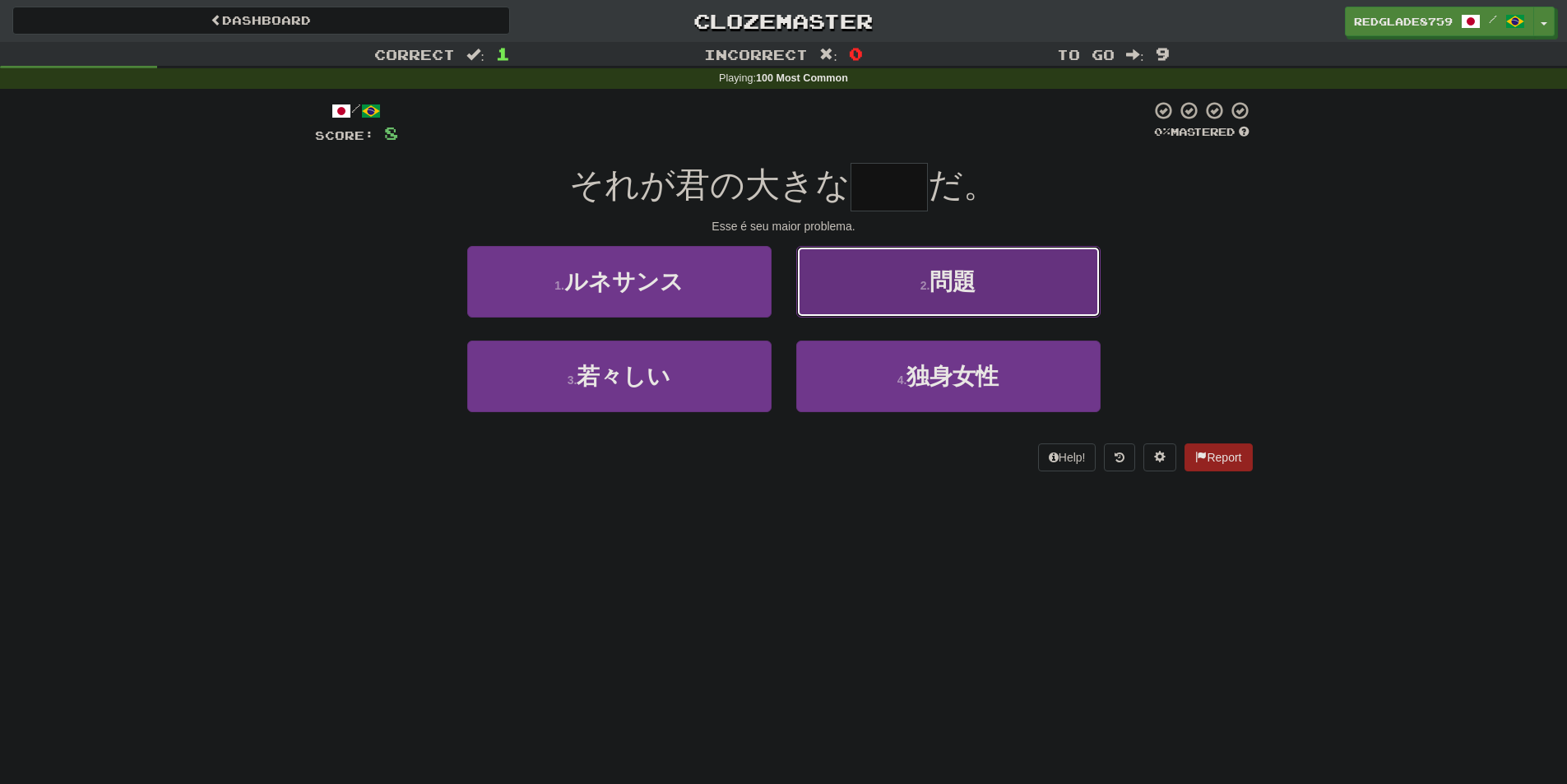
click at [961, 293] on span "問題" at bounding box center [953, 282] width 46 height 26
type input "**"
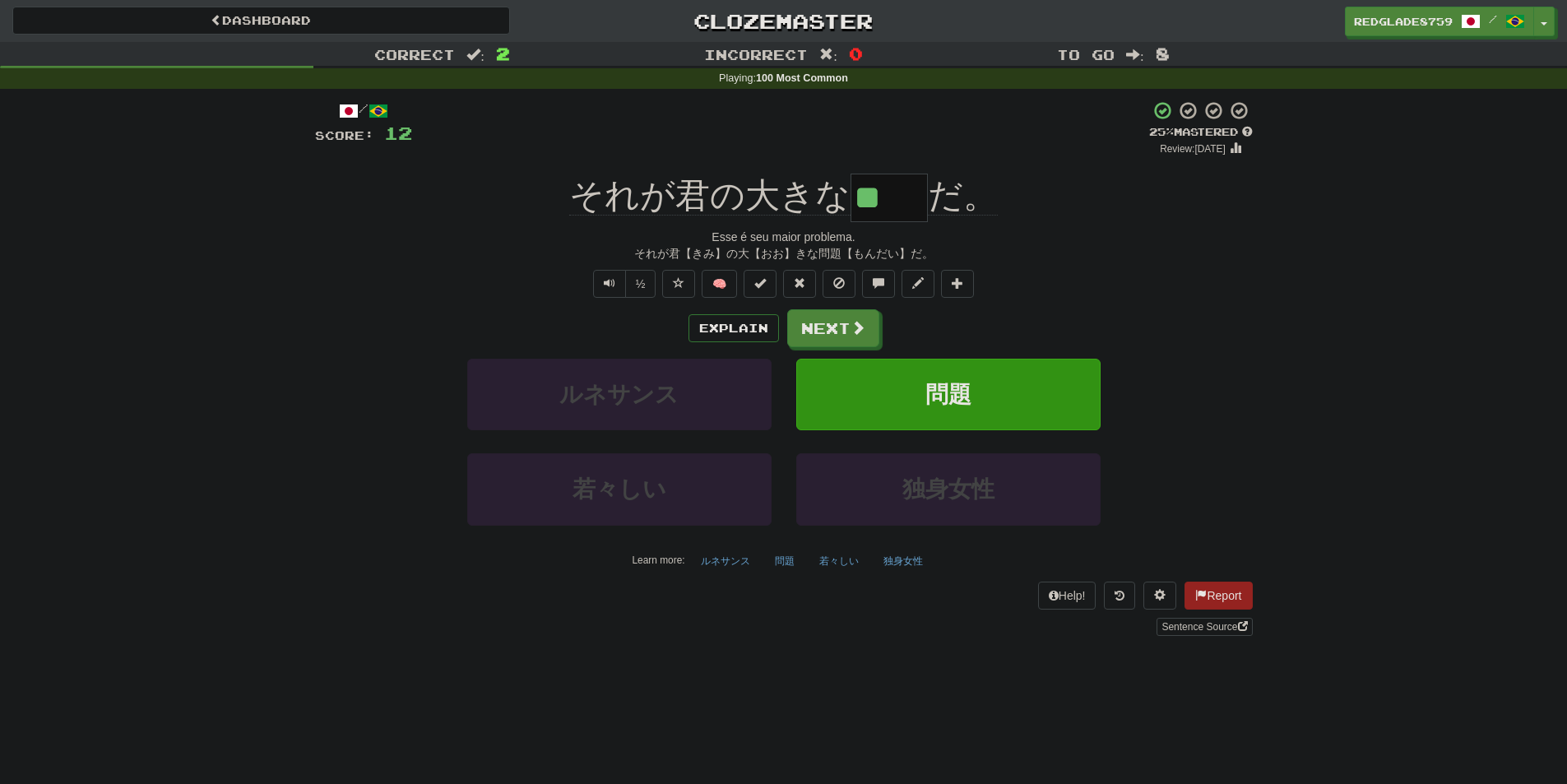
drag, startPoint x: 869, startPoint y: 199, endPoint x: 898, endPoint y: 201, distance: 29.1
click at [893, 201] on input "**" at bounding box center [889, 198] width 77 height 49
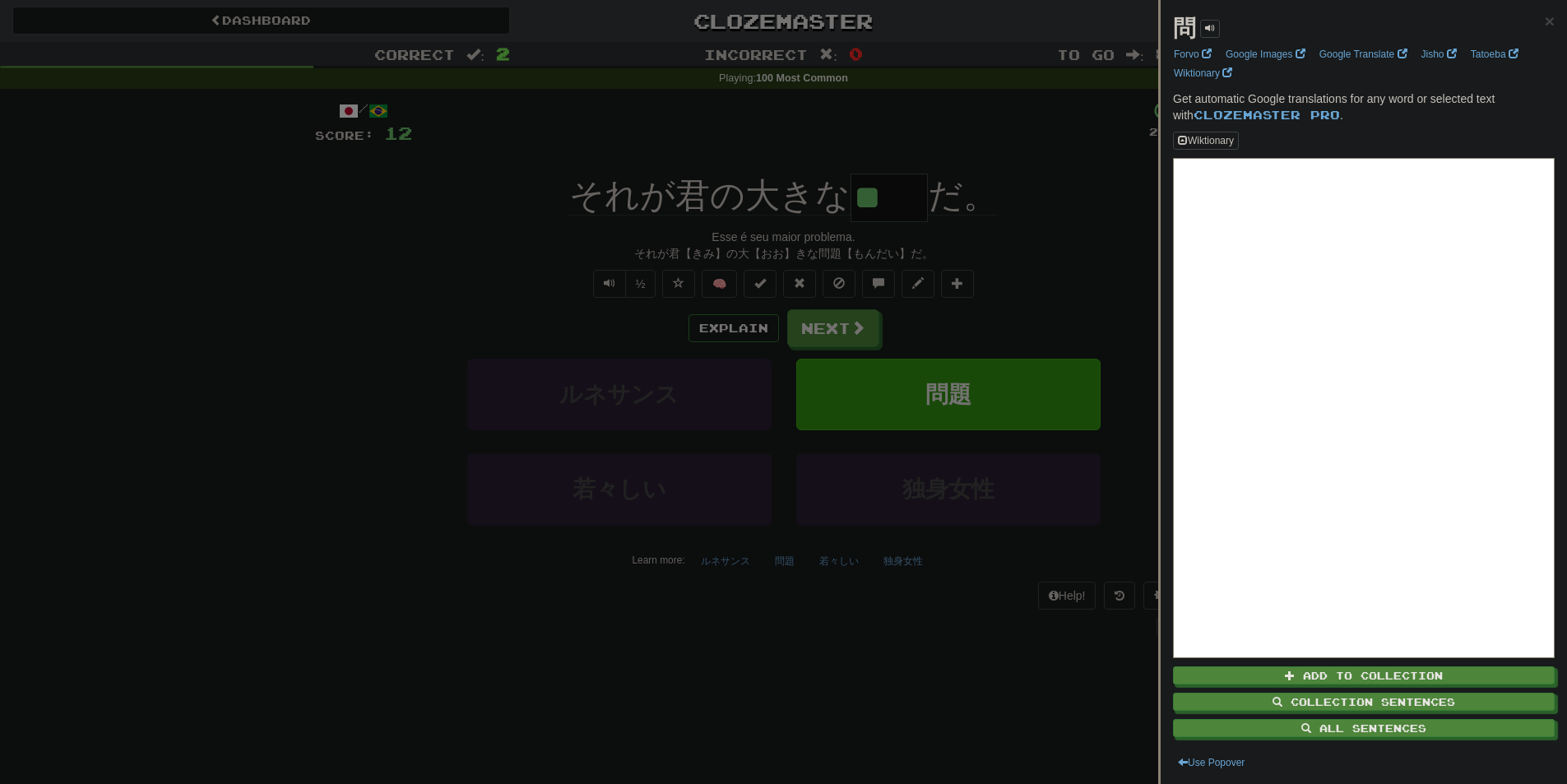
click at [1034, 227] on div at bounding box center [784, 392] width 1567 height 784
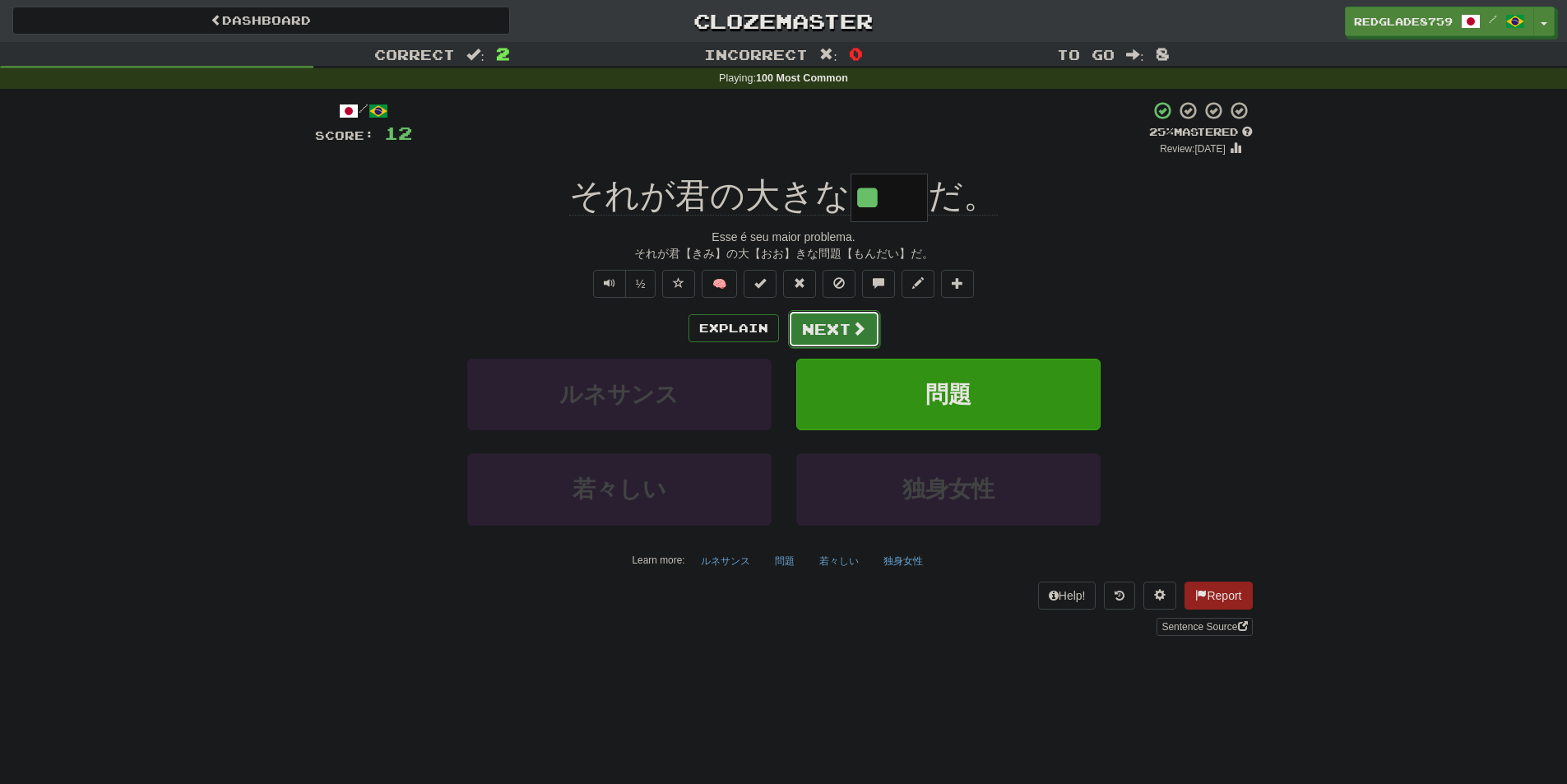
click at [873, 324] on button "Next" at bounding box center [834, 329] width 92 height 38
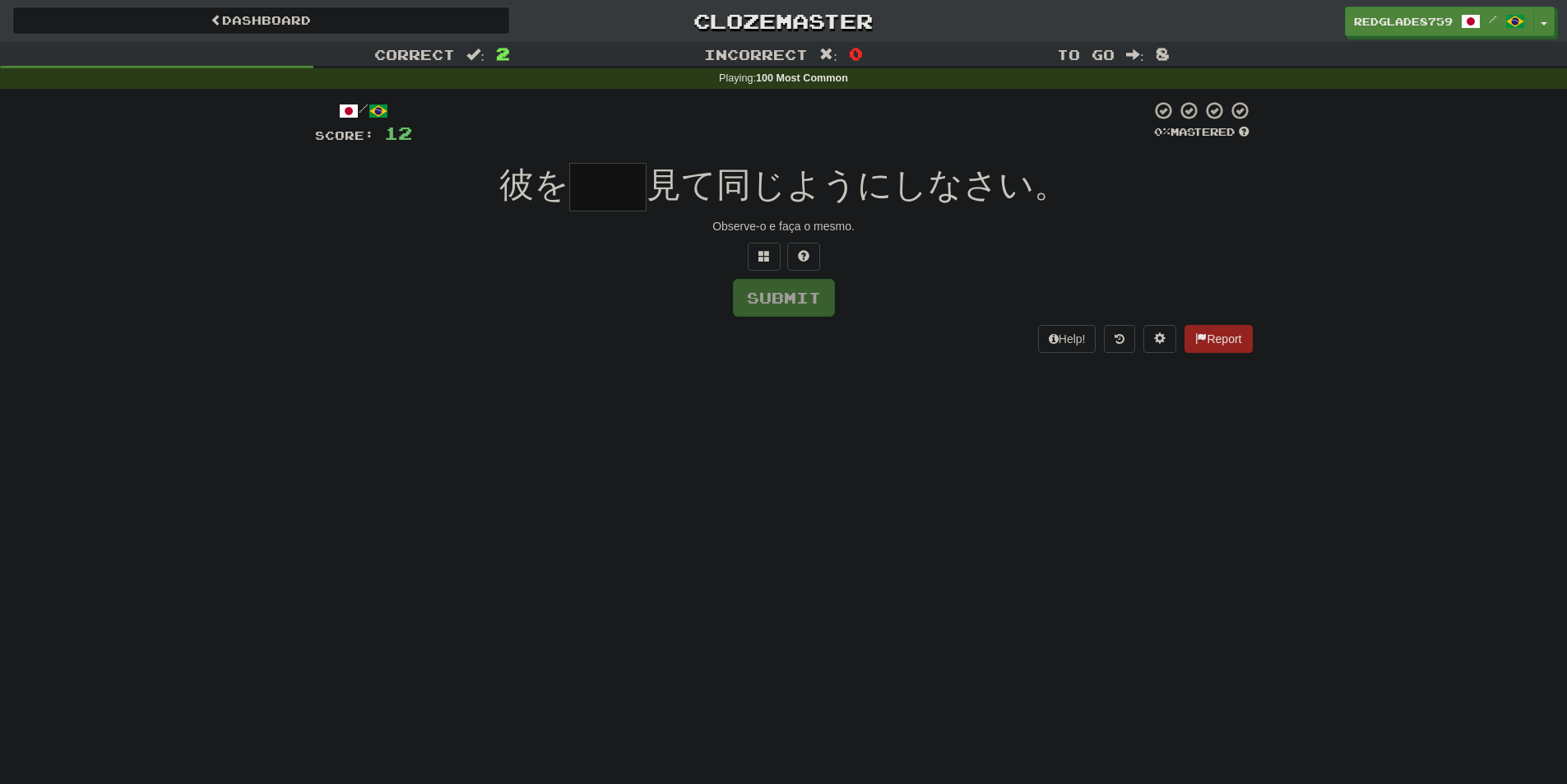
click at [610, 197] on input "text" at bounding box center [608, 186] width 77 height 49
click at [608, 184] on input "text" at bounding box center [608, 186] width 77 height 49
type input "*"
click at [762, 245] on button at bounding box center [764, 256] width 32 height 28
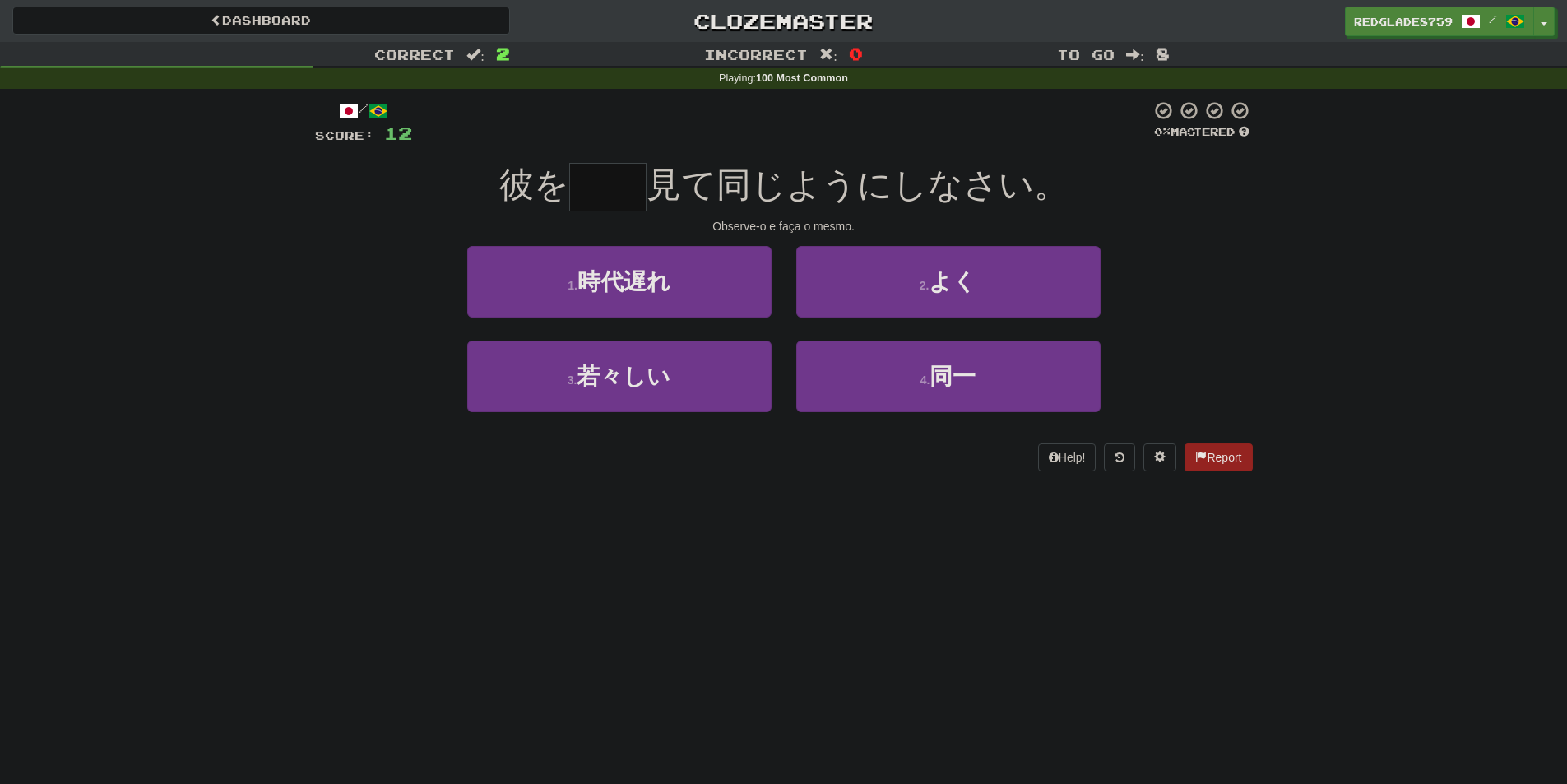
click at [623, 193] on input "text" at bounding box center [608, 186] width 77 height 49
type input "**"
click at [694, 169] on span "見て同じようにしなさい。" at bounding box center [858, 184] width 422 height 38
click at [643, 187] on input "**" at bounding box center [608, 186] width 77 height 49
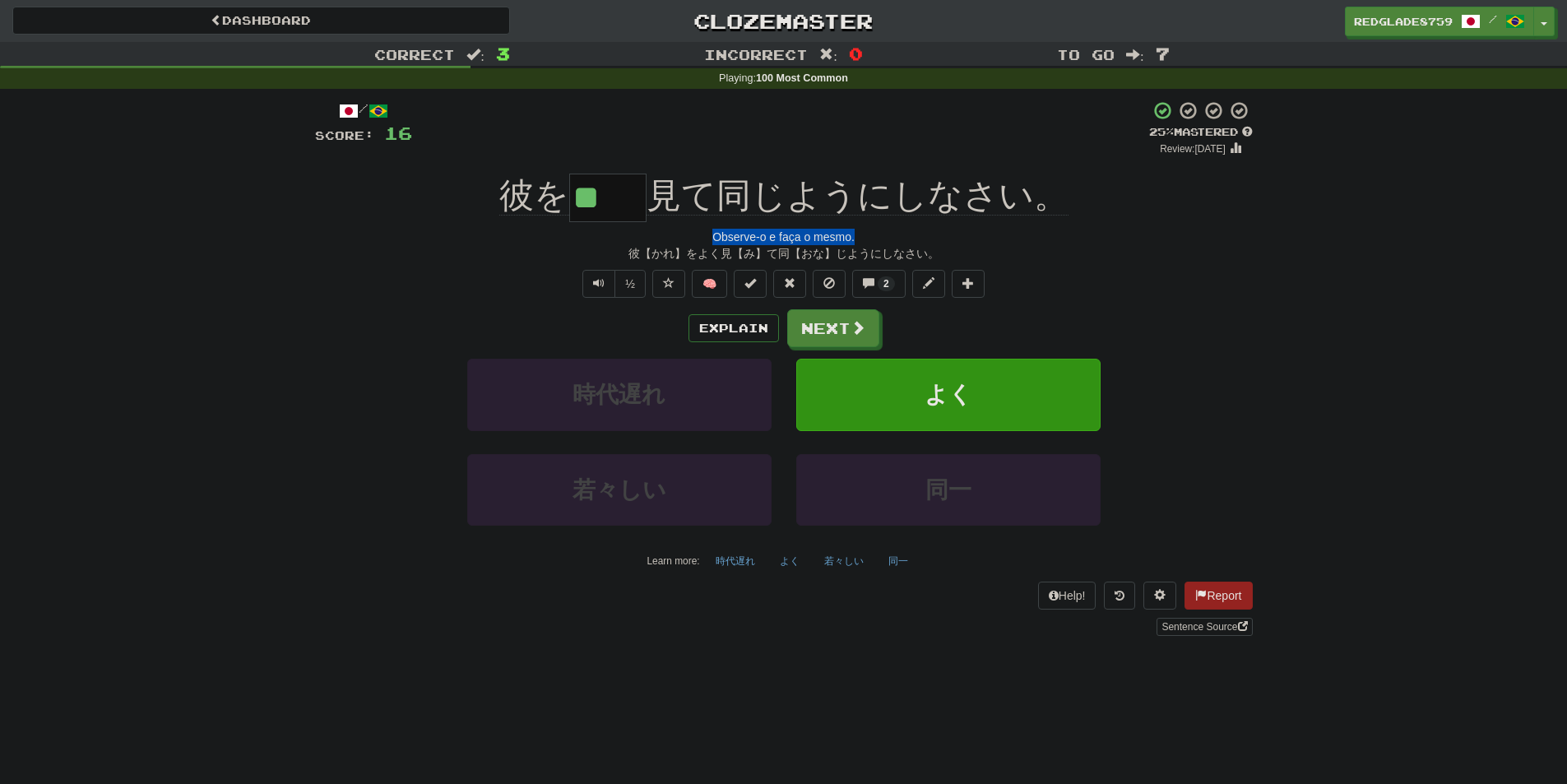
drag, startPoint x: 717, startPoint y: 239, endPoint x: 861, endPoint y: 231, distance: 144.2
click at [861, 231] on div "Observe-o e faça o mesmo." at bounding box center [784, 236] width 938 height 16
drag, startPoint x: 585, startPoint y: 202, endPoint x: 644, endPoint y: 204, distance: 59.0
click at [644, 204] on input "**" at bounding box center [608, 198] width 77 height 49
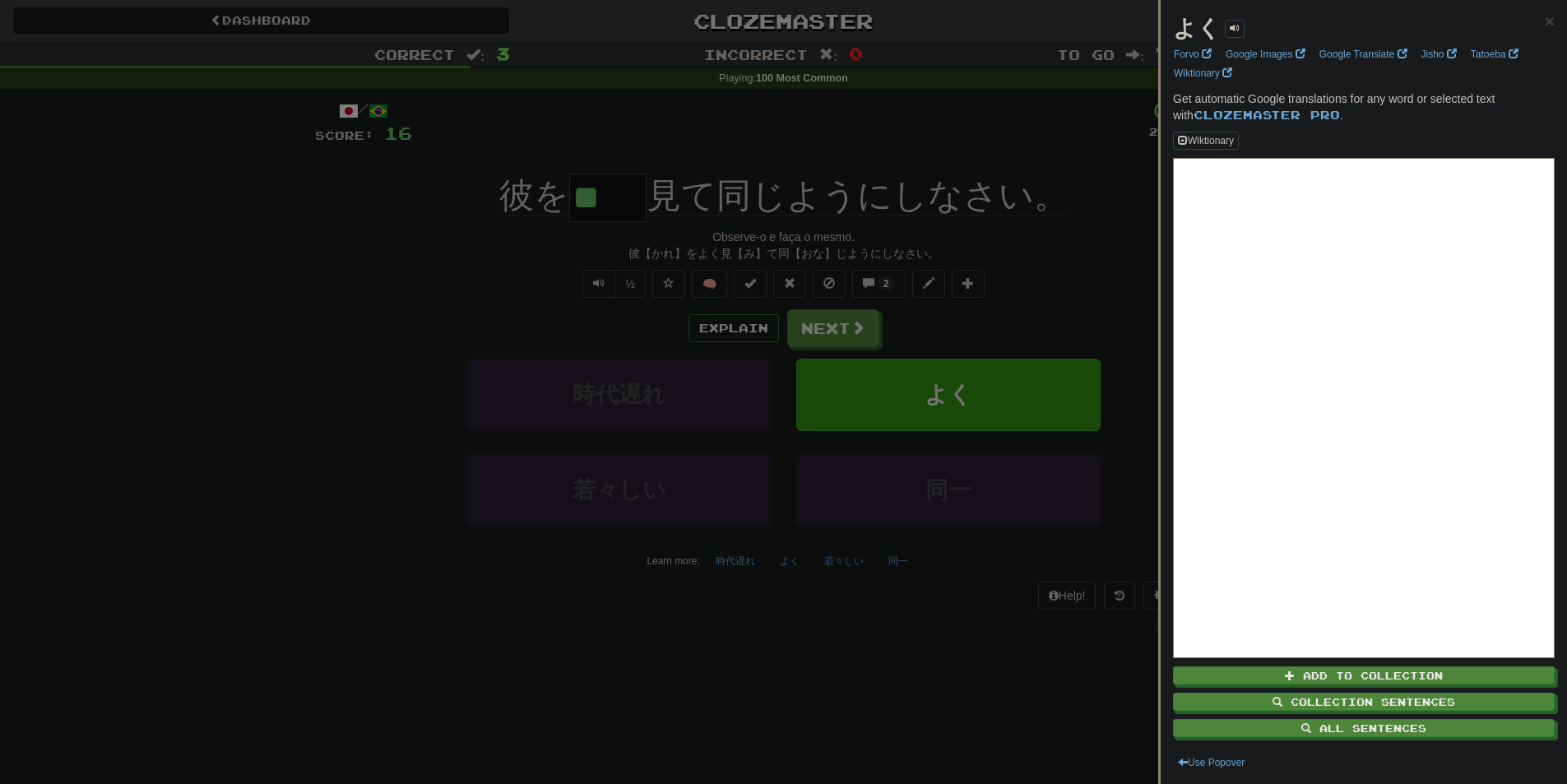
click at [613, 243] on div at bounding box center [784, 392] width 1567 height 784
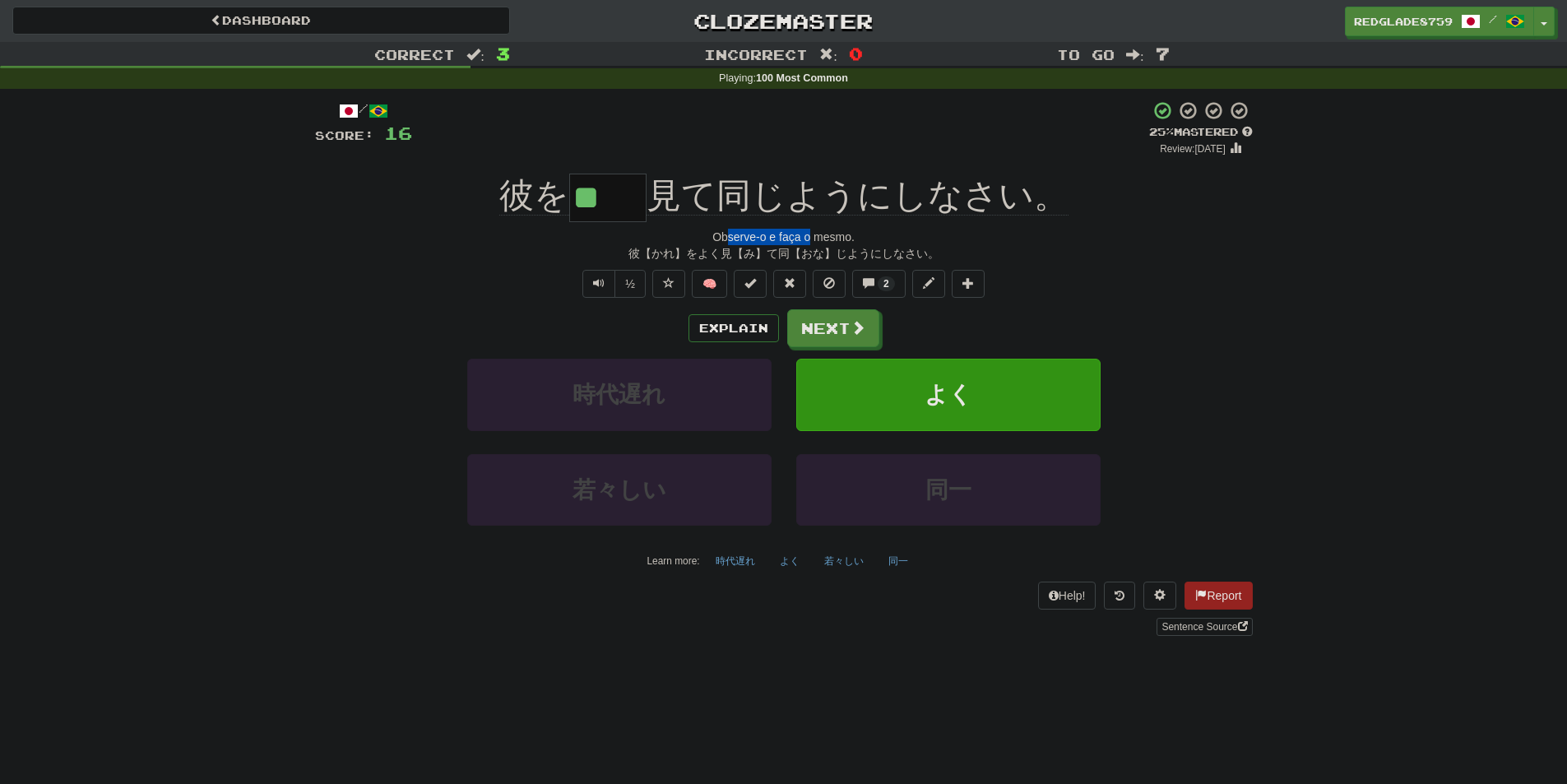
drag, startPoint x: 714, startPoint y: 237, endPoint x: 807, endPoint y: 234, distance: 93.0
click at [807, 234] on div "Observe-o e faça o mesmo." at bounding box center [784, 236] width 938 height 16
click at [807, 235] on div "Observe-o e faça o mesmo." at bounding box center [784, 236] width 938 height 16
click at [851, 328] on span at bounding box center [858, 328] width 14 height 14
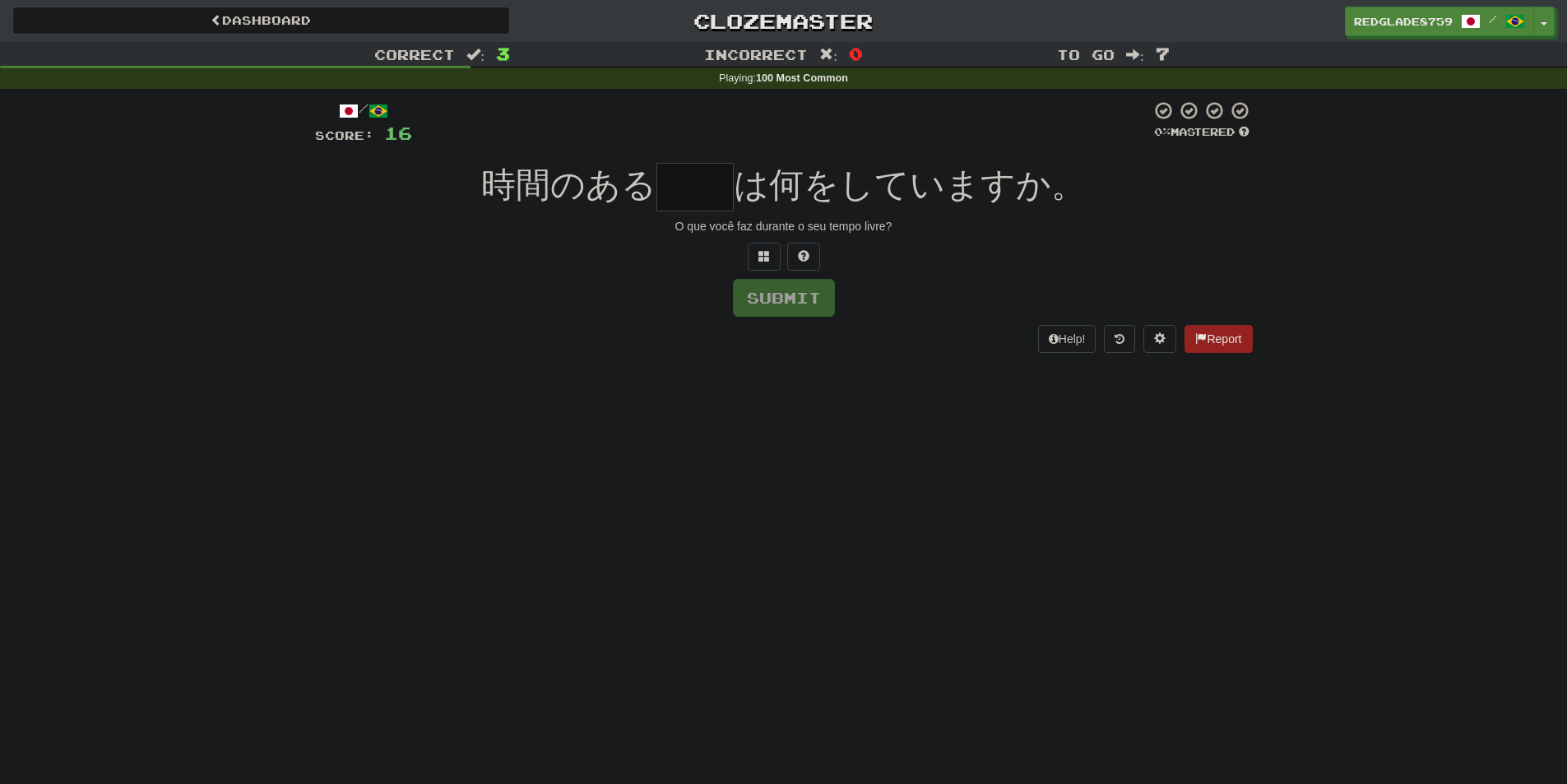
click at [717, 198] on input "text" at bounding box center [695, 186] width 77 height 49
type input "*"
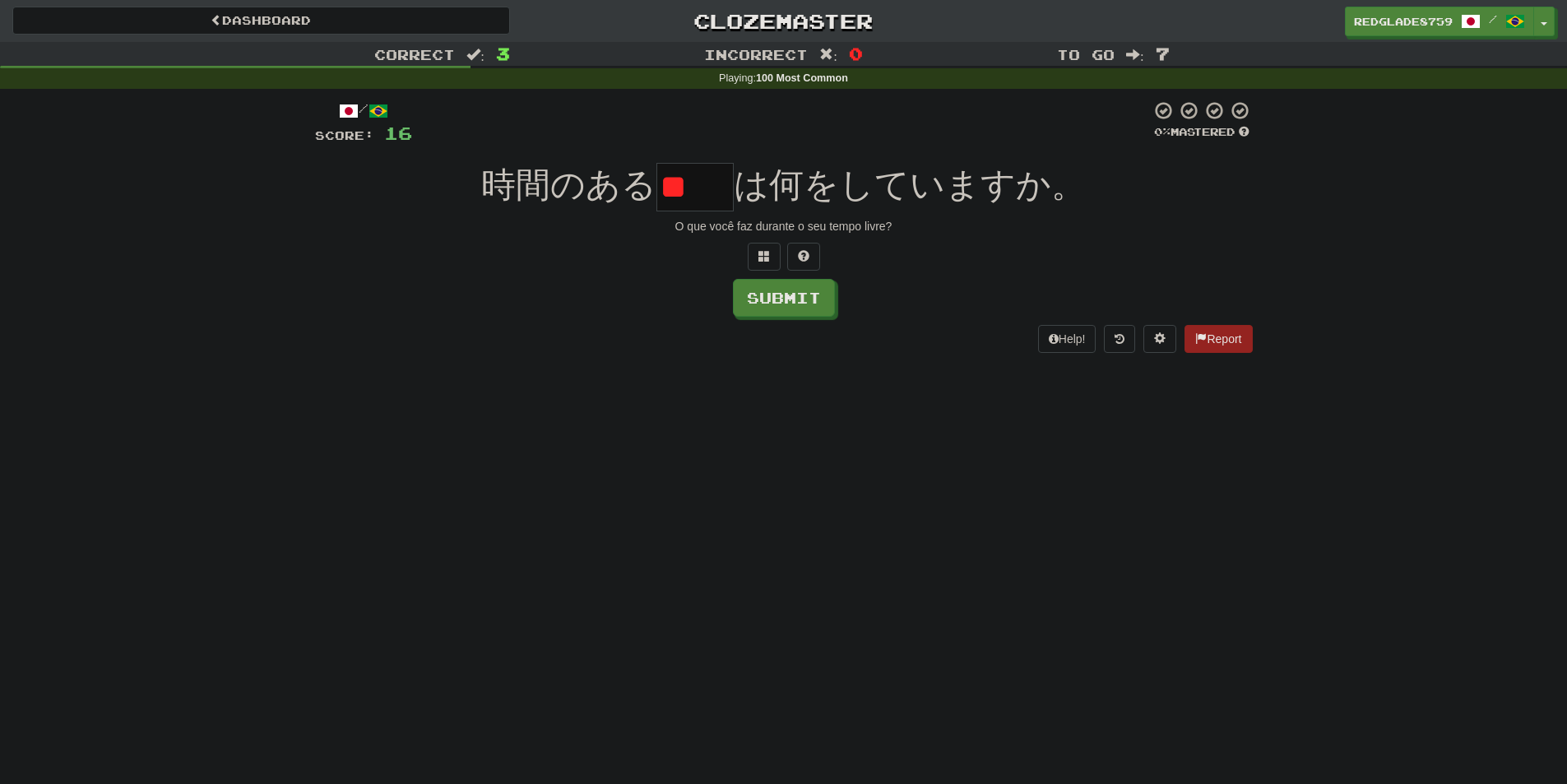
type input "*"
drag, startPoint x: 500, startPoint y: 191, endPoint x: 571, endPoint y: 195, distance: 71.1
click at [571, 195] on span "時間のある" at bounding box center [569, 184] width 175 height 38
click at [588, 198] on span "時間のある" at bounding box center [569, 184] width 175 height 38
drag, startPoint x: 517, startPoint y: 183, endPoint x: 647, endPoint y: 184, distance: 130.0
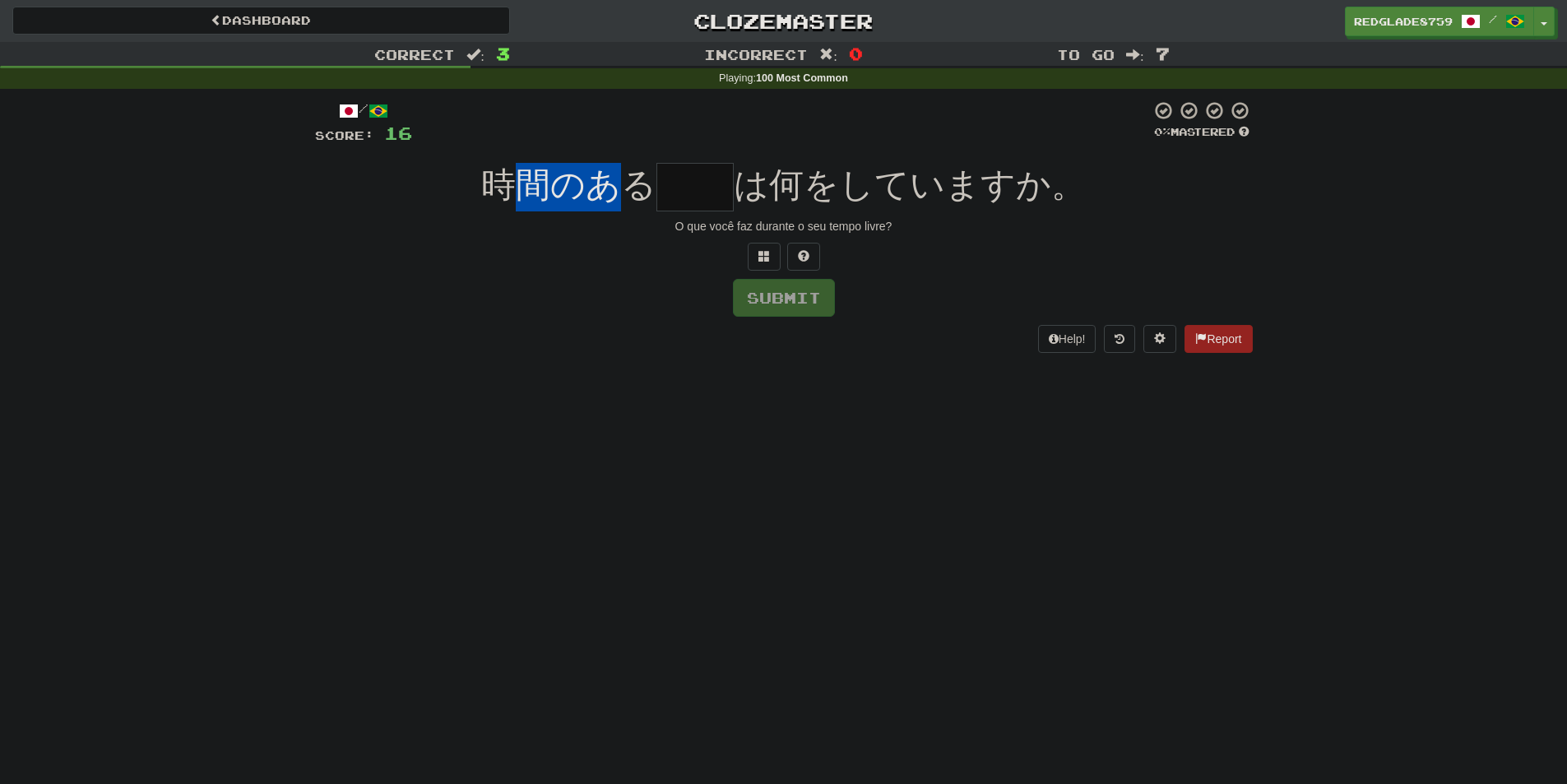
click at [644, 183] on span "時間のある" at bounding box center [569, 184] width 175 height 38
click at [653, 186] on span "時間のある" at bounding box center [569, 184] width 175 height 38
click at [717, 187] on input "text" at bounding box center [695, 186] width 77 height 49
click at [715, 186] on input "text" at bounding box center [695, 186] width 77 height 49
drag, startPoint x: 526, startPoint y: 196, endPoint x: 601, endPoint y: 198, distance: 75.0
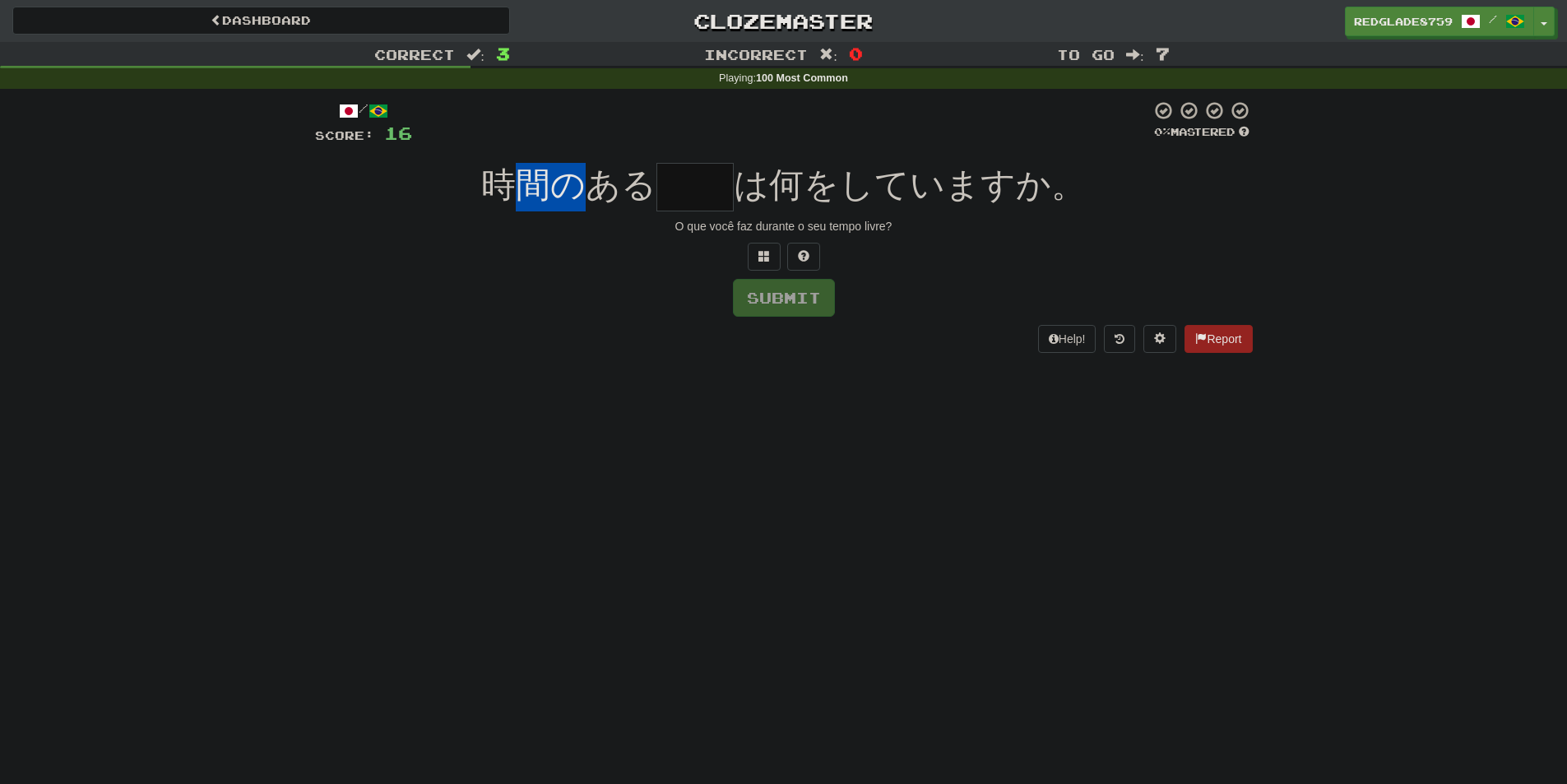
click at [601, 198] on span "時間のある" at bounding box center [569, 184] width 175 height 38
click at [704, 185] on input "text" at bounding box center [695, 186] width 77 height 49
click at [701, 182] on input "text" at bounding box center [695, 186] width 77 height 49
drag, startPoint x: 524, startPoint y: 199, endPoint x: 542, endPoint y: 199, distance: 18.0
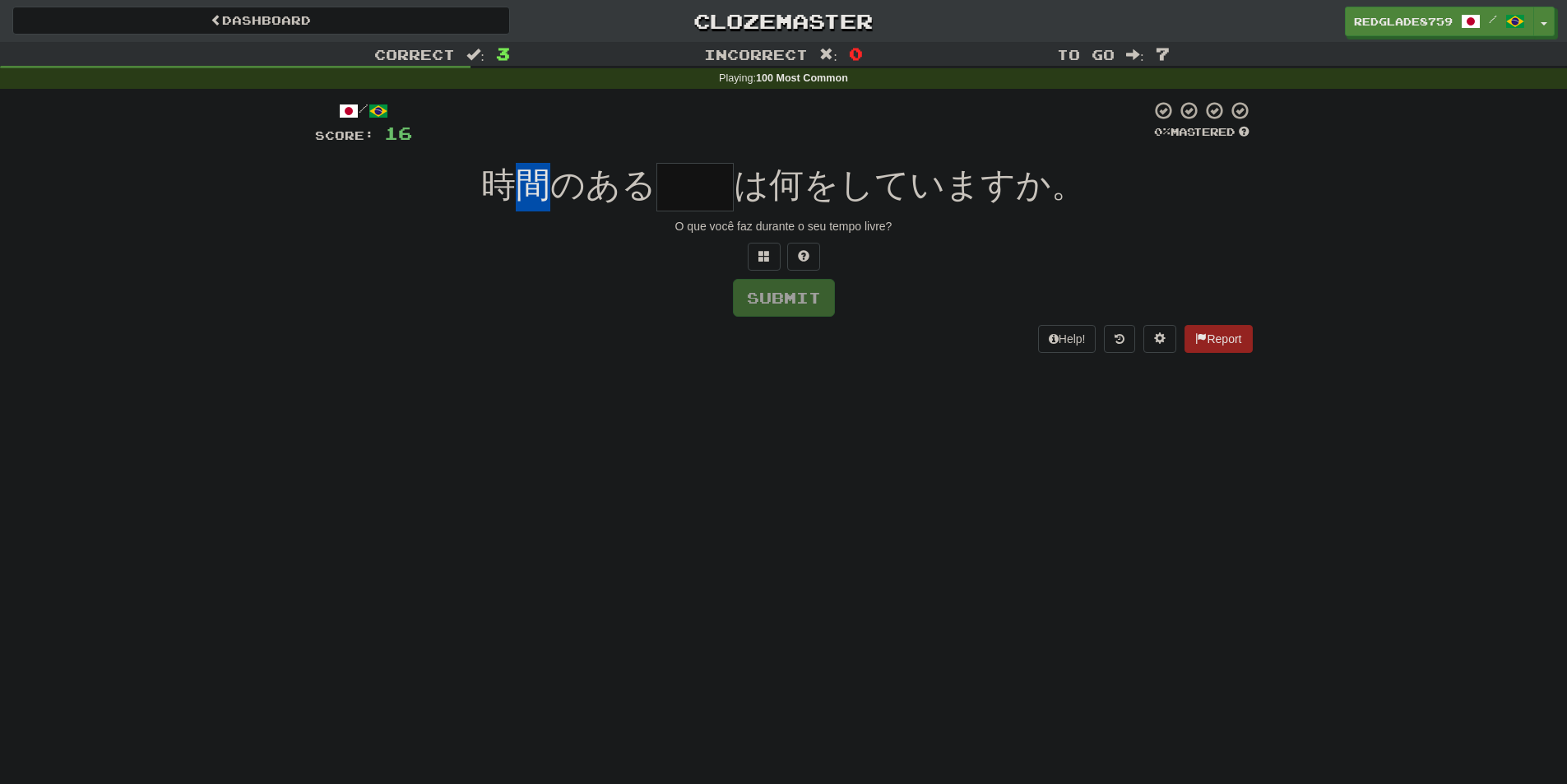
click at [542, 199] on span "時間のある" at bounding box center [569, 184] width 175 height 38
click at [546, 199] on span "時間のある" at bounding box center [569, 184] width 175 height 38
click at [532, 197] on span "時間のある" at bounding box center [569, 184] width 175 height 38
drag, startPoint x: 489, startPoint y: 181, endPoint x: 511, endPoint y: 180, distance: 22.0
click at [510, 180] on span "時間のある" at bounding box center [569, 184] width 175 height 38
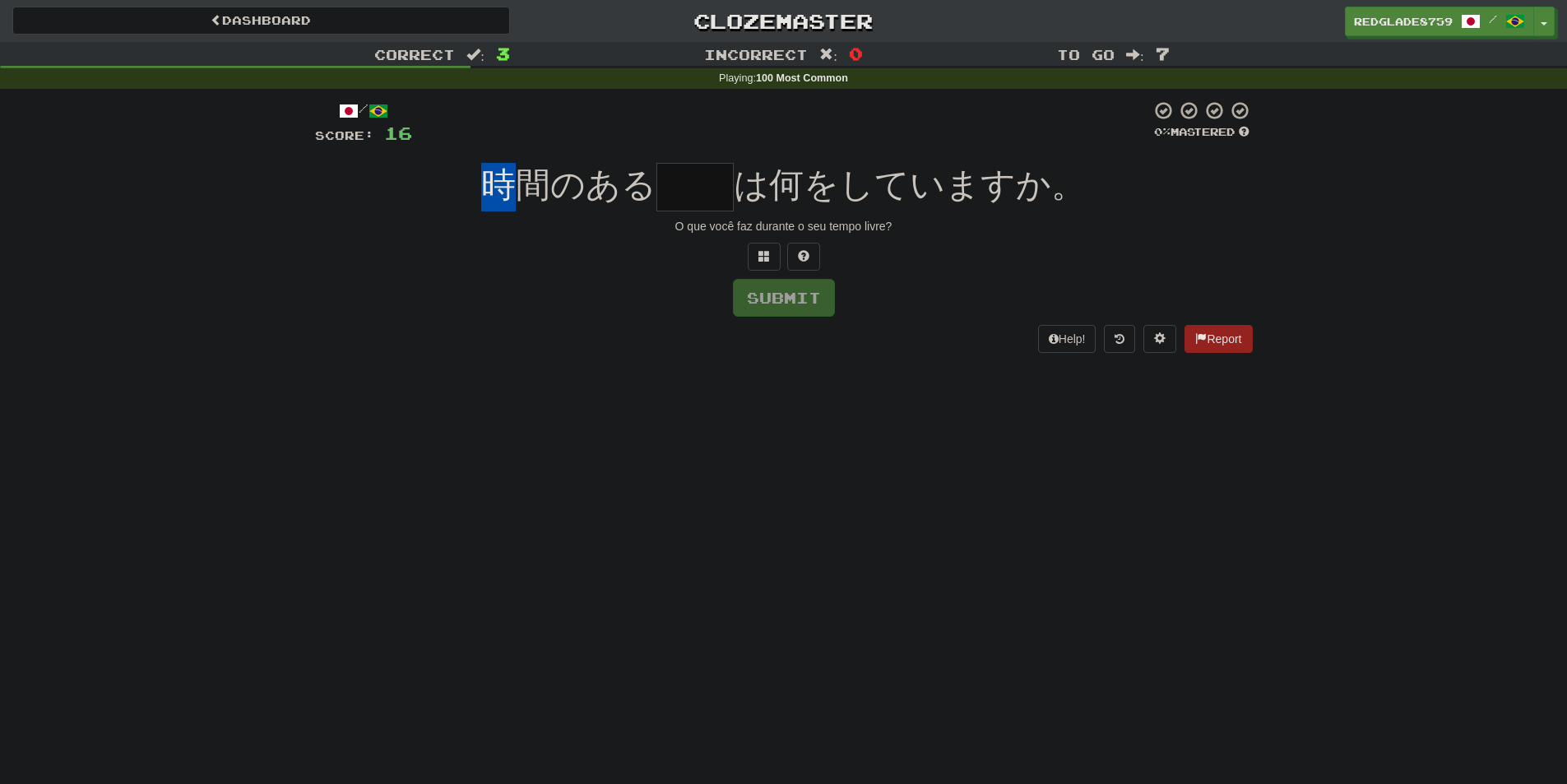
click at [526, 189] on span "時間のある" at bounding box center [569, 184] width 175 height 38
drag, startPoint x: 492, startPoint y: 187, endPoint x: 559, endPoint y: 187, distance: 67.0
click at [559, 186] on span "時間のある" at bounding box center [569, 184] width 175 height 38
click at [566, 218] on div "O que você faz durante o seu tempo livre?" at bounding box center [784, 225] width 938 height 16
click at [721, 185] on input "text" at bounding box center [695, 186] width 77 height 49
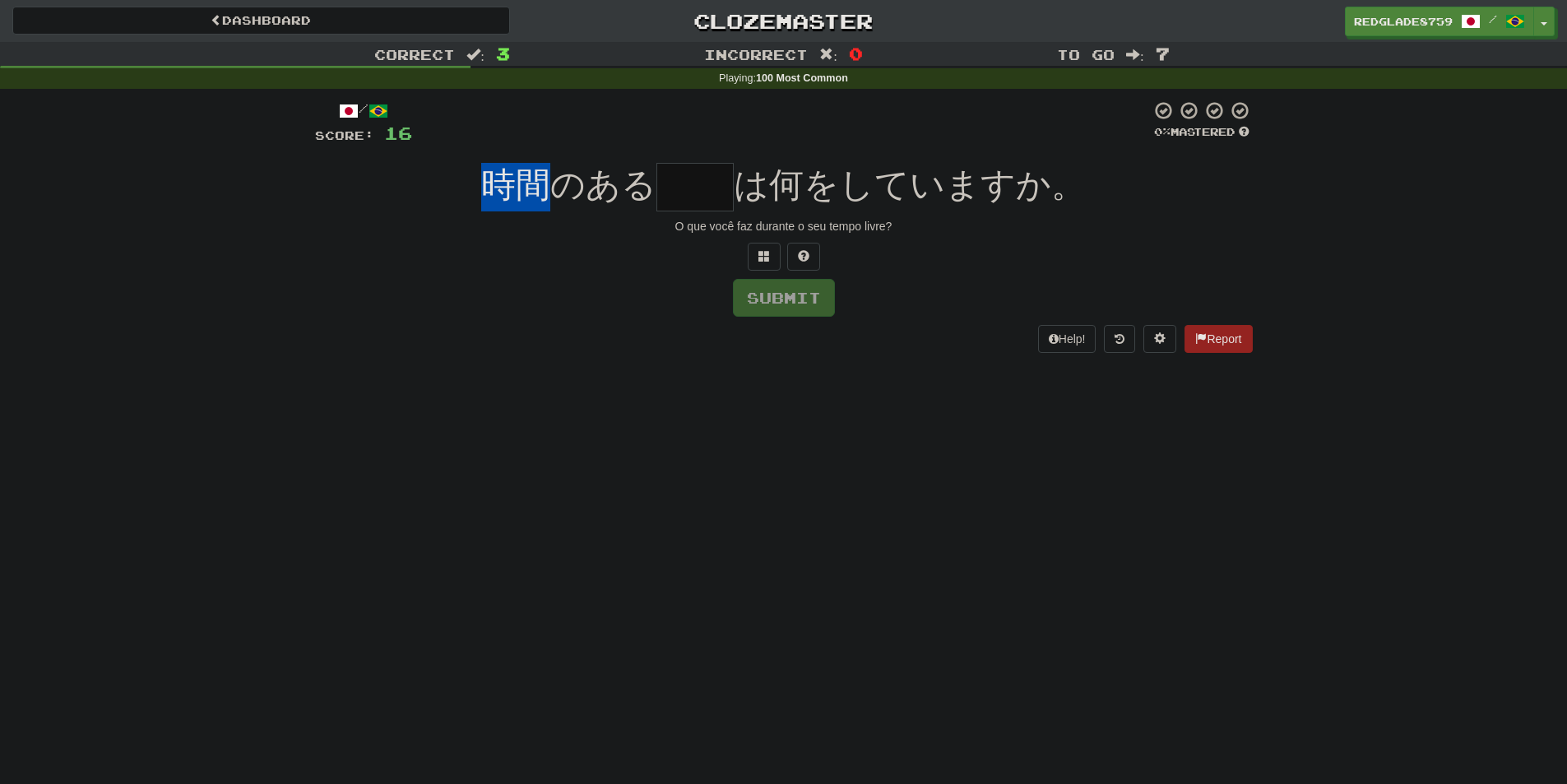
drag, startPoint x: 499, startPoint y: 194, endPoint x: 543, endPoint y: 194, distance: 44.0
click at [543, 194] on span "時間のある" at bounding box center [569, 184] width 175 height 38
click at [494, 205] on div "時間のある は何をしていますか。" at bounding box center [784, 186] width 938 height 49
drag, startPoint x: 487, startPoint y: 180, endPoint x: 553, endPoint y: 185, distance: 66.2
click at [552, 184] on span "時間のある" at bounding box center [569, 184] width 175 height 38
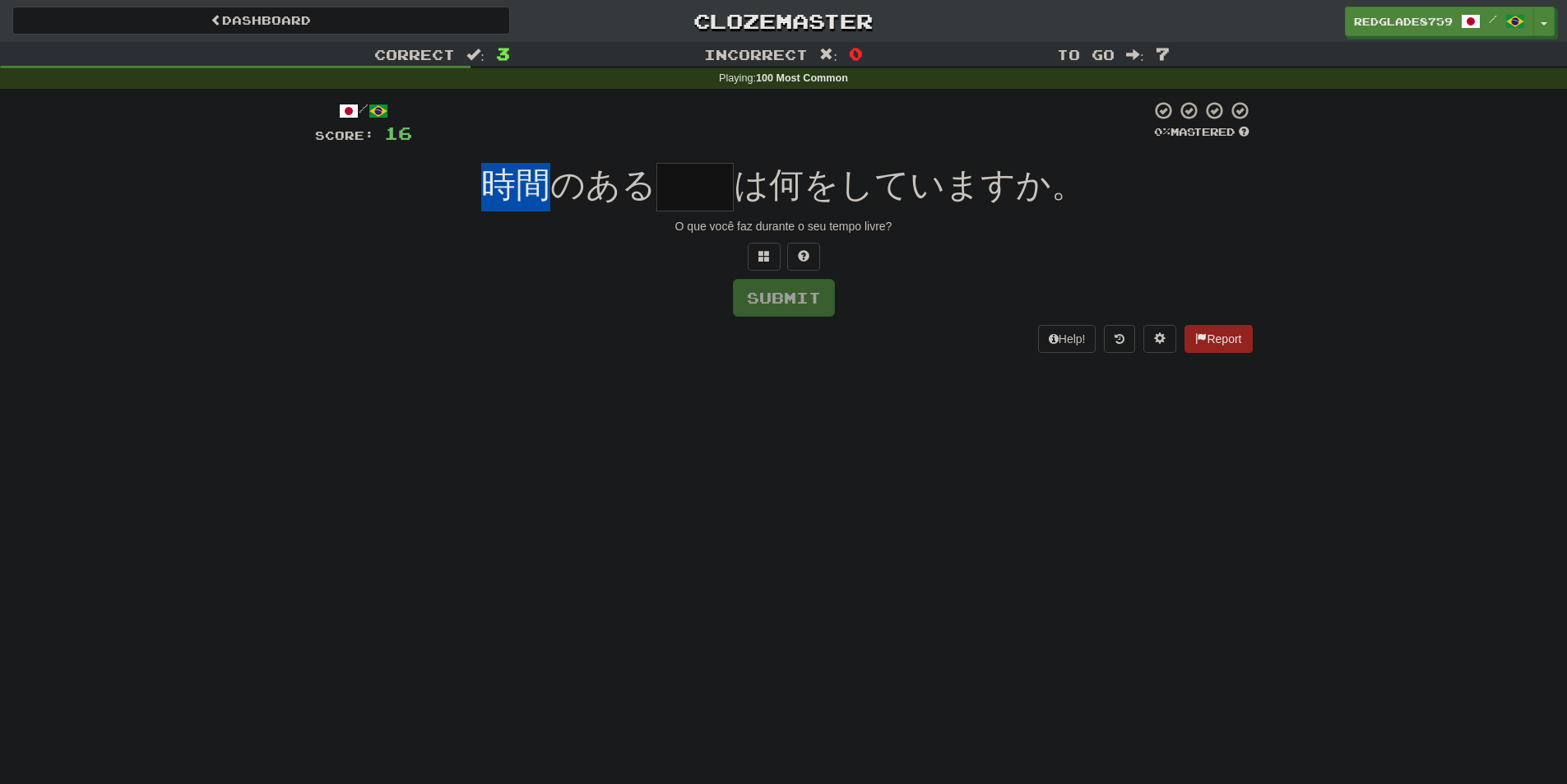
click at [565, 203] on span "時間のある" at bounding box center [569, 184] width 175 height 38
drag, startPoint x: 491, startPoint y: 184, endPoint x: 547, endPoint y: 189, distance: 56.2
click at [547, 189] on span "時間のある" at bounding box center [569, 184] width 175 height 38
click at [575, 227] on div "O que você faz durante o seu tempo livre?" at bounding box center [784, 225] width 938 height 16
drag, startPoint x: 556, startPoint y: 190, endPoint x: 578, endPoint y: 190, distance: 22.0
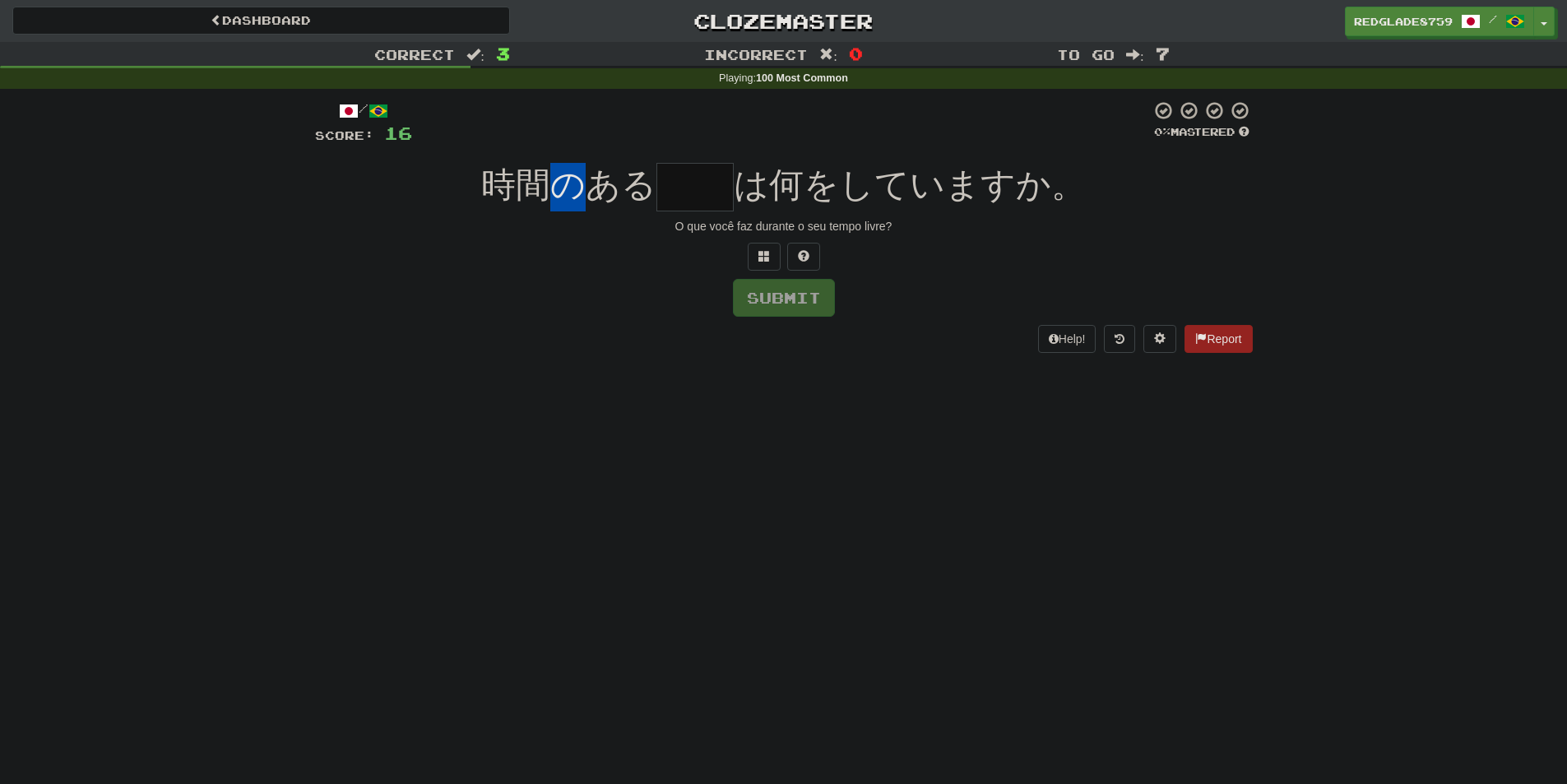
click at [577, 190] on span "時間のある" at bounding box center [569, 184] width 175 height 38
click at [595, 197] on span "時間のある" at bounding box center [569, 184] width 175 height 38
click at [695, 197] on input "text" at bounding box center [695, 186] width 77 height 49
click at [703, 183] on input "text" at bounding box center [695, 186] width 77 height 49
click at [681, 189] on input "text" at bounding box center [695, 186] width 77 height 49
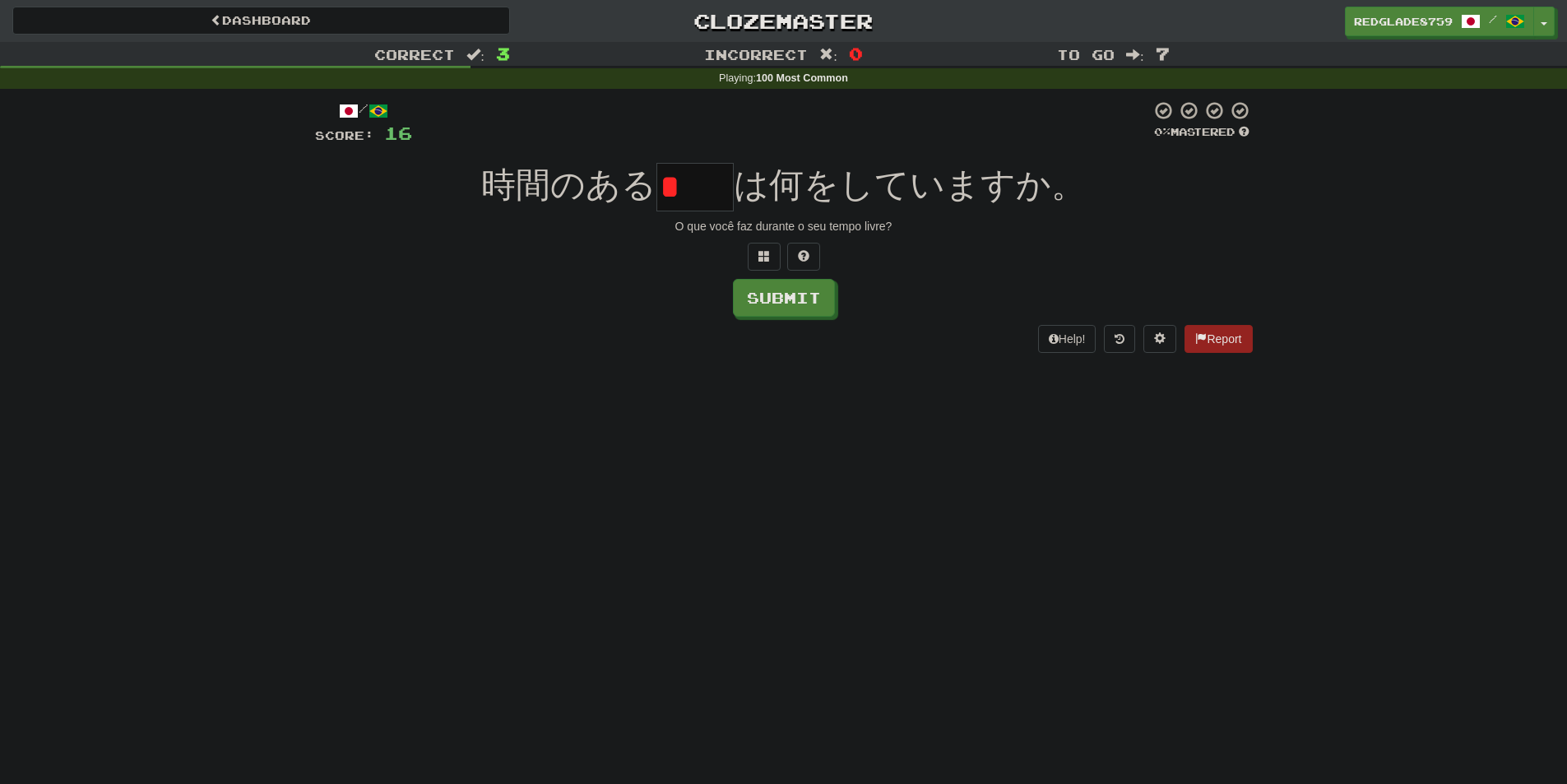
type input "*"
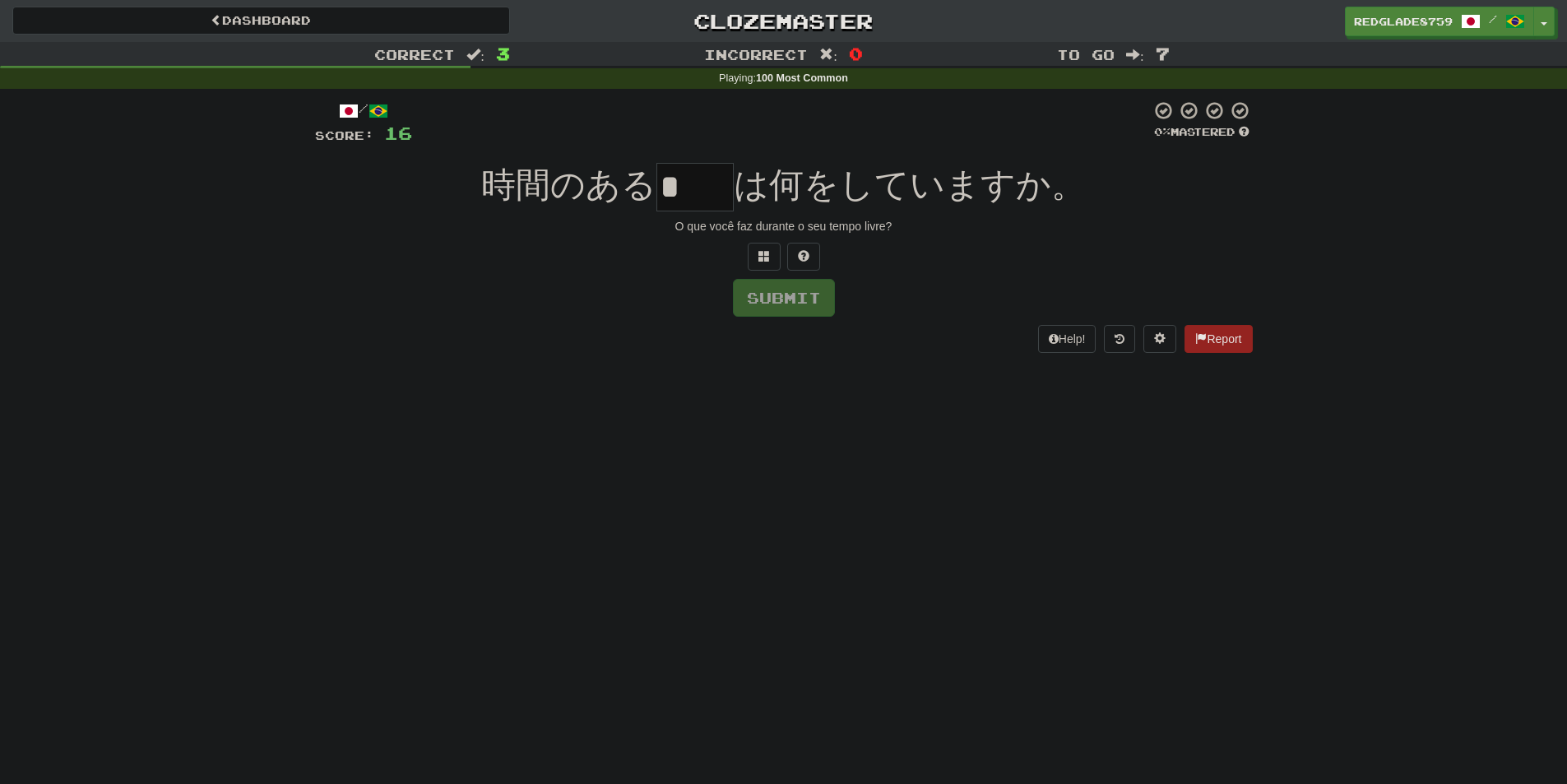
type input "*"
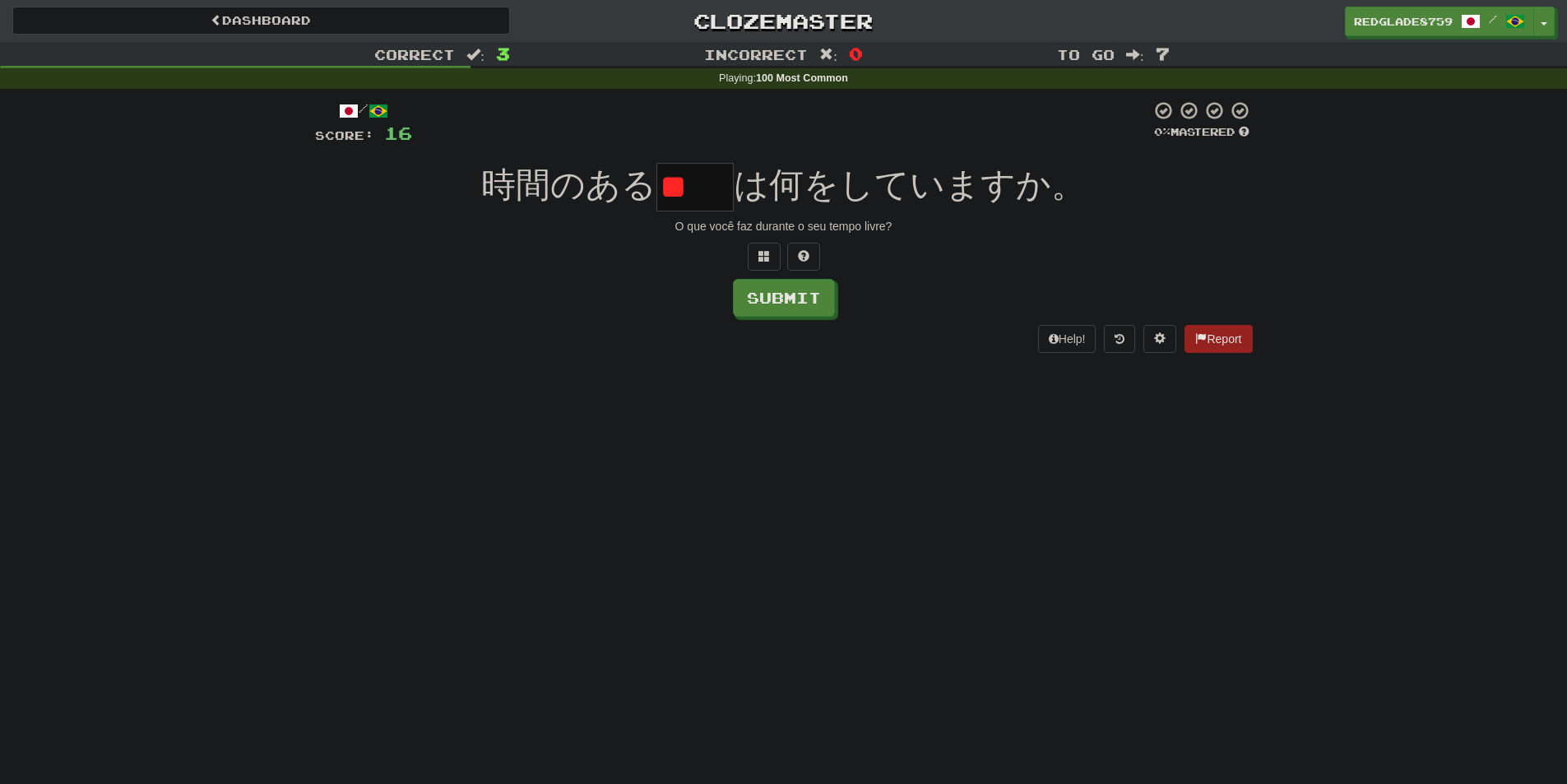
type input "*"
click at [759, 244] on button at bounding box center [764, 256] width 32 height 28
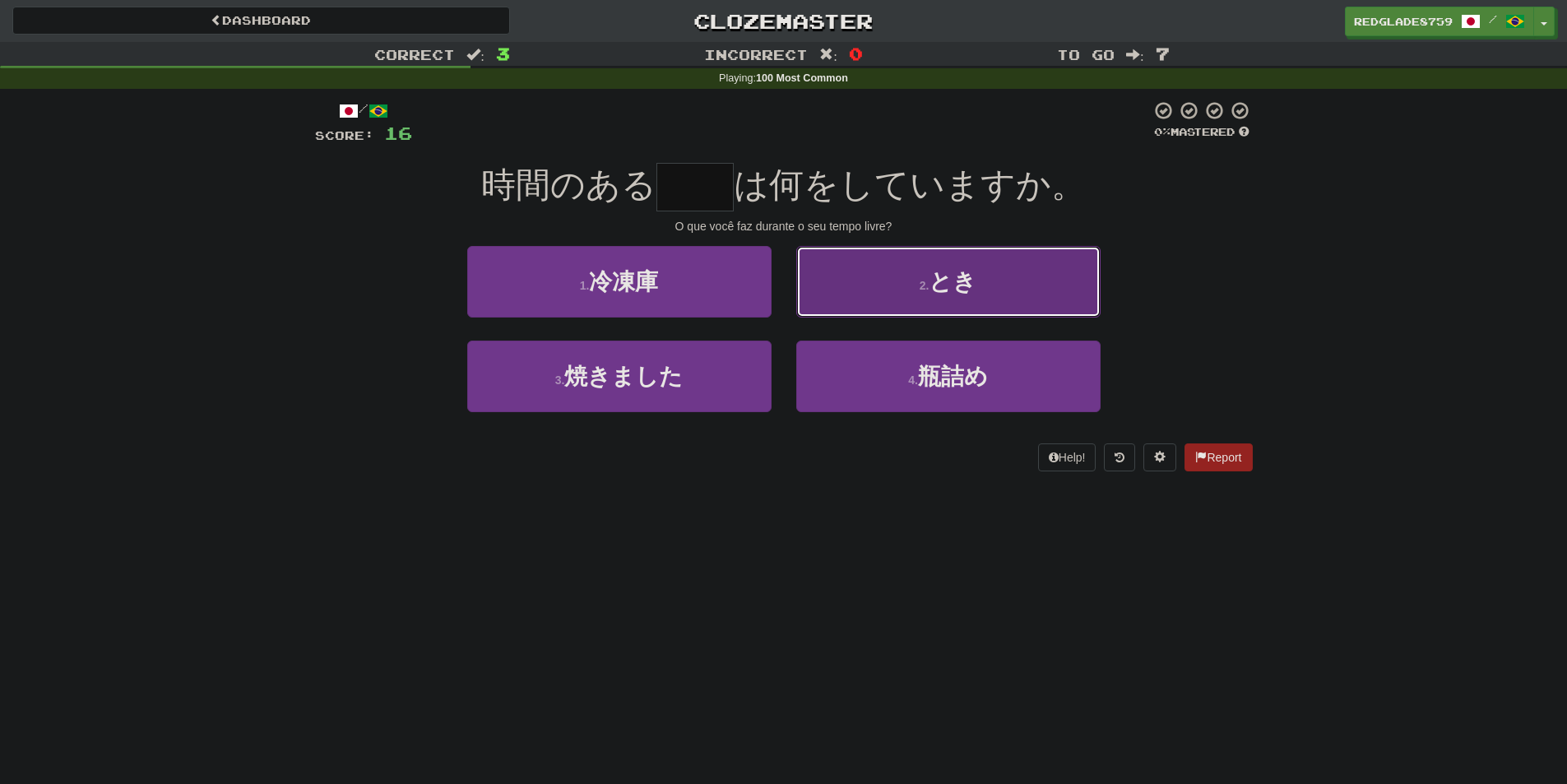
click at [845, 251] on button "2 . とき" at bounding box center [948, 281] width 305 height 72
type input "**"
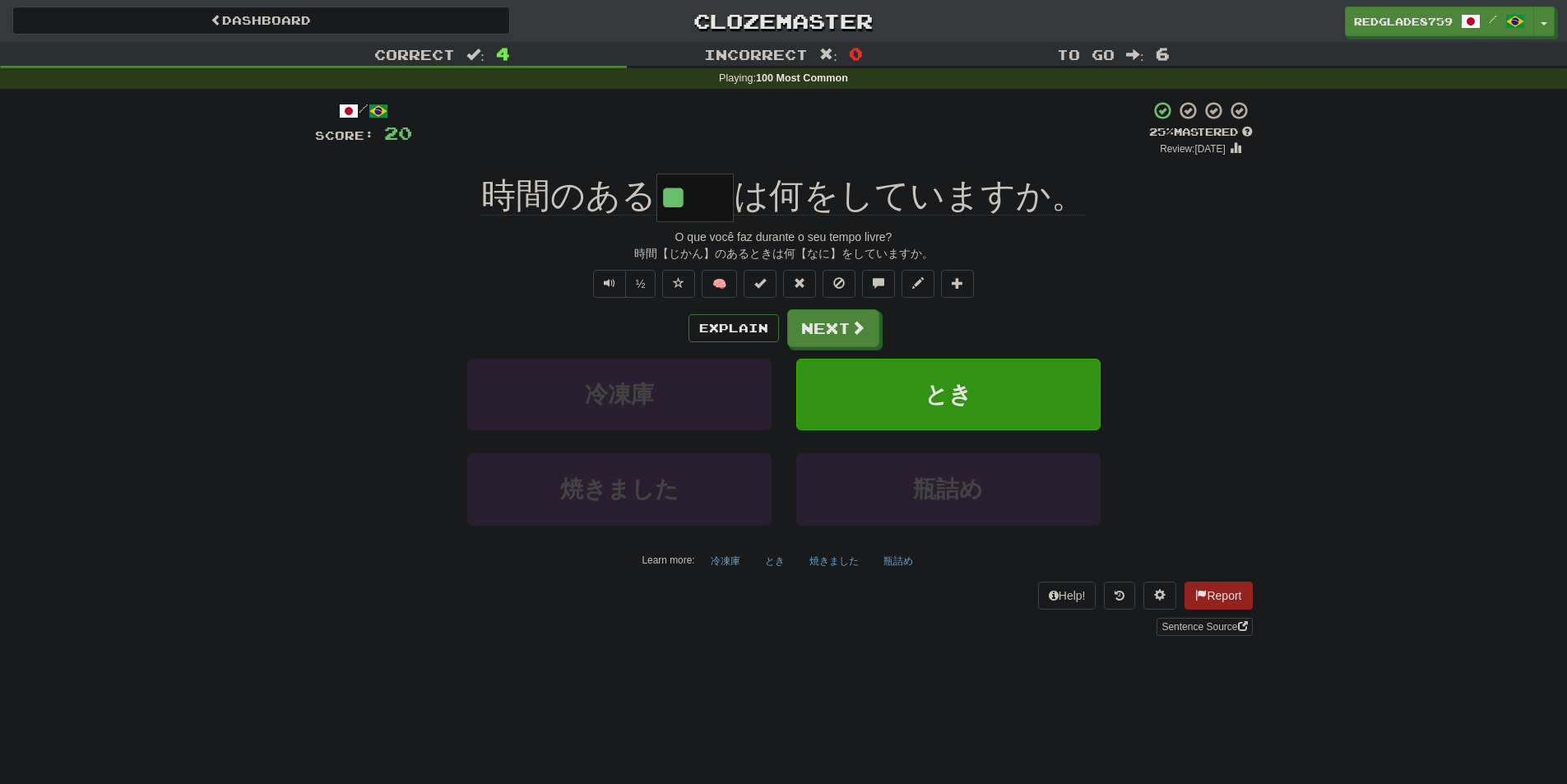
drag, startPoint x: 673, startPoint y: 196, endPoint x: 716, endPoint y: 196, distance: 43.0
click at [716, 196] on input "**" at bounding box center [695, 198] width 77 height 49
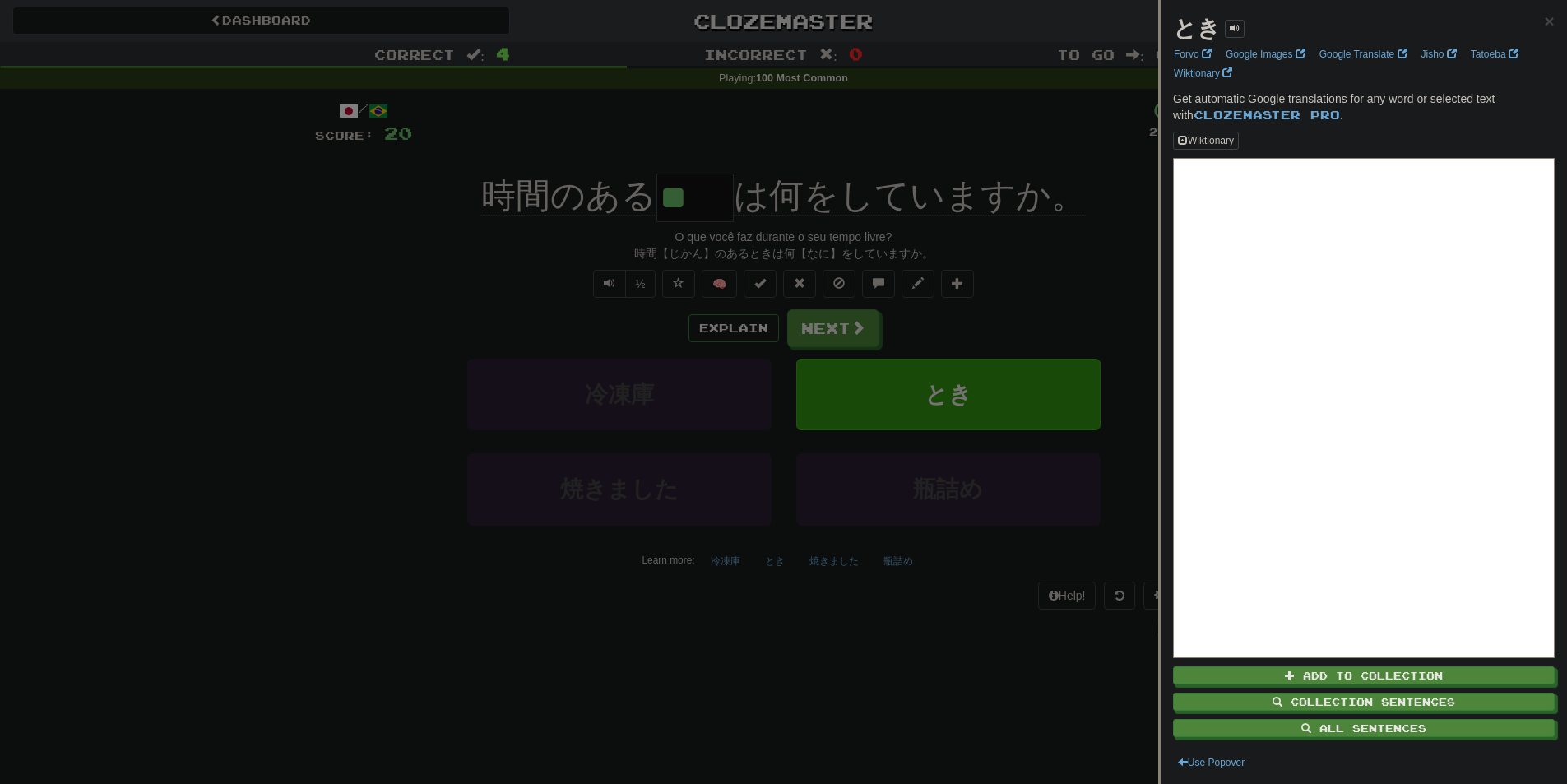
click at [688, 146] on div at bounding box center [784, 392] width 1567 height 784
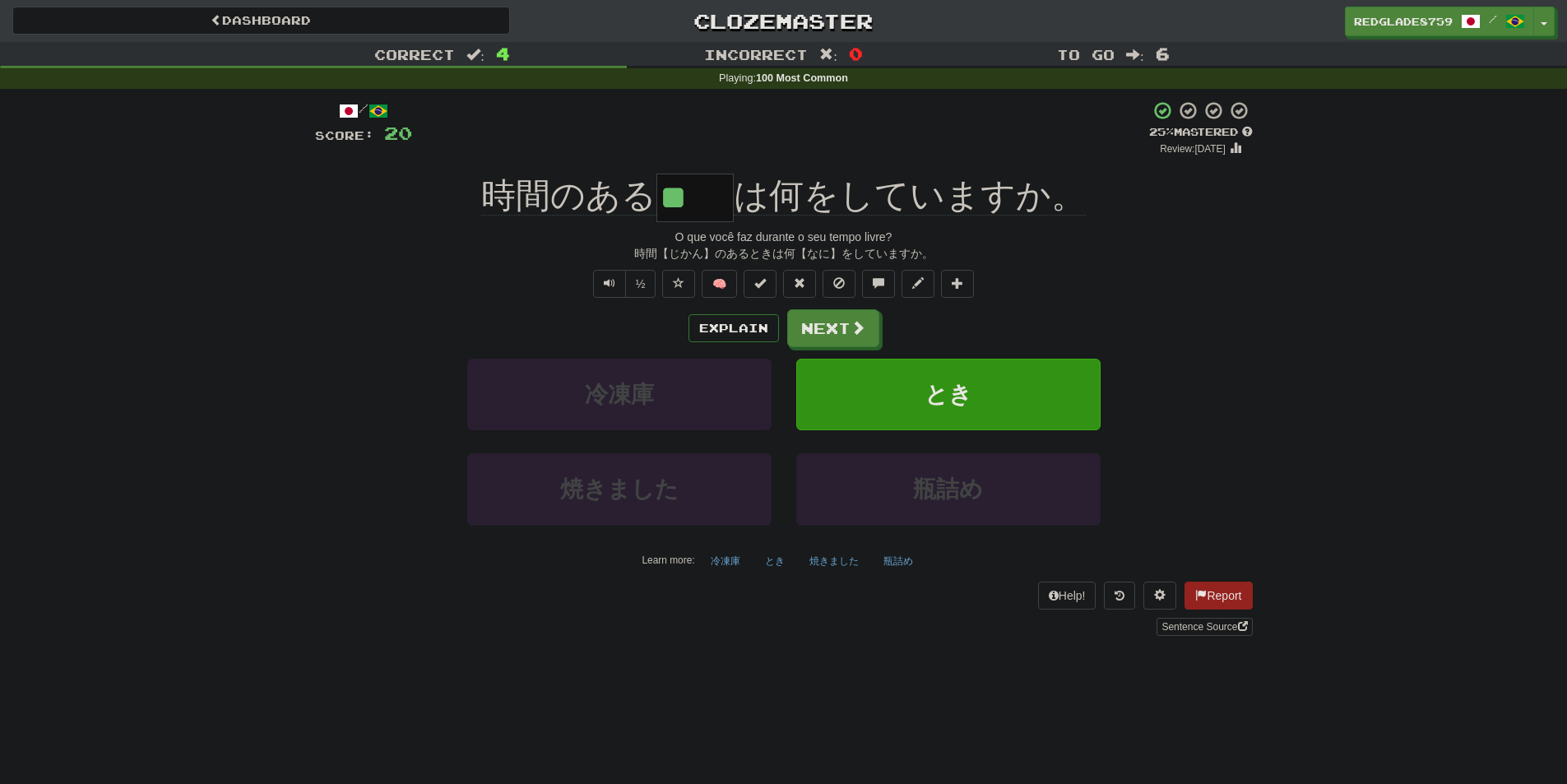
click at [688, 147] on div "+ 4" at bounding box center [780, 128] width 737 height 56
drag, startPoint x: 468, startPoint y: 203, endPoint x: 560, endPoint y: 200, distance: 92.0
click at [560, 200] on div "時間のある ** は何をしていますか。" at bounding box center [784, 198] width 938 height 49
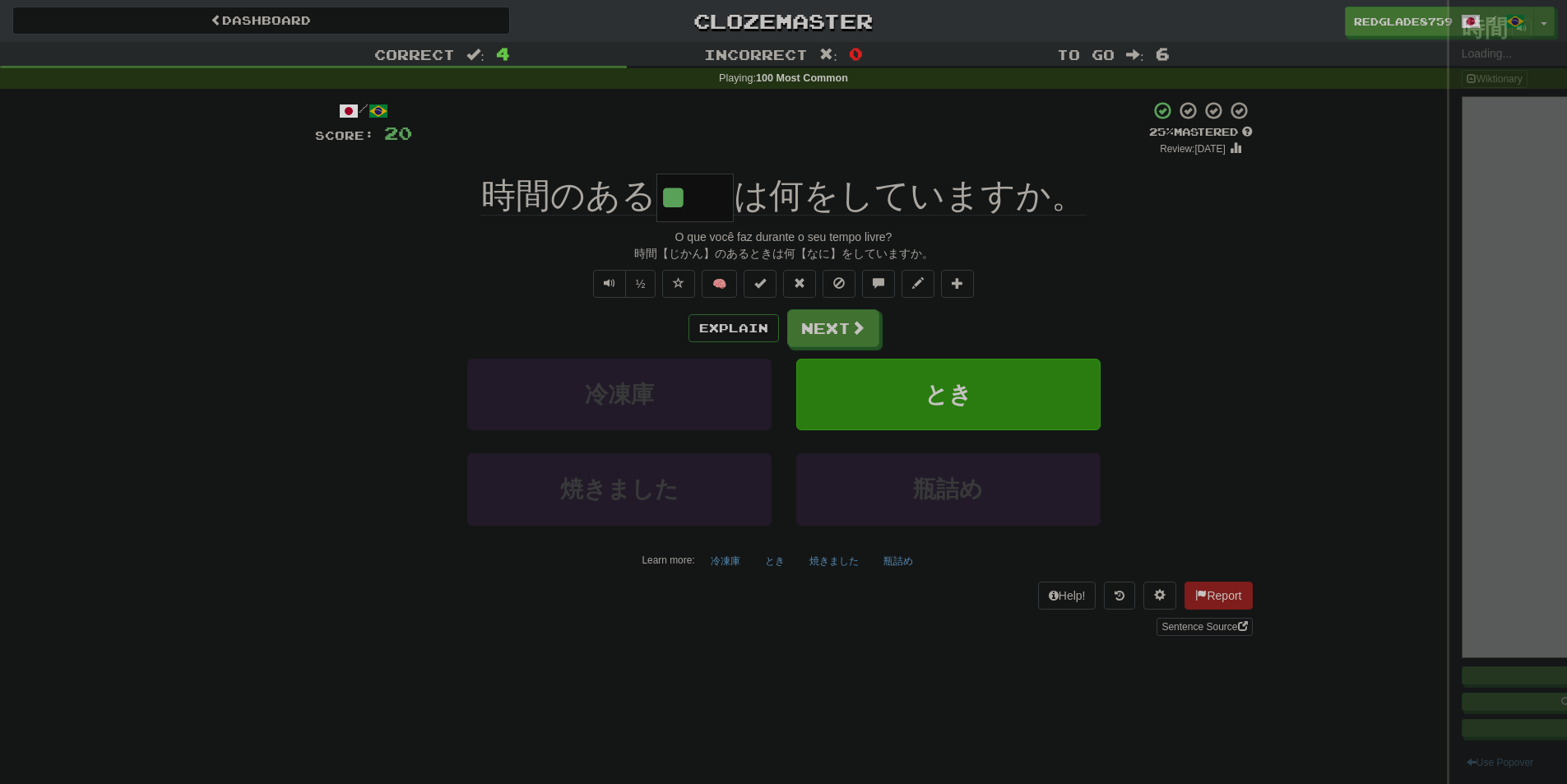
click at [550, 252] on div at bounding box center [784, 392] width 1567 height 784
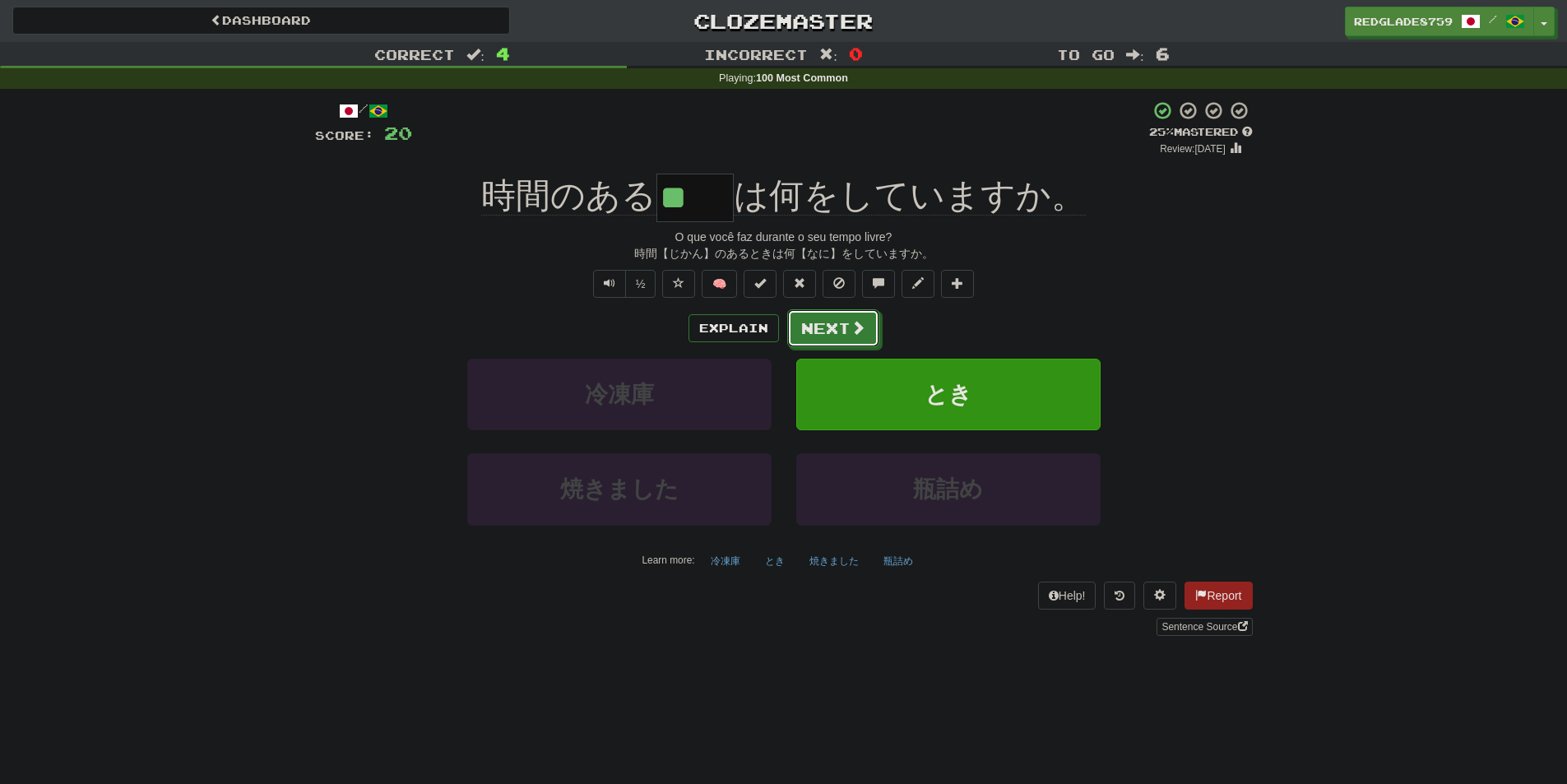
click at [814, 323] on button "Next" at bounding box center [833, 328] width 92 height 38
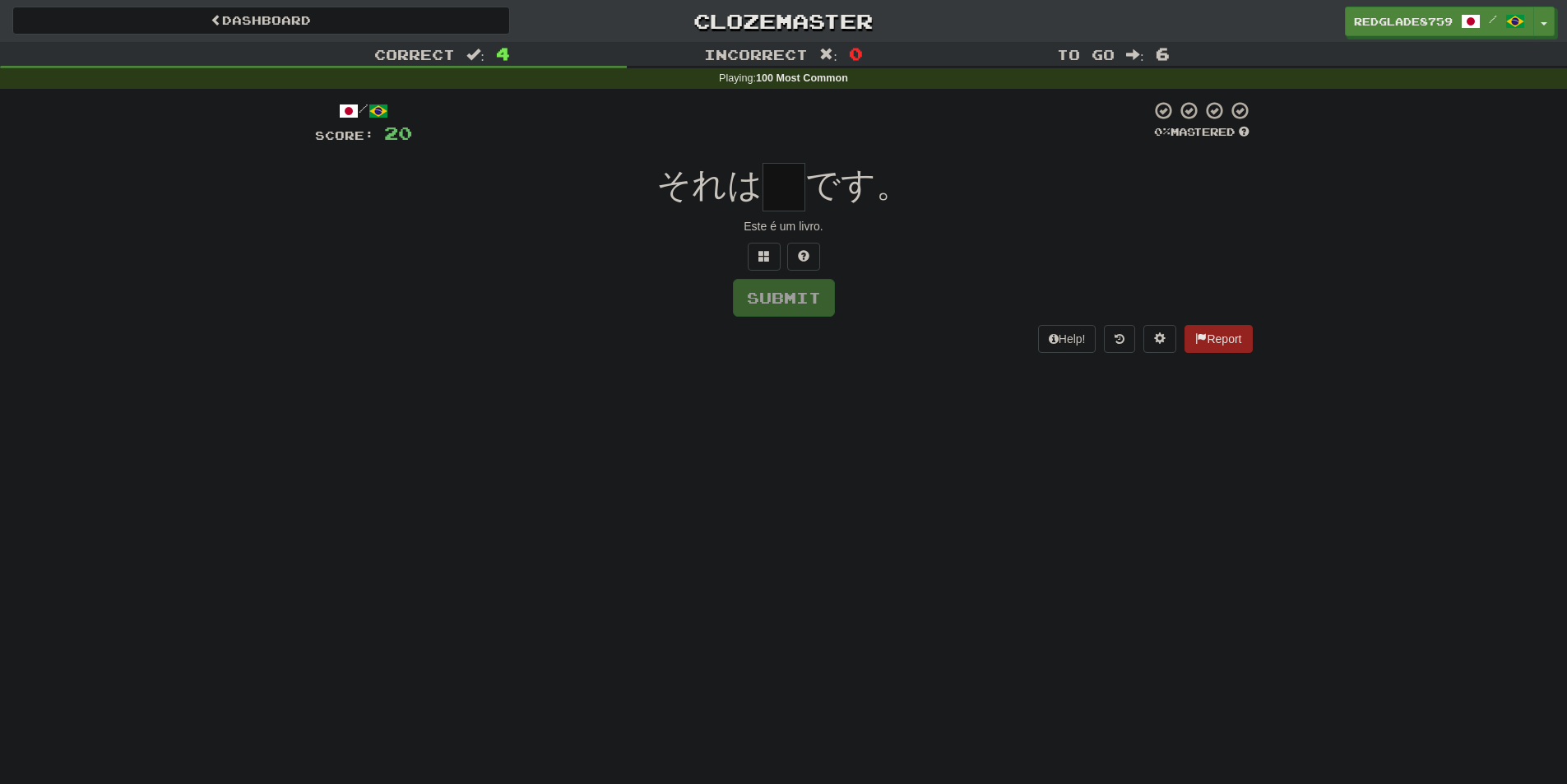
click at [800, 201] on input "text" at bounding box center [784, 186] width 43 height 49
type input "*"
click at [938, 206] on div "それは * です。" at bounding box center [784, 186] width 938 height 49
click at [804, 286] on button "Submit" at bounding box center [784, 299] width 102 height 38
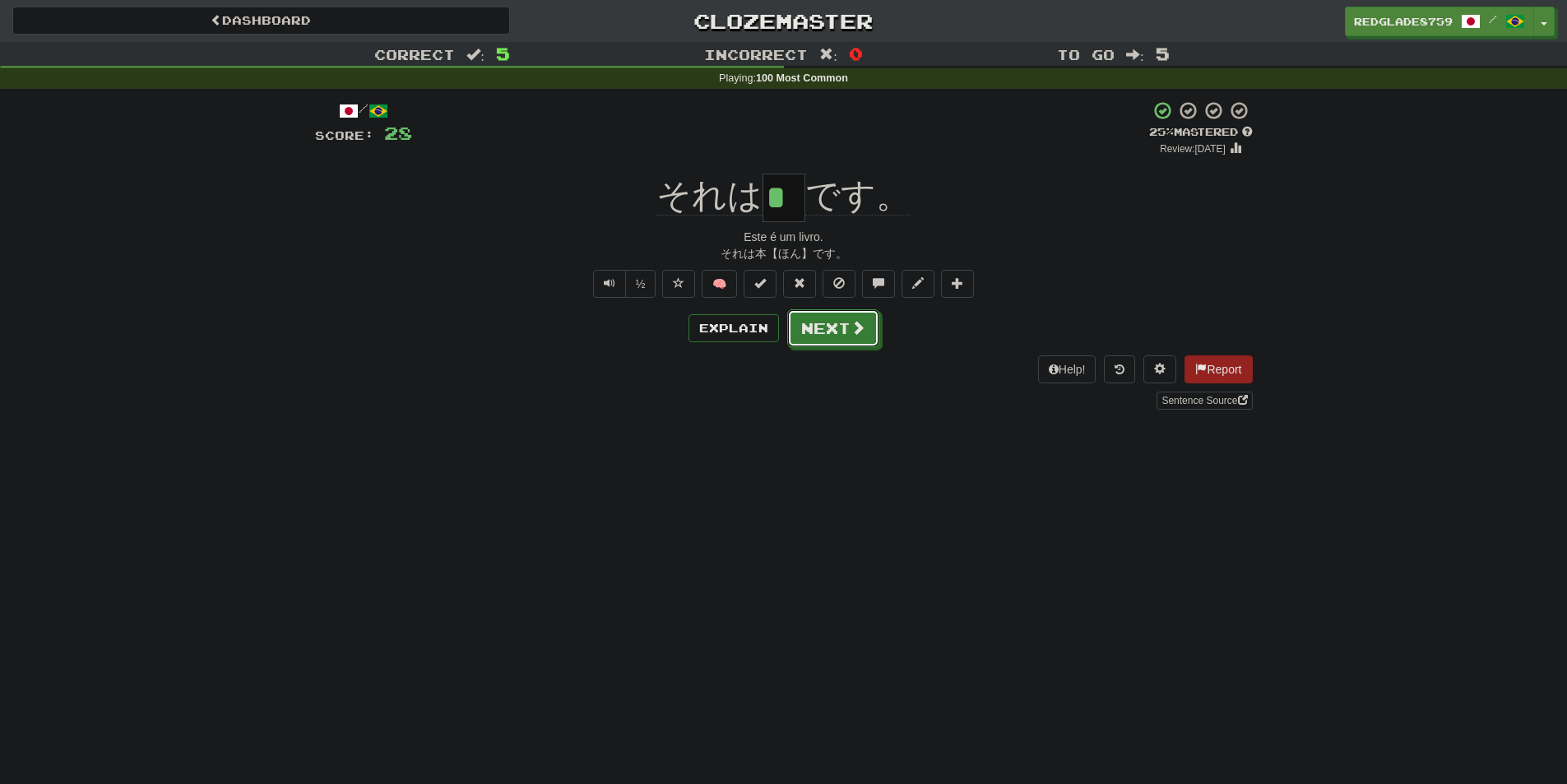
click at [861, 326] on span at bounding box center [857, 327] width 14 height 14
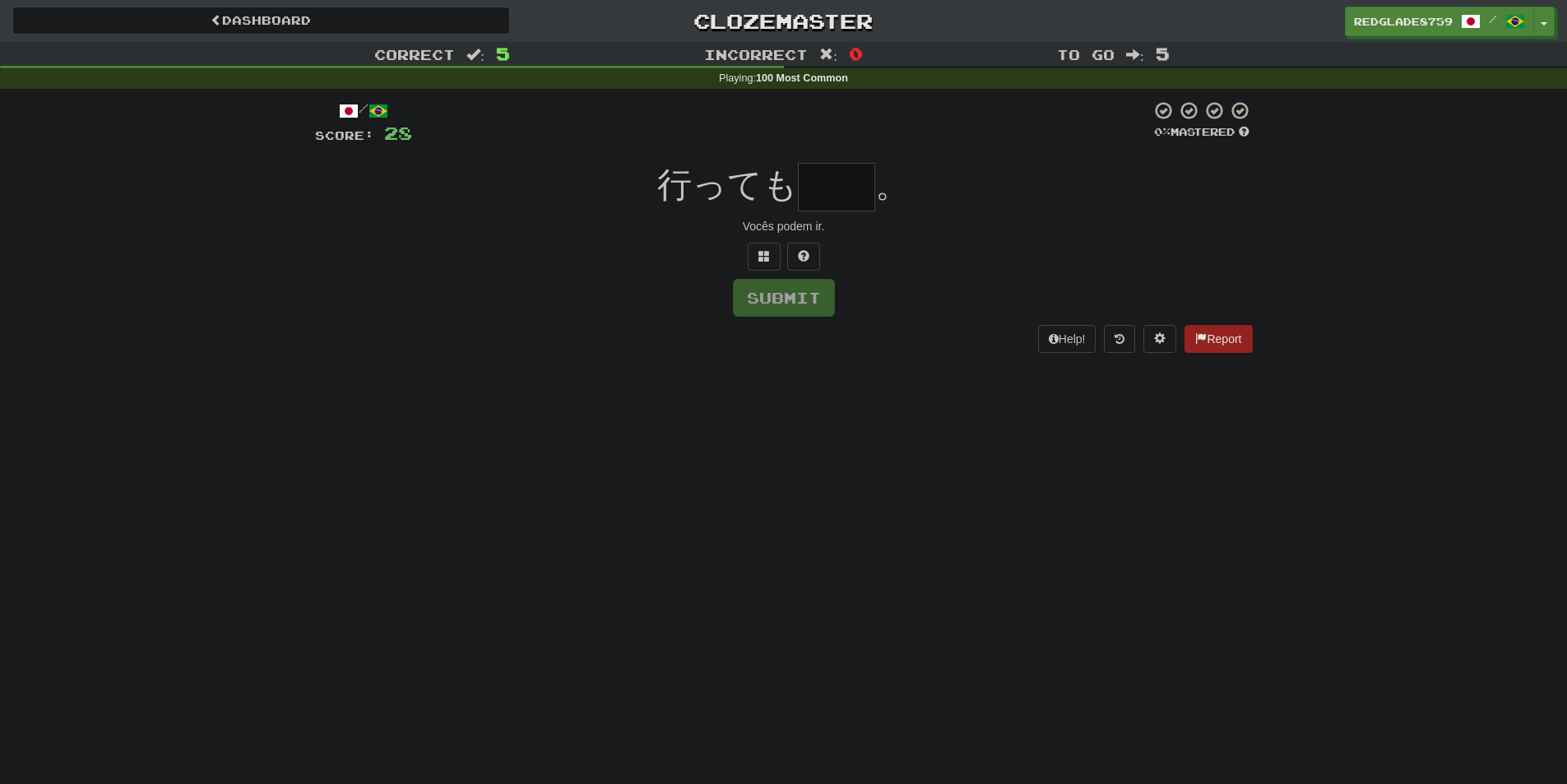
click at [832, 192] on input "text" at bounding box center [836, 186] width 77 height 49
type input "*"
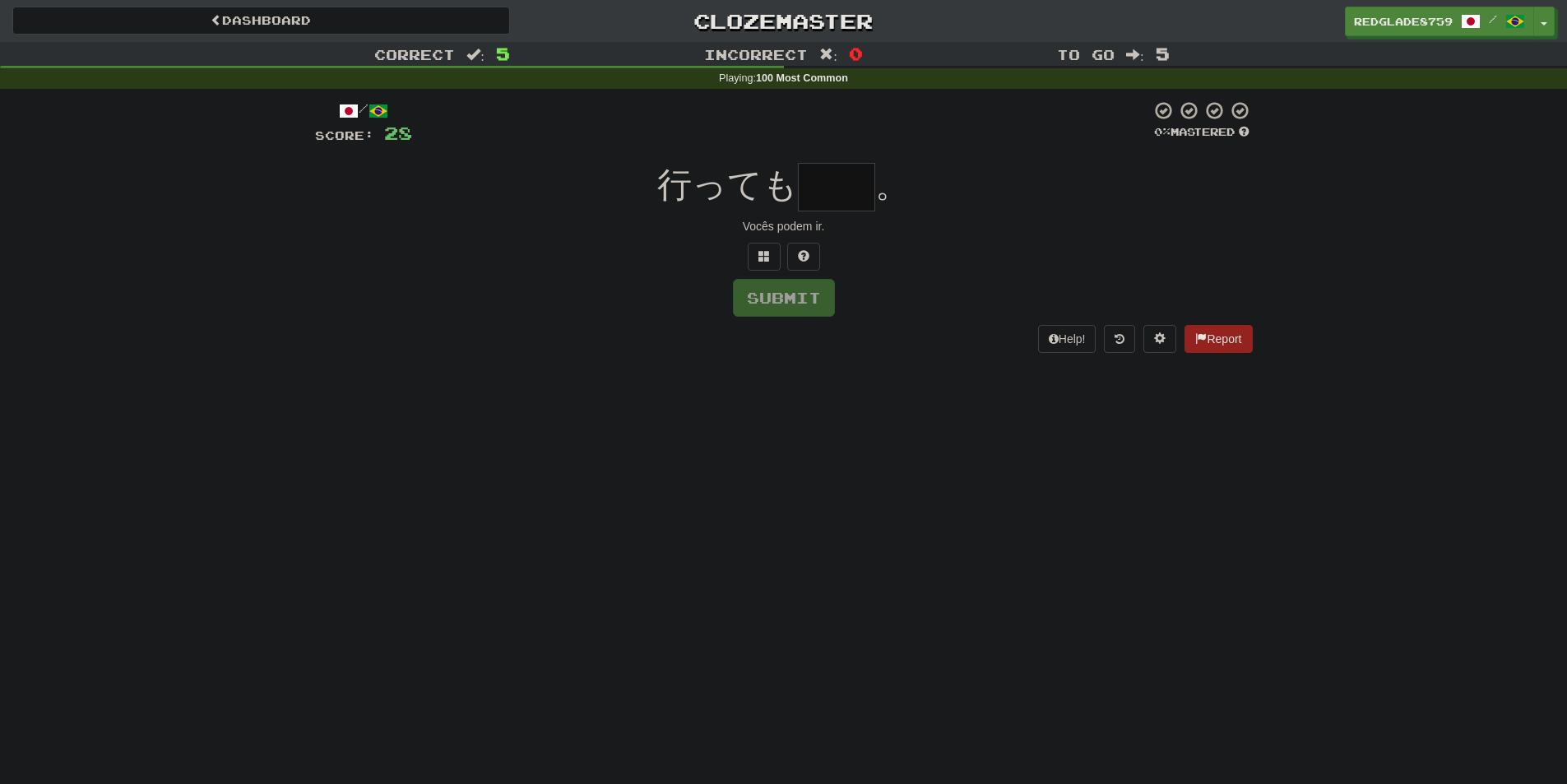
type input "*"
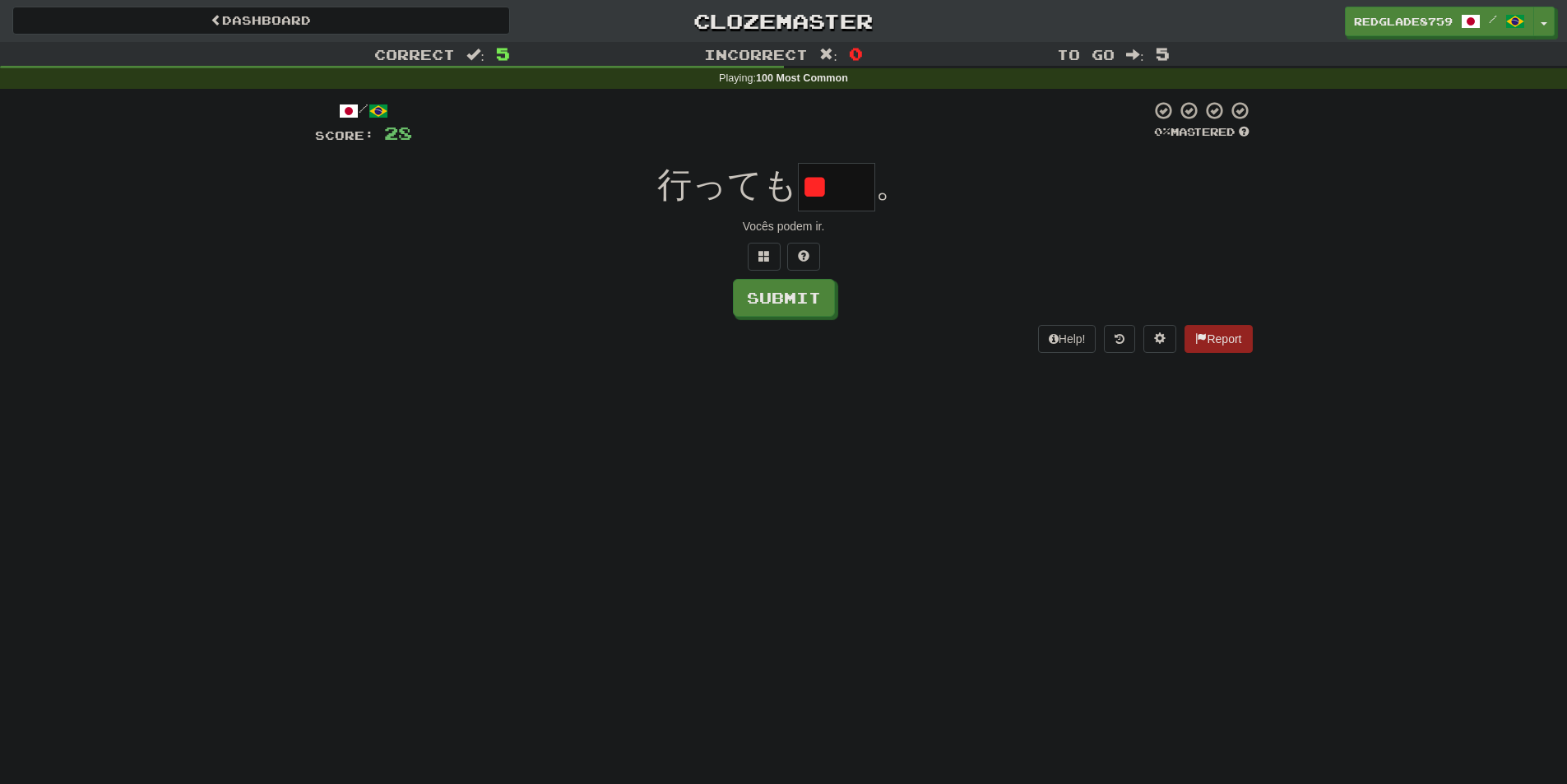
type input "*"
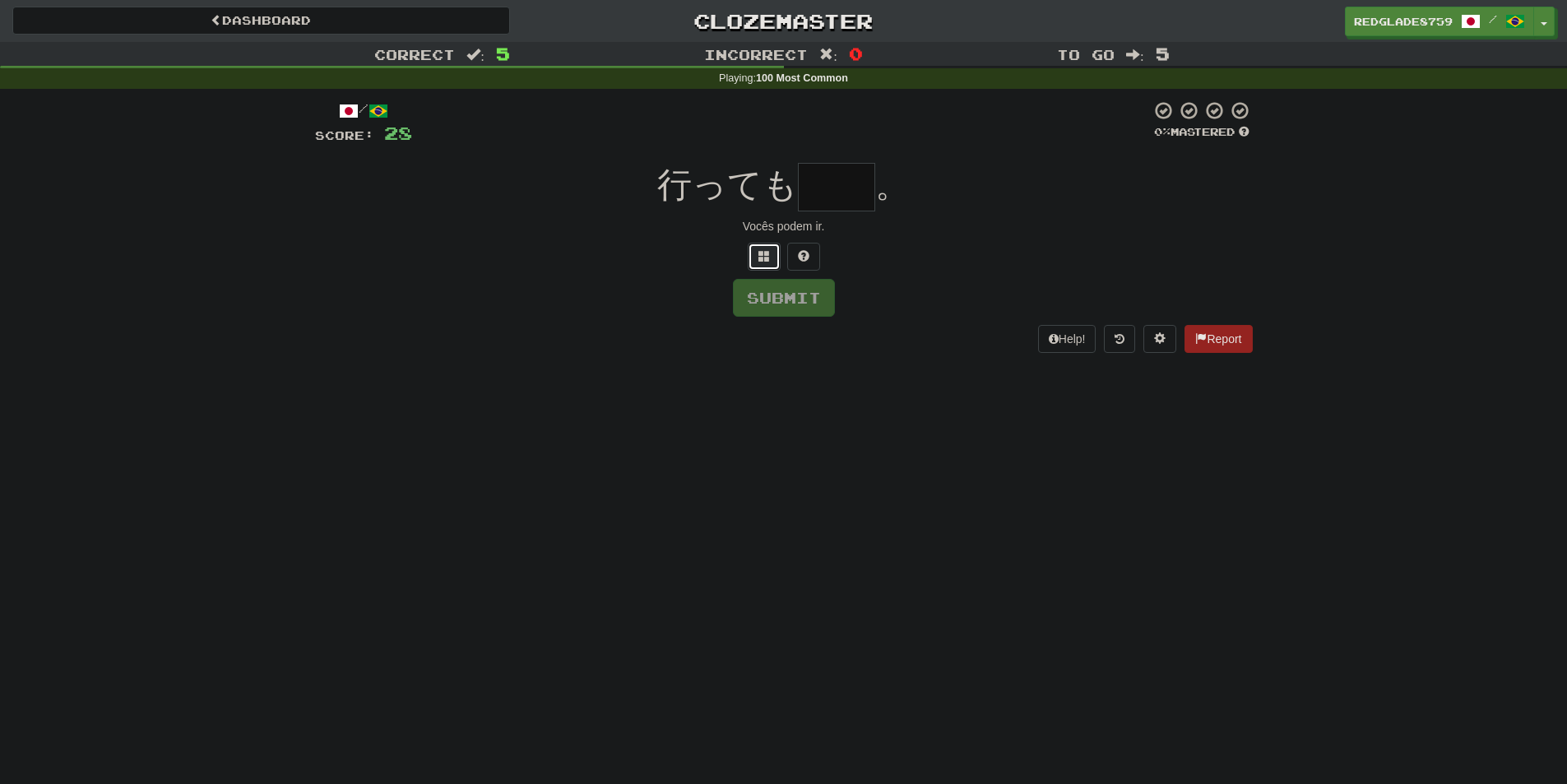
click at [774, 257] on button at bounding box center [764, 256] width 32 height 28
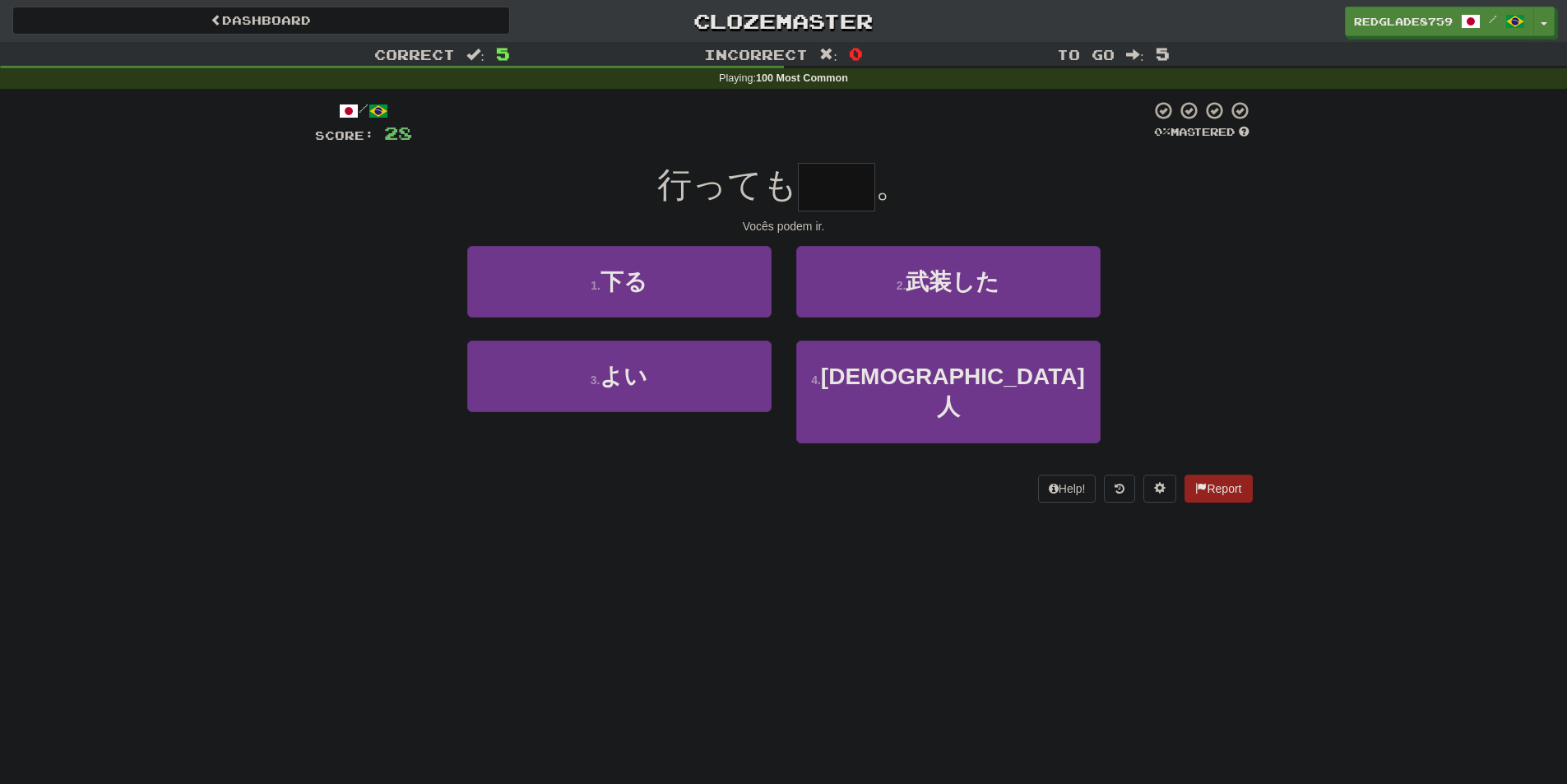
click at [830, 196] on input "text" at bounding box center [836, 186] width 77 height 49
type input "**"
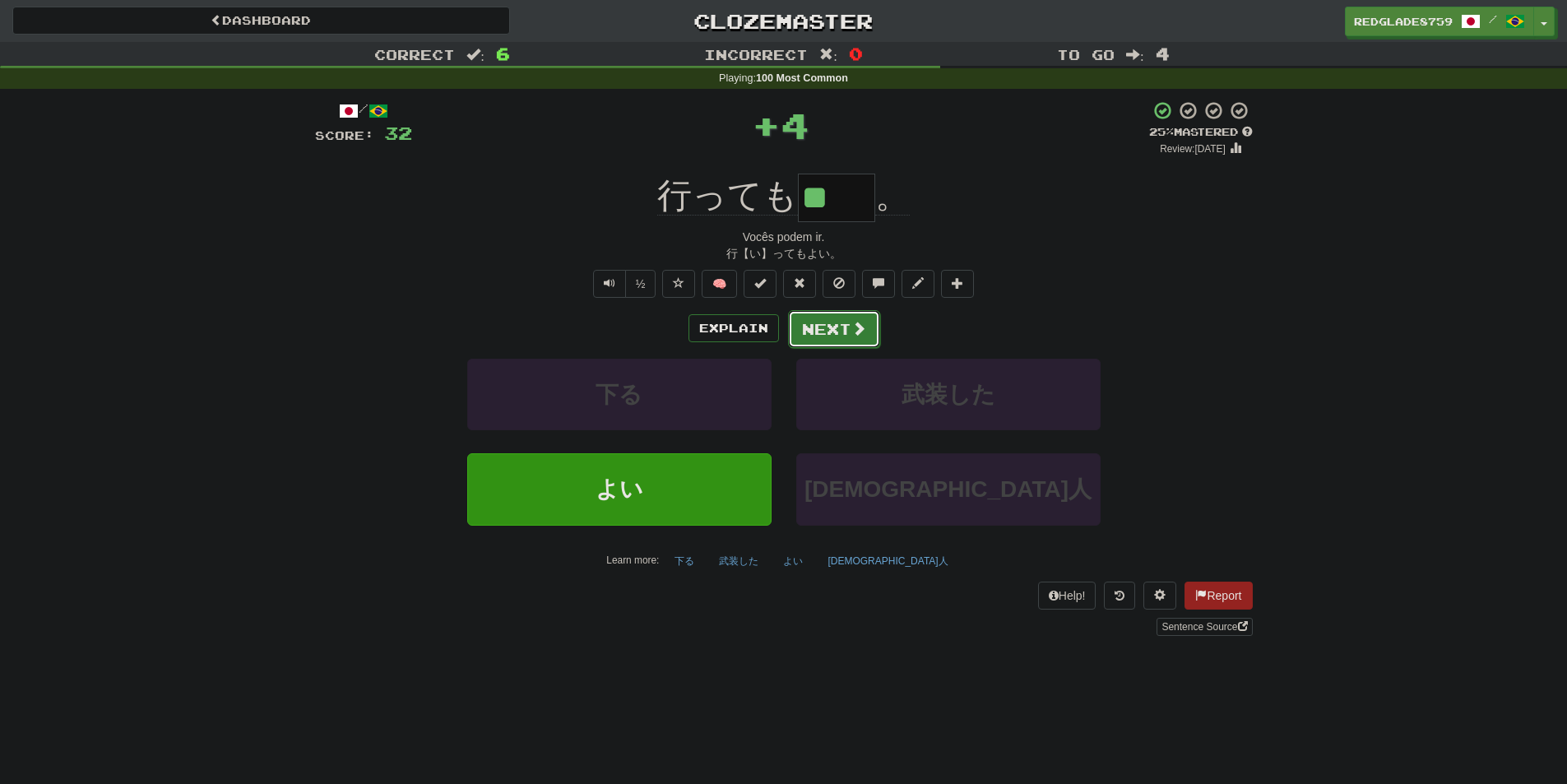
click at [823, 323] on button "Next" at bounding box center [834, 329] width 92 height 38
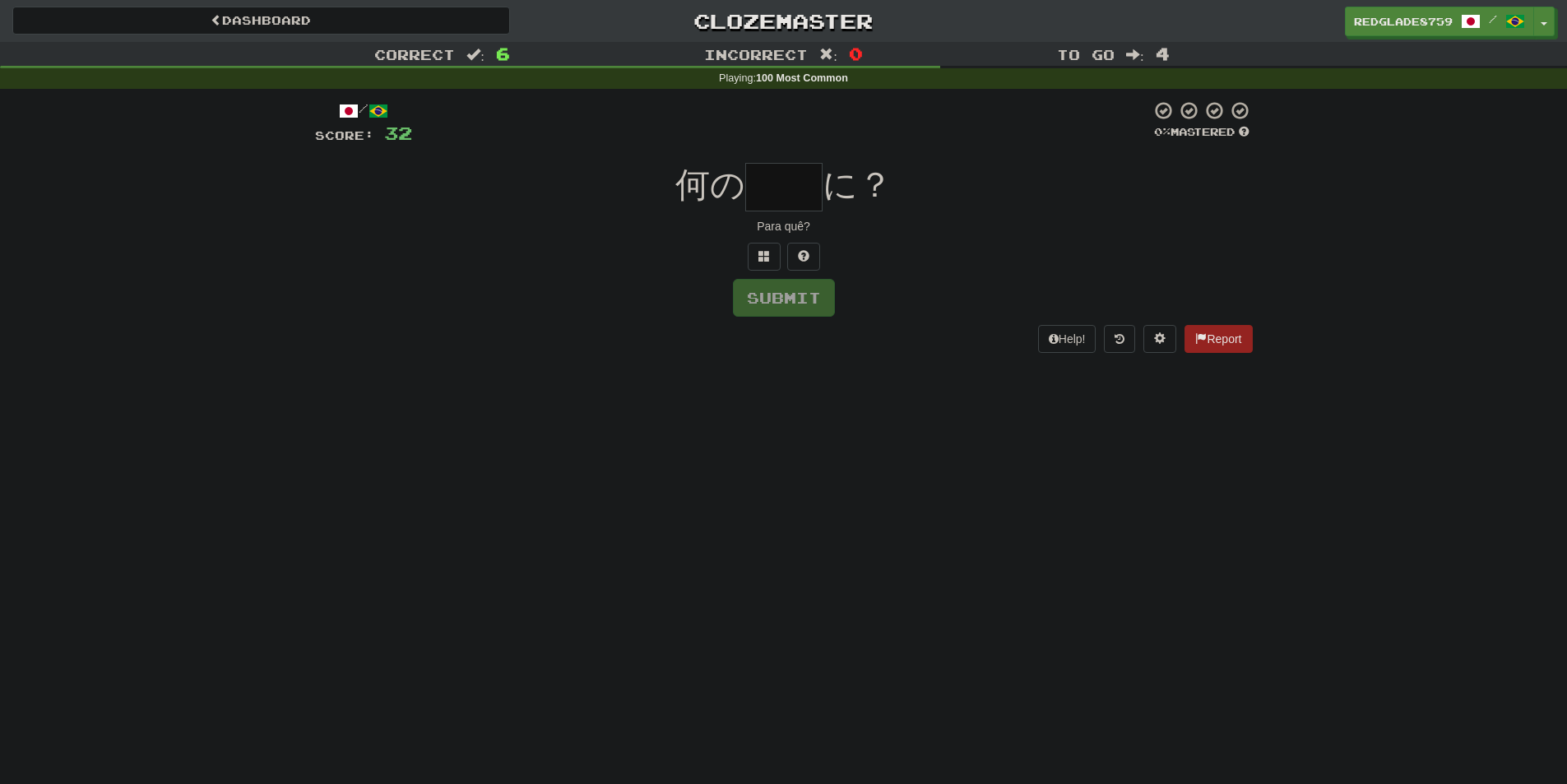
click at [766, 182] on input "text" at bounding box center [784, 186] width 77 height 49
type input "*"
type input "**"
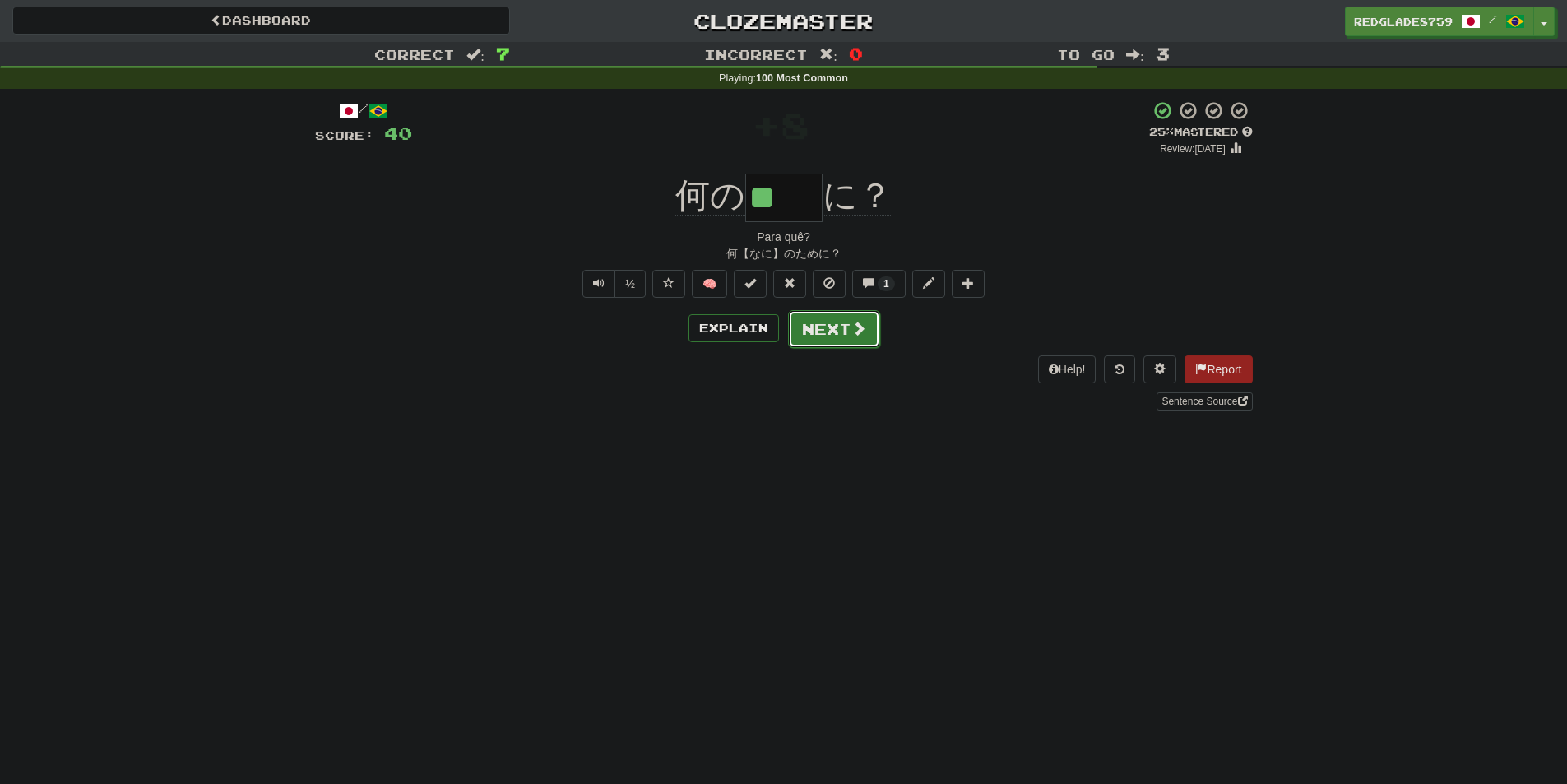
click at [873, 328] on button "Next" at bounding box center [834, 329] width 92 height 38
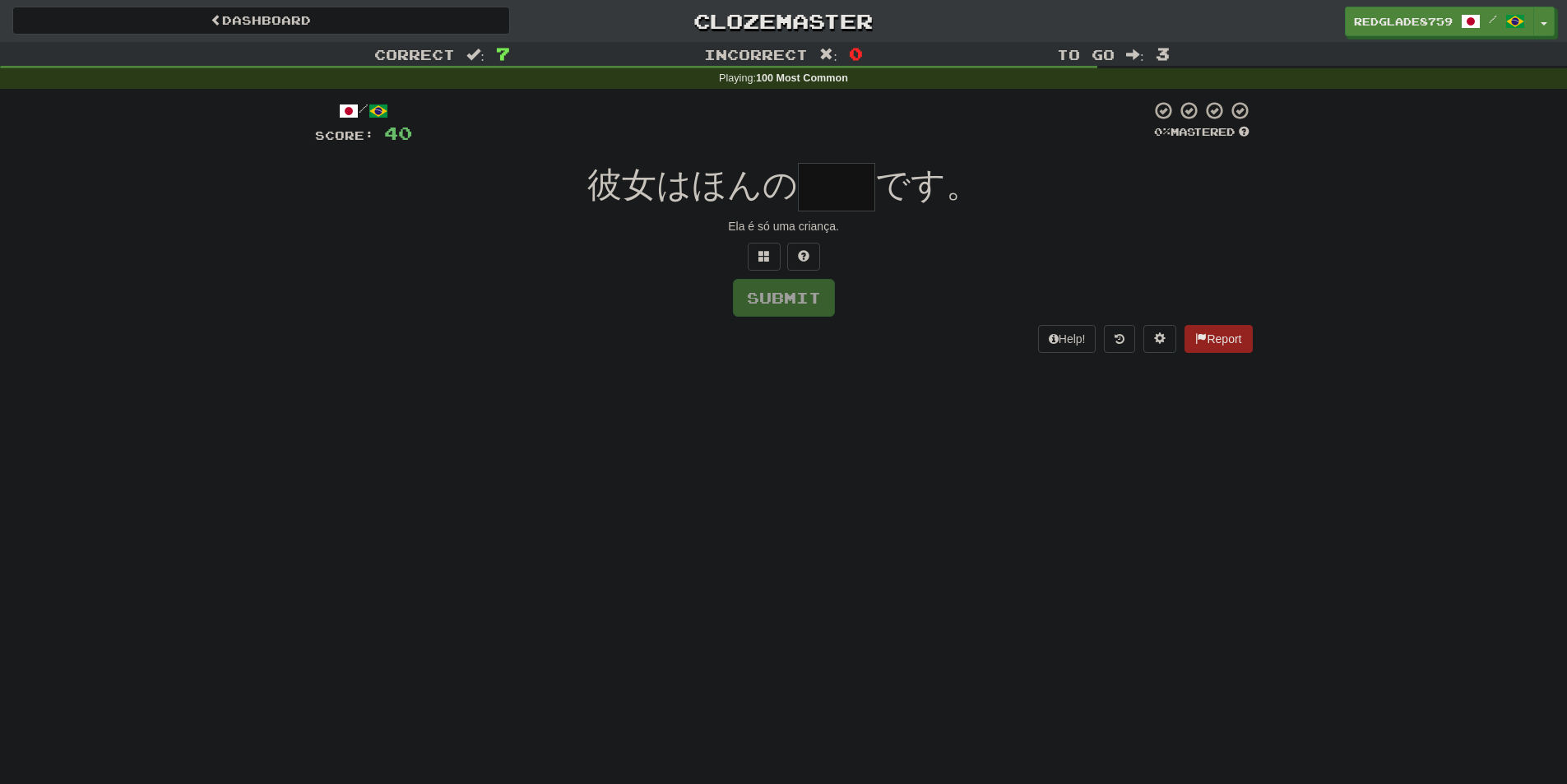
click at [820, 182] on input "text" at bounding box center [836, 186] width 77 height 49
type input "**"
click at [998, 195] on div "彼女はほんの ** です。" at bounding box center [784, 186] width 938 height 49
click at [803, 311] on button "Submit" at bounding box center [784, 299] width 102 height 38
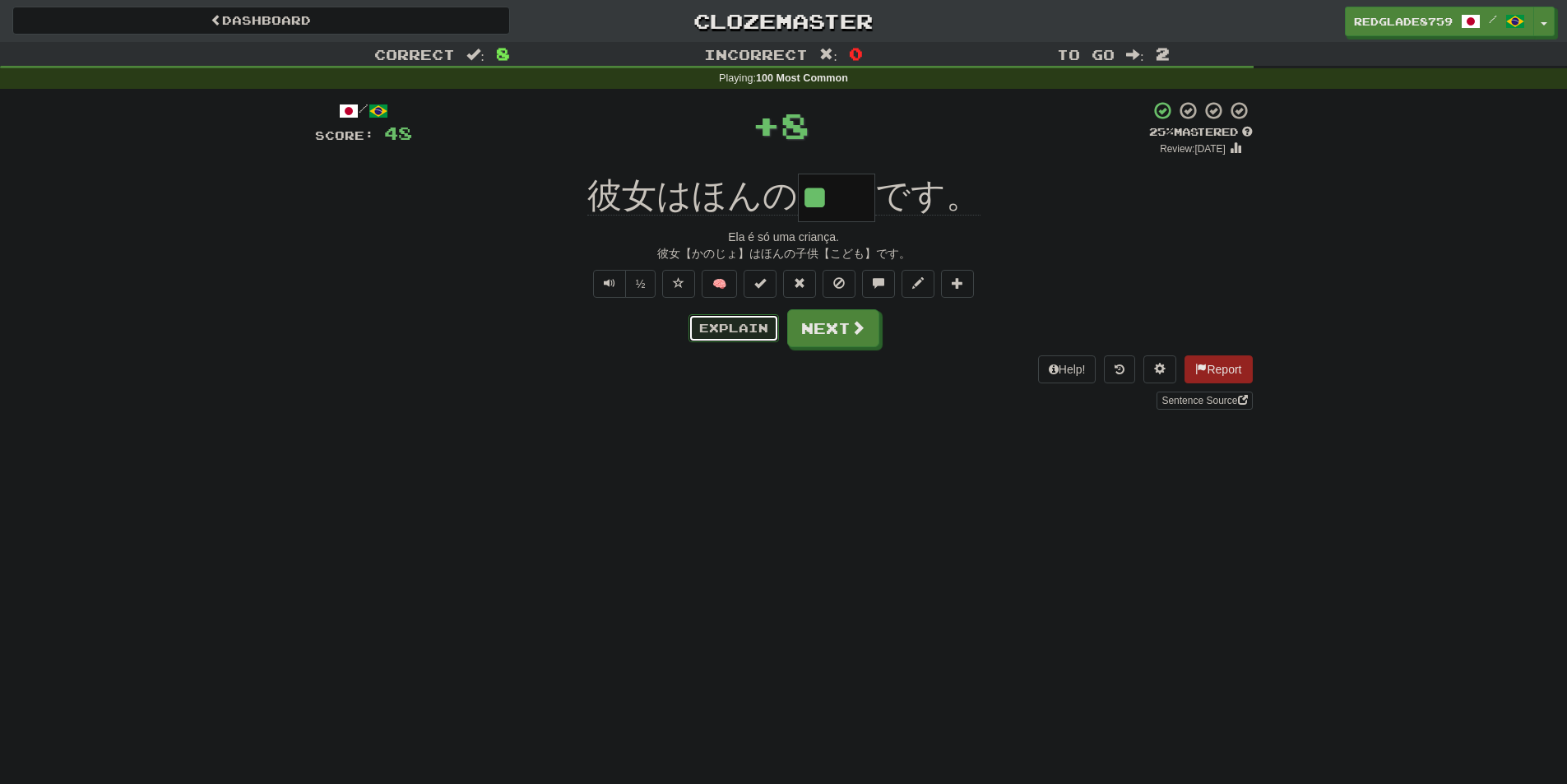
click at [745, 320] on button "Explain" at bounding box center [734, 328] width 91 height 28
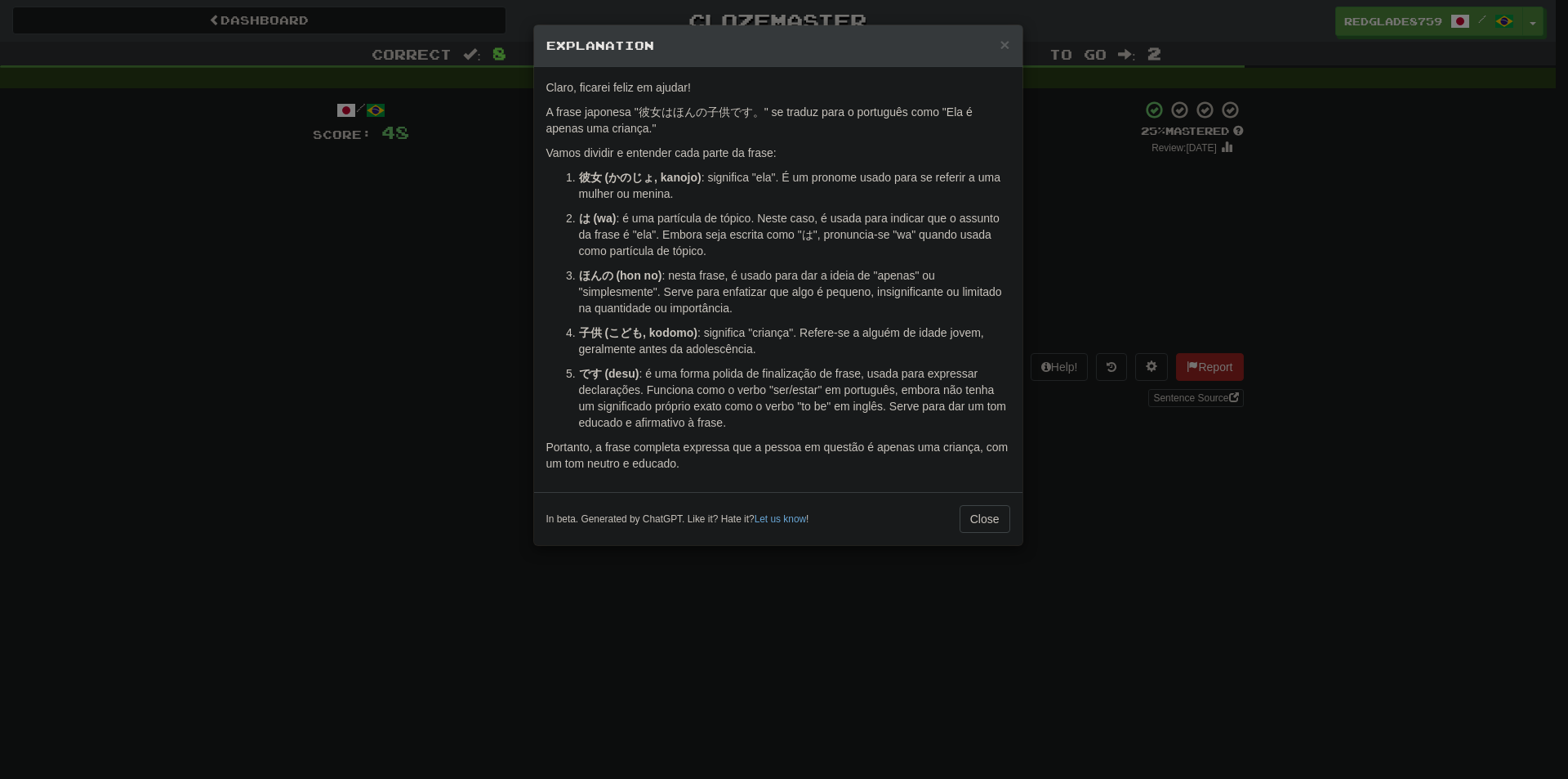
click at [1160, 262] on div "× Explanation Claro, ficarei feliz em ajudar! A frase japonesa "彼女はほんの子供です。" se…" at bounding box center [784, 389] width 1568 height 779
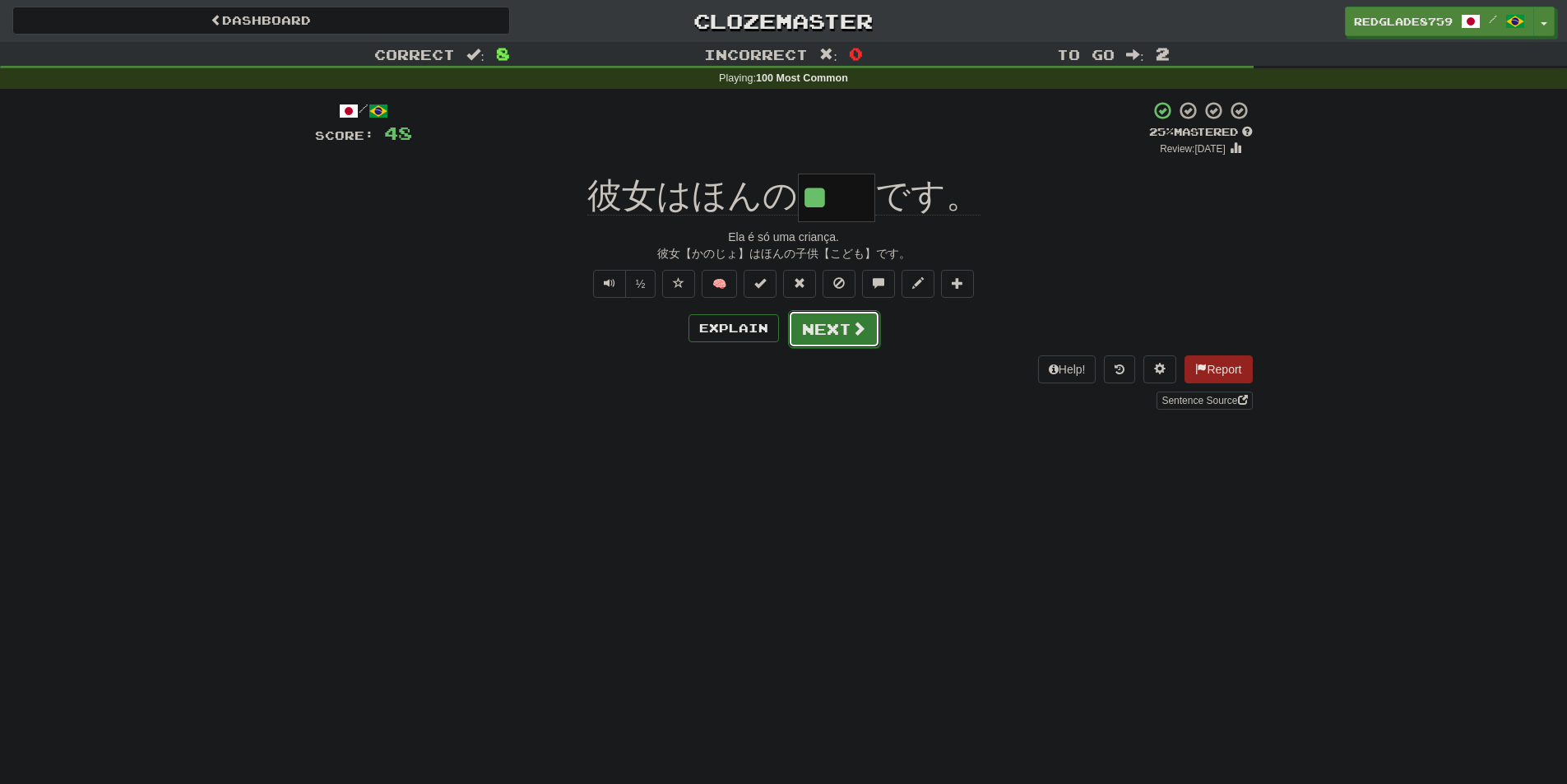
click at [845, 335] on button "Next" at bounding box center [834, 329] width 92 height 38
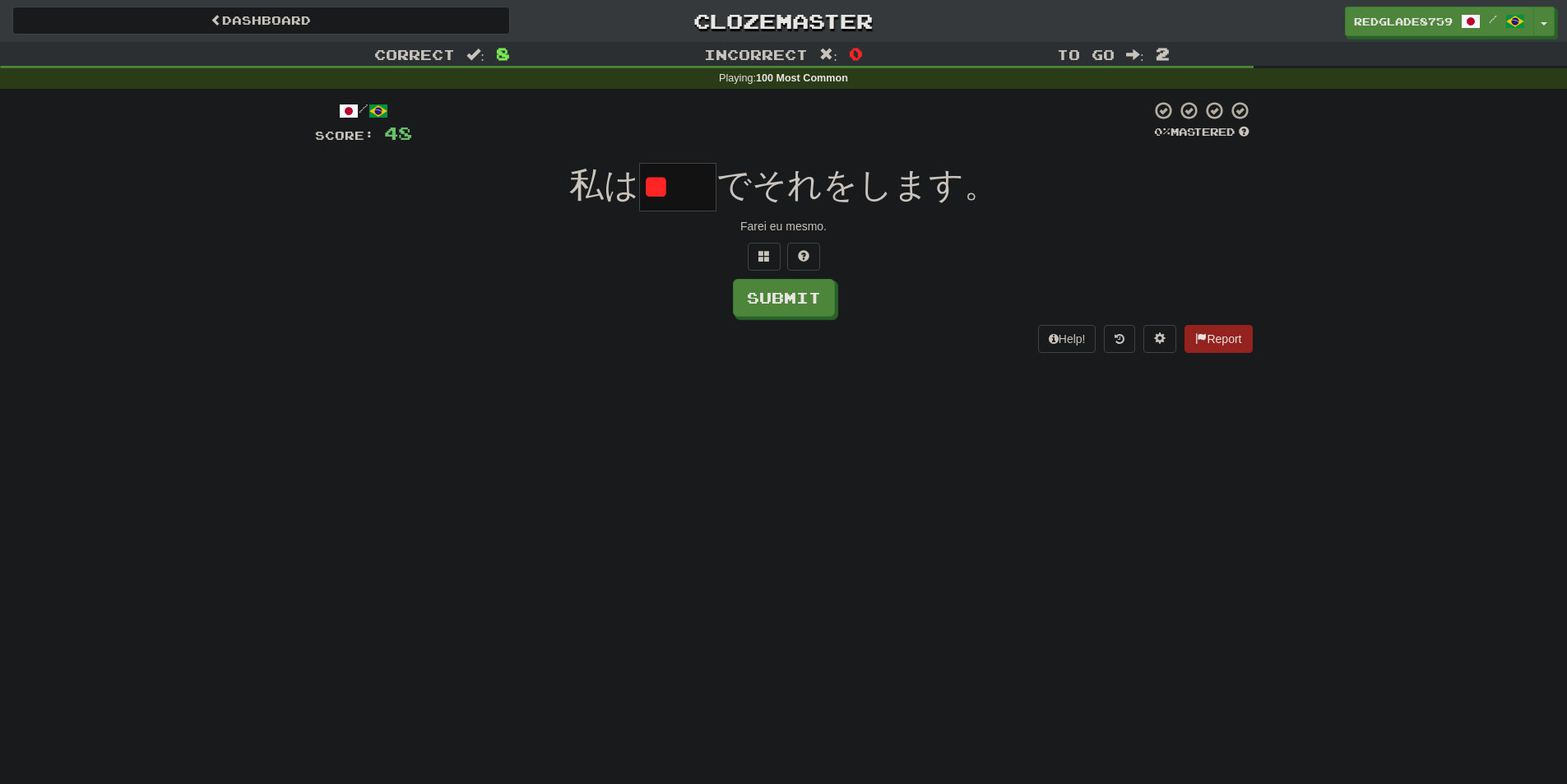
type input "*"
type input "**"
click at [928, 237] on div "/ Score: 48 0 % Mastered 私は ** でそれをします。 Farei eu mesmo. Submit Help! Report" at bounding box center [784, 225] width 938 height 251
click at [801, 299] on button "Submit" at bounding box center [784, 299] width 102 height 38
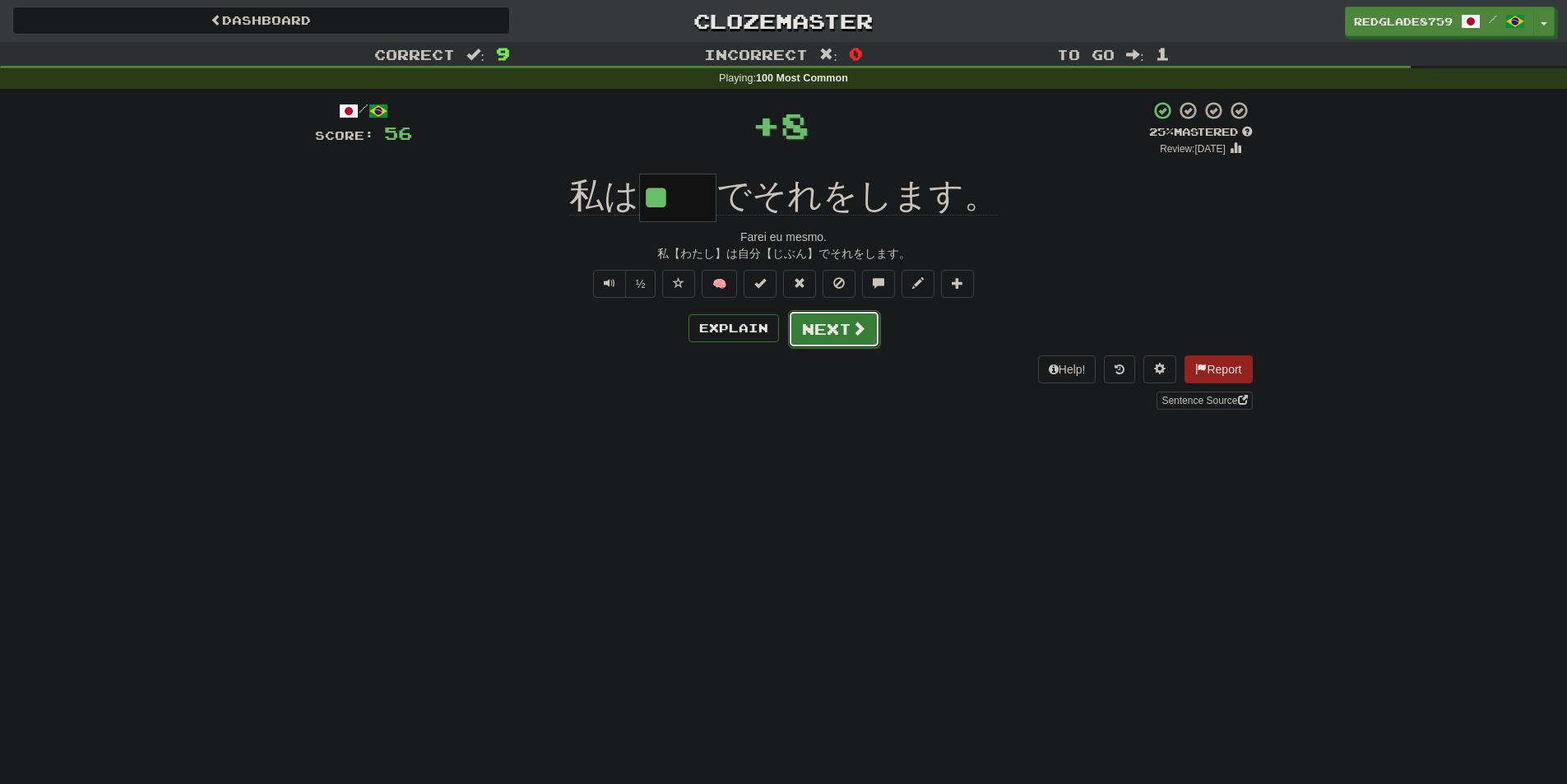
click at [842, 340] on button "Next" at bounding box center [834, 329] width 92 height 38
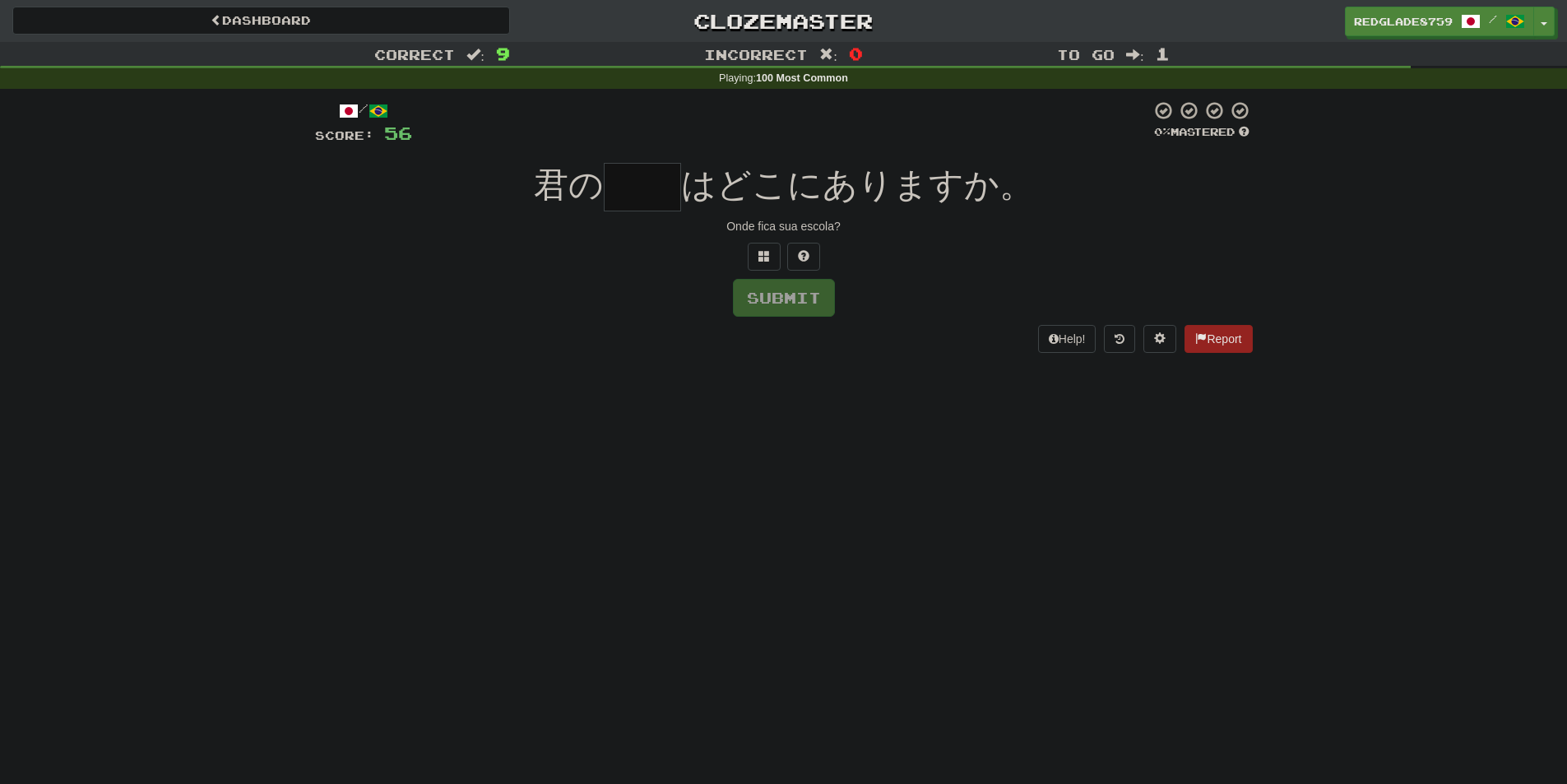
click at [639, 187] on input "text" at bounding box center [642, 186] width 77 height 49
type input "*"
type input "**"
click at [902, 269] on div at bounding box center [784, 256] width 938 height 28
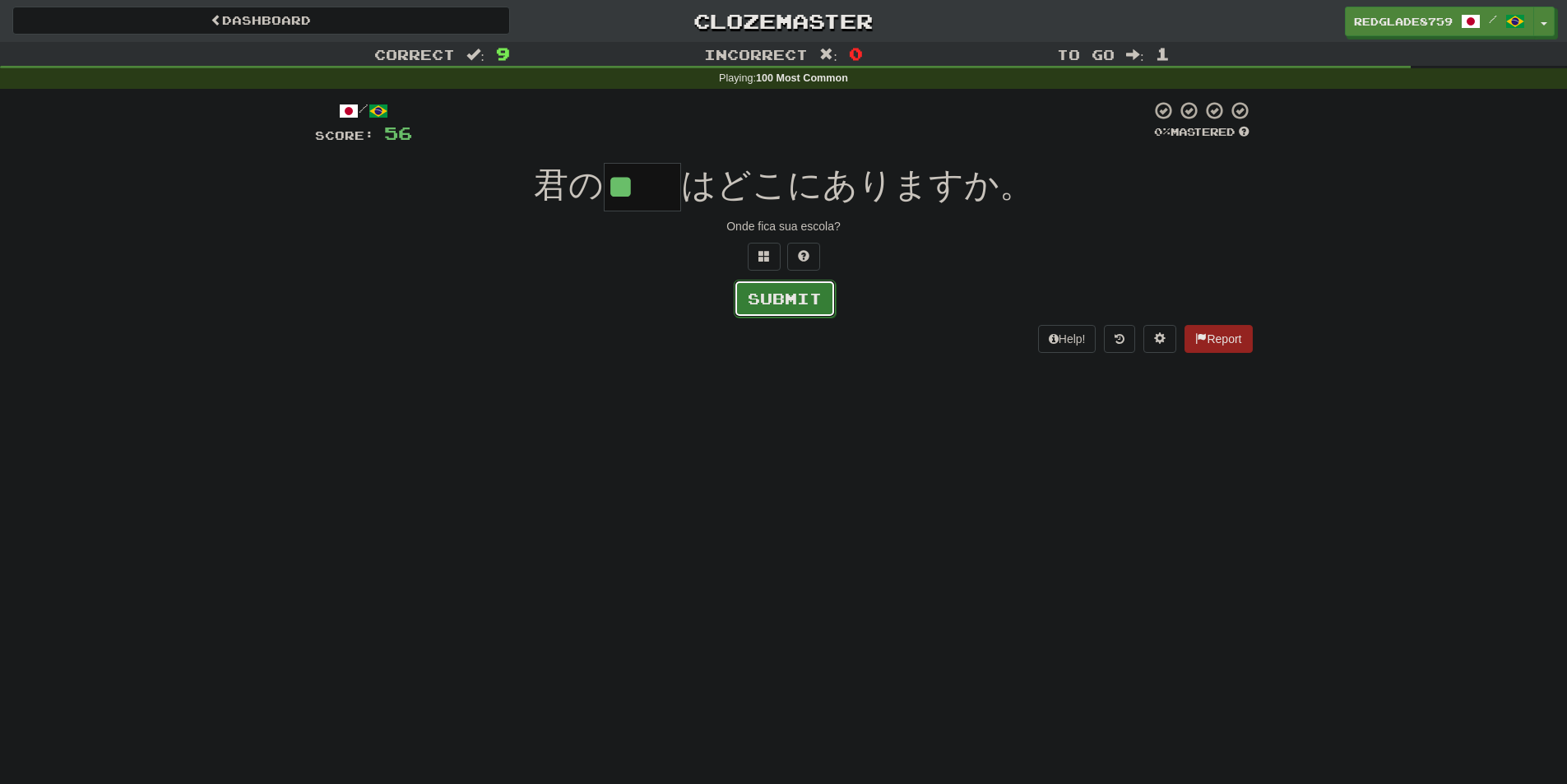
click at [813, 307] on button "Submit" at bounding box center [784, 299] width 102 height 38
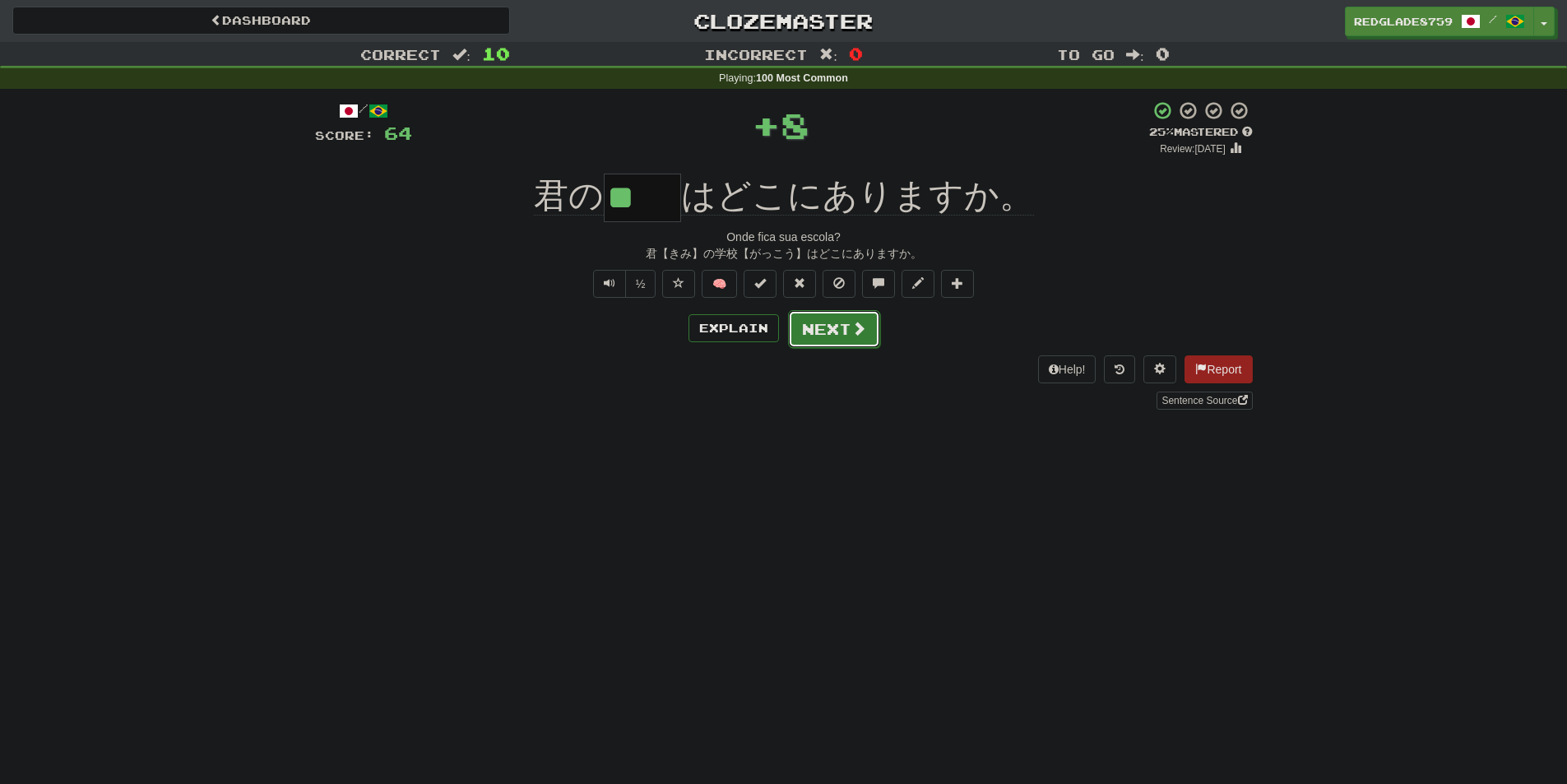
click at [844, 336] on button "Next" at bounding box center [834, 329] width 92 height 38
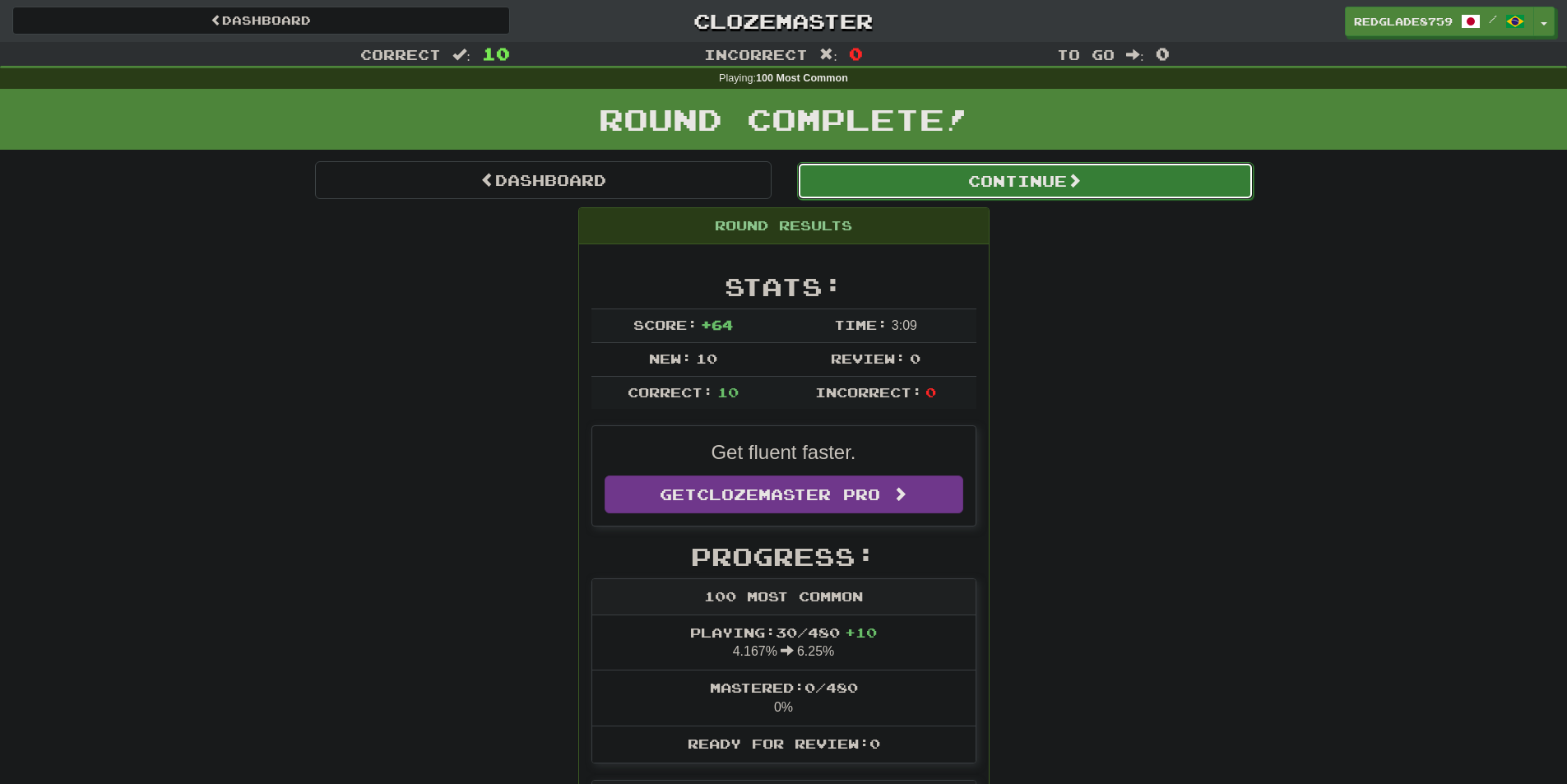
click at [1003, 178] on button "Continue" at bounding box center [1025, 181] width 457 height 38
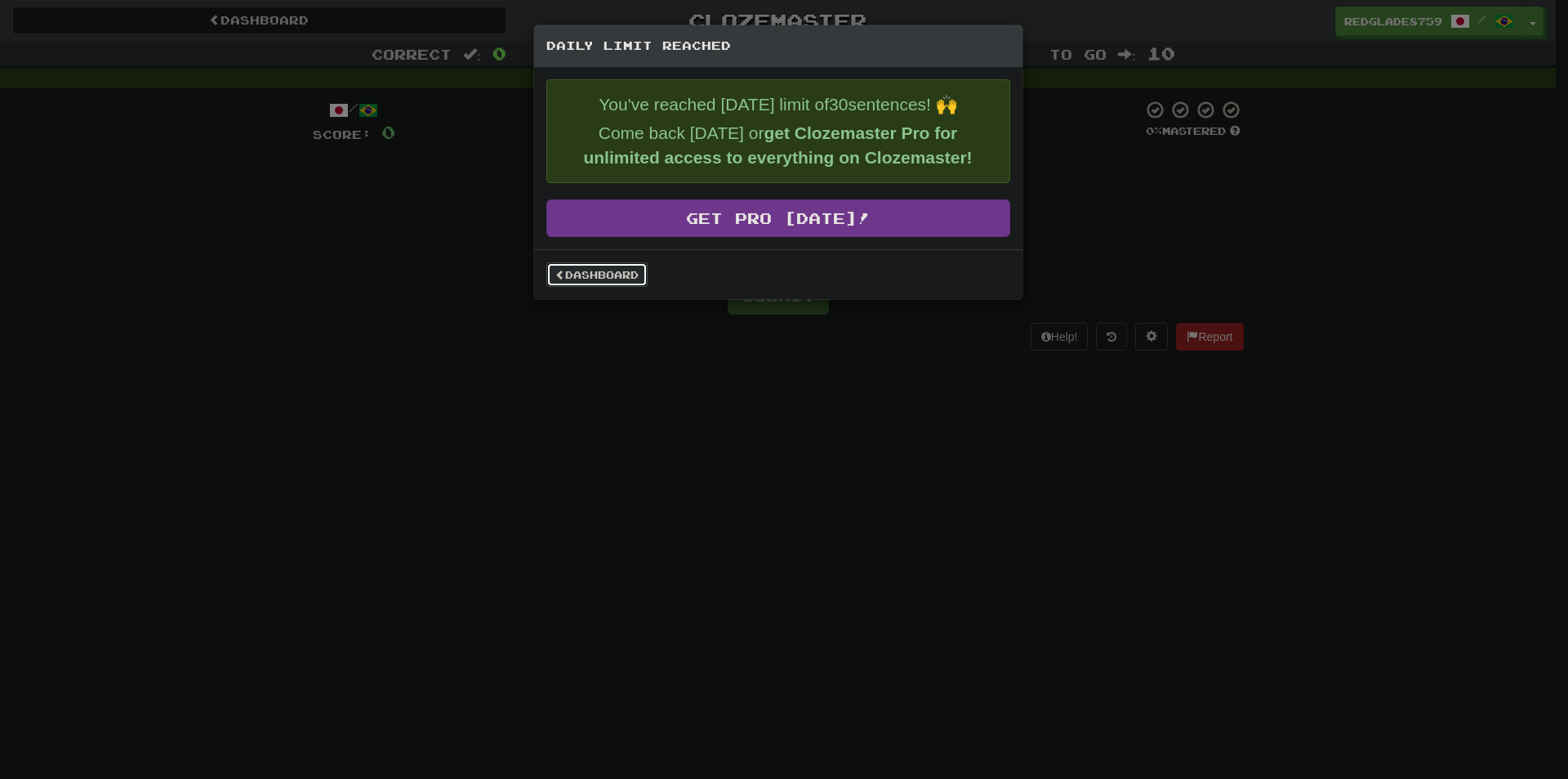
click at [637, 280] on link "Dashboard" at bounding box center [597, 274] width 101 height 25
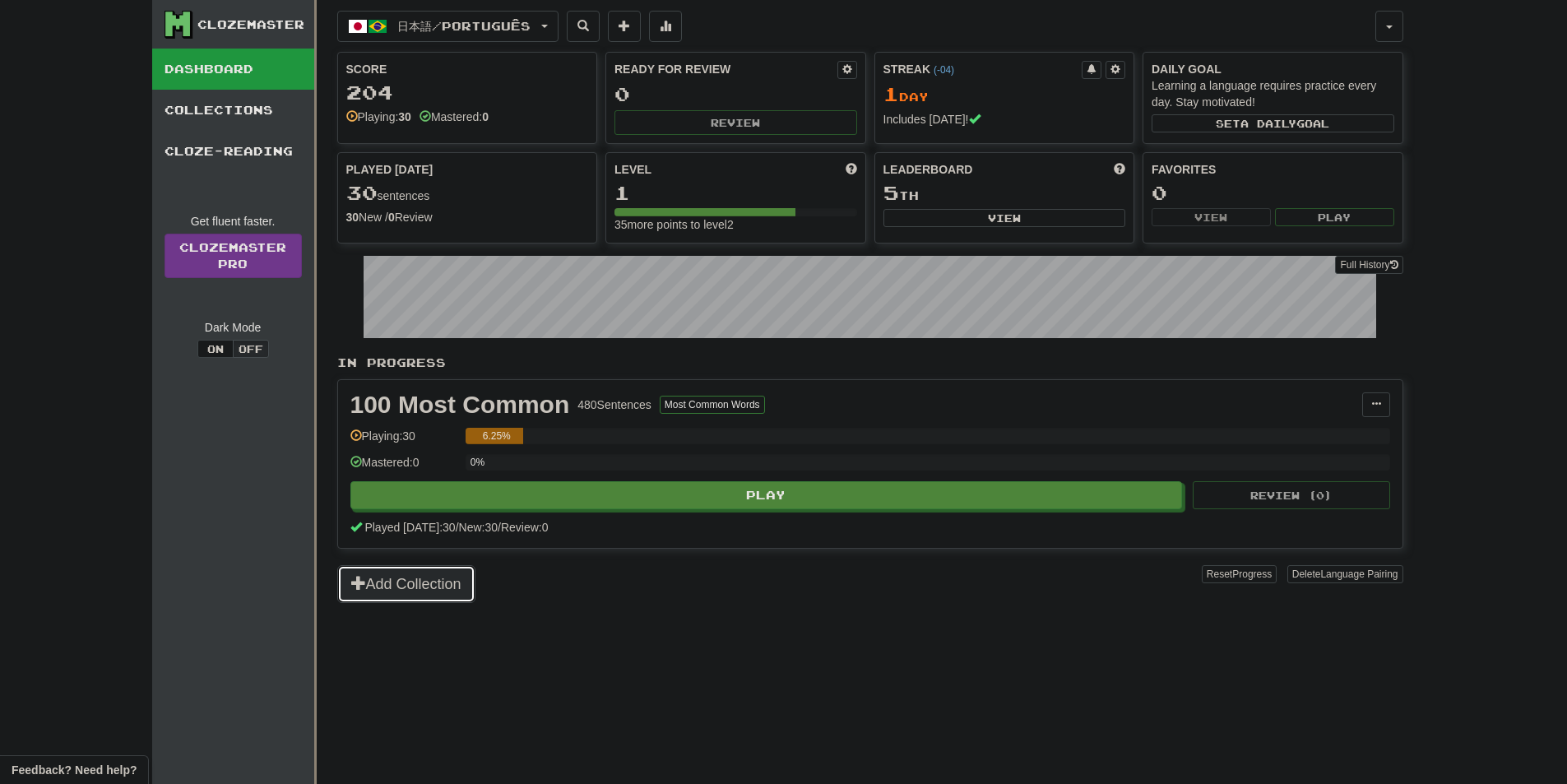
click at [459, 588] on button "Add Collection" at bounding box center [406, 584] width 139 height 38
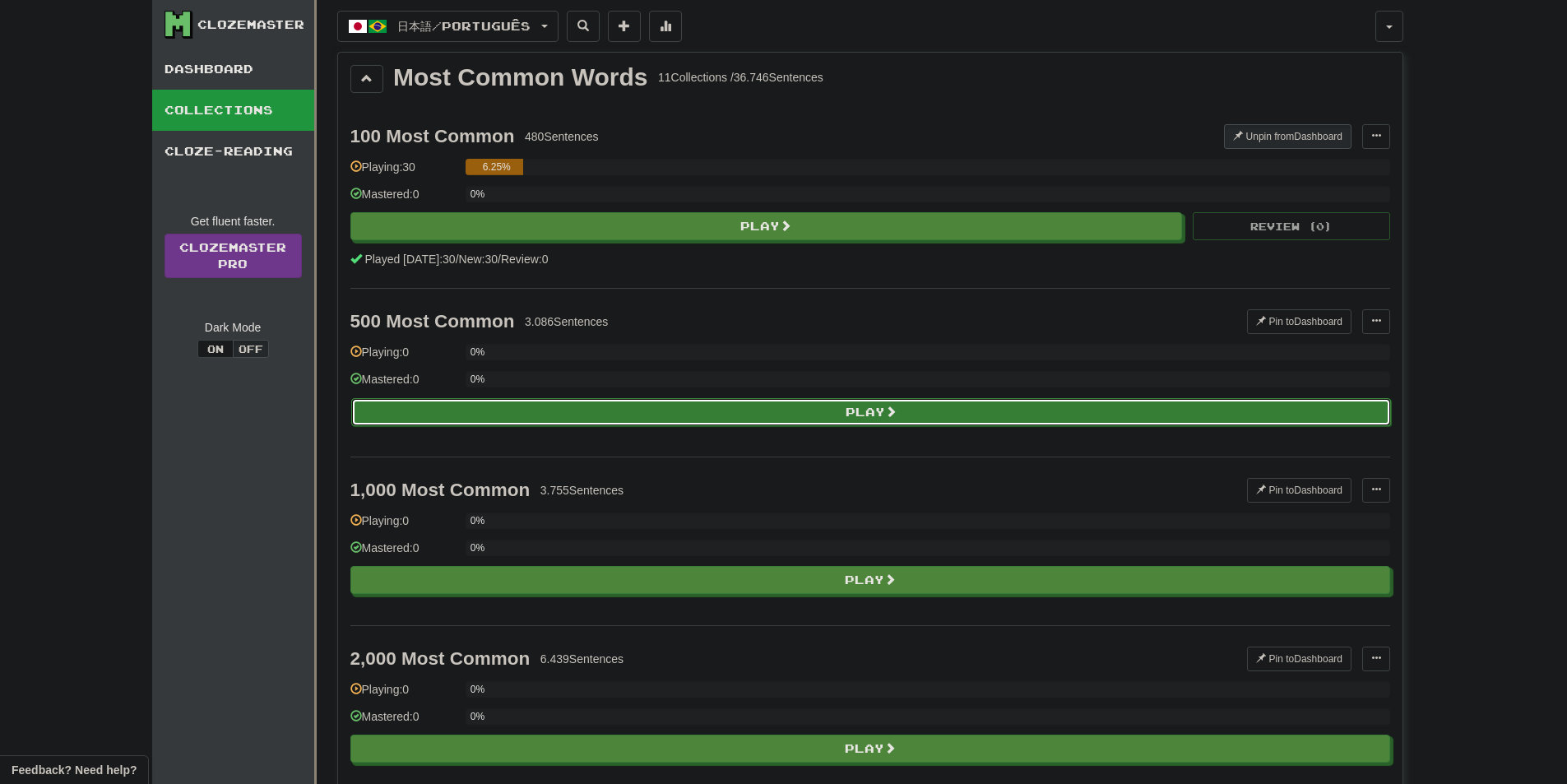
click at [676, 421] on button "Play" at bounding box center [871, 412] width 1040 height 28
select select "**"
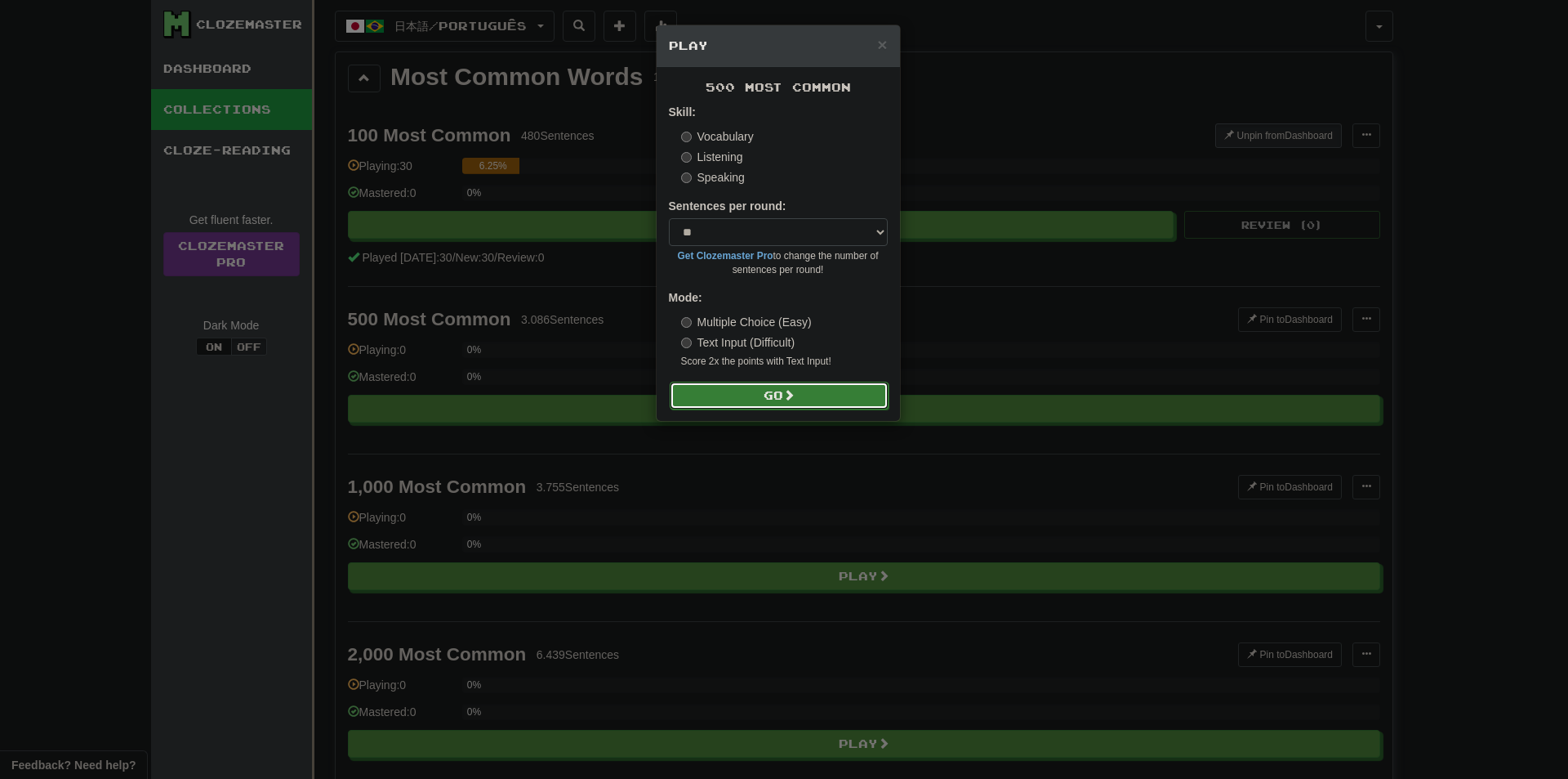
click at [735, 390] on button "Go" at bounding box center [779, 395] width 219 height 28
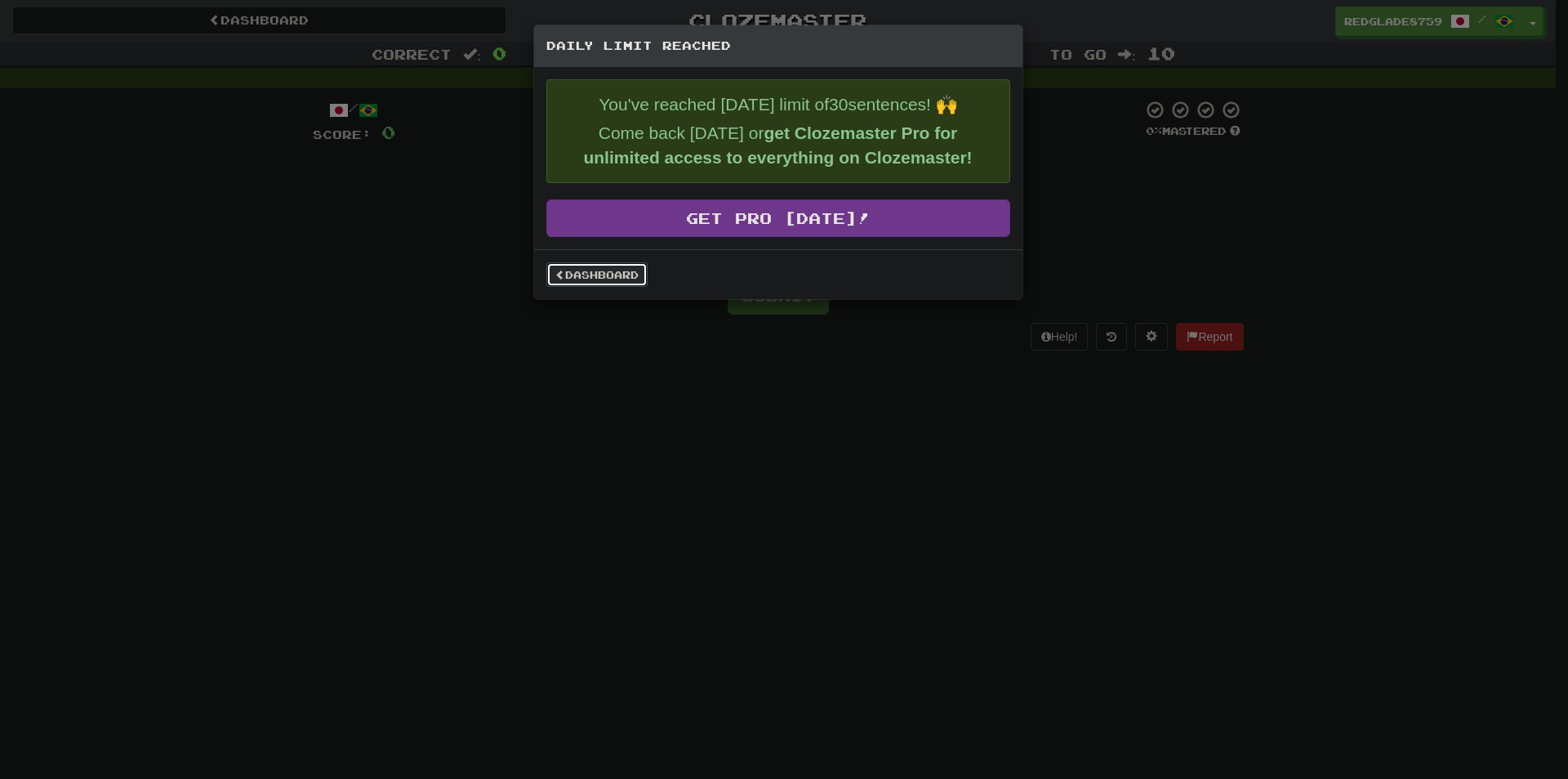
click at [623, 278] on link "Dashboard" at bounding box center [597, 274] width 101 height 25
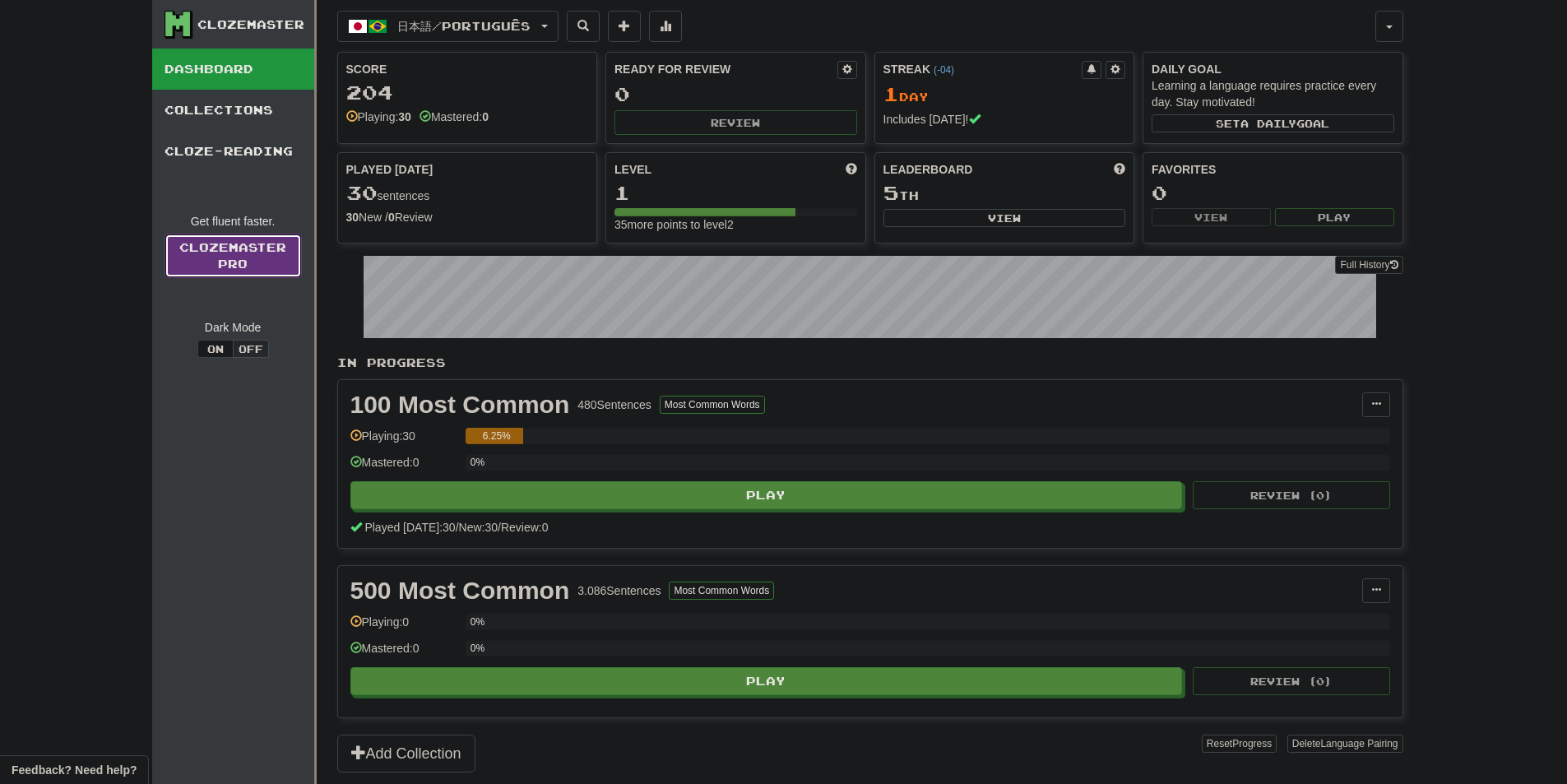
click at [252, 239] on link "Clozemaster Pro" at bounding box center [233, 256] width 138 height 44
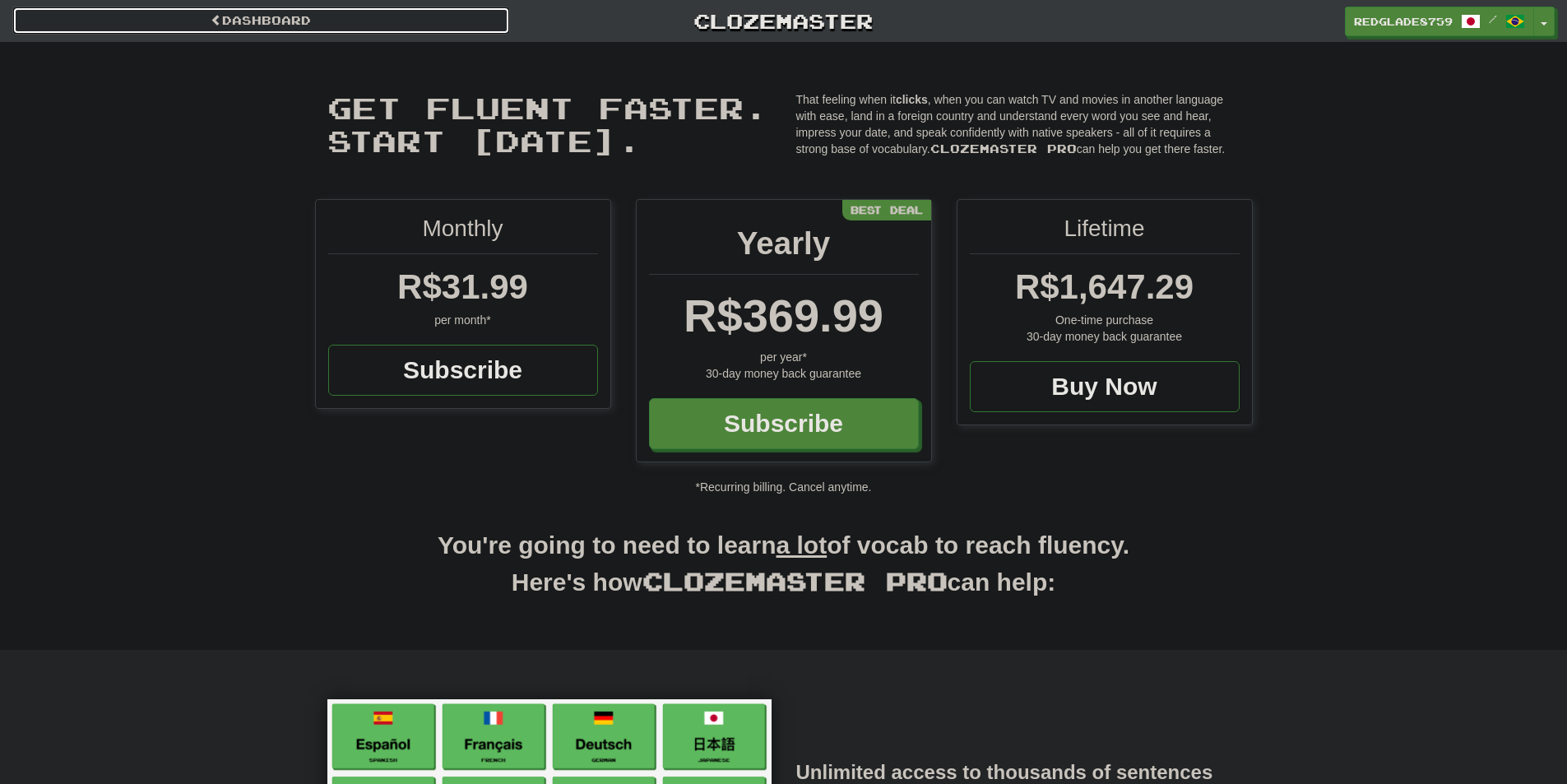
click at [230, 27] on link "Dashboard" at bounding box center [261, 20] width 498 height 28
